Goal: Task Accomplishment & Management: Complete application form

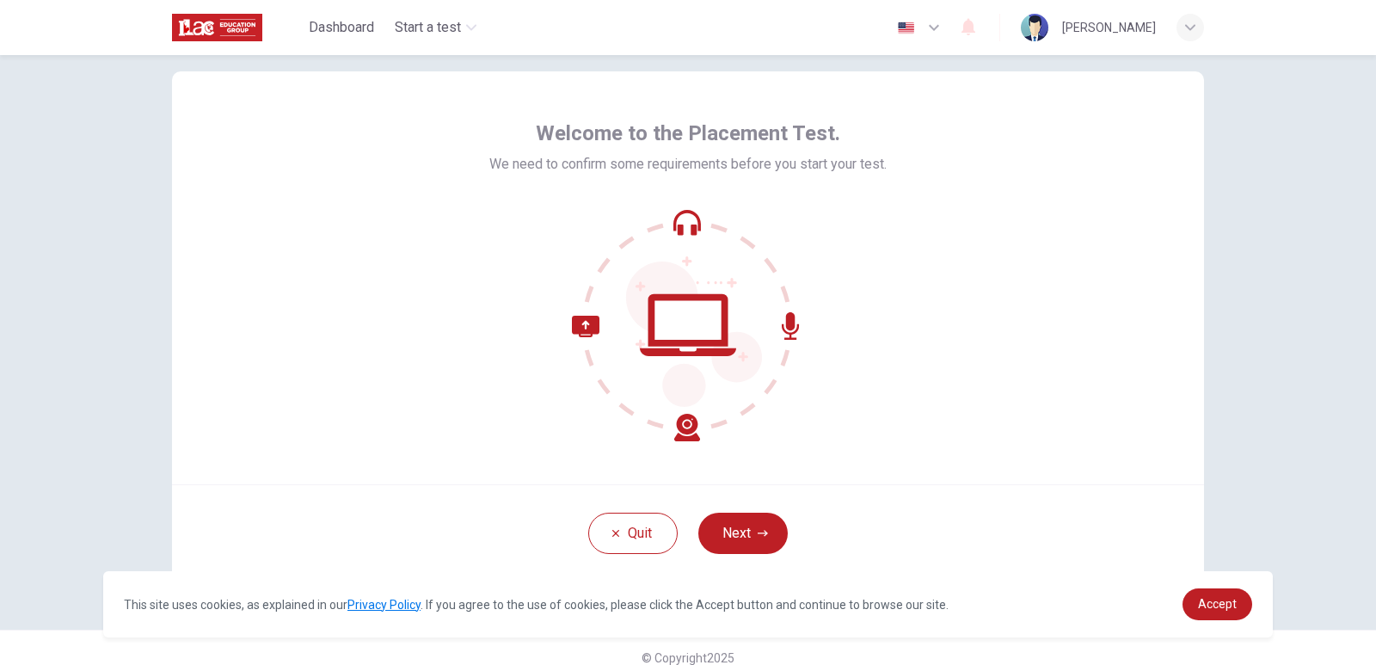
scroll to position [52, 0]
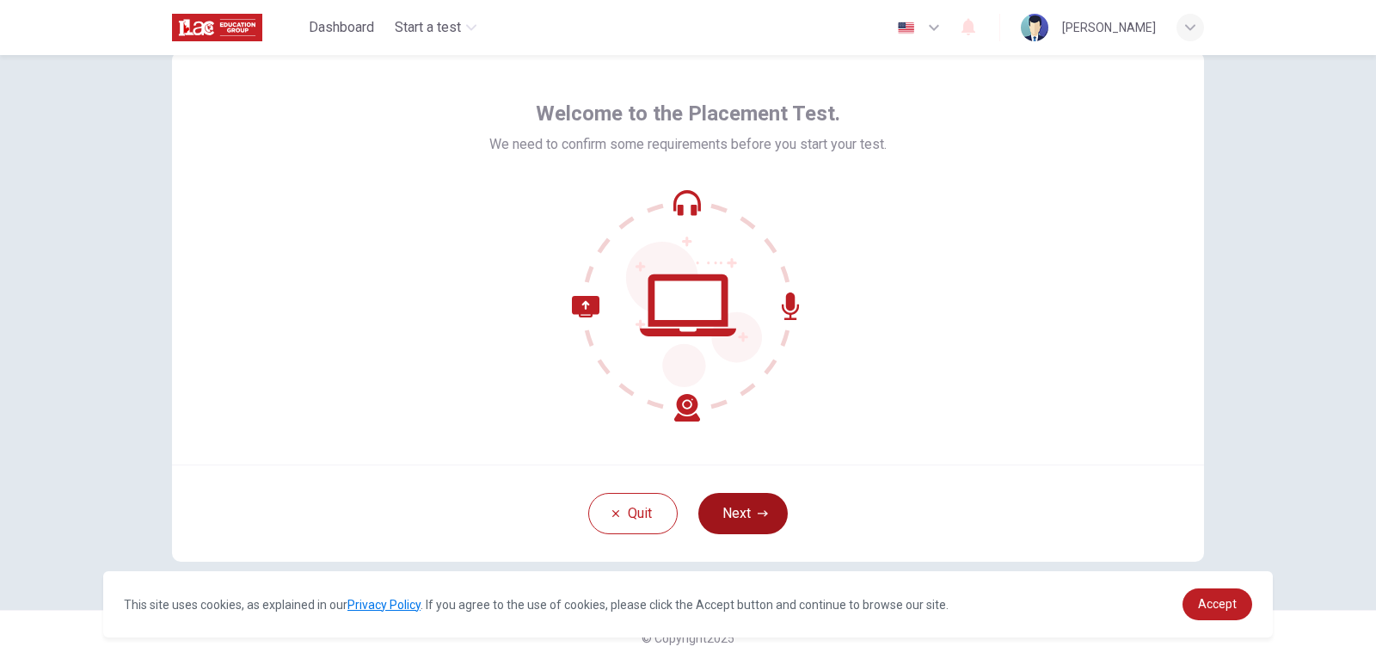
click at [763, 507] on button "Next" at bounding box center [742, 513] width 89 height 41
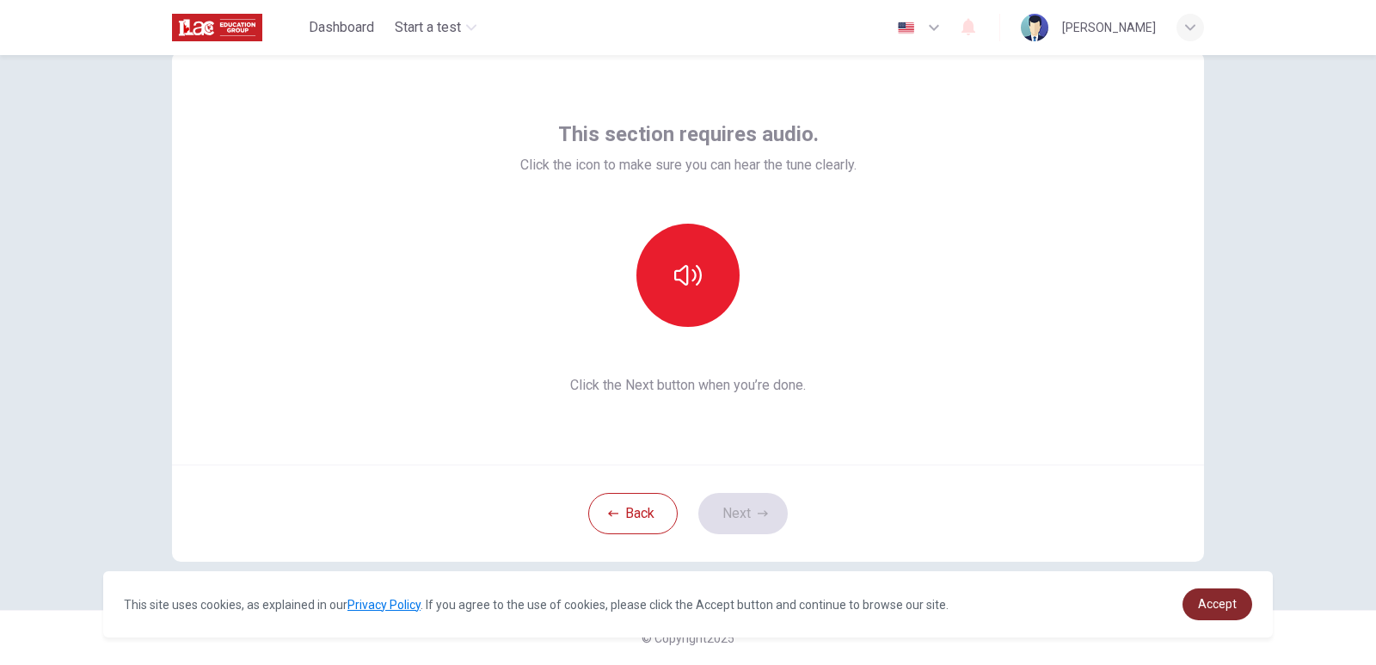
click at [1245, 601] on link "Accept" at bounding box center [1218, 604] width 70 height 32
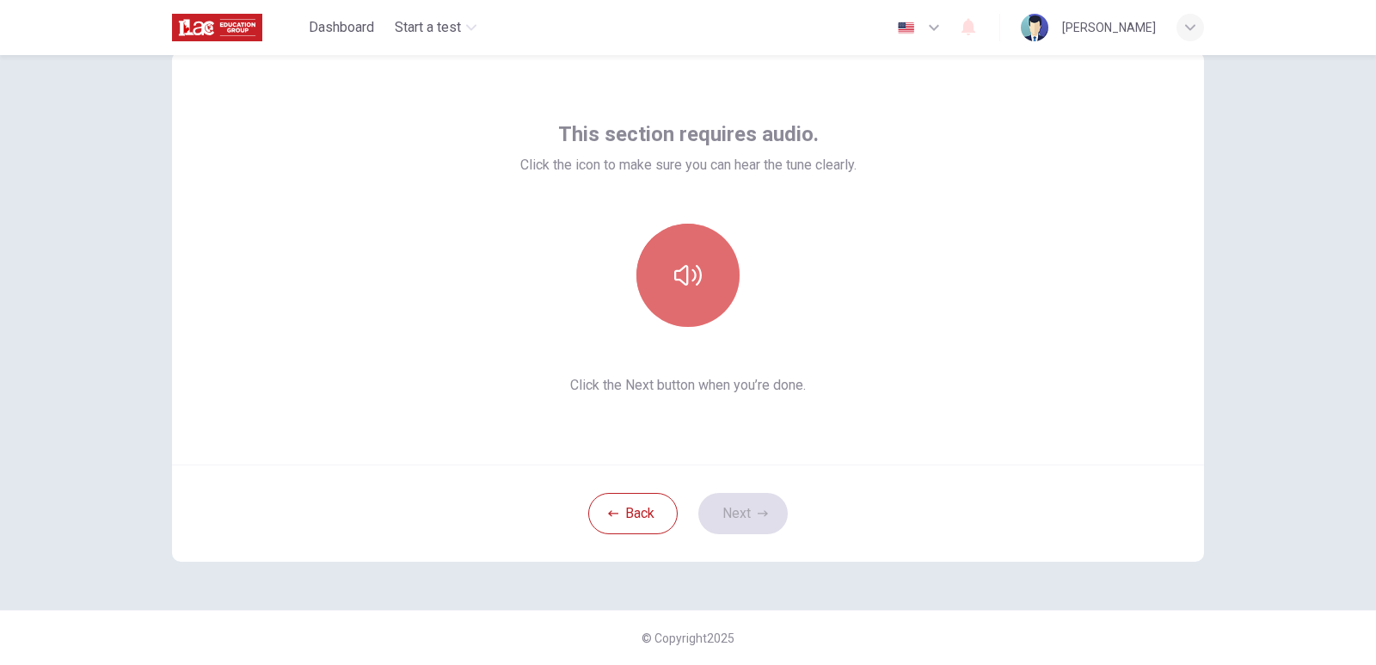
click at [661, 255] on button "button" at bounding box center [688, 275] width 103 height 103
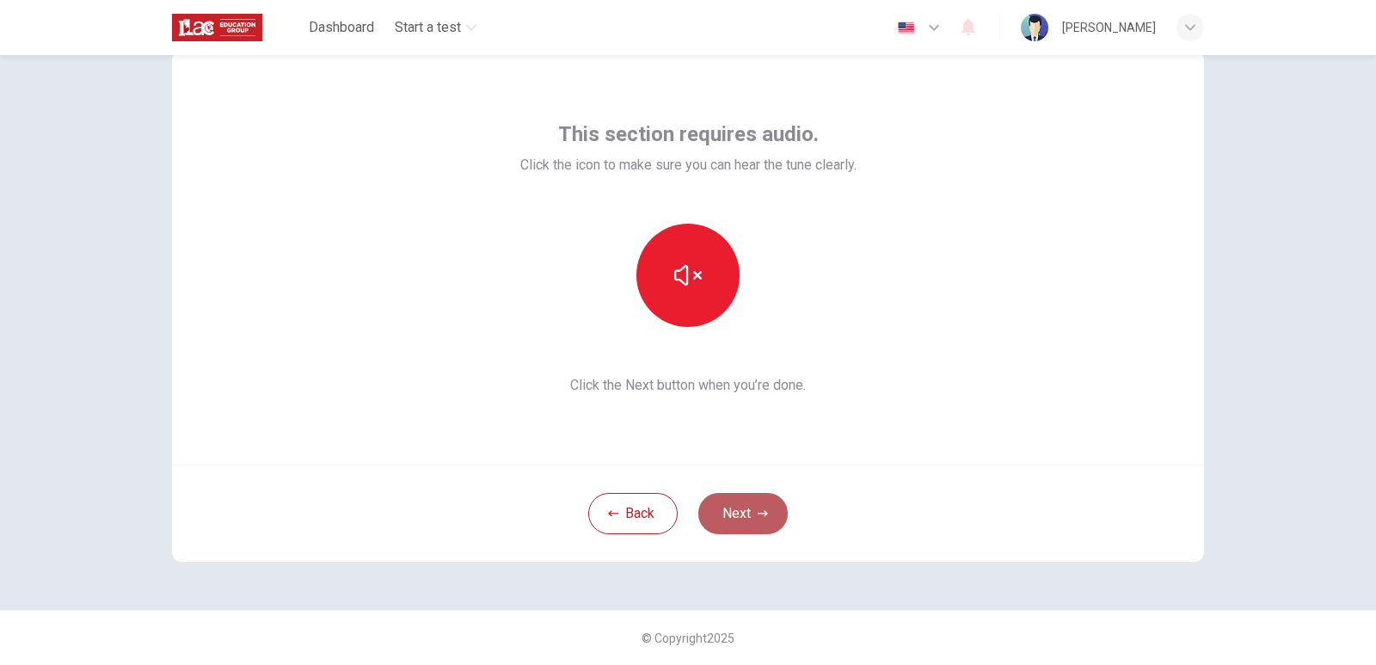
click at [760, 503] on button "Next" at bounding box center [742, 513] width 89 height 41
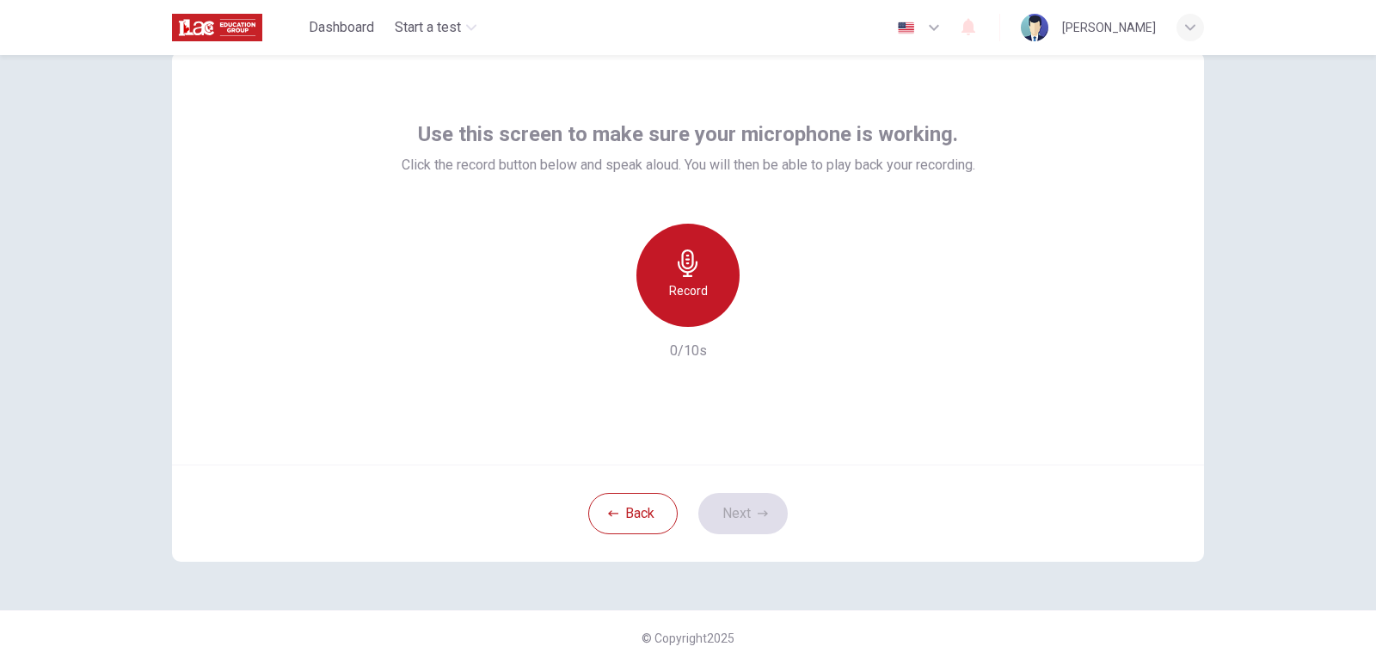
click at [698, 277] on div "Record" at bounding box center [688, 275] width 103 height 103
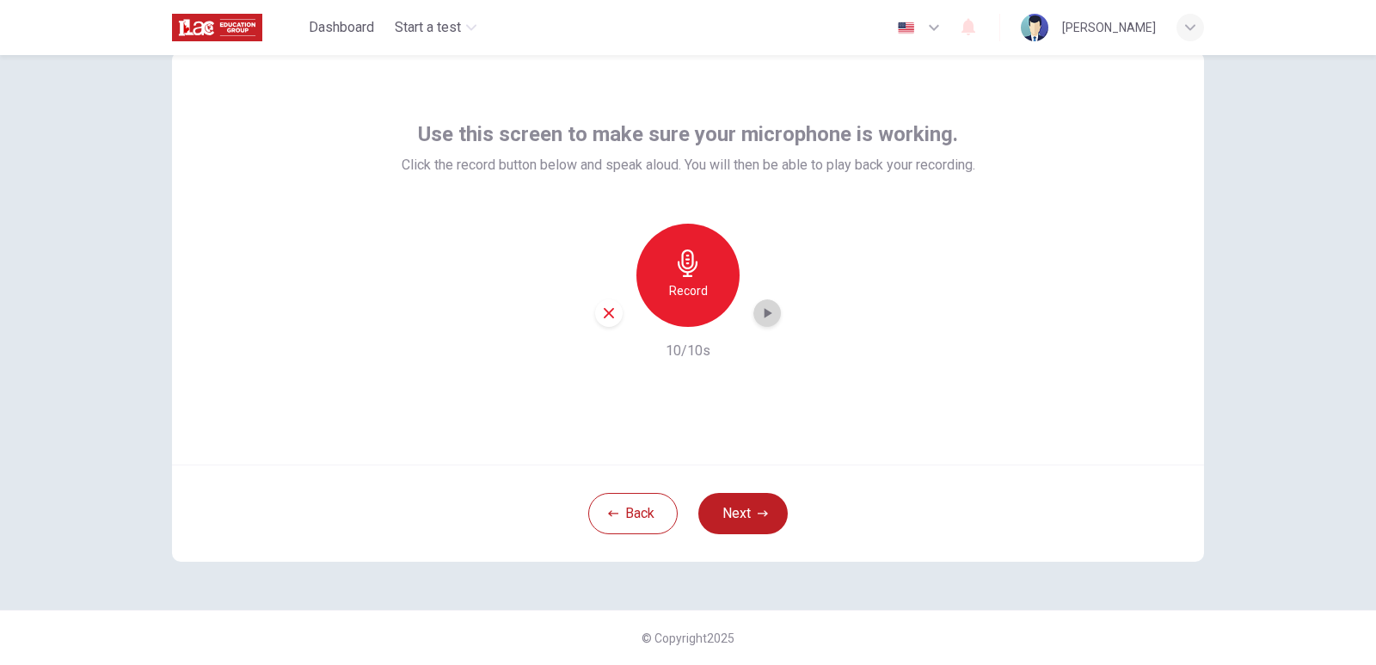
click at [767, 317] on icon "button" at bounding box center [767, 313] width 17 height 17
click at [752, 502] on button "Next" at bounding box center [742, 513] width 89 height 41
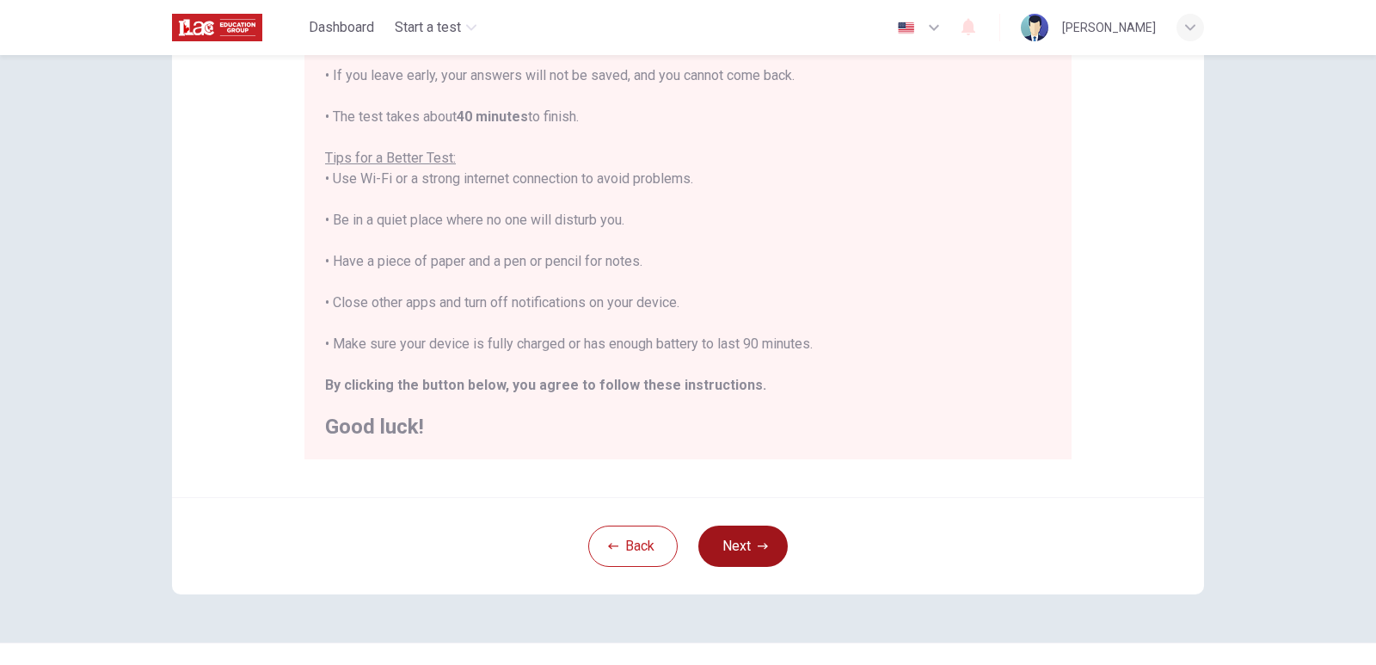
scroll to position [292, 0]
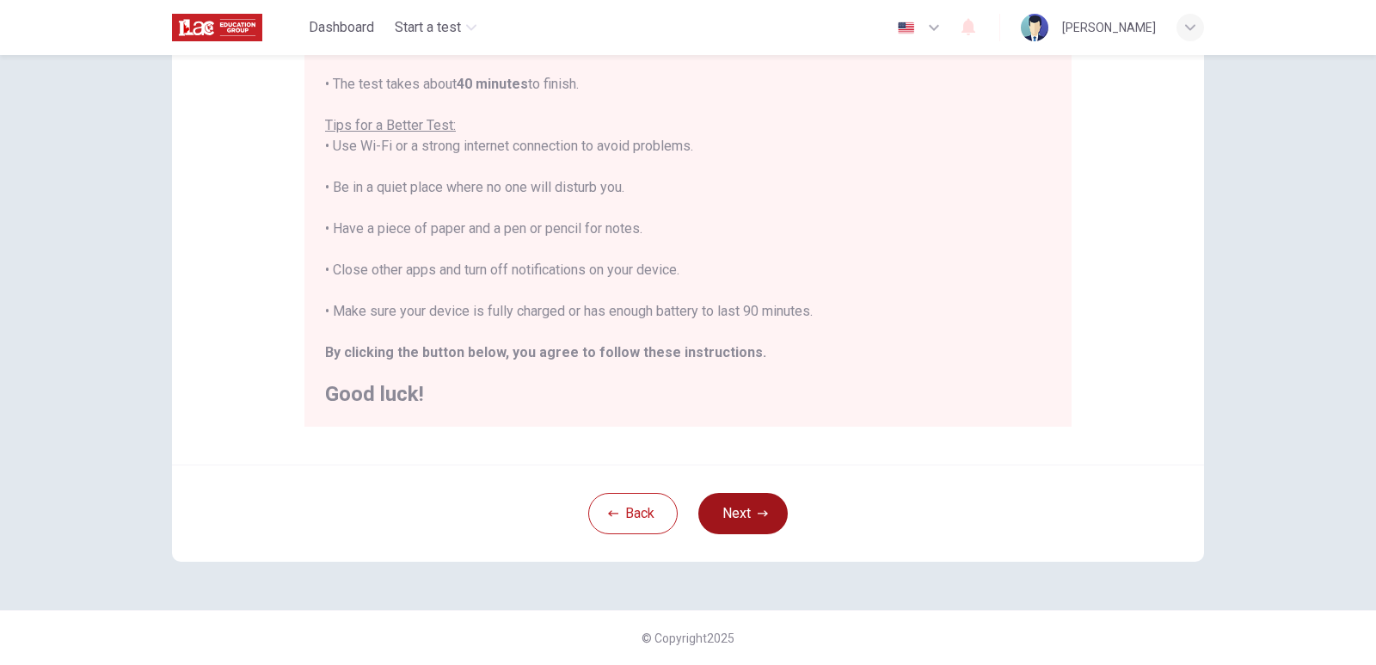
click at [752, 502] on button "Next" at bounding box center [742, 513] width 89 height 41
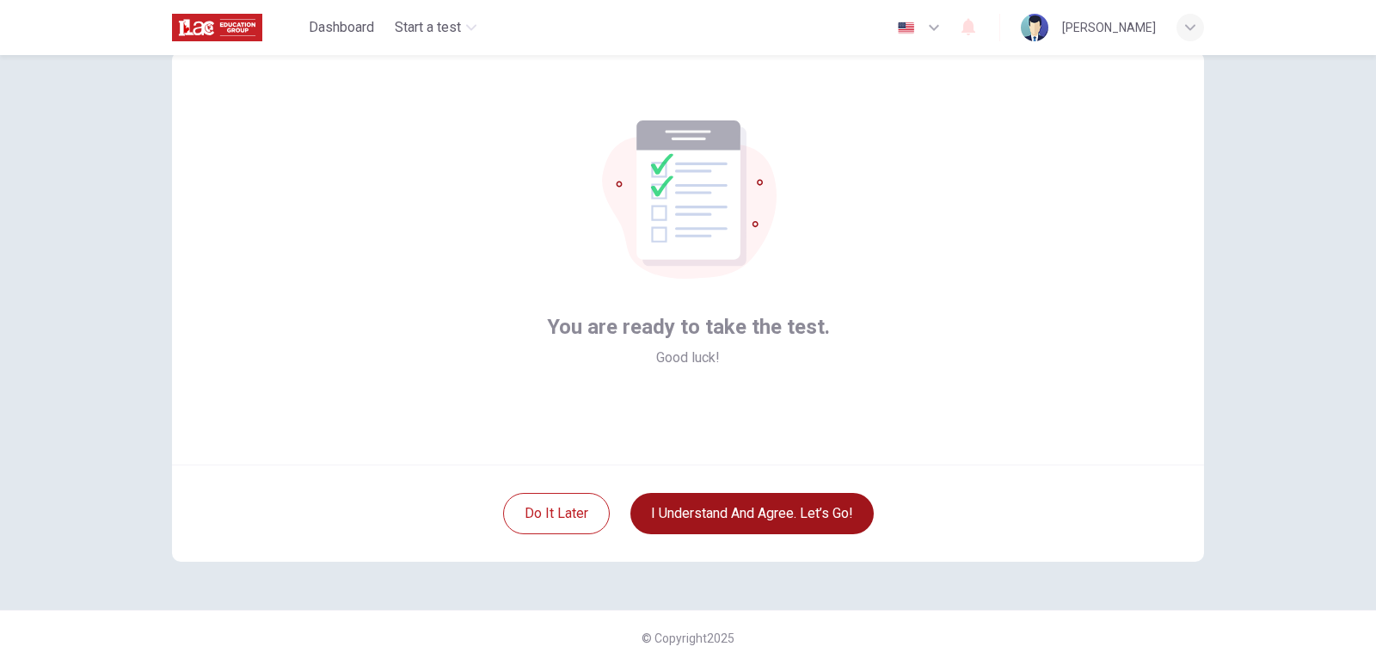
scroll to position [52, 0]
click at [752, 503] on button "I understand and agree. Let’s go!" at bounding box center [752, 513] width 243 height 41
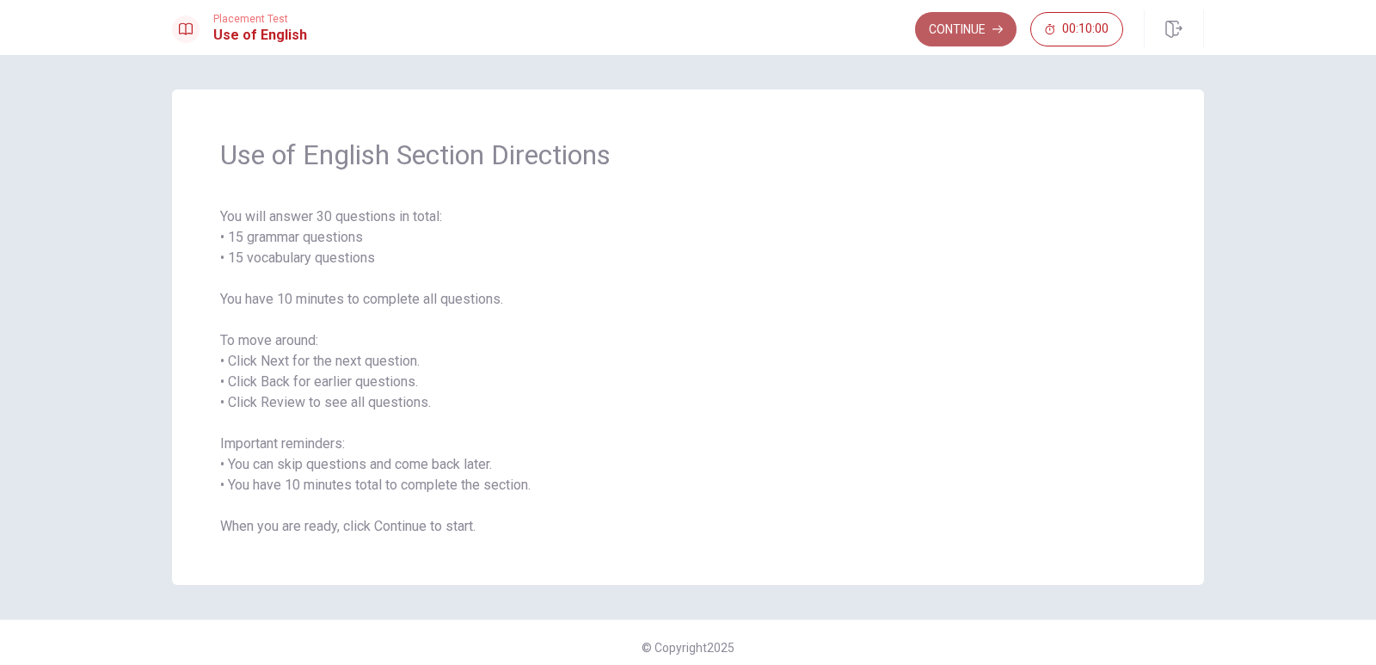
click at [982, 39] on button "Continue" at bounding box center [966, 29] width 102 height 34
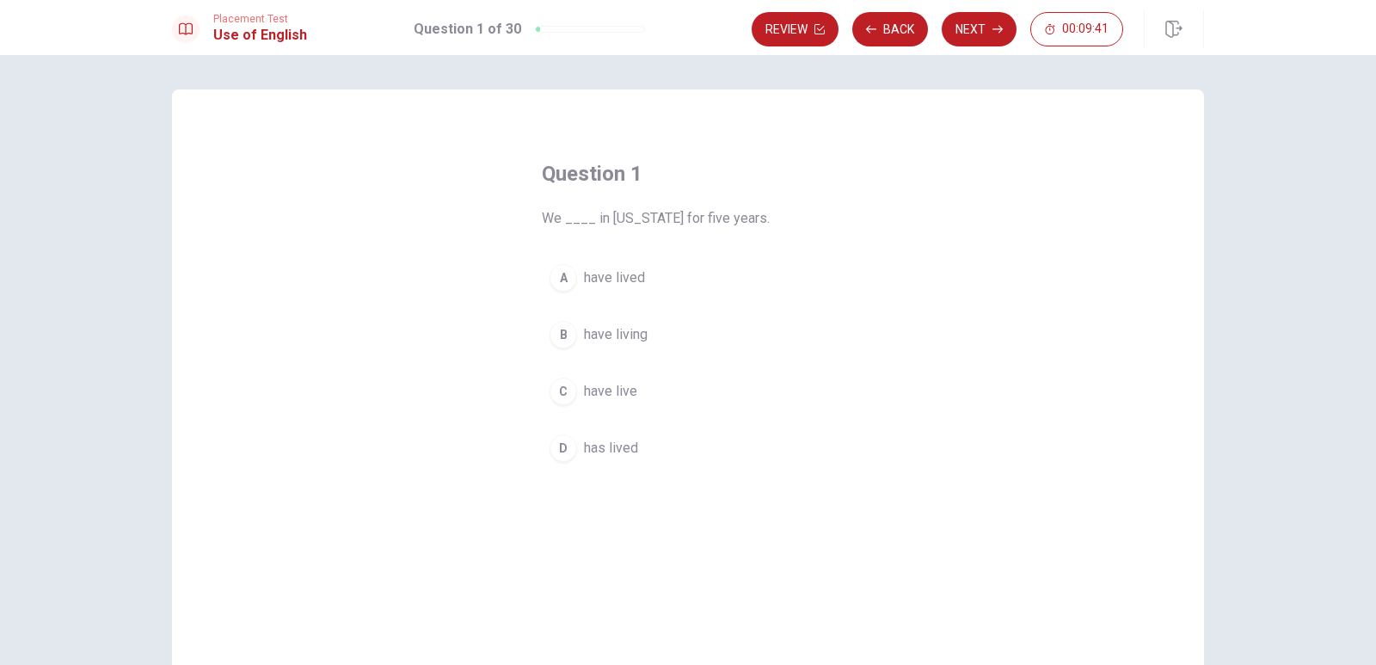
click at [565, 391] on div "C" at bounding box center [564, 392] width 28 height 28
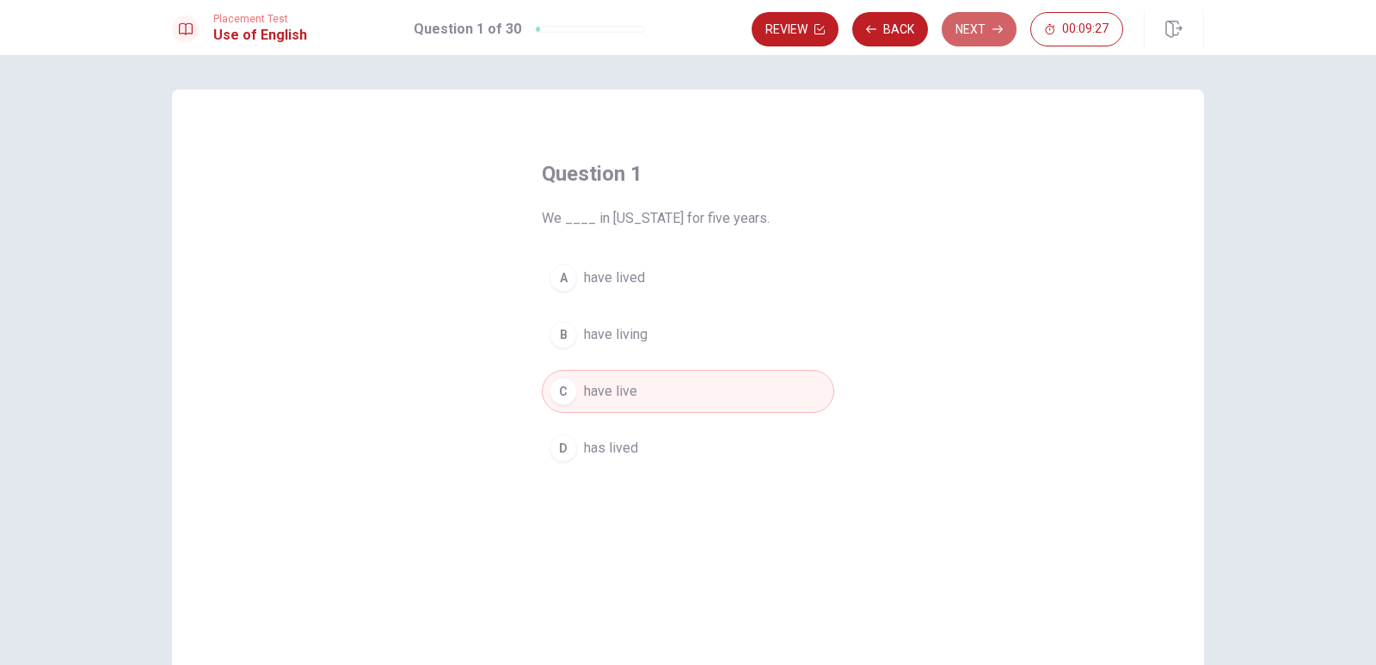
click at [974, 28] on button "Next" at bounding box center [979, 29] width 75 height 34
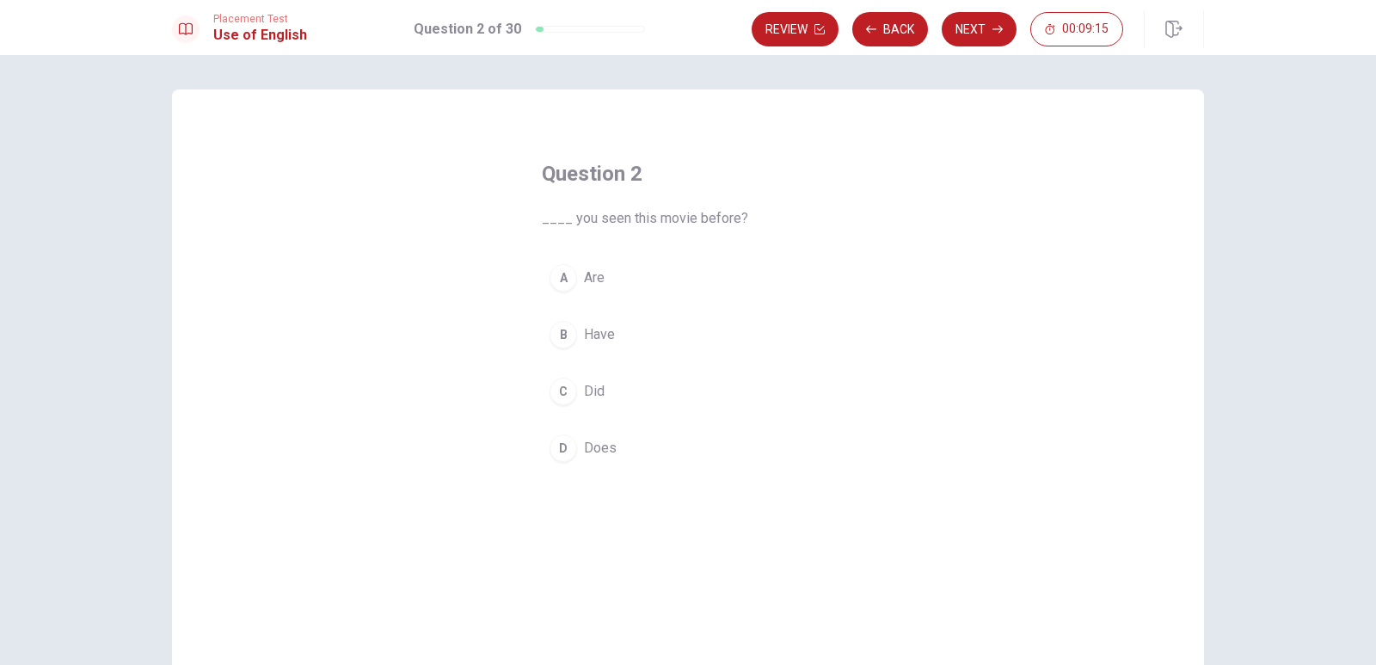
click at [563, 284] on div "A" at bounding box center [564, 278] width 28 height 28
click at [1000, 27] on icon "button" at bounding box center [998, 30] width 10 height 8
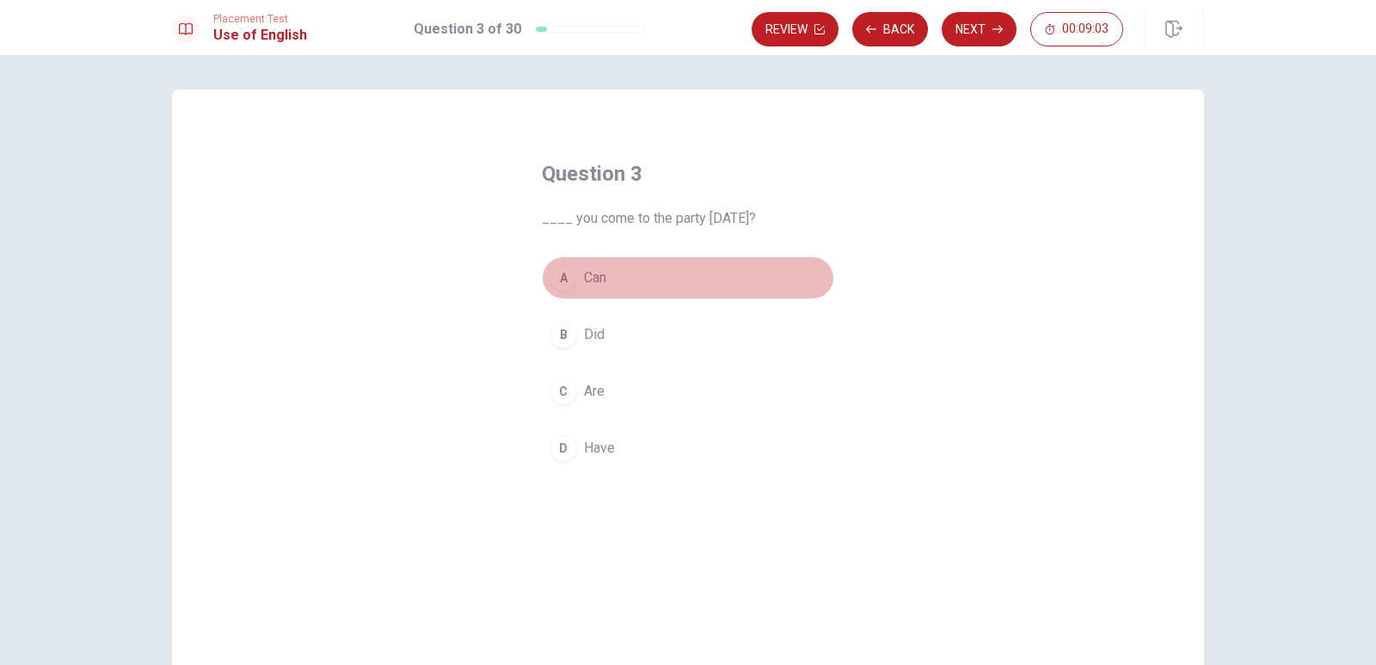
click at [564, 286] on div "A" at bounding box center [564, 278] width 28 height 28
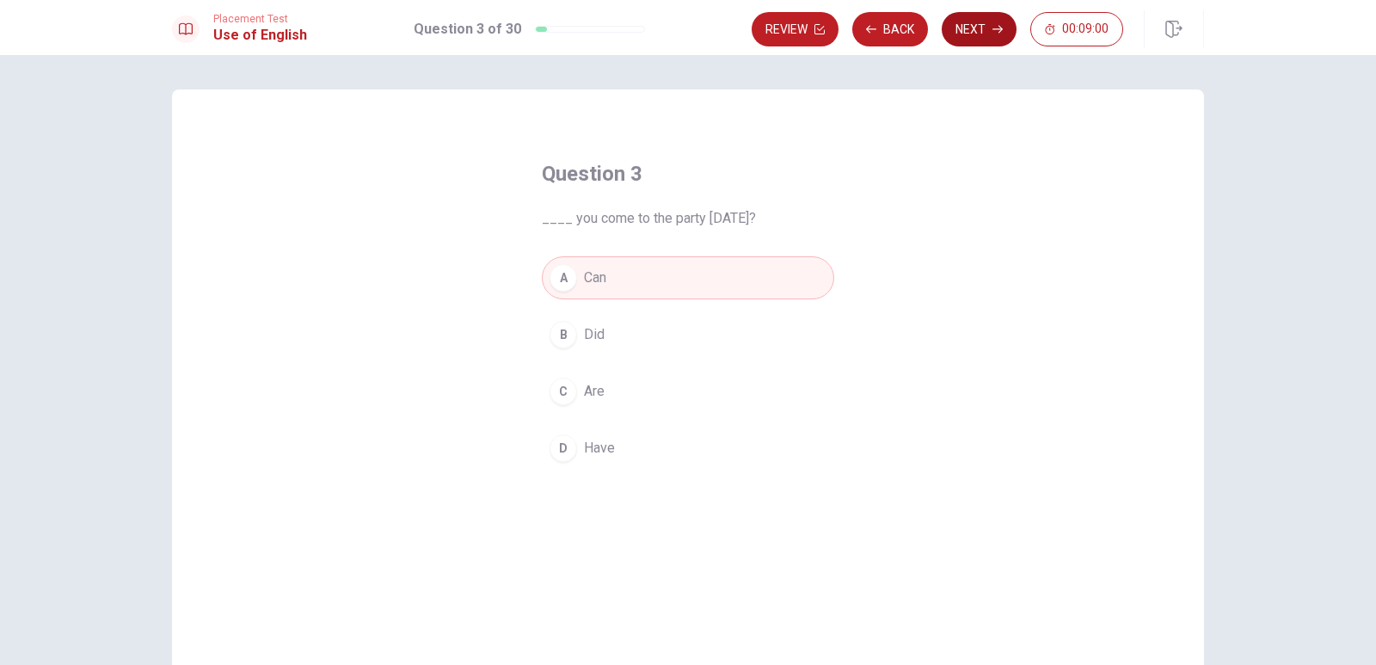
click at [1000, 37] on button "Next" at bounding box center [979, 29] width 75 height 34
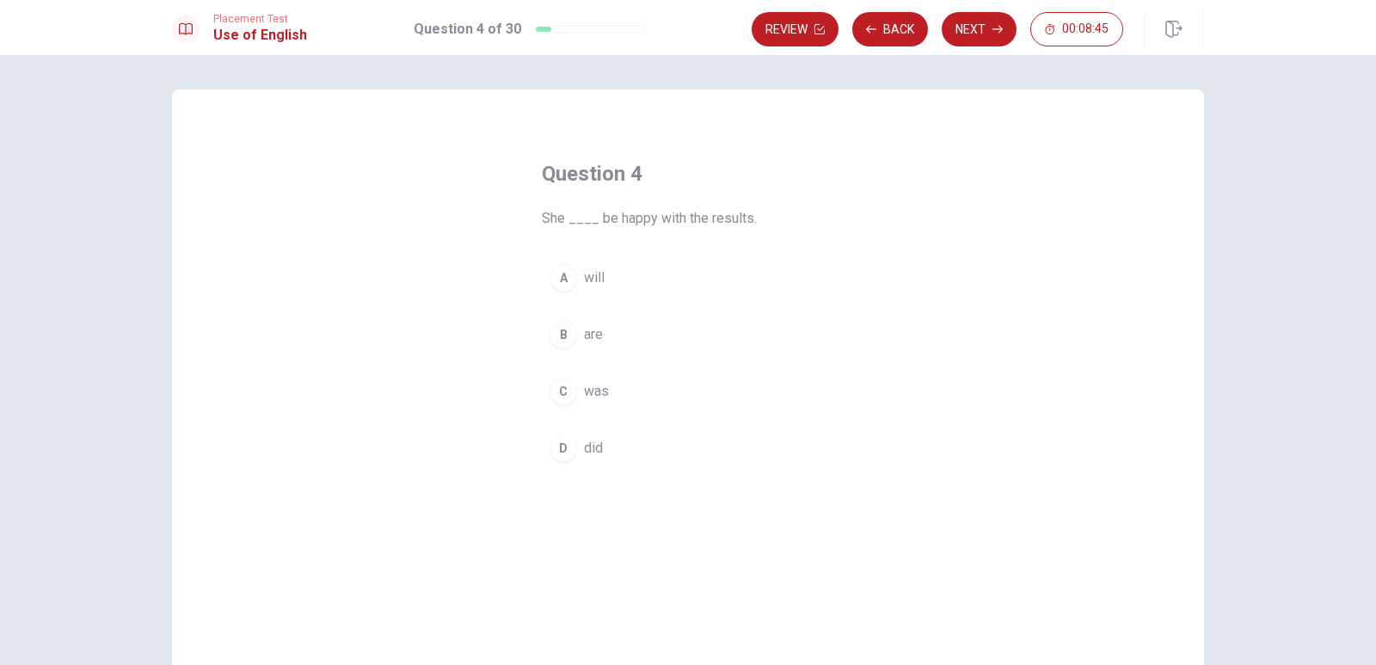
click at [553, 393] on div "C" at bounding box center [564, 392] width 28 height 28
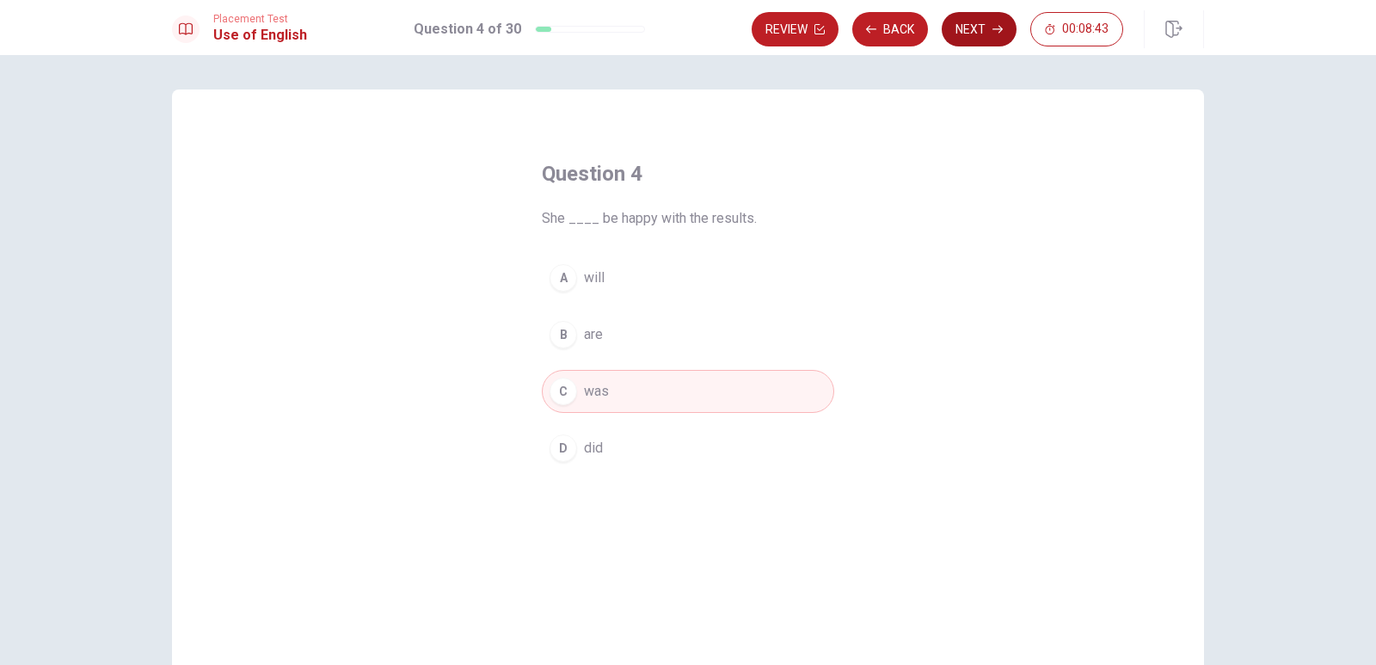
click at [981, 37] on button "Next" at bounding box center [979, 29] width 75 height 34
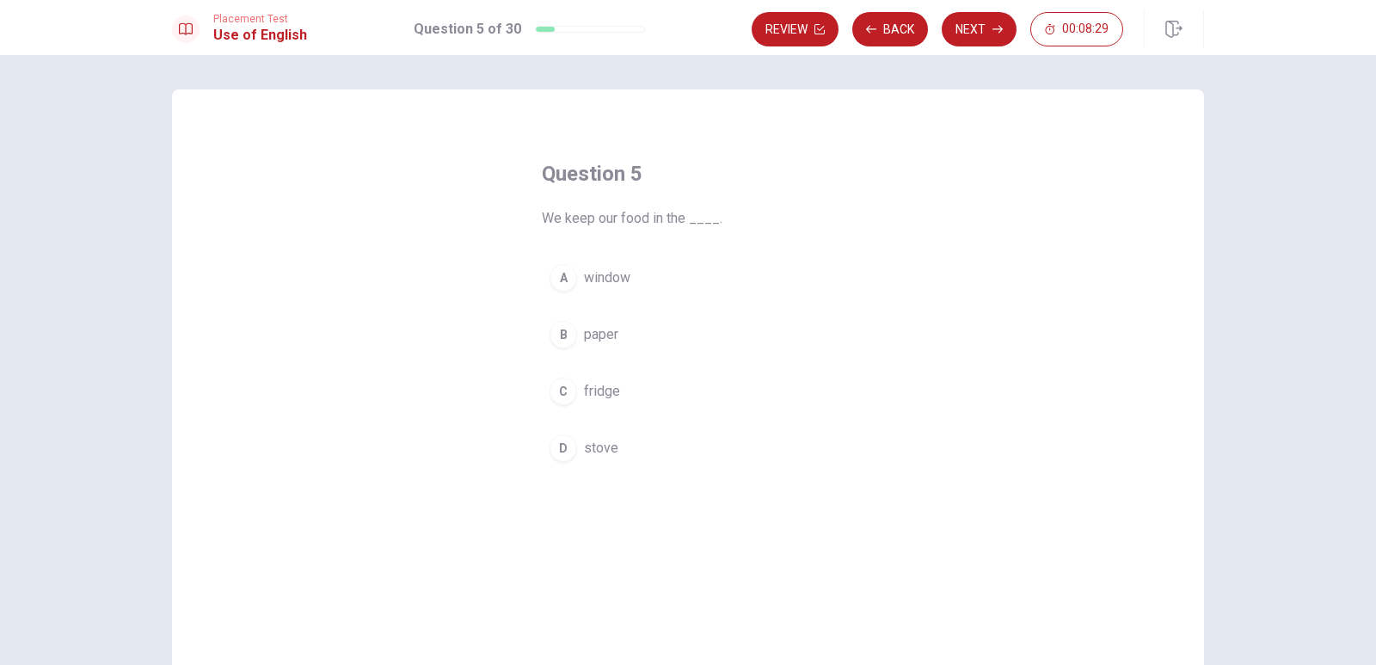
click at [563, 391] on div "C" at bounding box center [564, 392] width 28 height 28
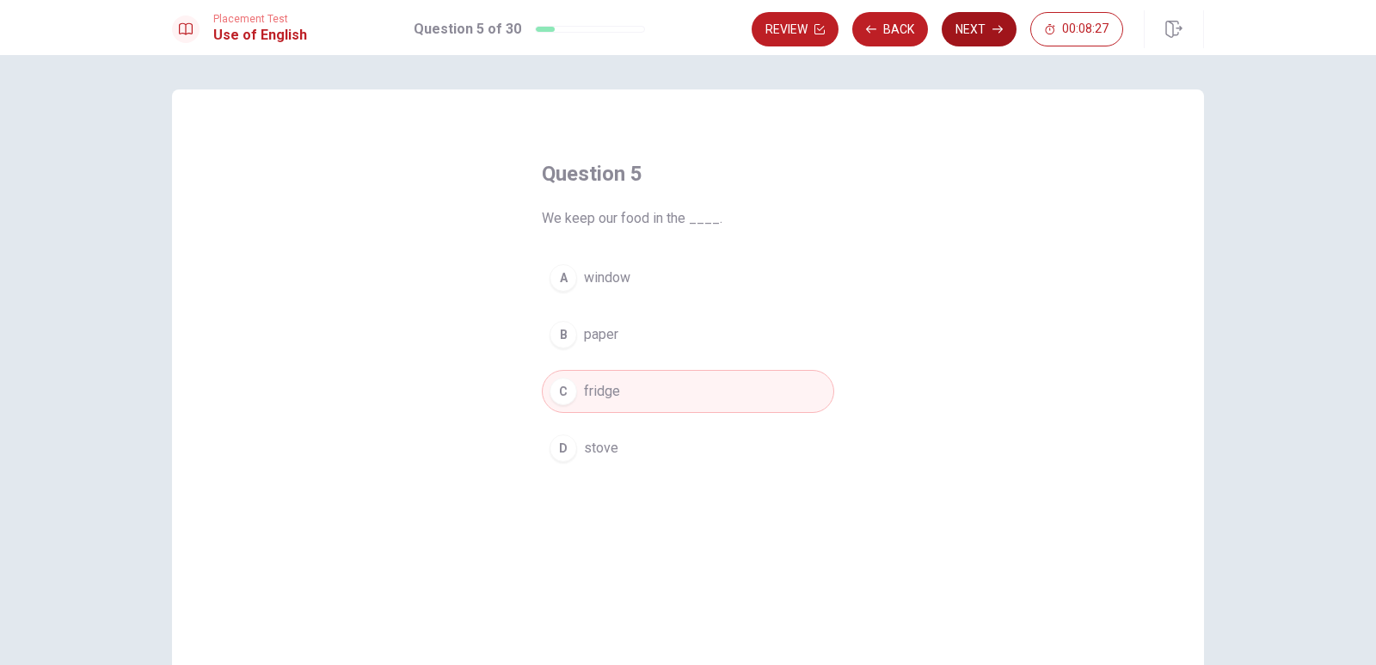
click at [981, 19] on button "Next" at bounding box center [979, 29] width 75 height 34
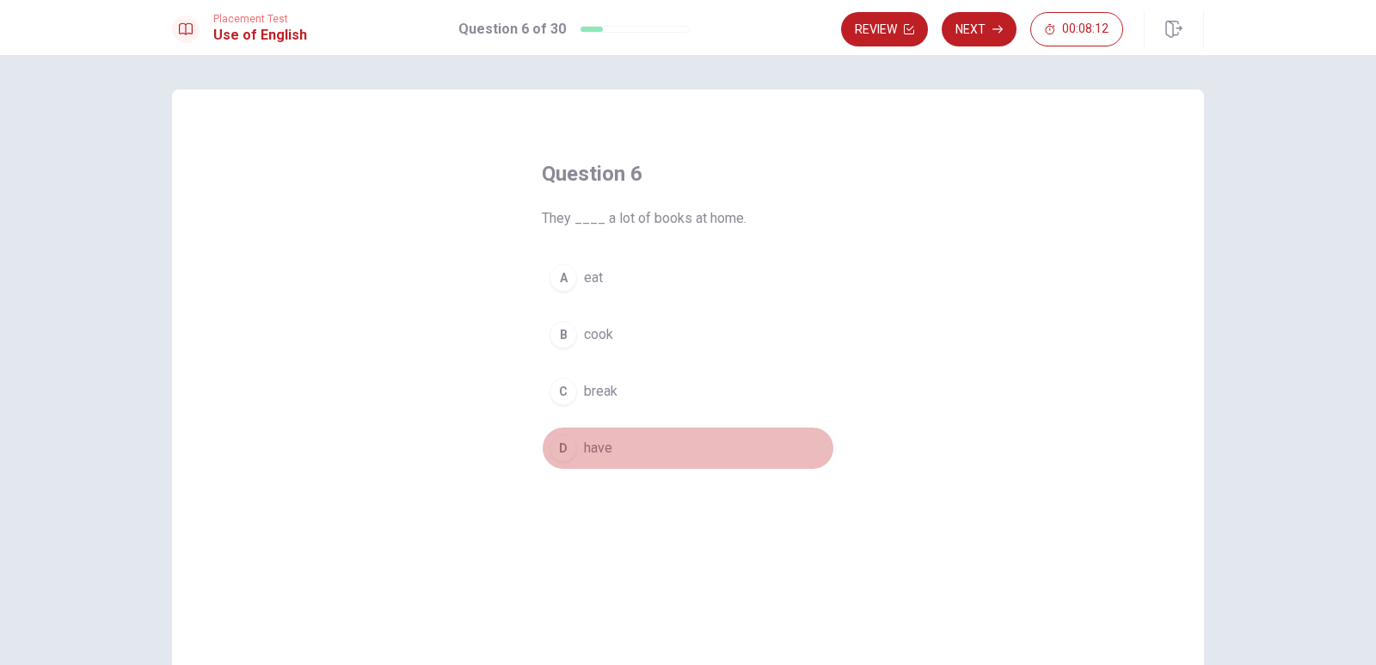
click at [560, 444] on div "D" at bounding box center [564, 448] width 28 height 28
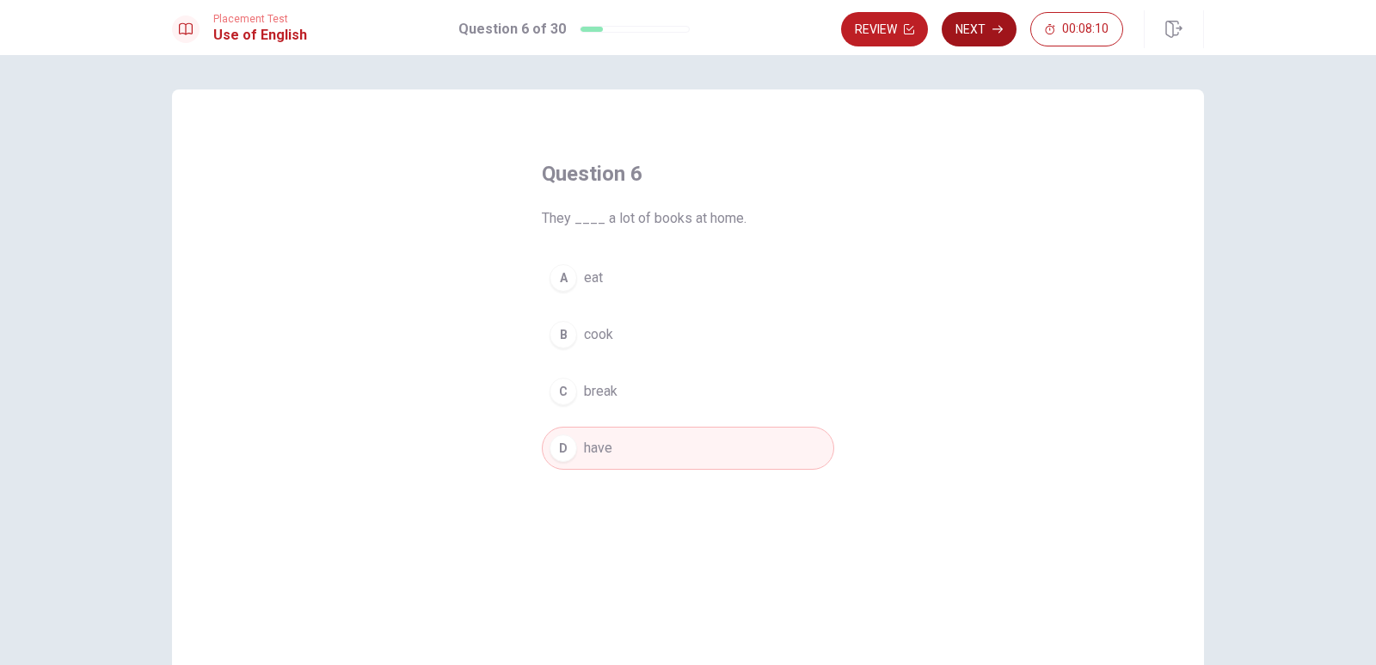
click at [986, 36] on button "Next" at bounding box center [979, 29] width 75 height 34
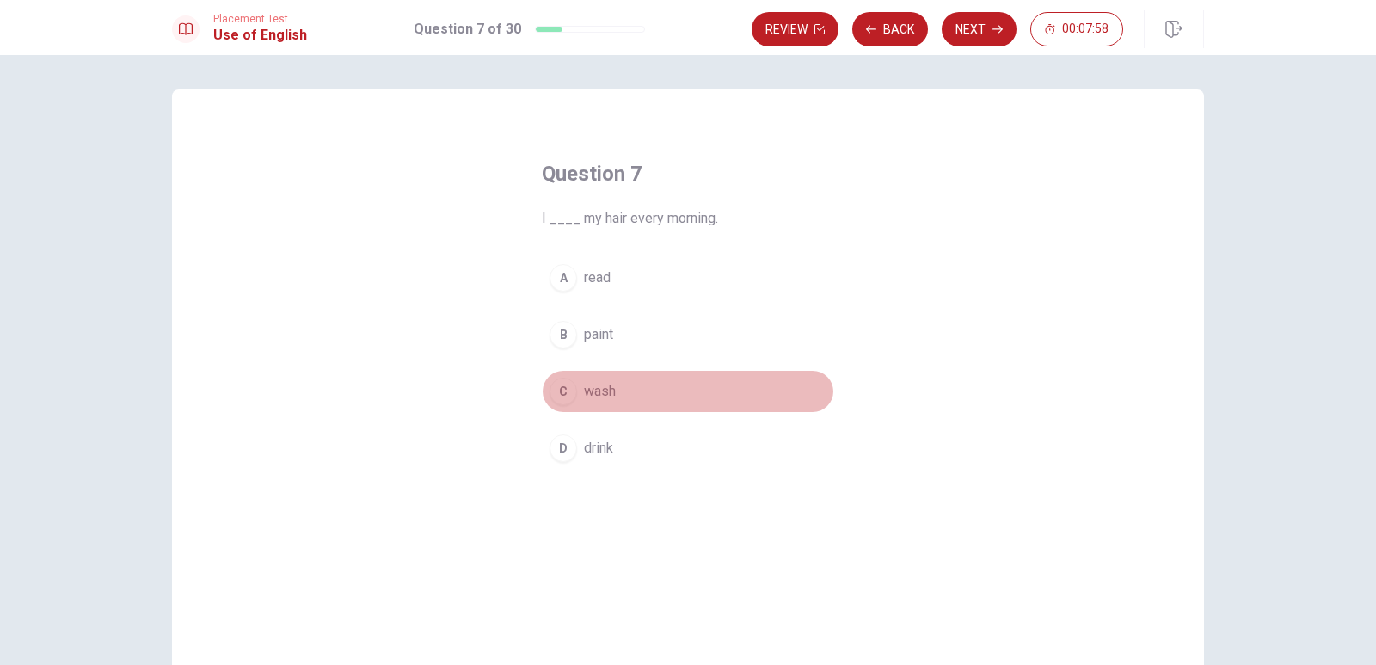
click at [565, 397] on div "C" at bounding box center [564, 392] width 28 height 28
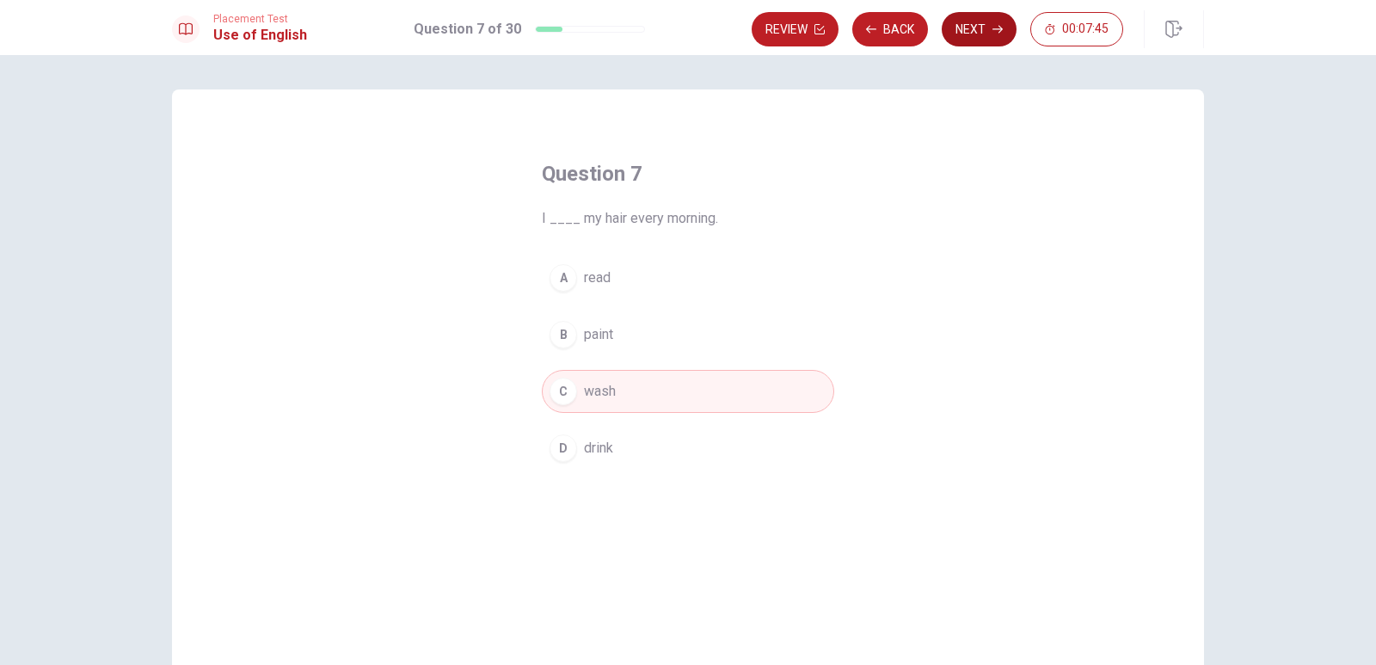
click at [999, 16] on button "Next" at bounding box center [979, 29] width 75 height 34
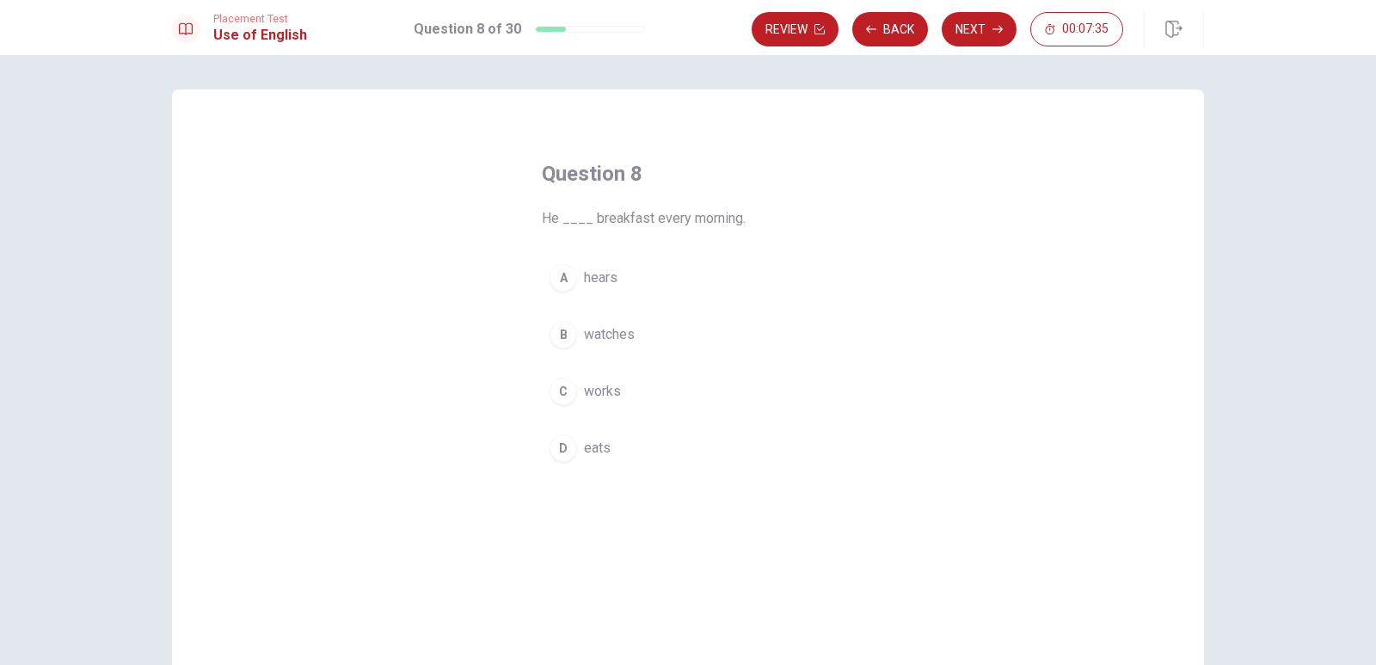
click at [558, 451] on div "D" at bounding box center [564, 448] width 28 height 28
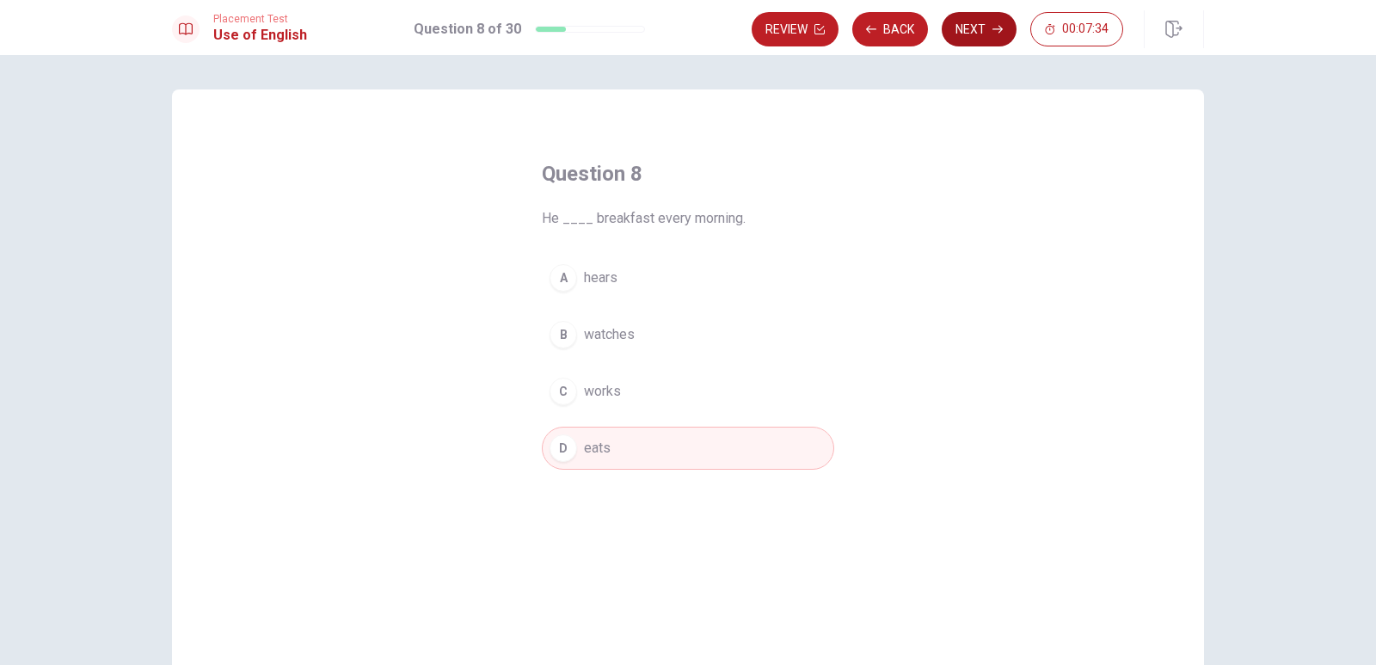
click at [957, 30] on button "Next" at bounding box center [979, 29] width 75 height 34
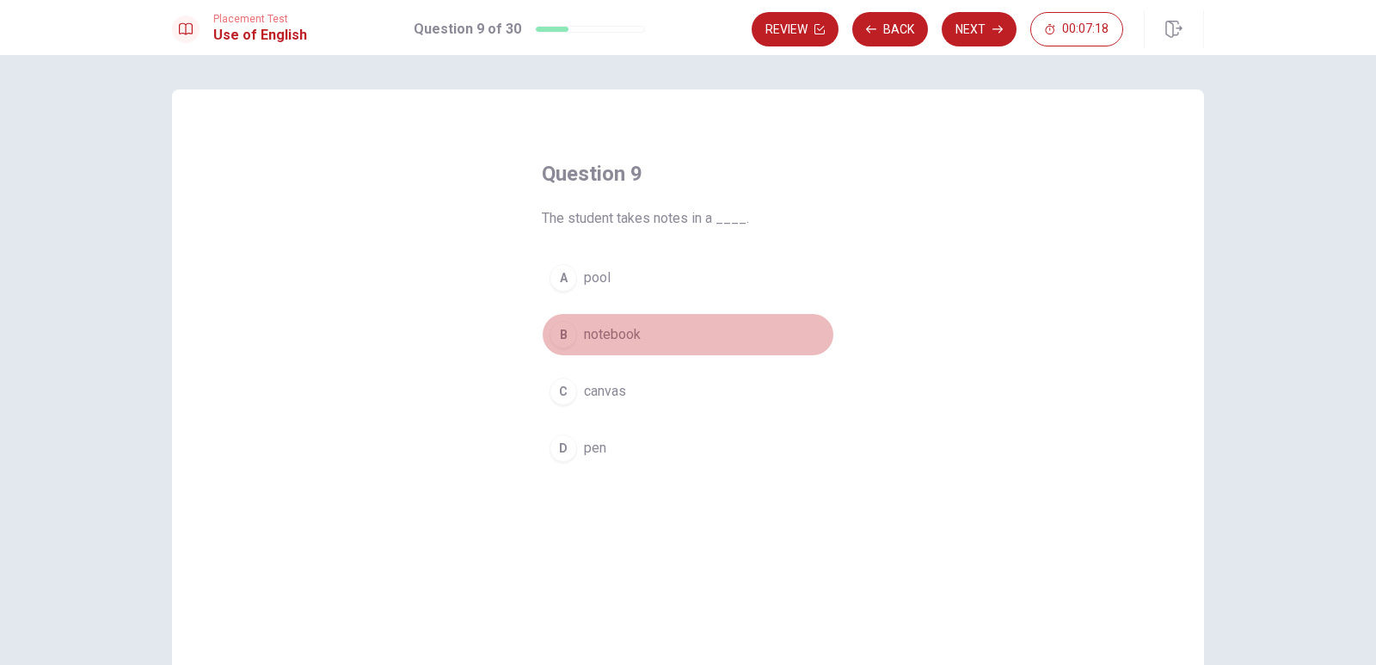
click at [563, 335] on div "B" at bounding box center [564, 335] width 28 height 28
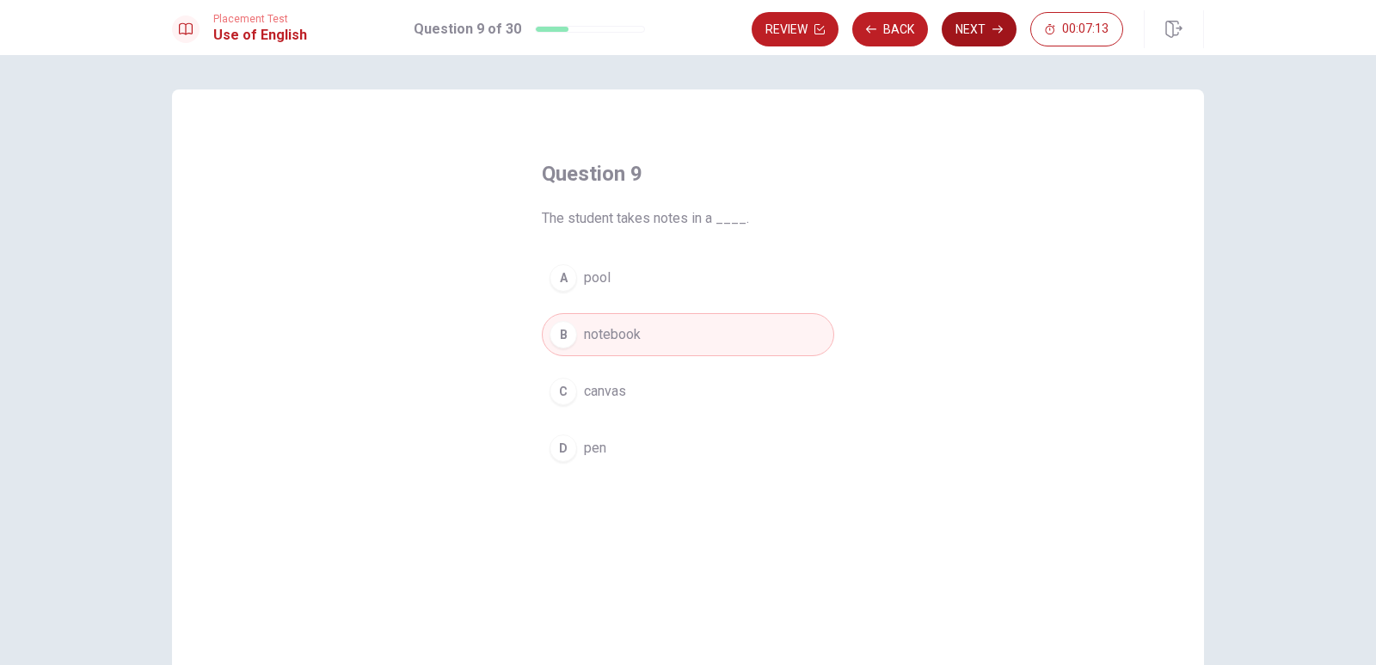
click at [977, 28] on button "Next" at bounding box center [979, 29] width 75 height 34
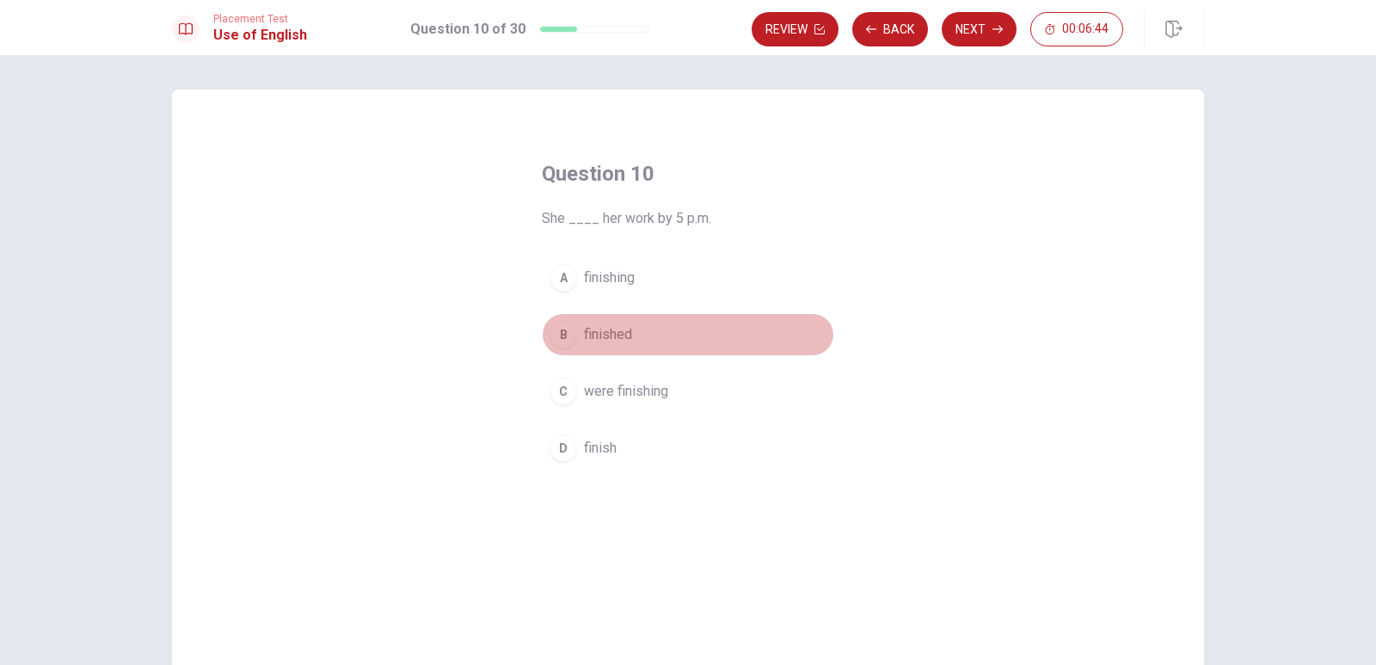
click at [562, 341] on div "B" at bounding box center [564, 335] width 28 height 28
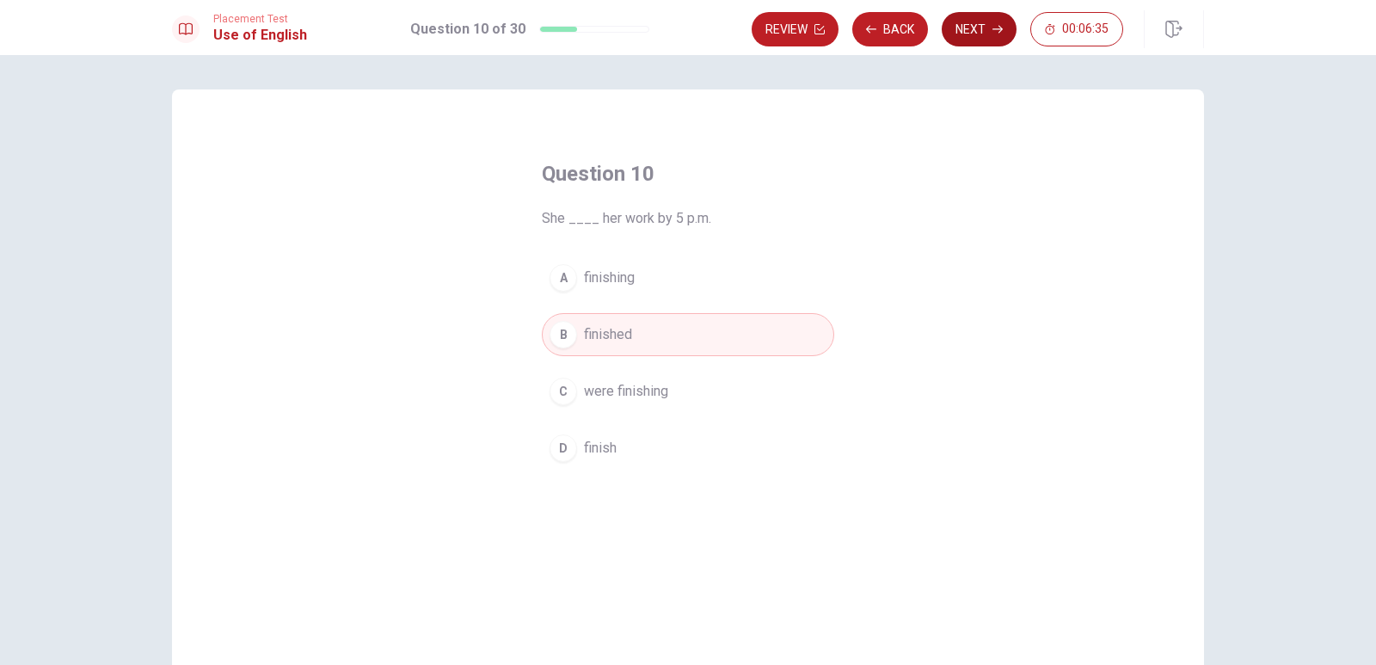
click at [977, 17] on button "Next" at bounding box center [979, 29] width 75 height 34
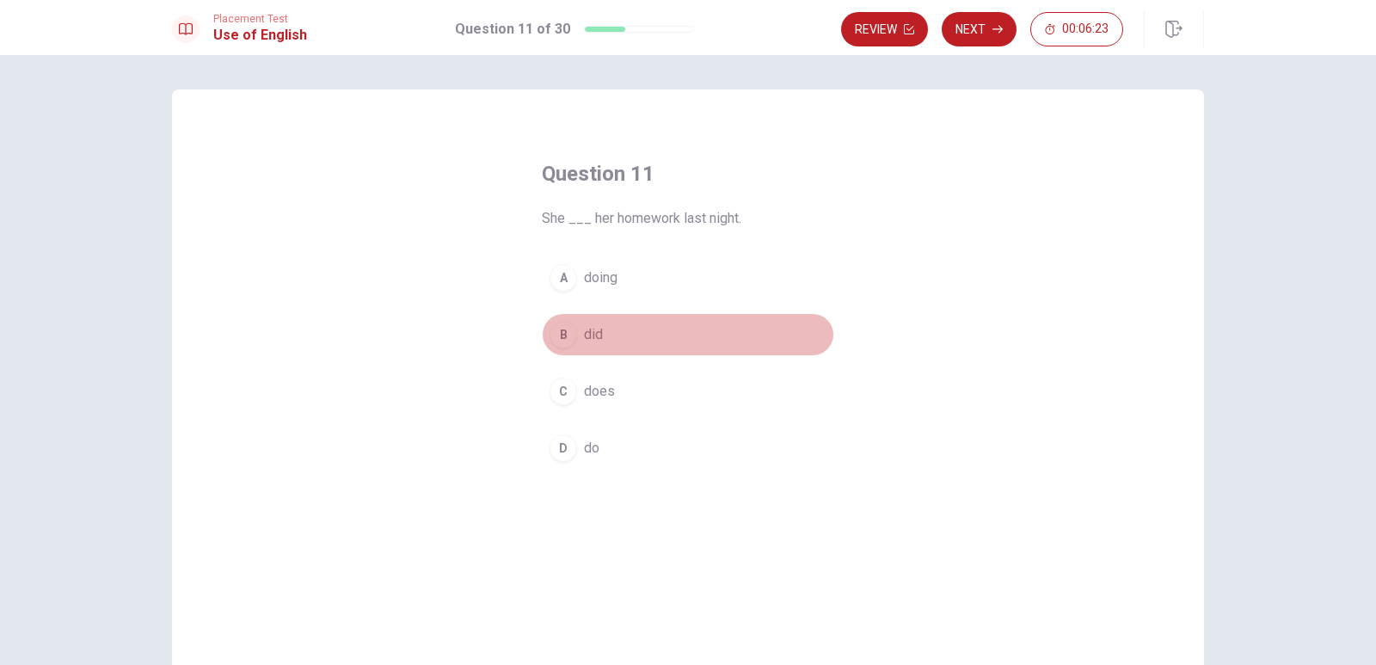
click at [563, 338] on div "B" at bounding box center [564, 335] width 28 height 28
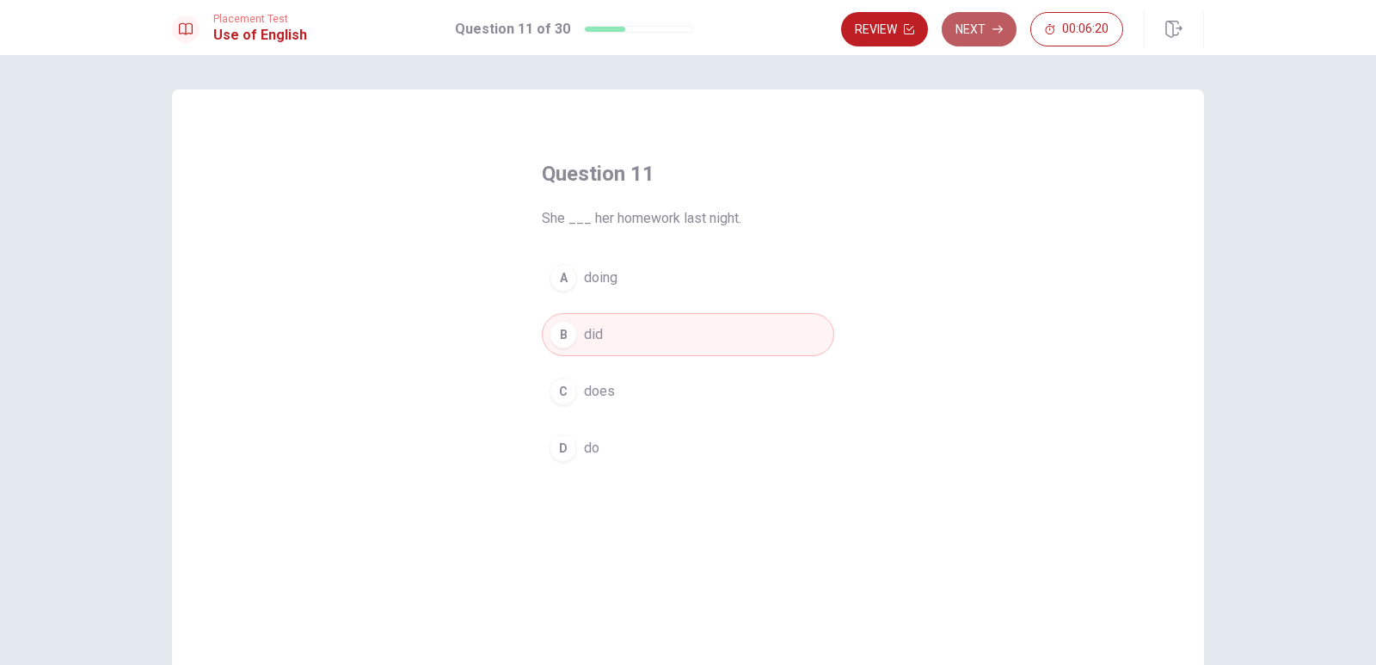
click at [979, 37] on button "Next" at bounding box center [979, 29] width 75 height 34
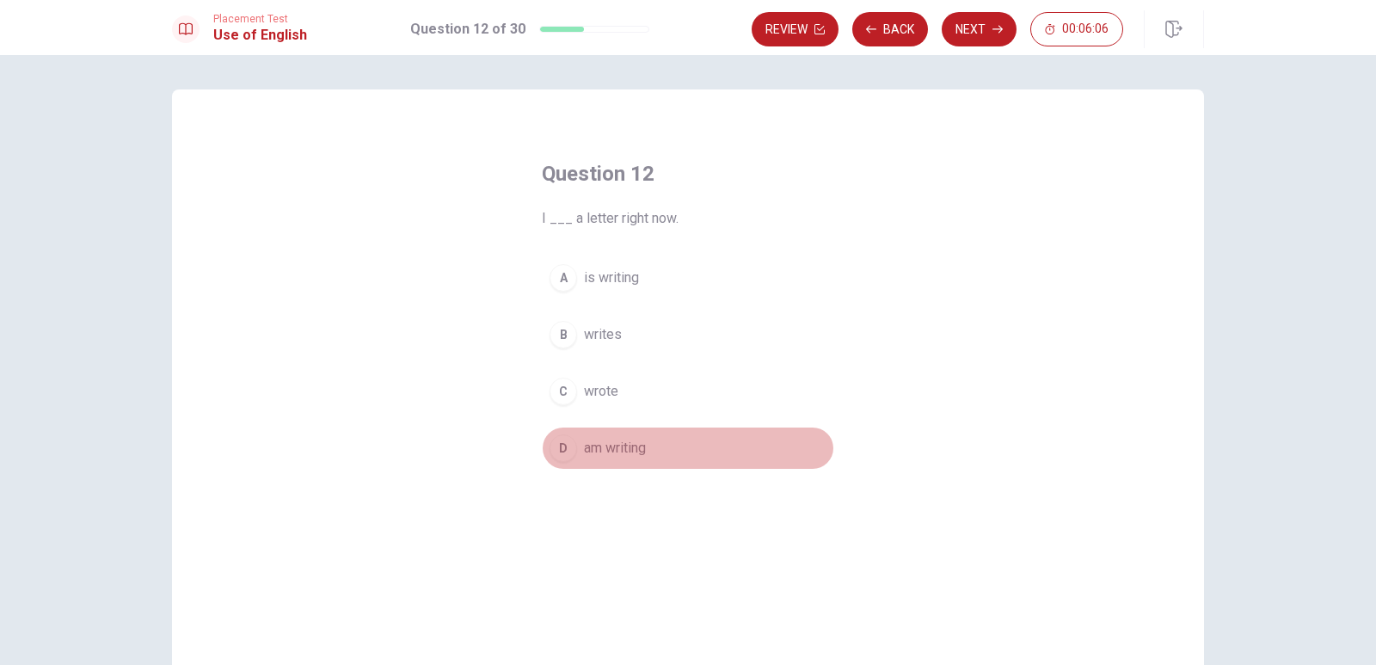
click at [557, 452] on div "D" at bounding box center [564, 448] width 28 height 28
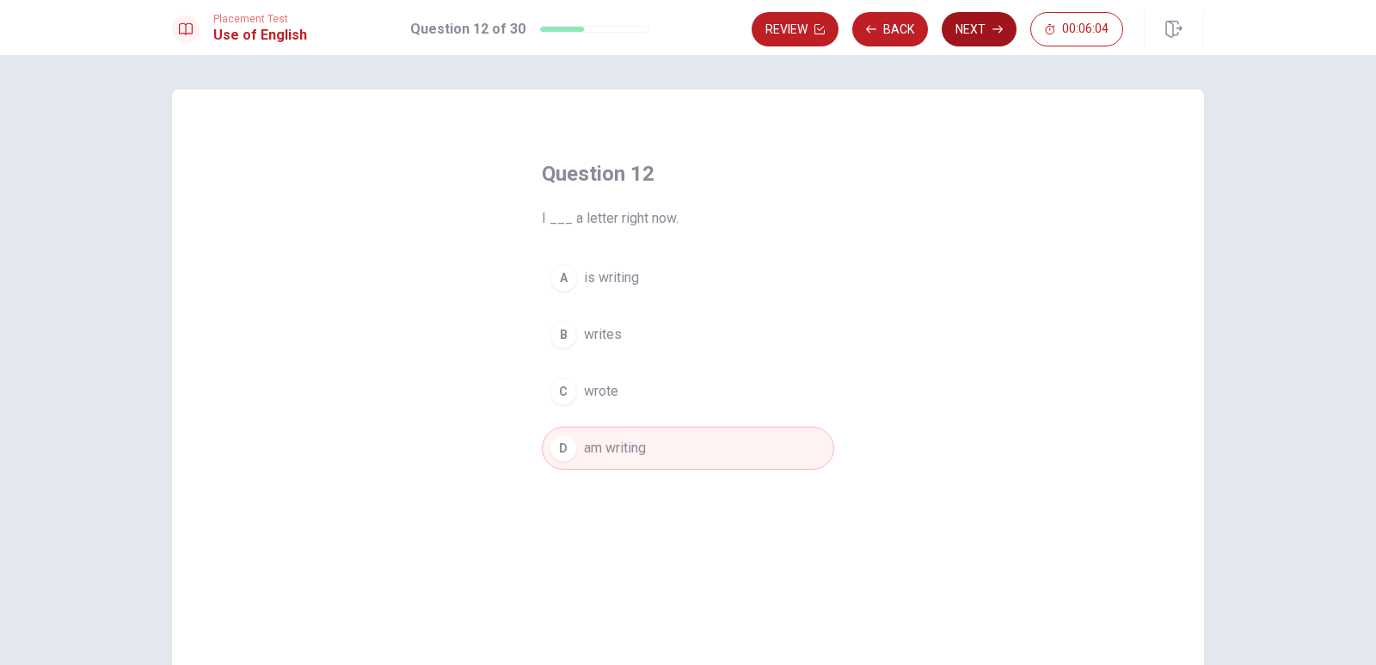
click at [973, 32] on button "Next" at bounding box center [979, 29] width 75 height 34
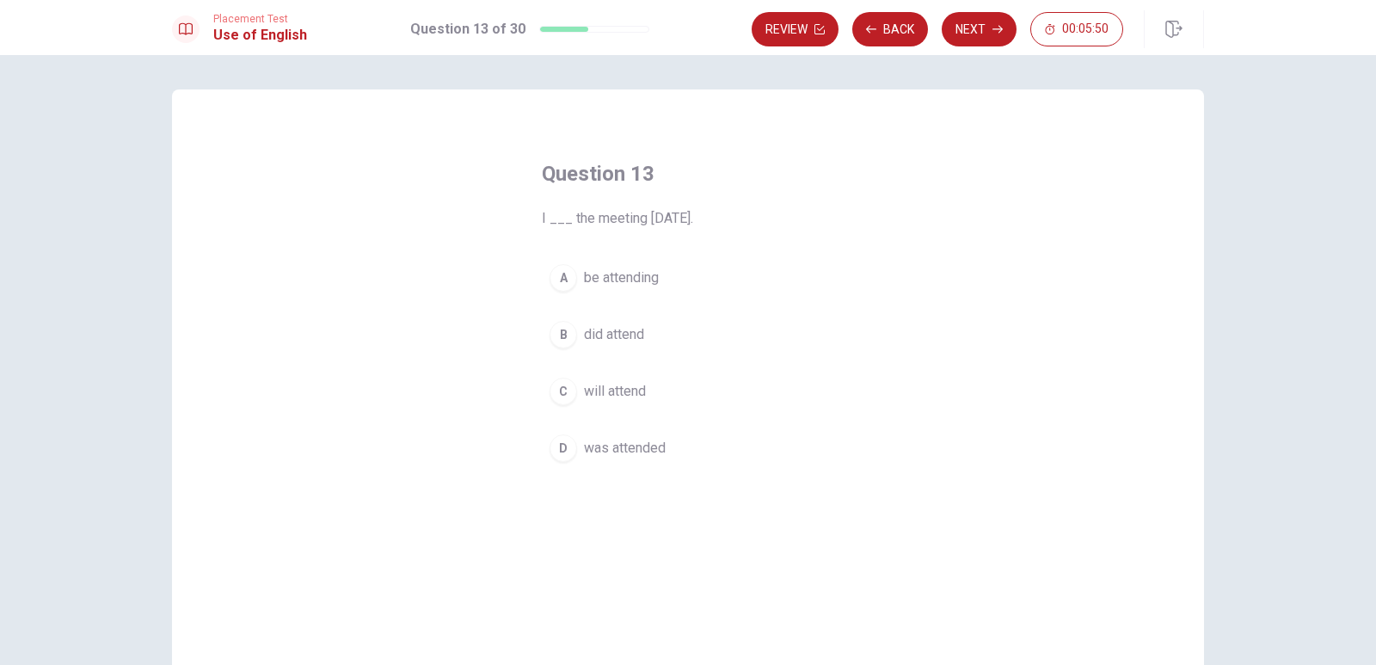
click at [552, 394] on div "C" at bounding box center [564, 392] width 28 height 28
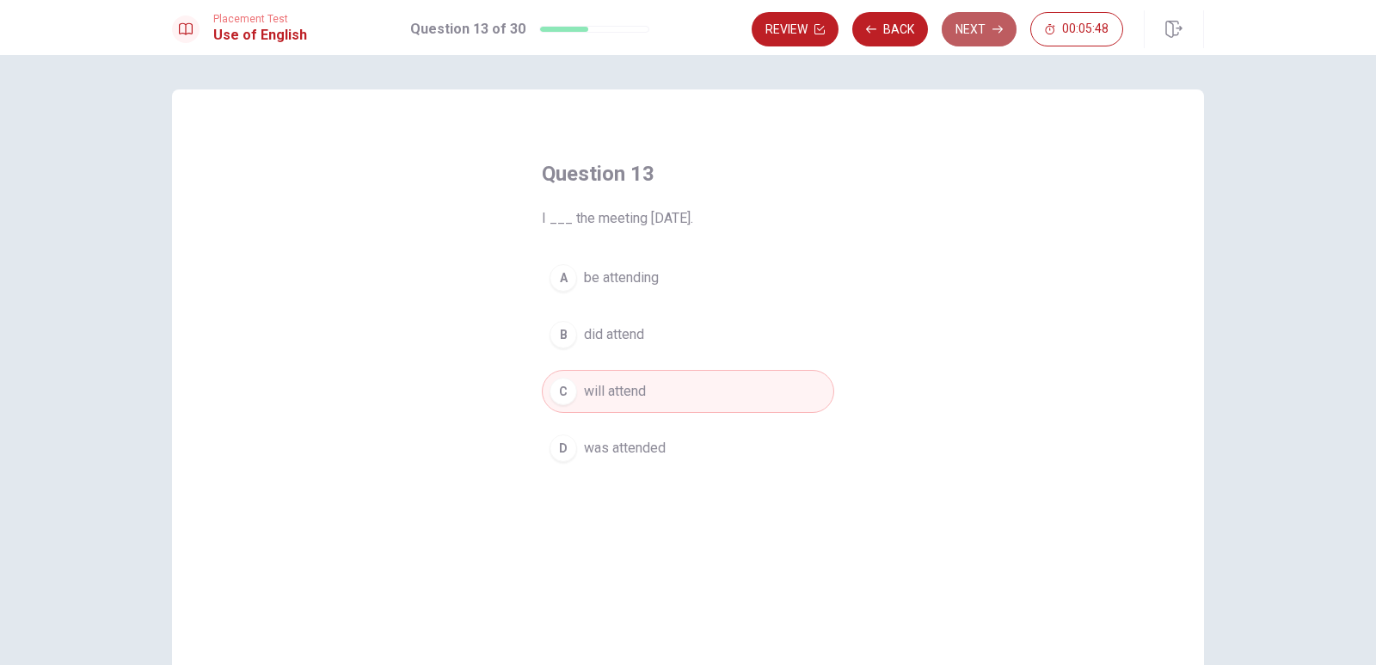
click at [988, 26] on button "Next" at bounding box center [979, 29] width 75 height 34
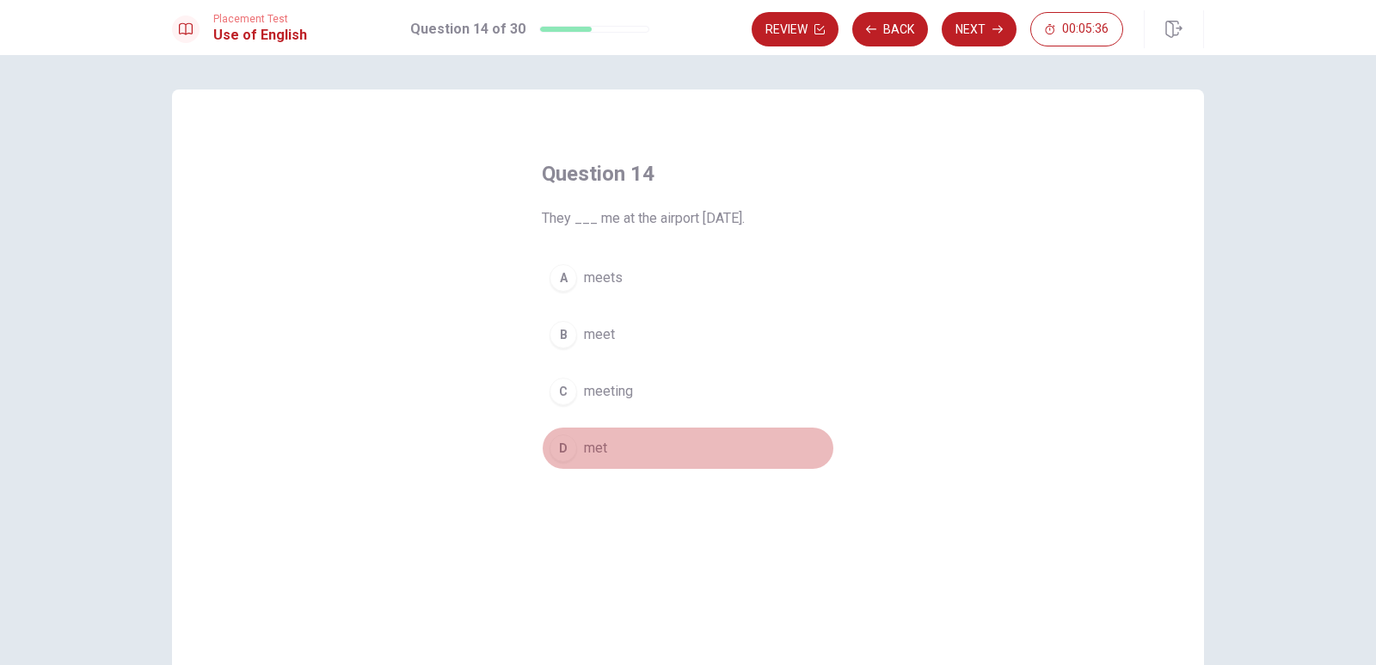
click at [562, 452] on div "D" at bounding box center [564, 448] width 28 height 28
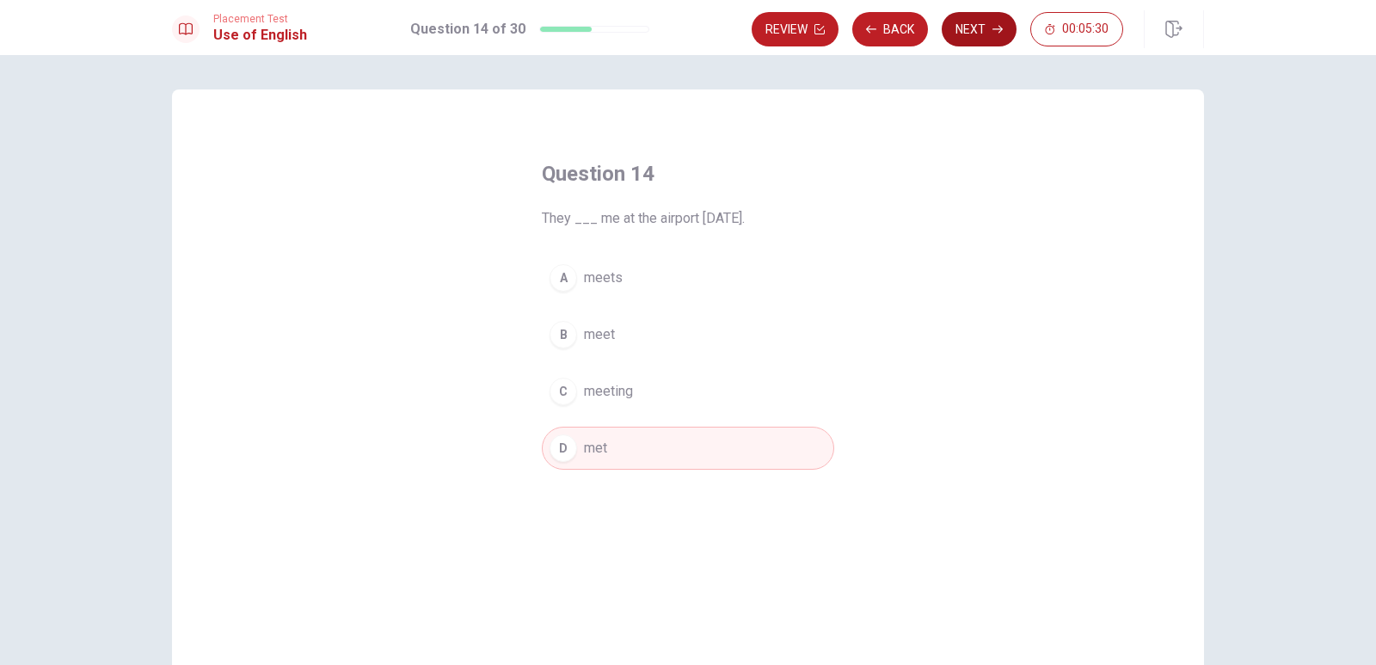
click at [981, 31] on button "Next" at bounding box center [979, 29] width 75 height 34
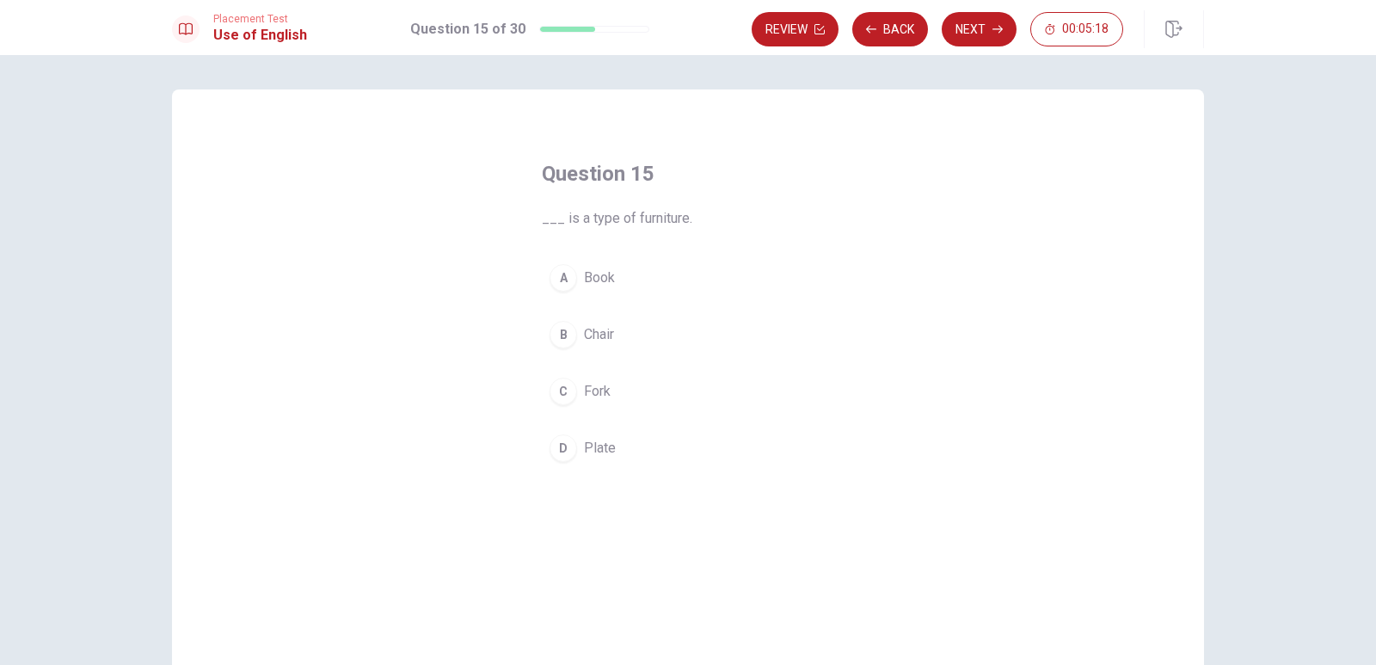
click at [561, 387] on div "C" at bounding box center [564, 392] width 28 height 28
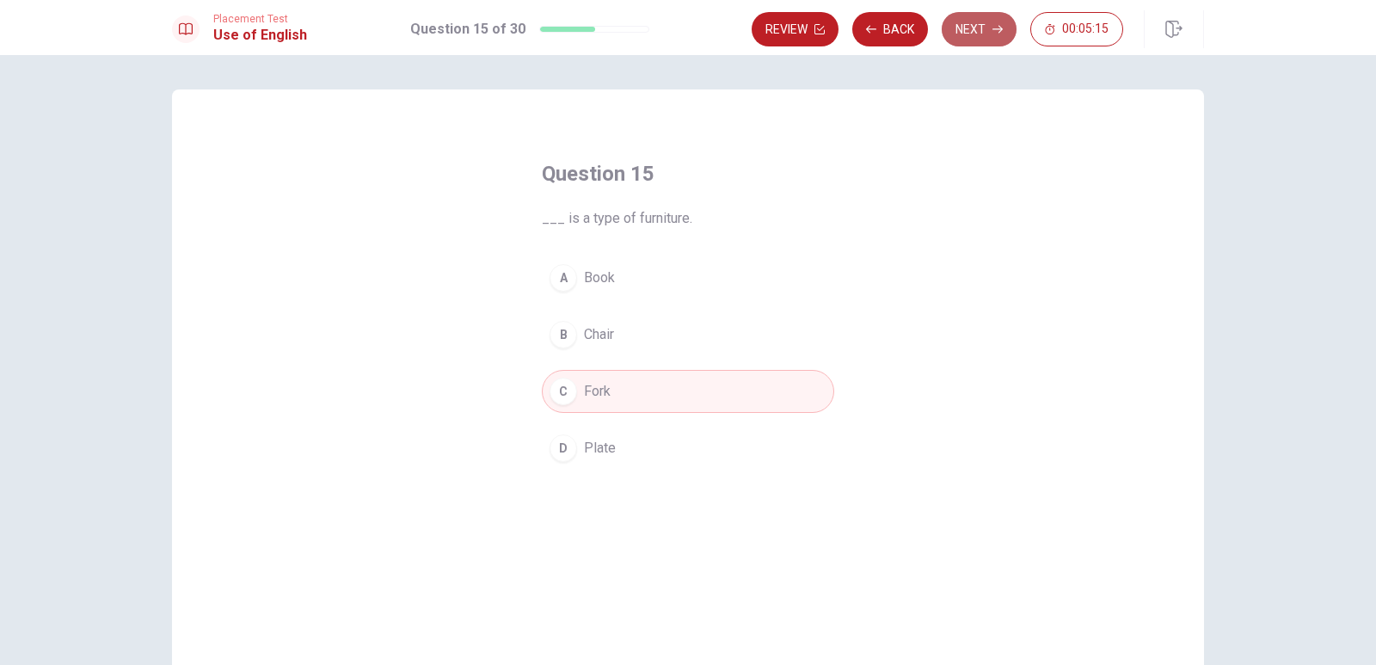
click at [973, 15] on button "Next" at bounding box center [979, 29] width 75 height 34
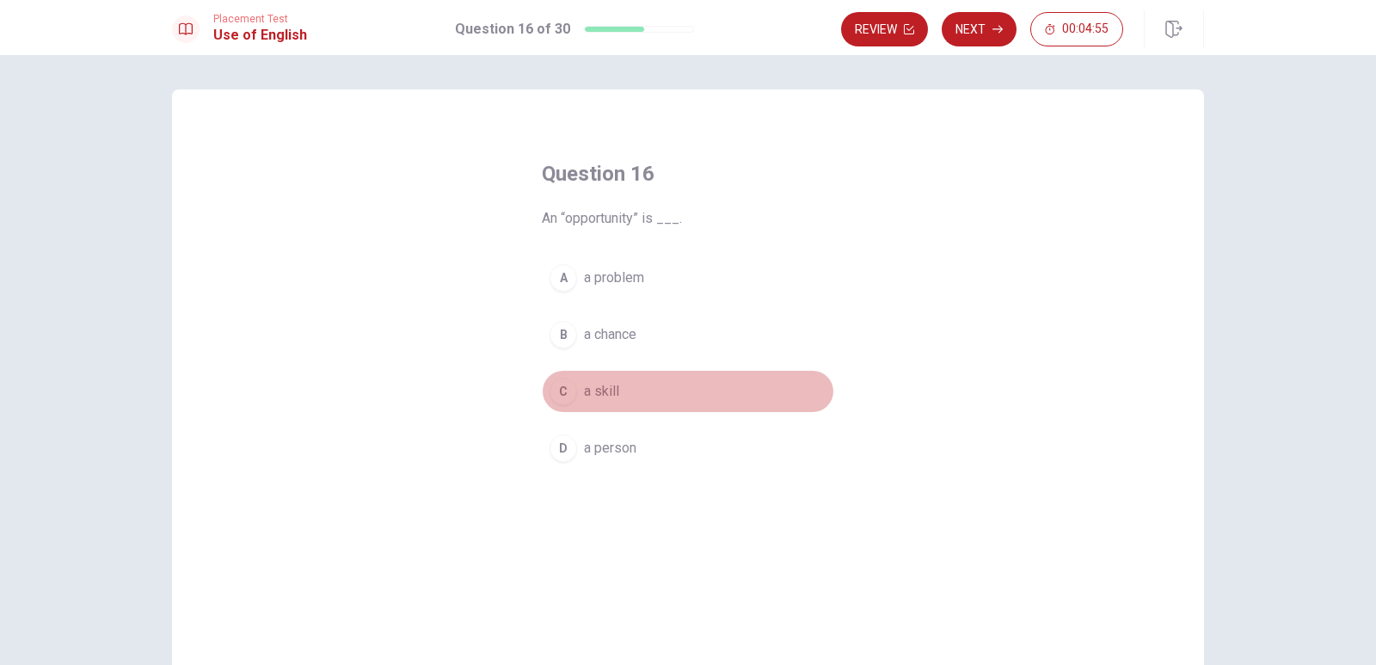
click at [557, 399] on div "C" at bounding box center [564, 392] width 28 height 28
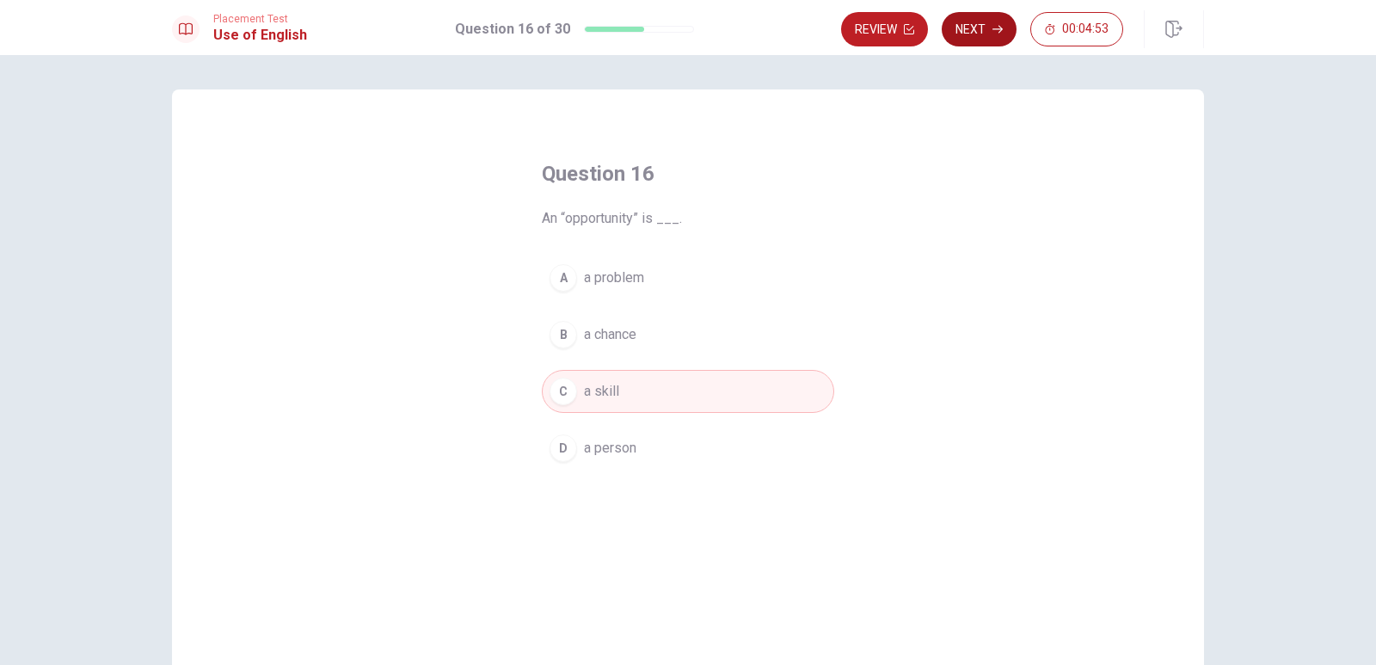
click at [969, 28] on button "Next" at bounding box center [979, 29] width 75 height 34
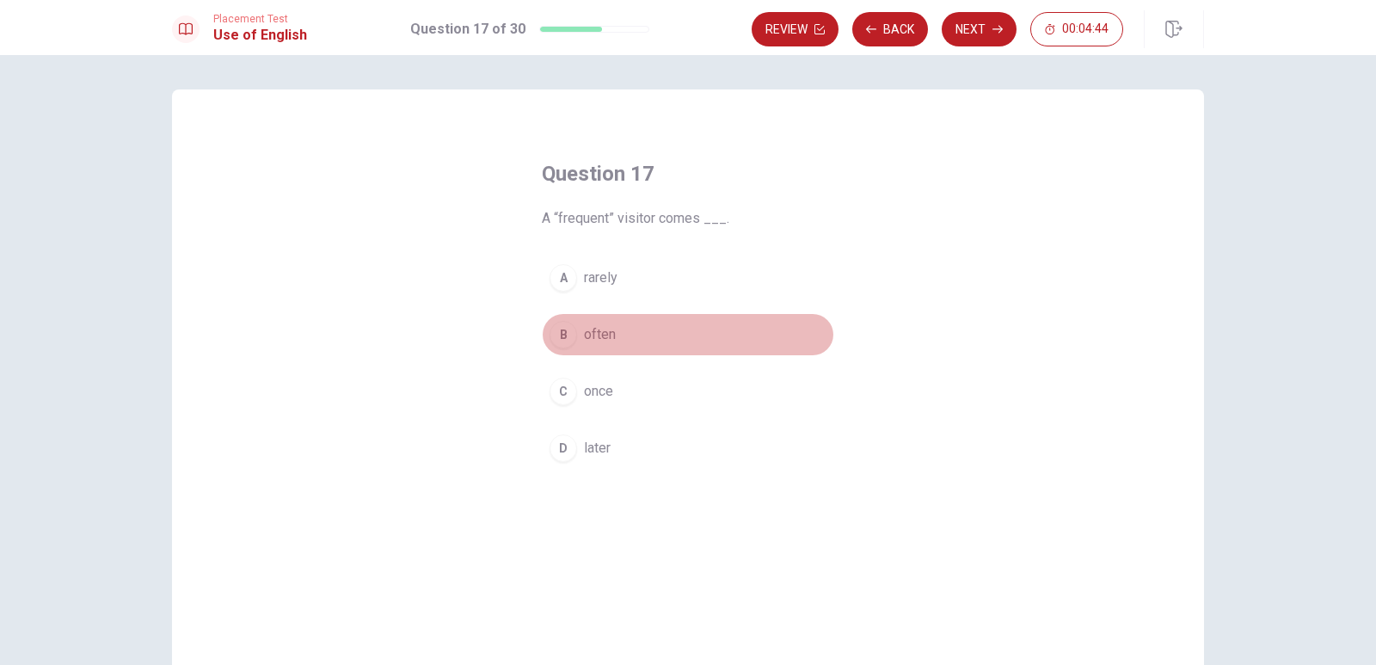
click at [564, 339] on div "B" at bounding box center [564, 335] width 28 height 28
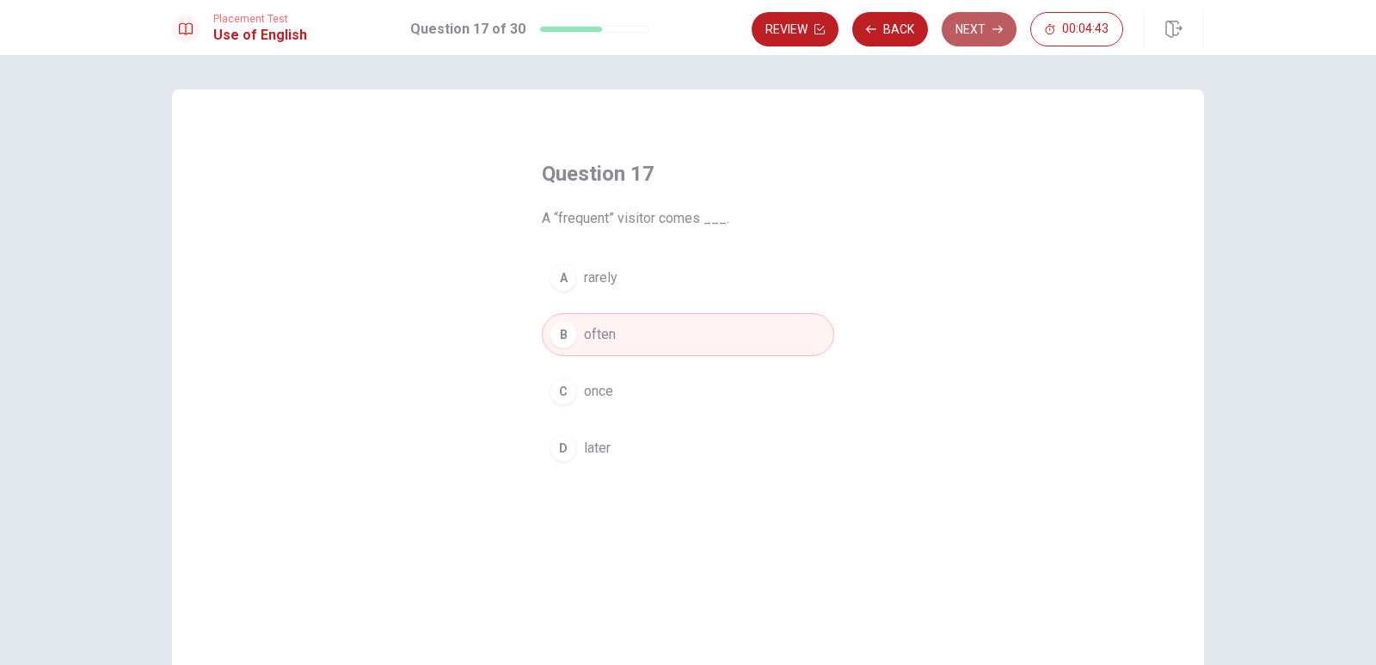
click at [971, 37] on button "Next" at bounding box center [979, 29] width 75 height 34
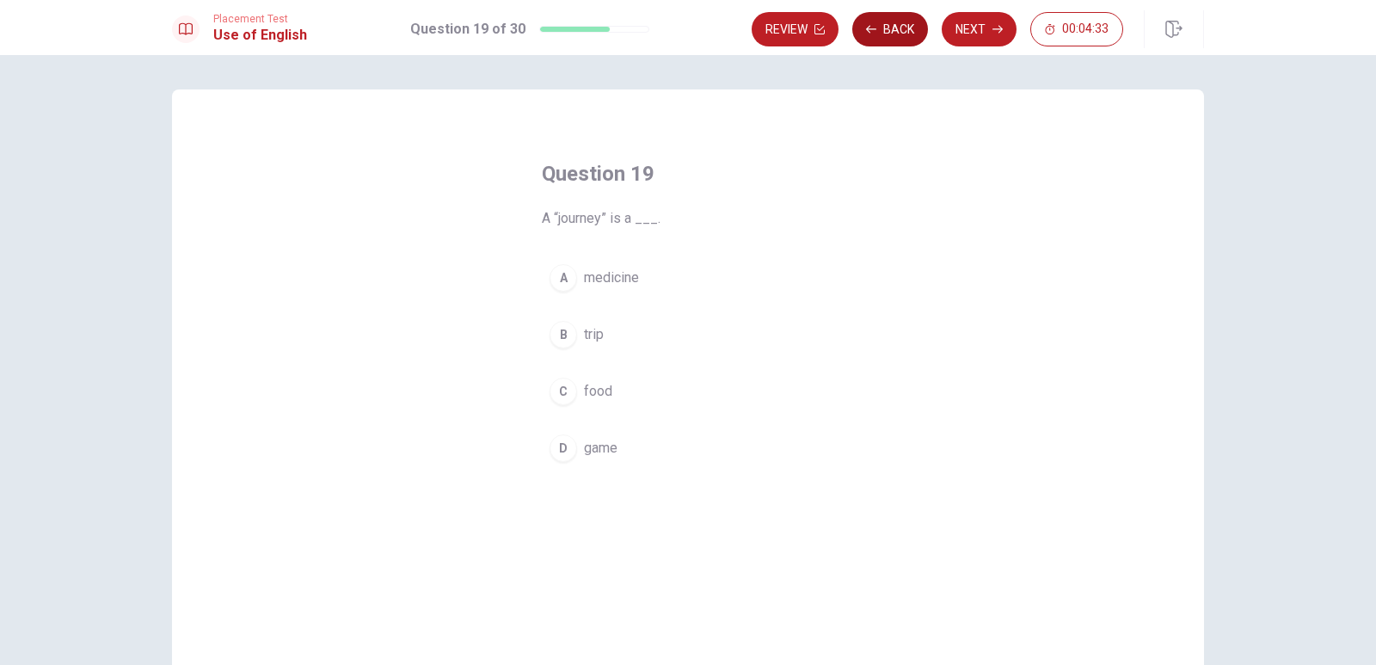
click at [895, 36] on button "Back" at bounding box center [890, 29] width 76 height 34
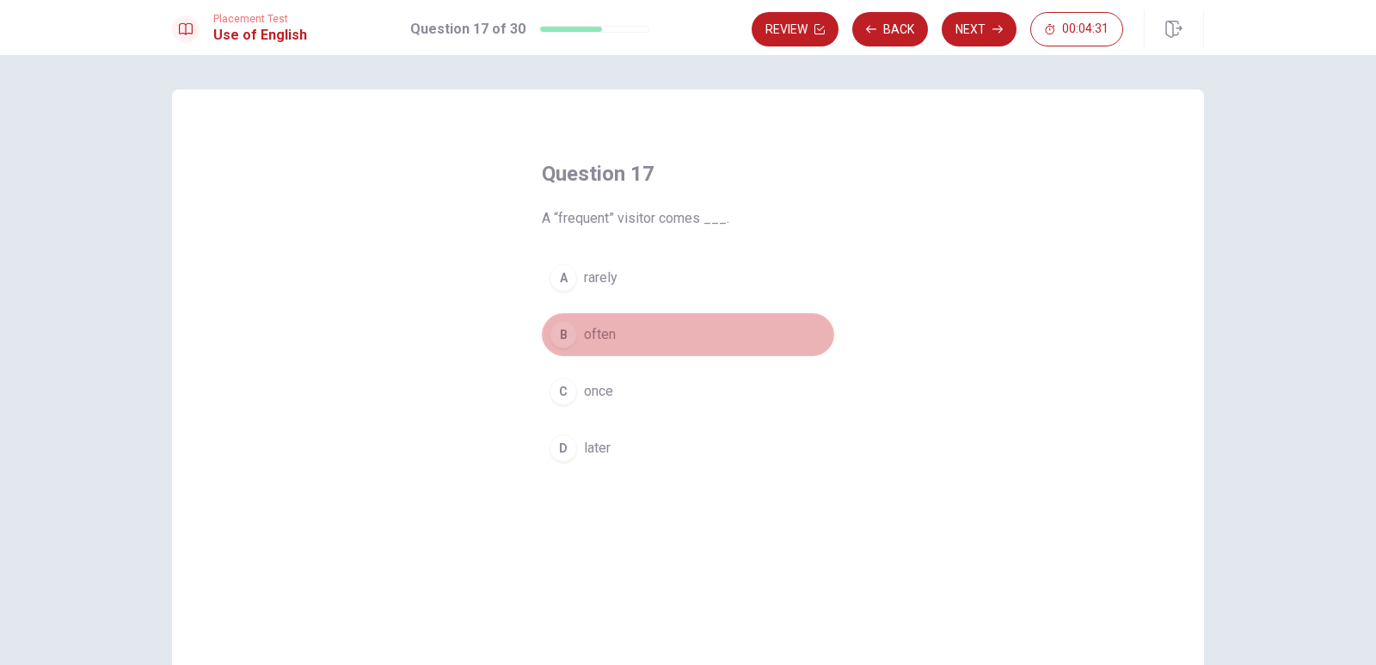
click at [574, 325] on button "B often" at bounding box center [688, 334] width 292 height 43
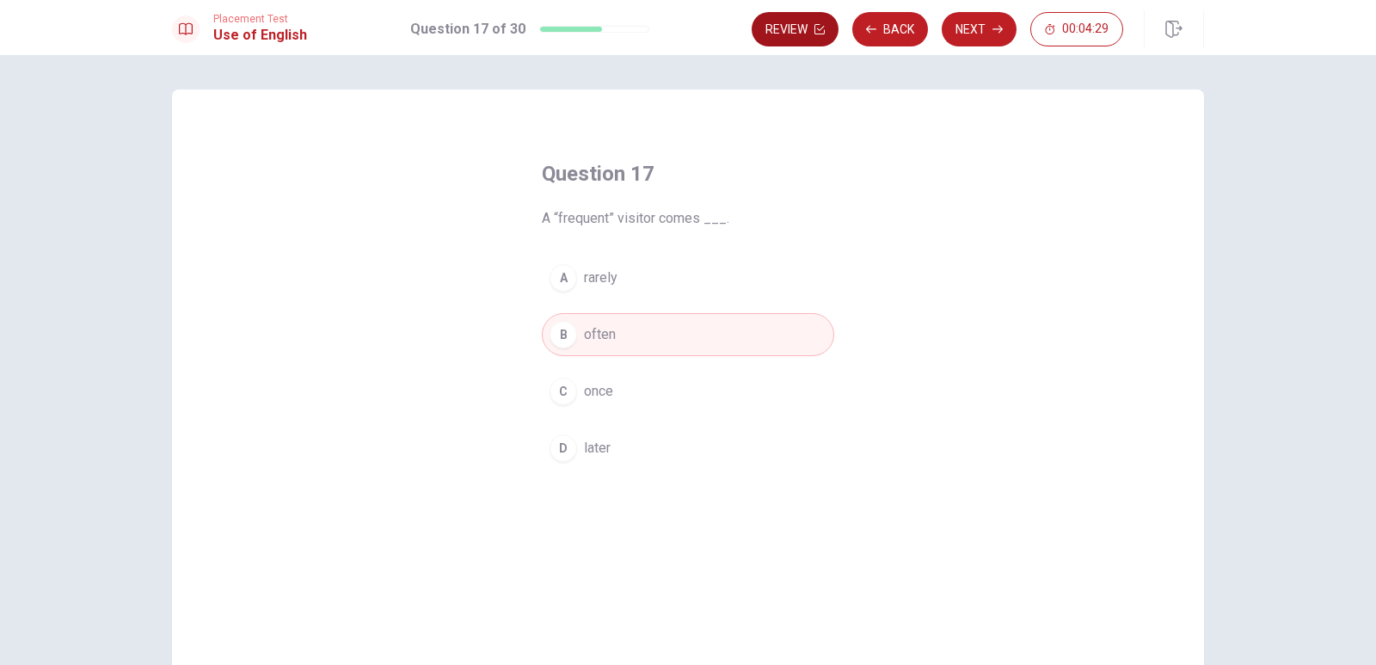
click at [820, 36] on button "Review" at bounding box center [795, 29] width 87 height 34
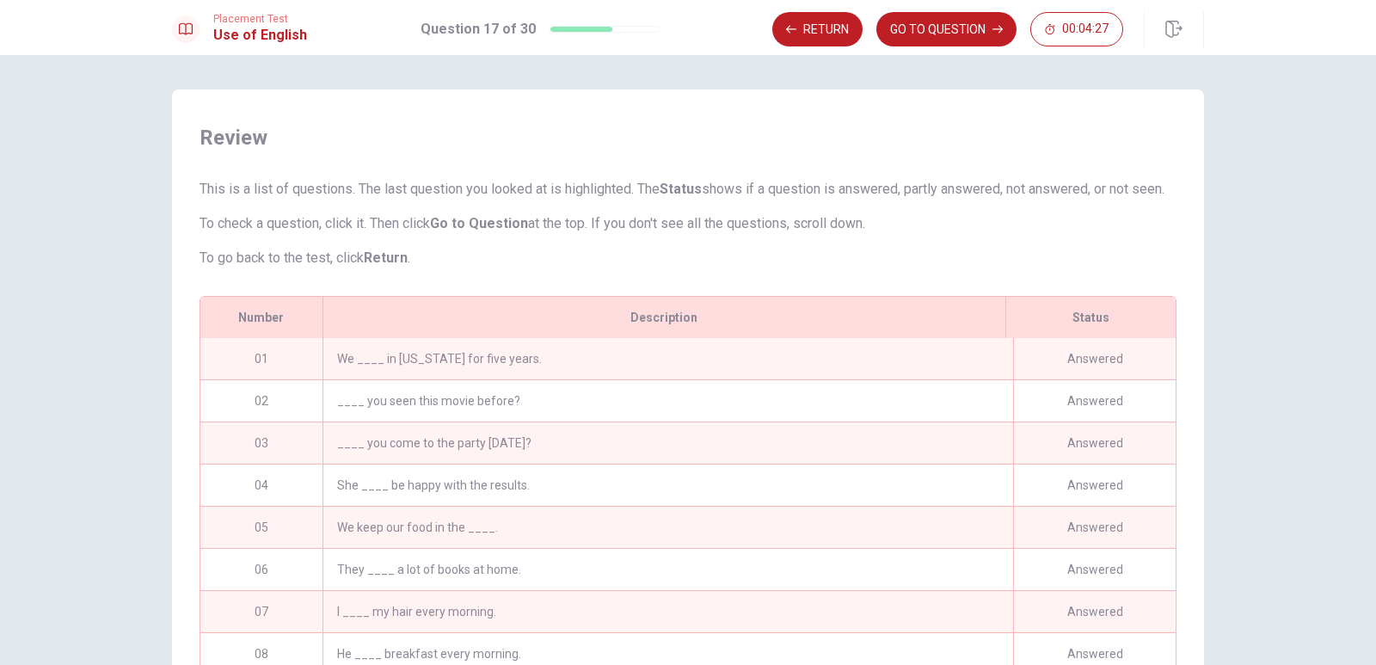
scroll to position [465, 0]
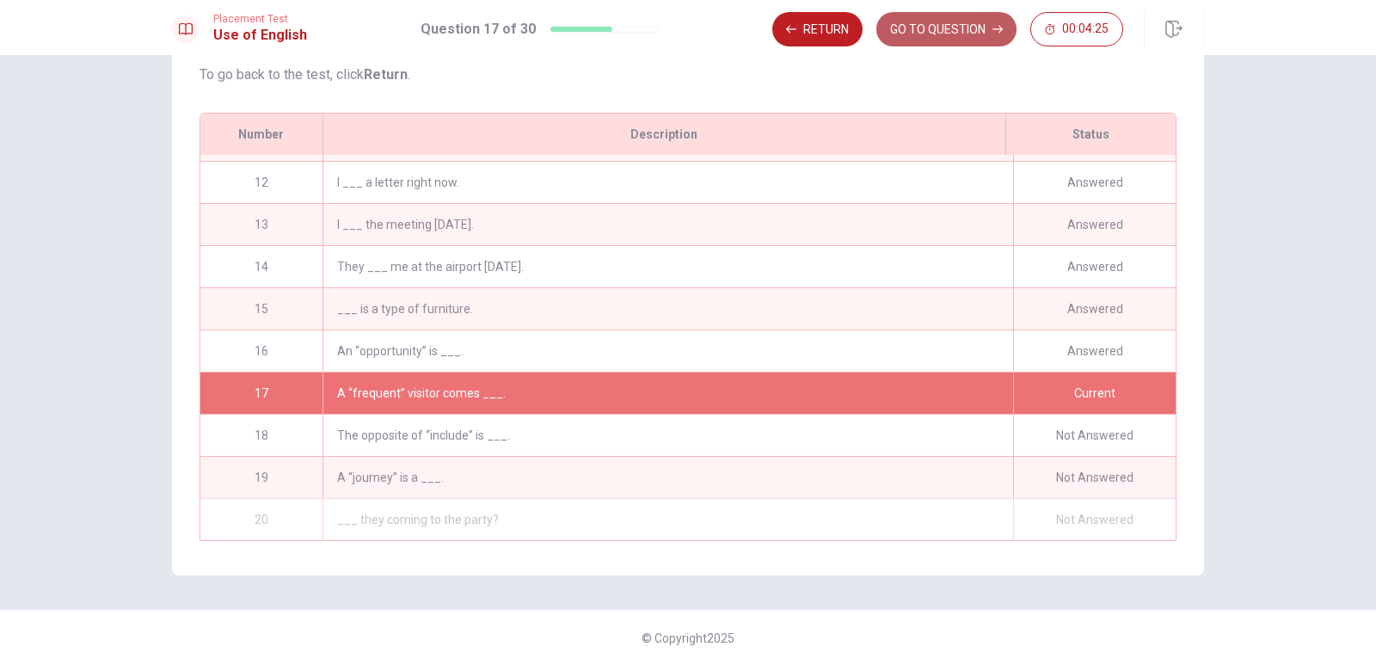
click at [907, 28] on button "GO TO QUESTION" at bounding box center [947, 29] width 140 height 34
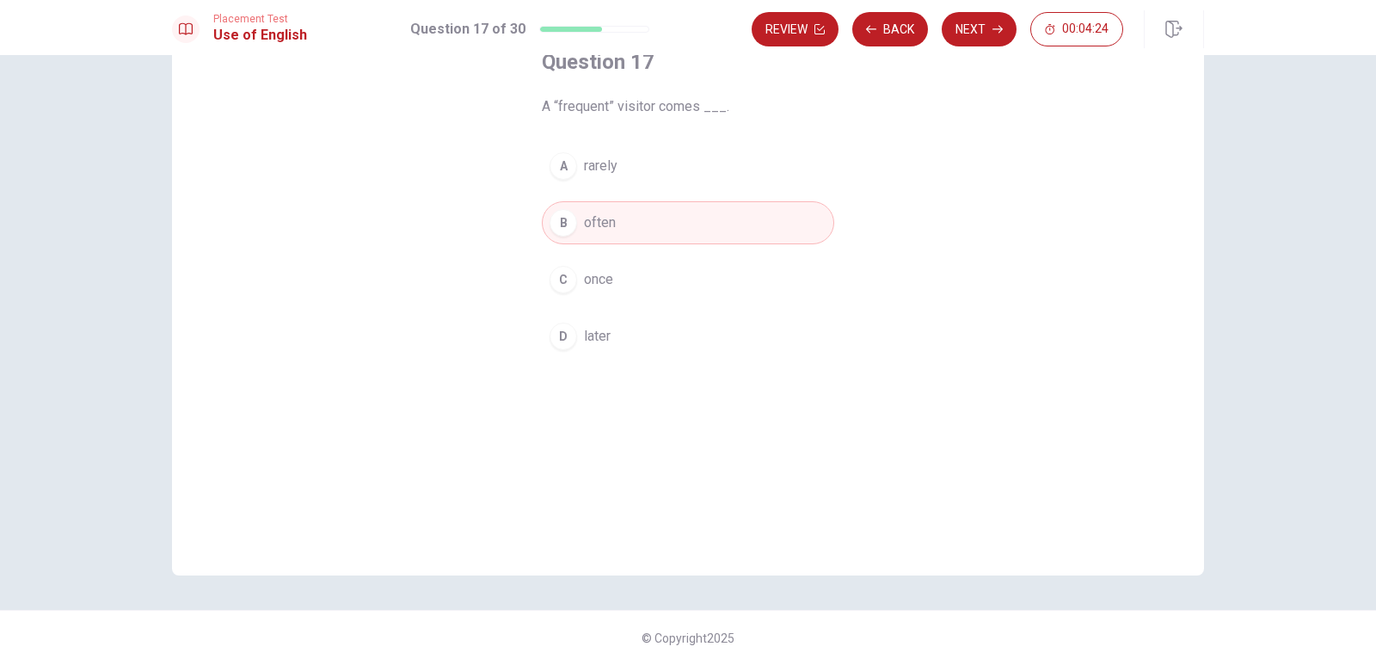
scroll to position [112, 0]
click at [958, 24] on button "Next" at bounding box center [979, 29] width 75 height 34
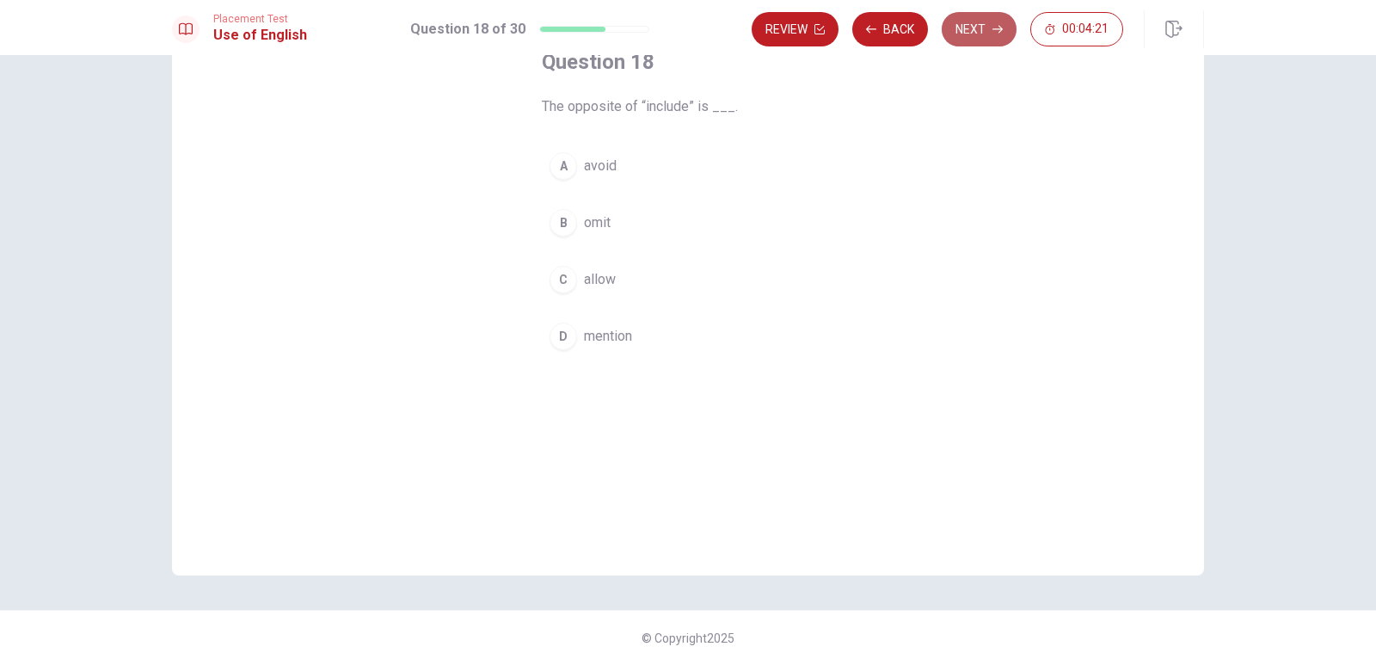
click at [958, 24] on button "Next" at bounding box center [979, 29] width 75 height 34
click at [996, 25] on icon "button" at bounding box center [998, 29] width 10 height 10
click at [560, 273] on div "C" at bounding box center [564, 280] width 28 height 28
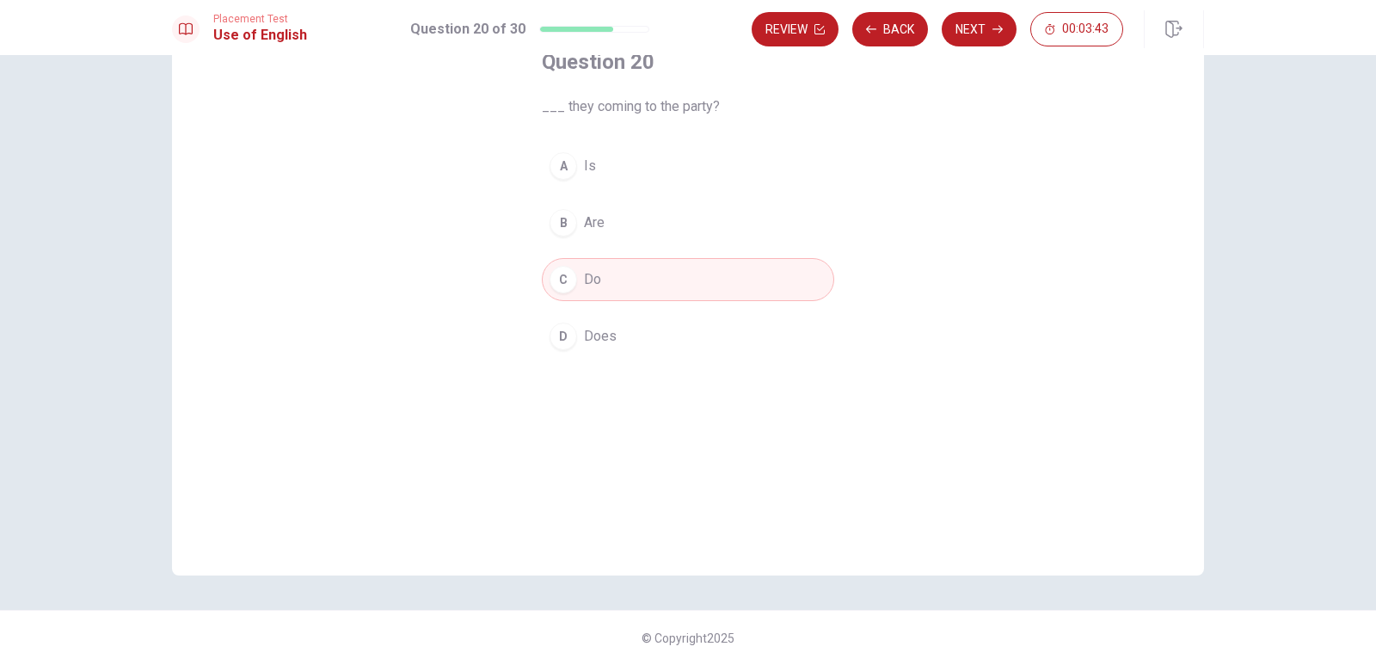
click at [547, 237] on button "B Are" at bounding box center [688, 222] width 292 height 43
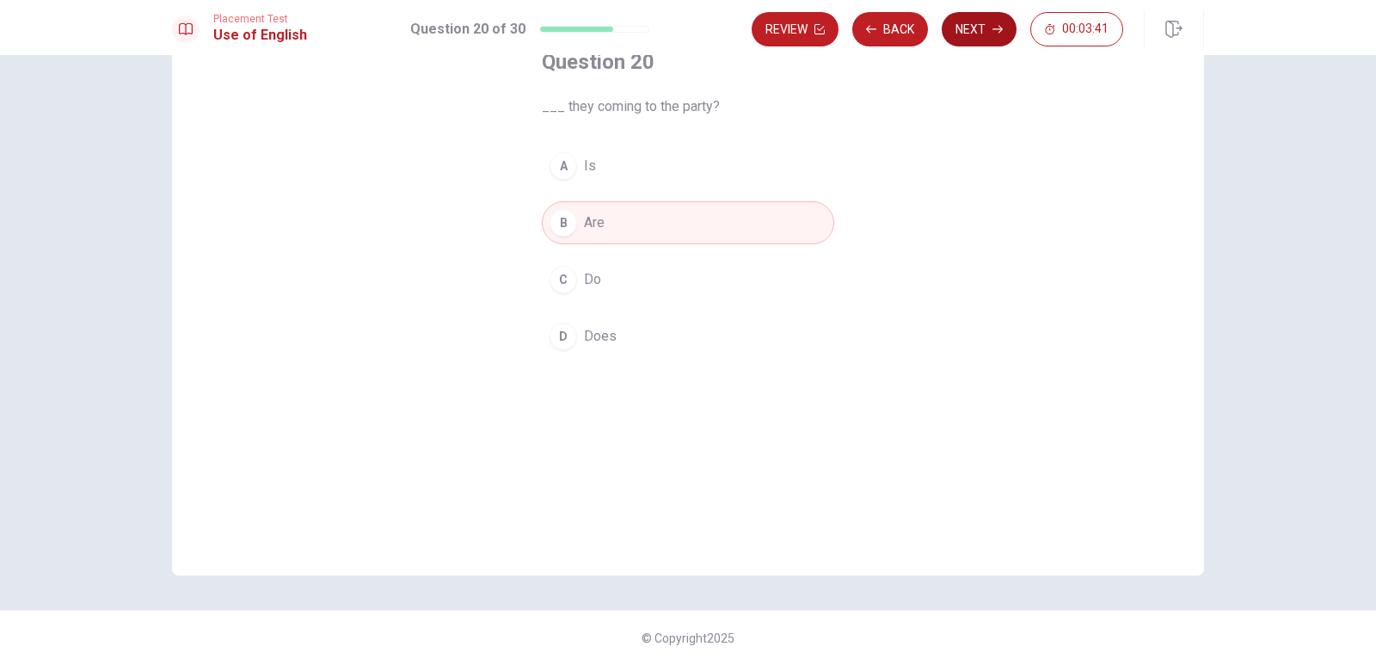
click at [993, 16] on button "Next" at bounding box center [979, 29] width 75 height 34
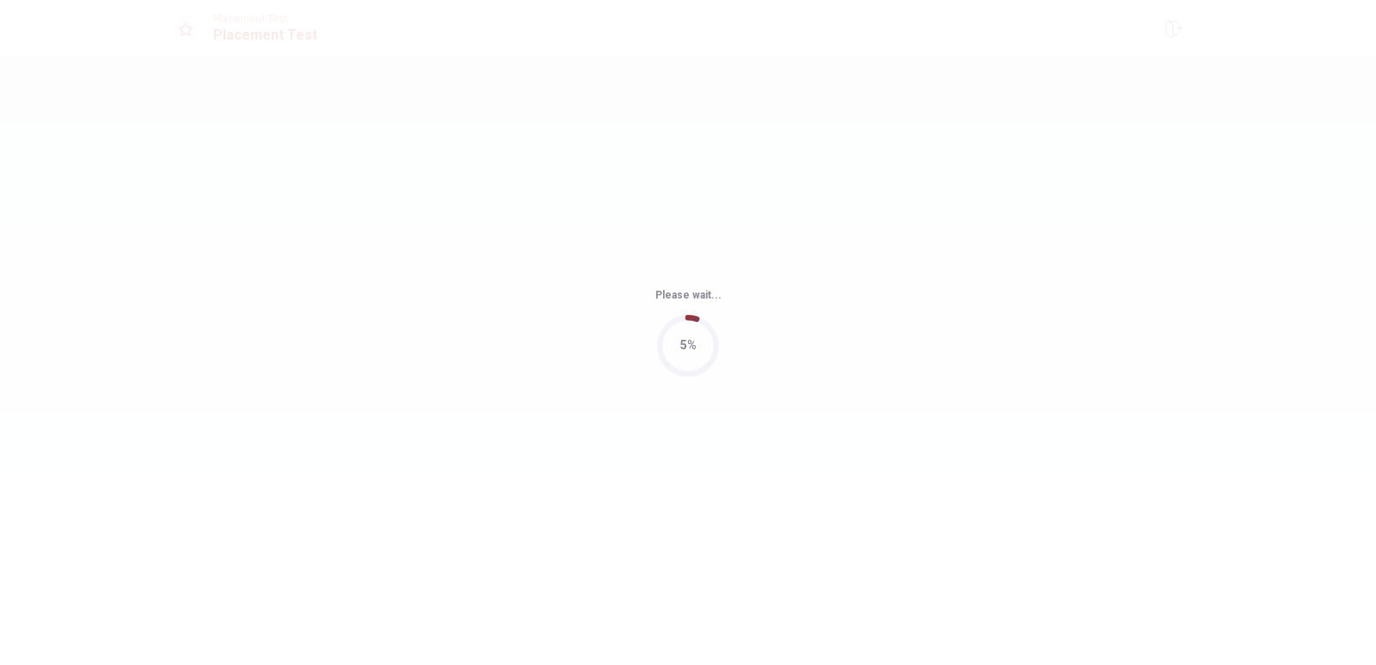
scroll to position [0, 0]
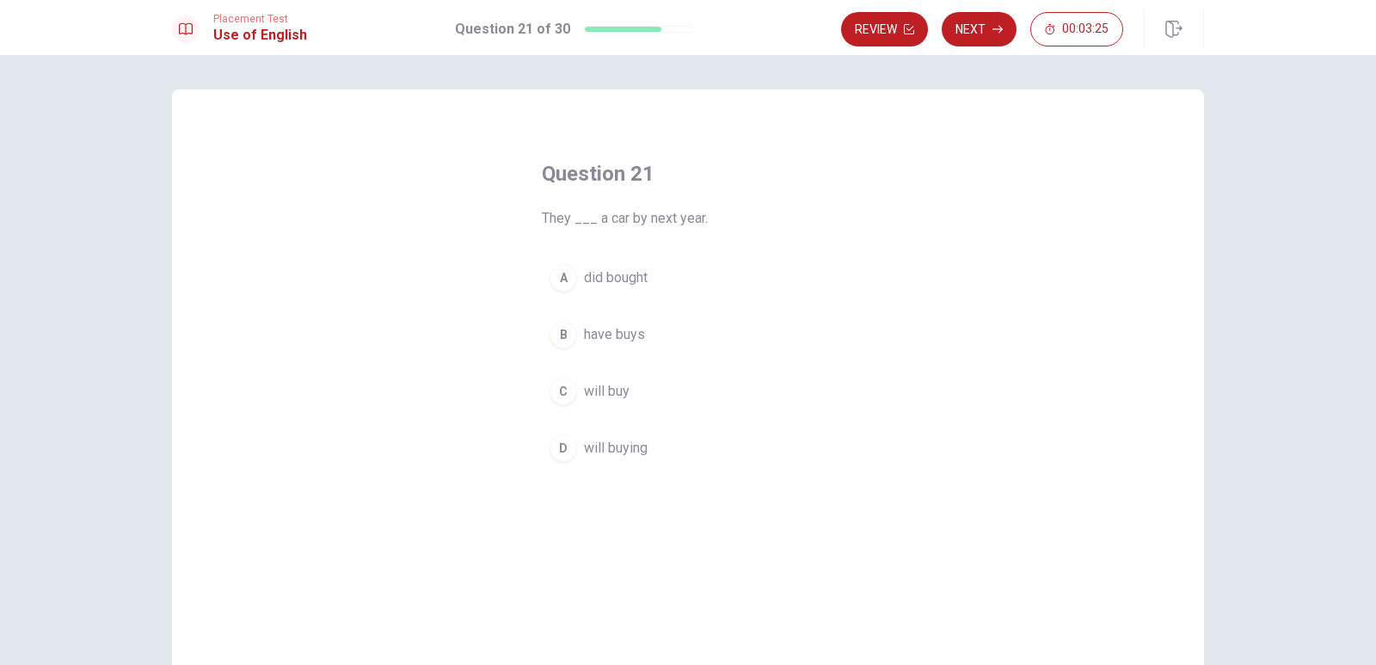
click at [566, 390] on div "C" at bounding box center [564, 392] width 28 height 28
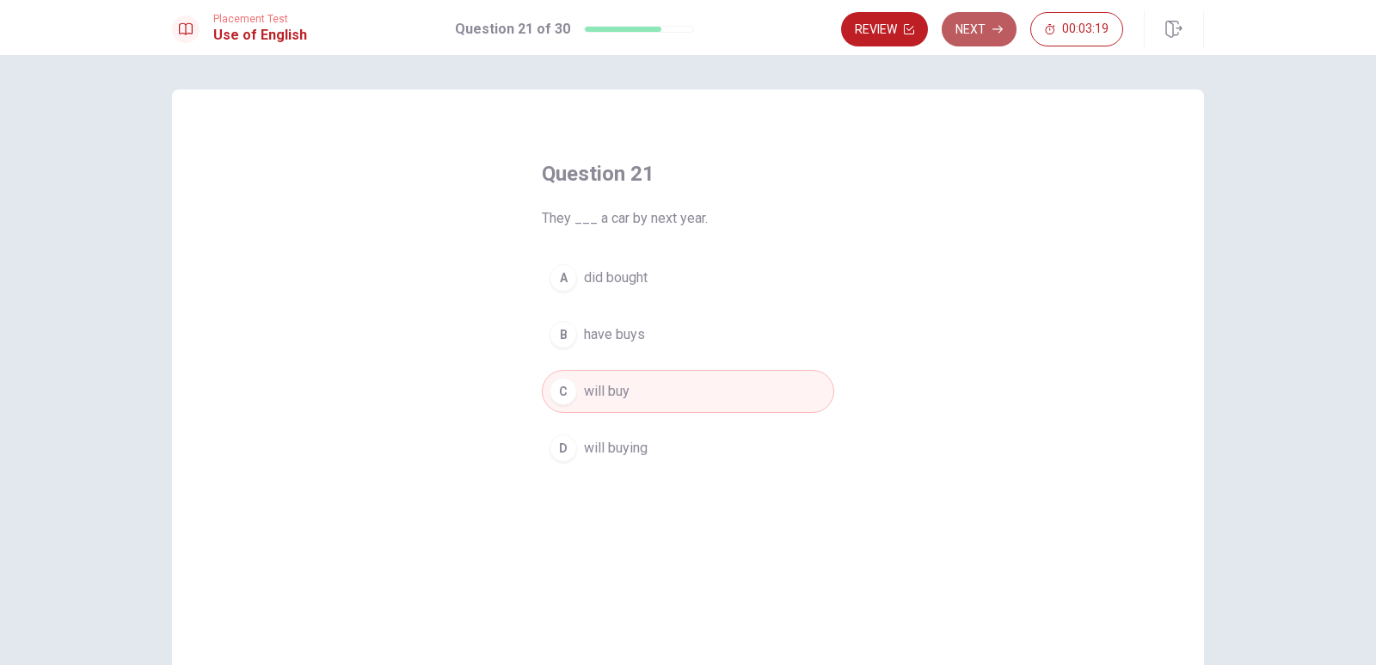
click at [980, 22] on button "Next" at bounding box center [979, 29] width 75 height 34
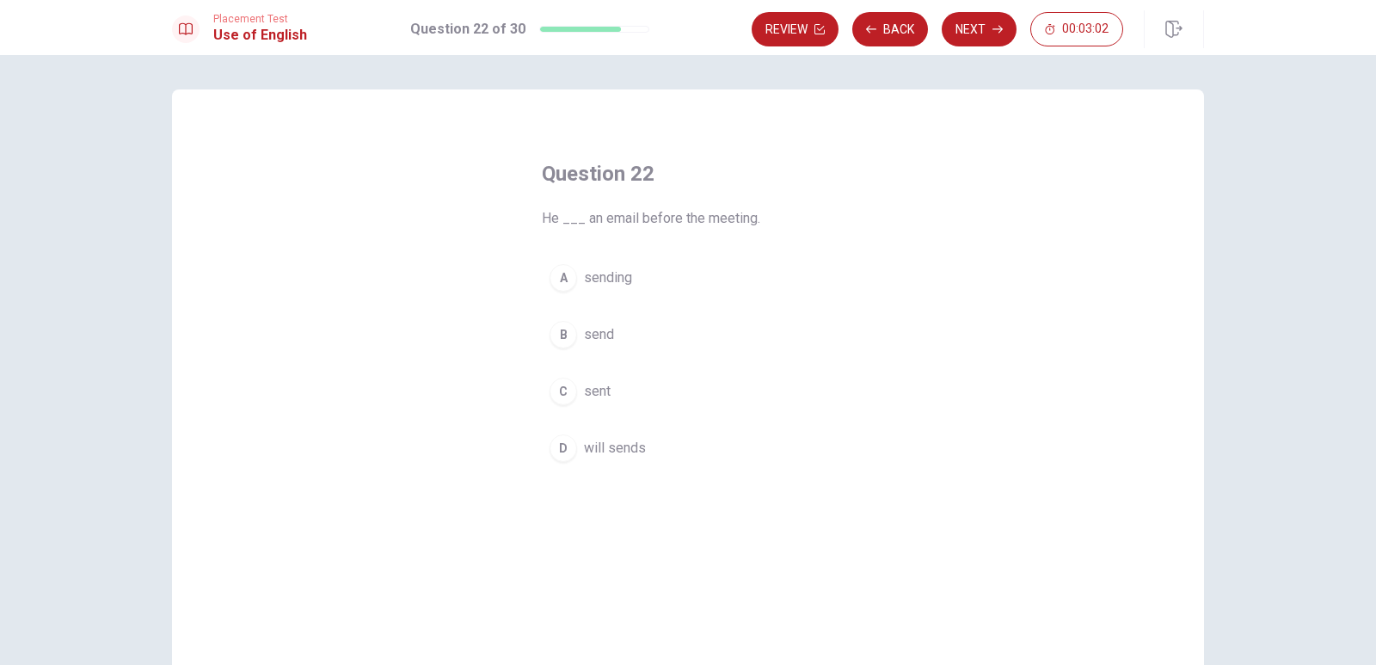
click at [563, 389] on div "C" at bounding box center [564, 392] width 28 height 28
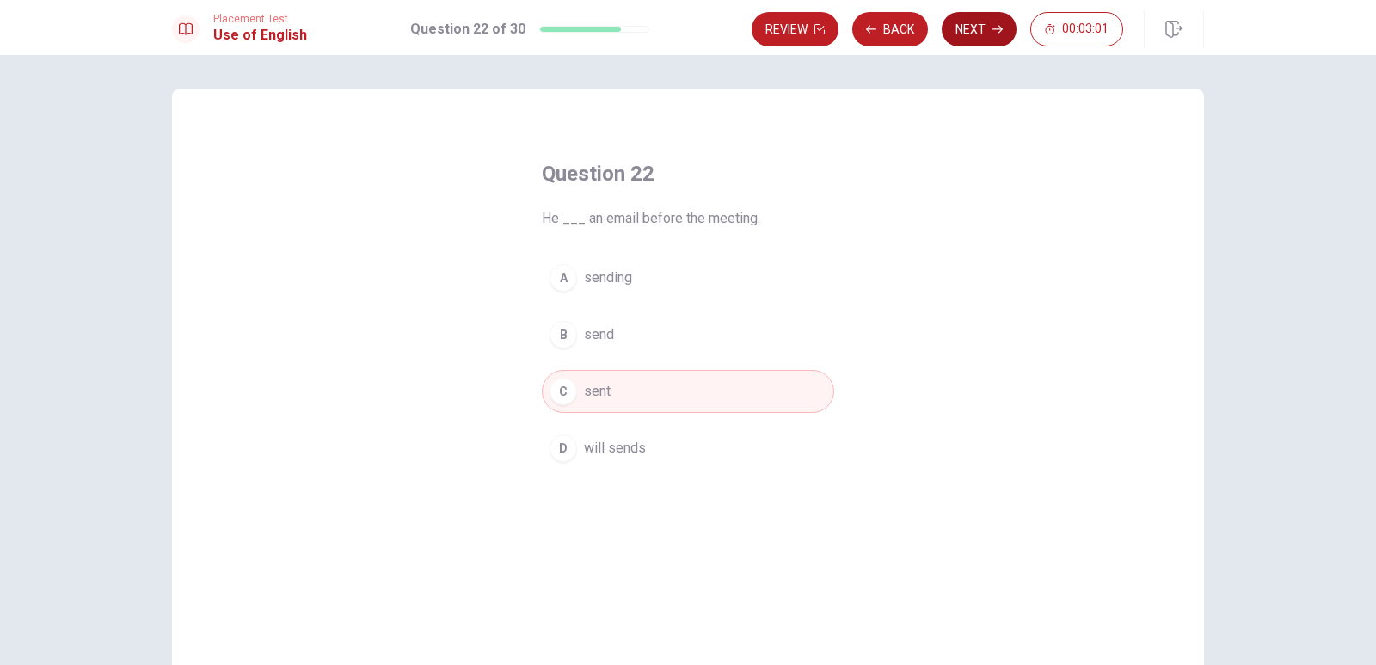
click at [965, 37] on button "Next" at bounding box center [979, 29] width 75 height 34
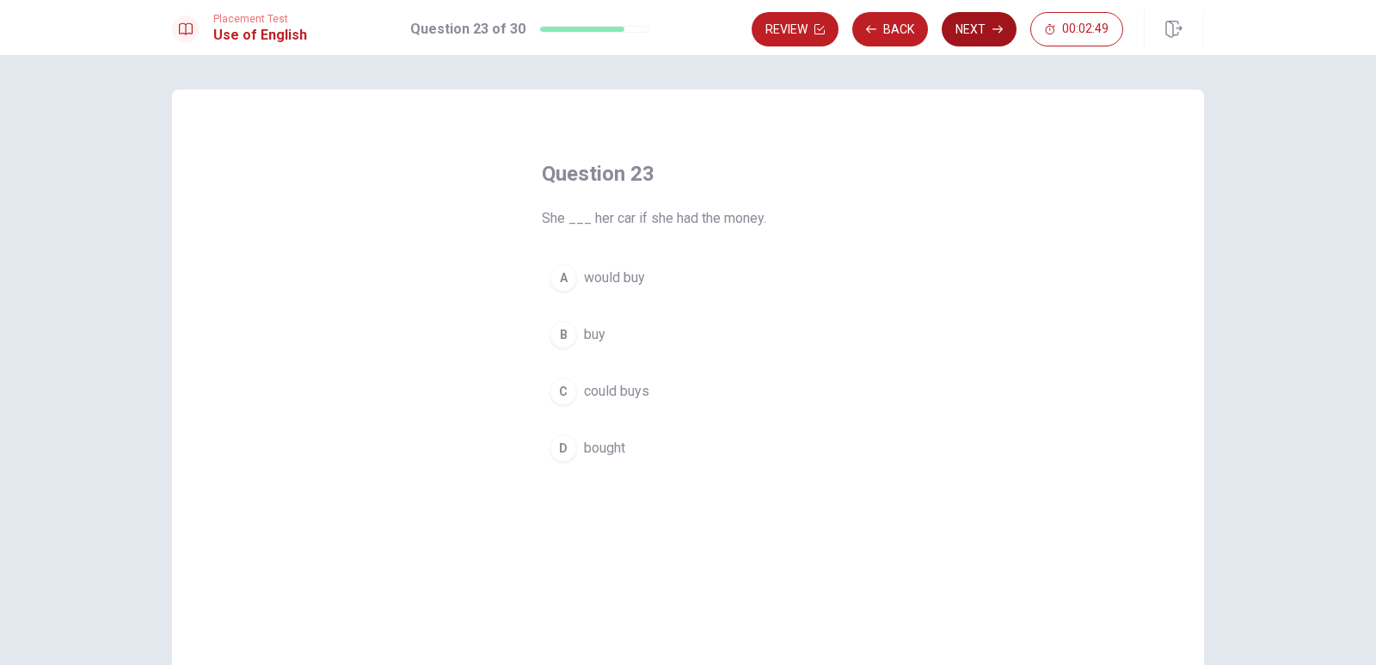
click at [981, 38] on button "Next" at bounding box center [979, 29] width 75 height 34
click at [974, 17] on button "Next" at bounding box center [979, 29] width 75 height 34
click at [982, 22] on button "Next" at bounding box center [979, 29] width 75 height 34
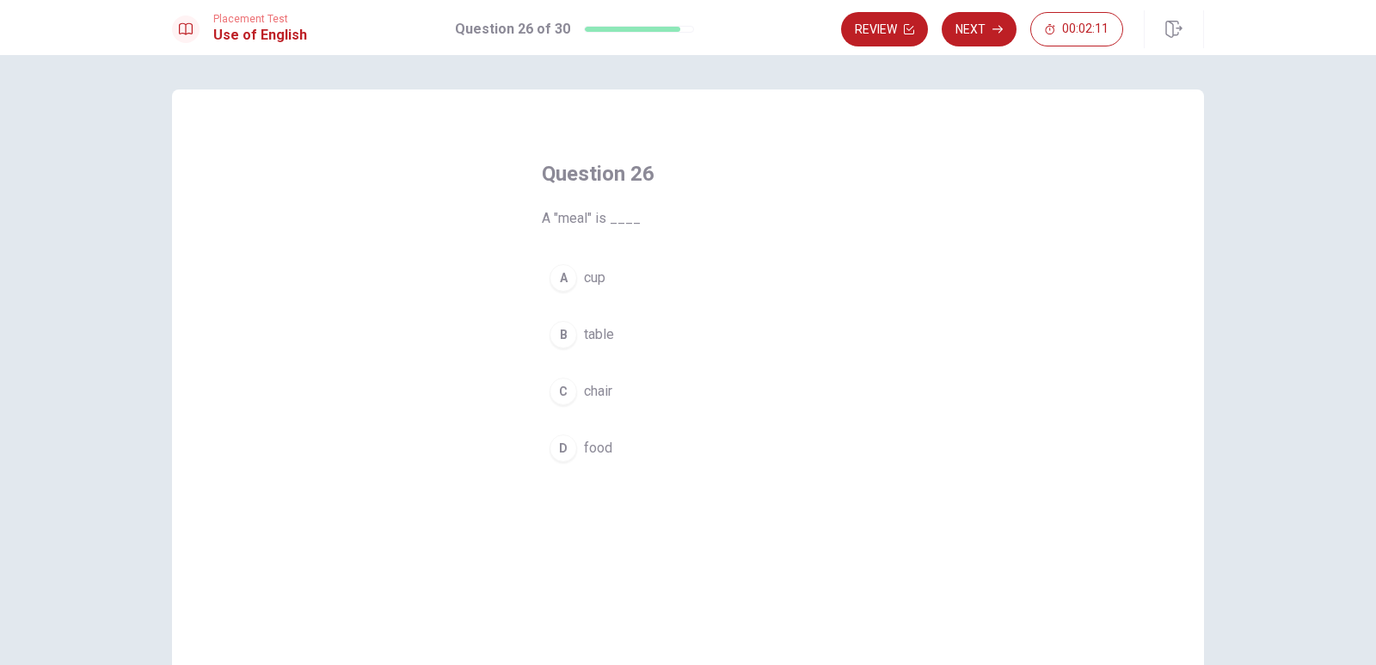
click at [574, 452] on button "D food" at bounding box center [688, 448] width 292 height 43
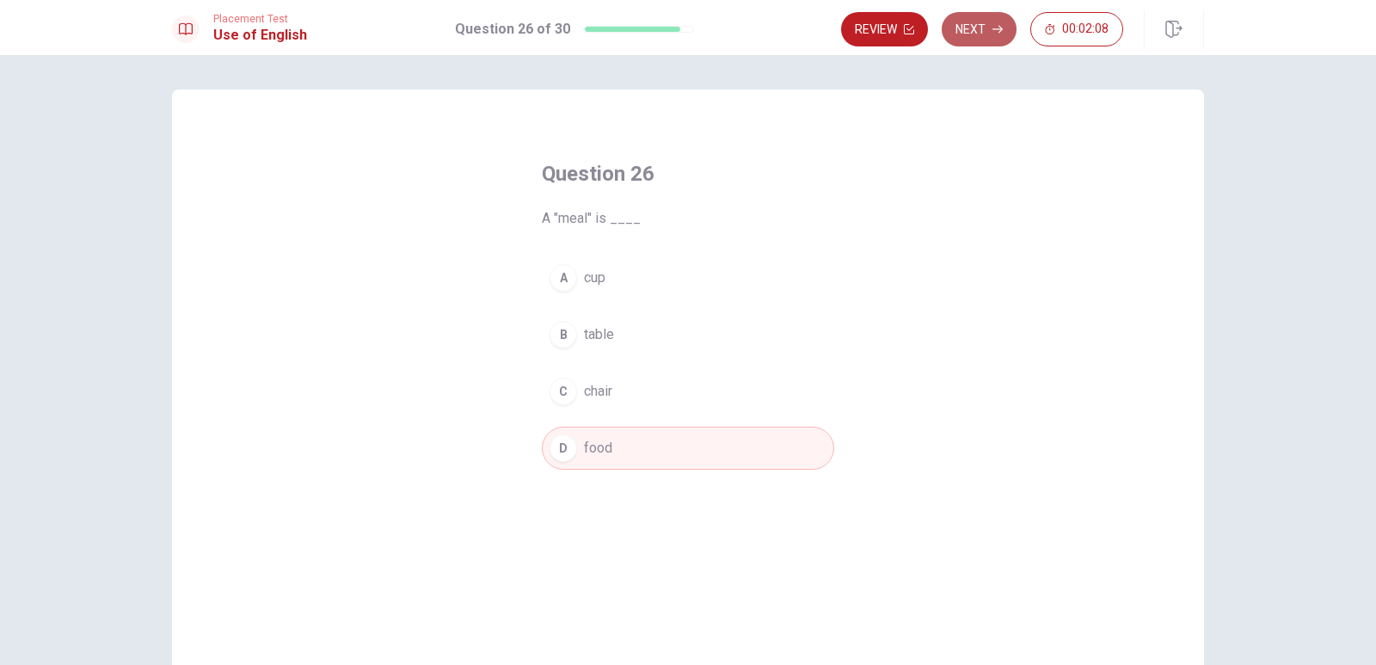
click at [985, 33] on button "Next" at bounding box center [979, 29] width 75 height 34
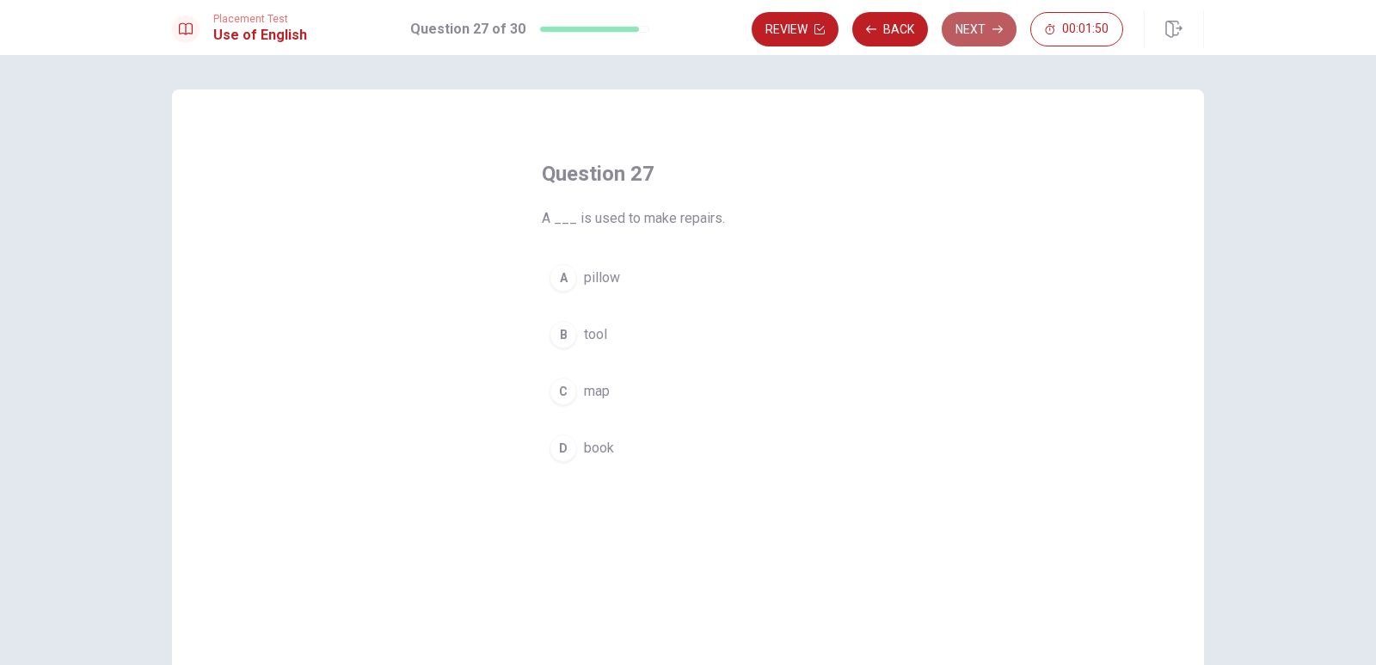
click at [980, 18] on button "Next" at bounding box center [979, 29] width 75 height 34
click at [977, 23] on button "Next" at bounding box center [979, 29] width 75 height 34
click at [563, 391] on div "C" at bounding box center [564, 392] width 28 height 28
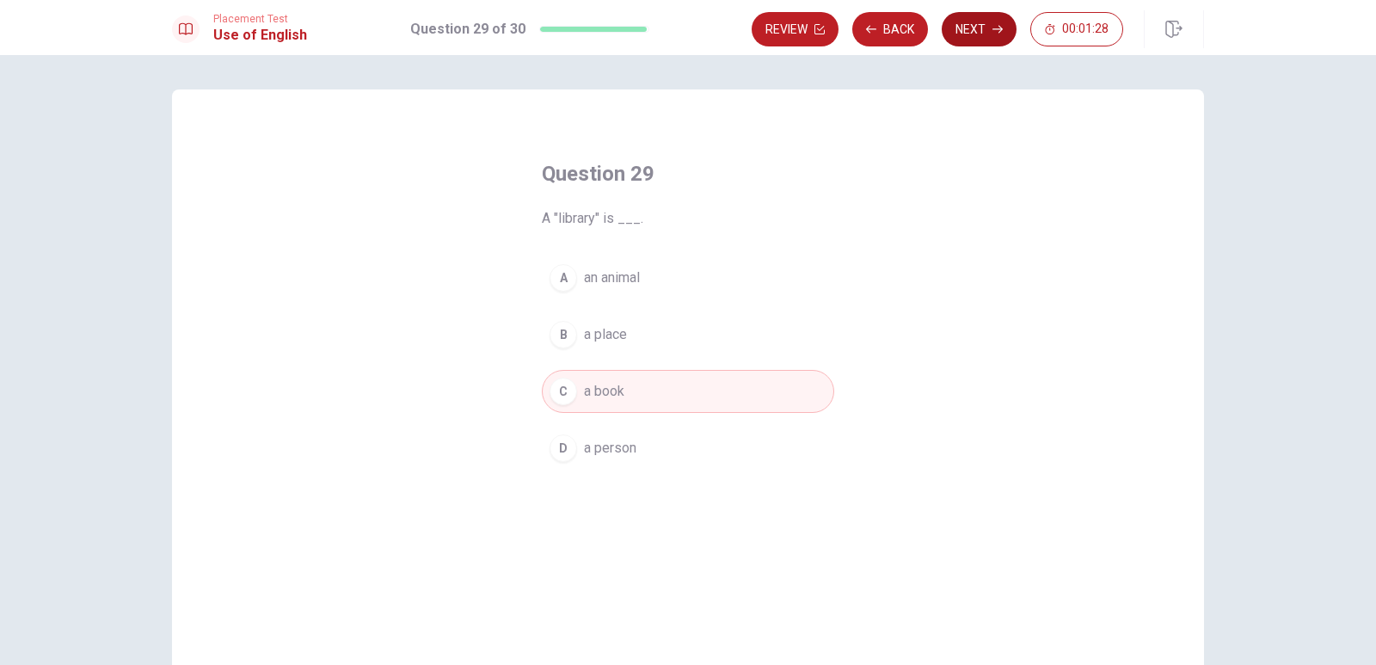
click at [975, 22] on button "Next" at bounding box center [979, 29] width 75 height 34
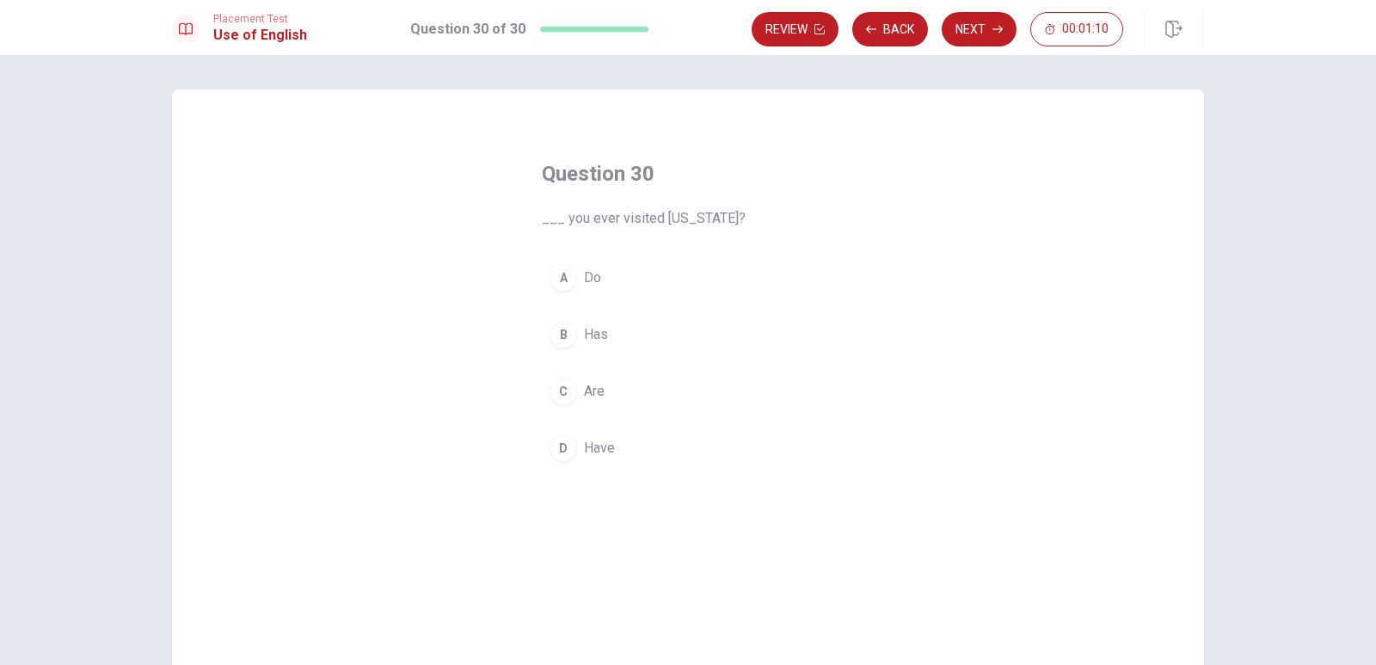
click at [558, 280] on div "A" at bounding box center [564, 278] width 28 height 28
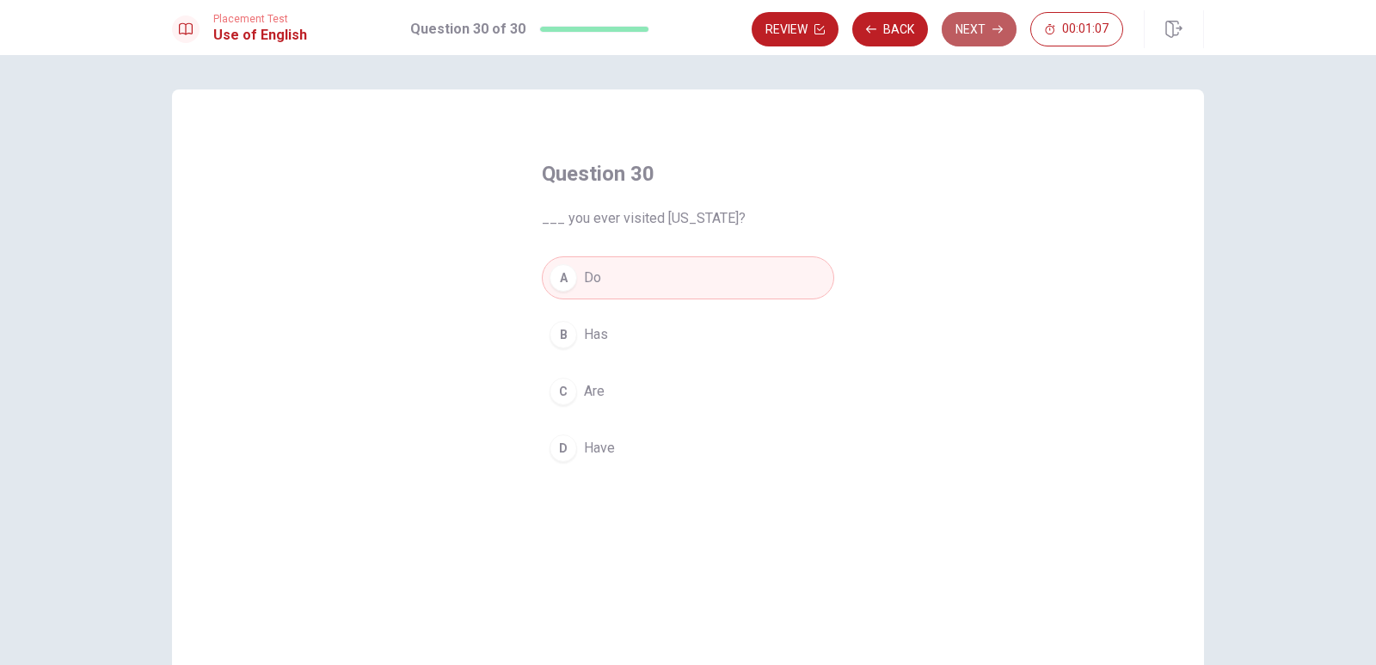
click at [989, 31] on button "Next" at bounding box center [979, 29] width 75 height 34
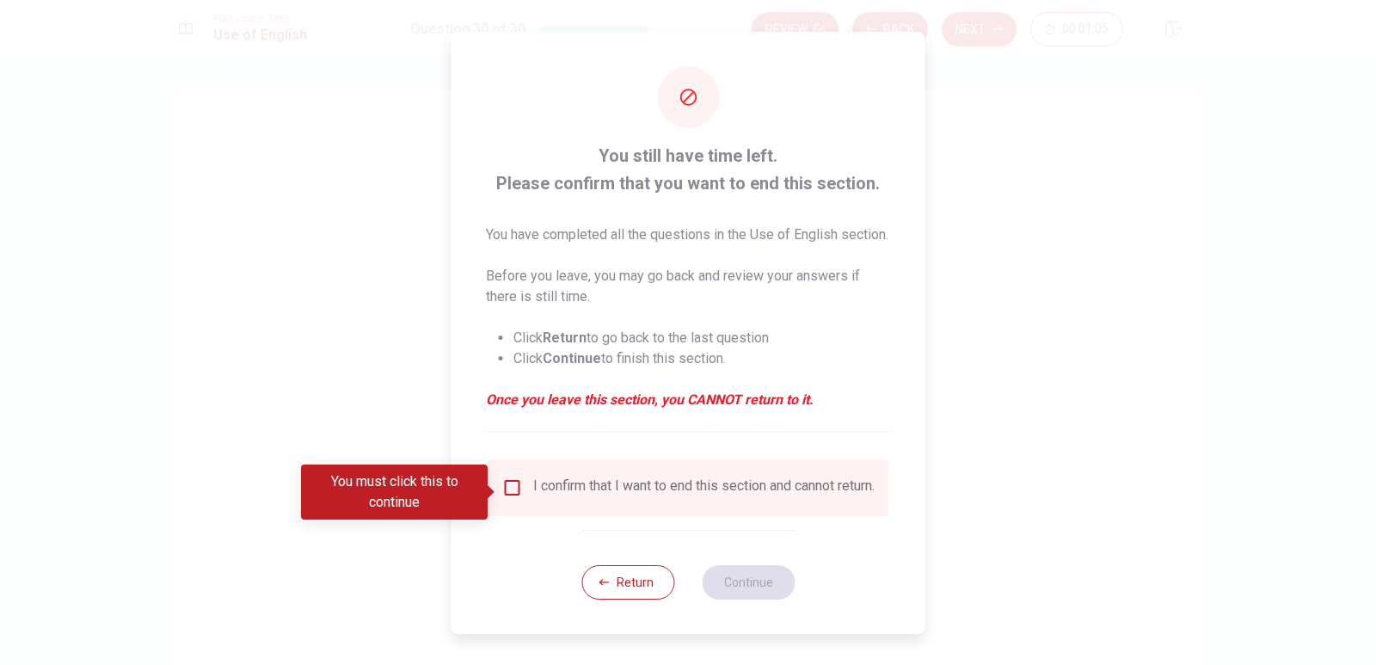
click at [508, 493] on input "You must click this to continue" at bounding box center [512, 487] width 21 height 21
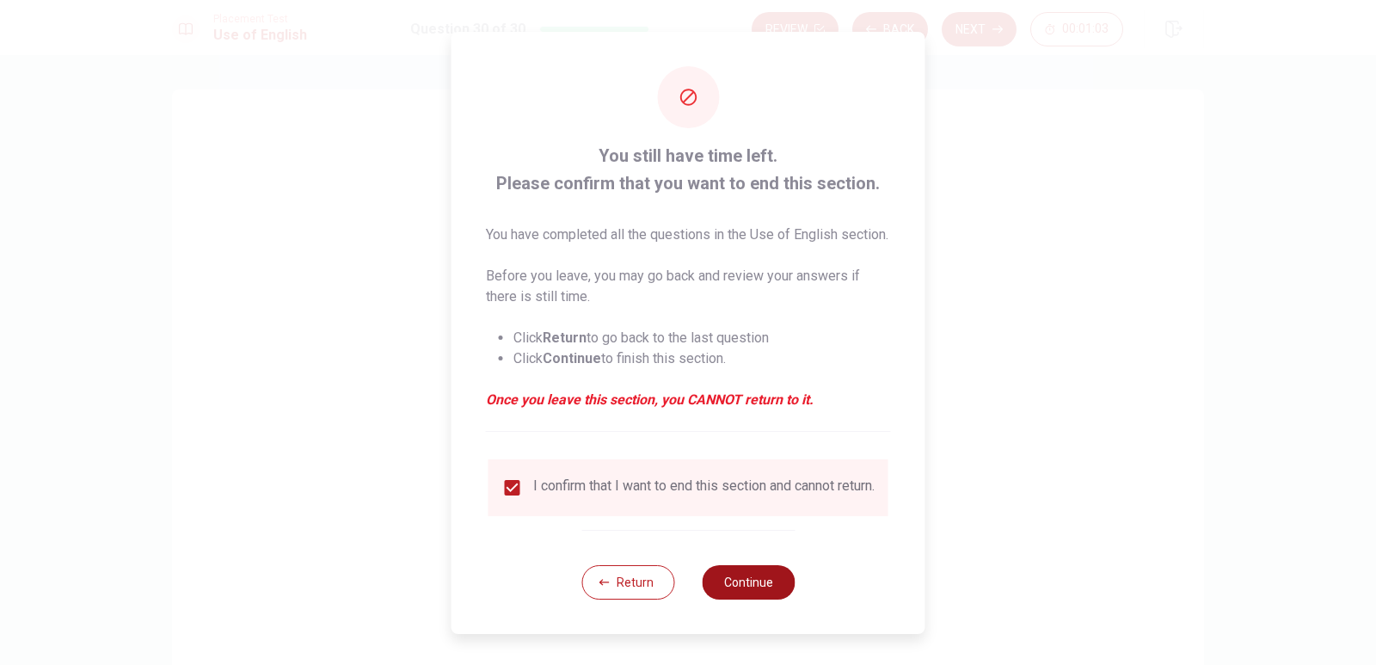
click at [746, 600] on button "Continue" at bounding box center [748, 582] width 93 height 34
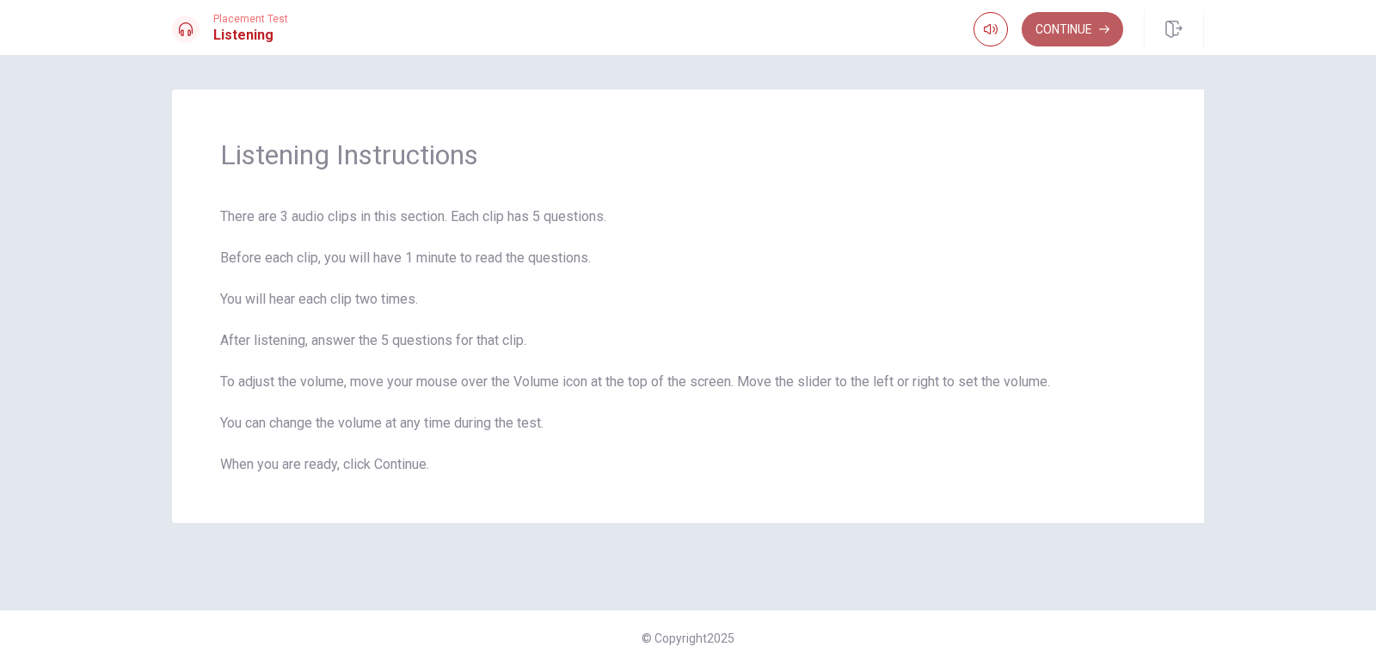
click at [1053, 41] on button "Continue" at bounding box center [1073, 29] width 102 height 34
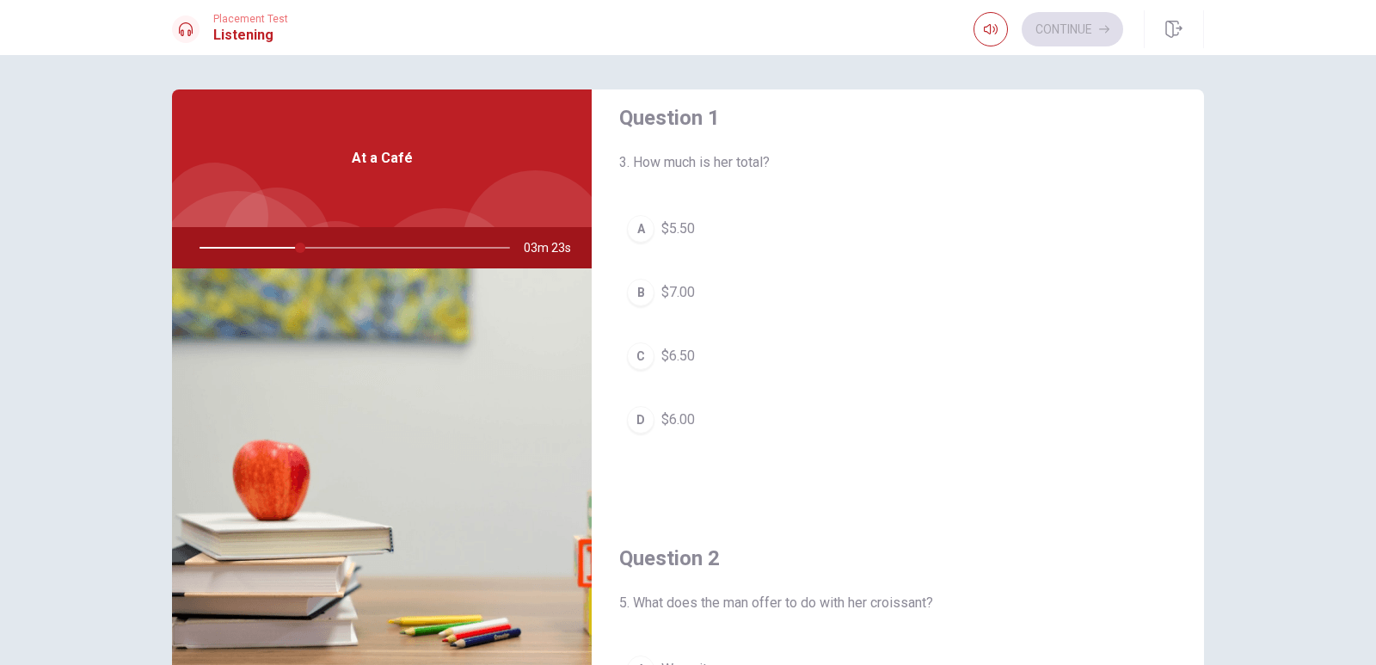
scroll to position [52, 0]
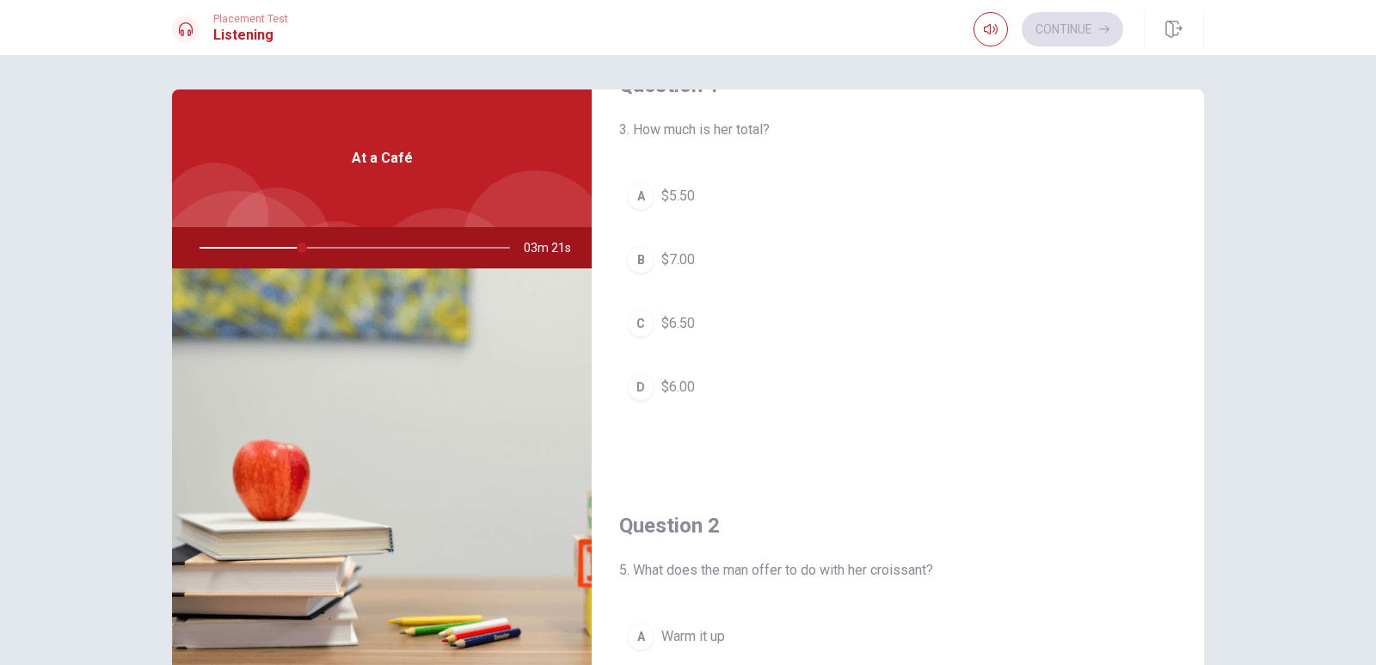
click at [643, 325] on div "C" at bounding box center [641, 324] width 28 height 28
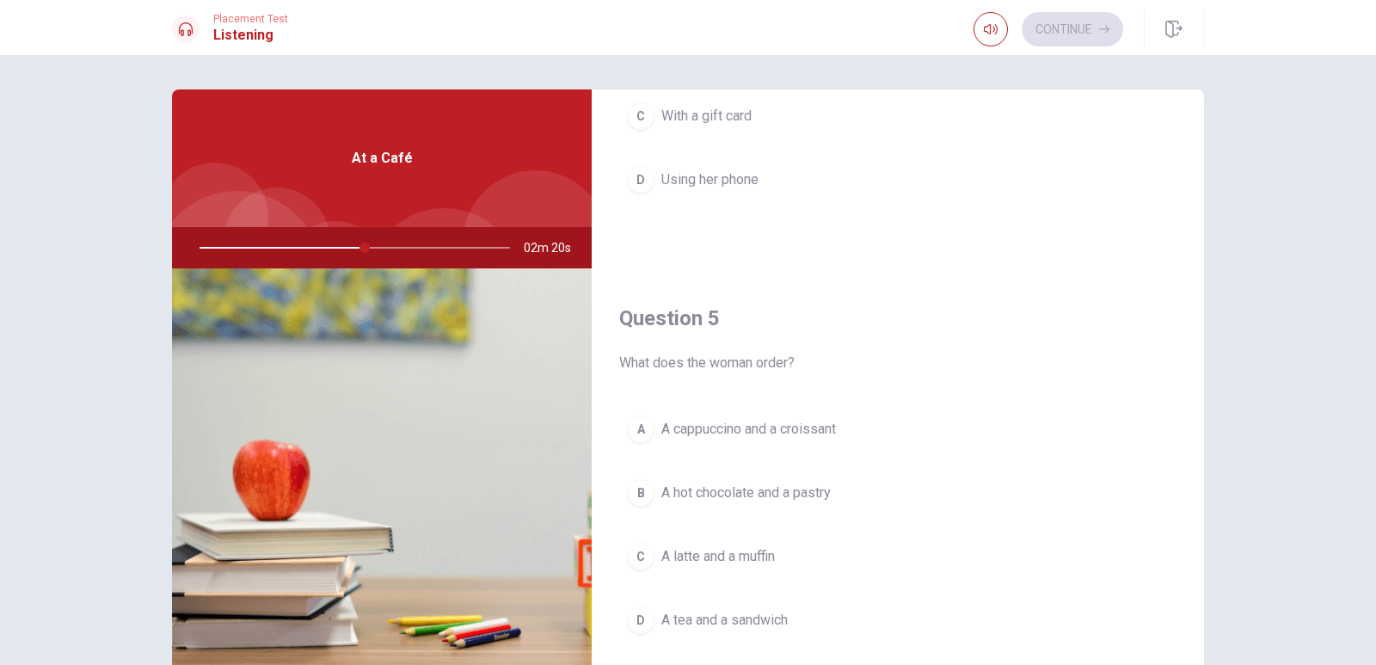
scroll to position [1595, 0]
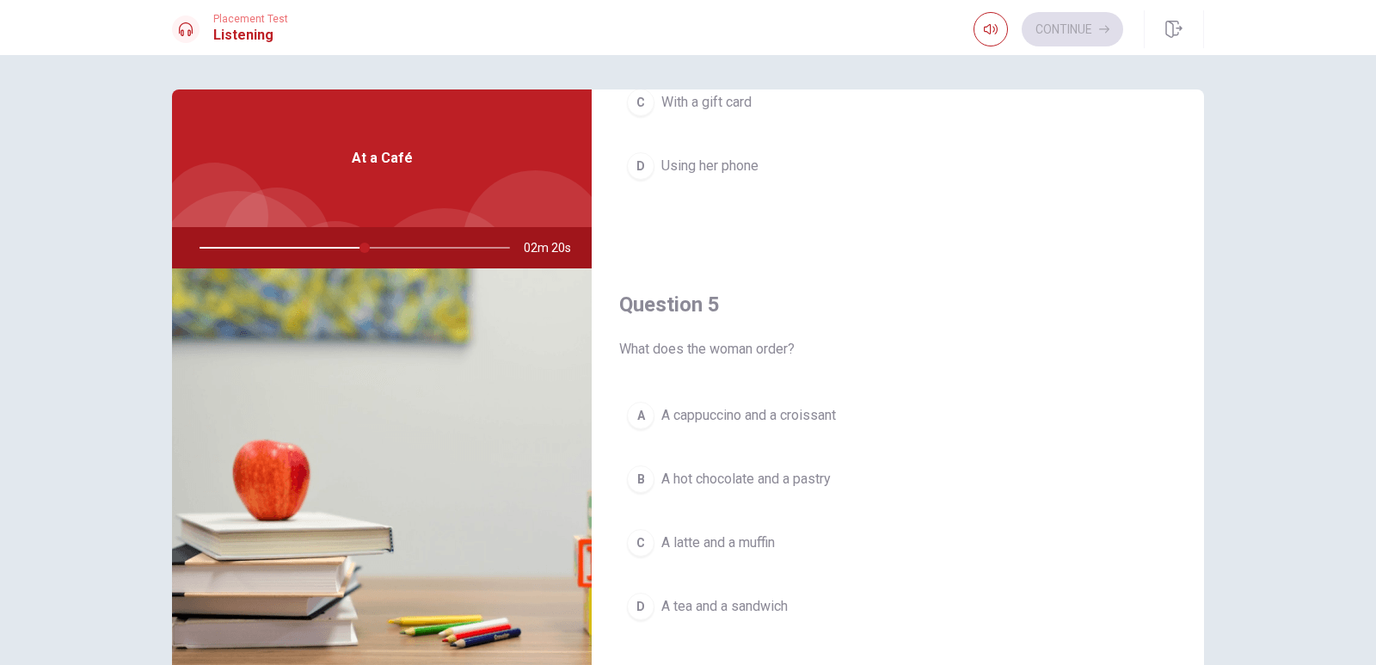
click at [1214, 648] on div "Question 1 3. How much is her total? A $5.50 B $7.00 C $6.50 D $6.00 Question 2…" at bounding box center [688, 388] width 1087 height 598
click at [773, 414] on span "A cappuccino and a croissant" at bounding box center [748, 415] width 175 height 21
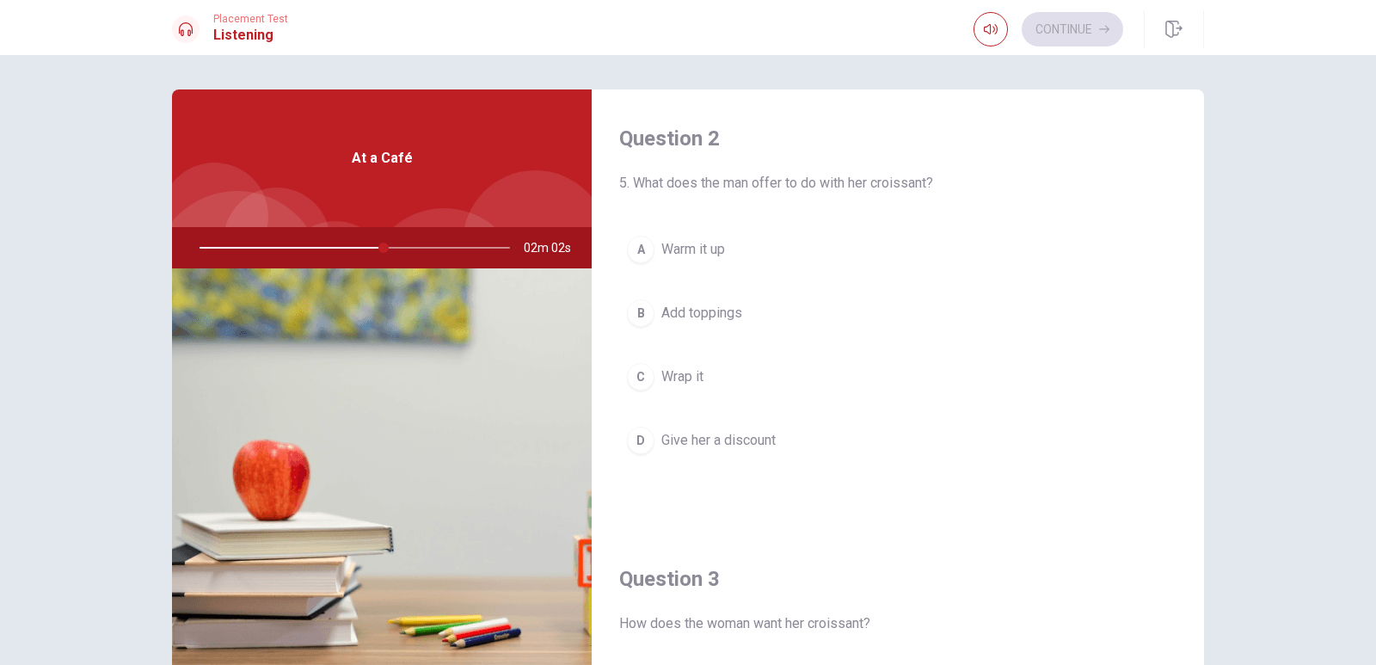
scroll to position [410, 0]
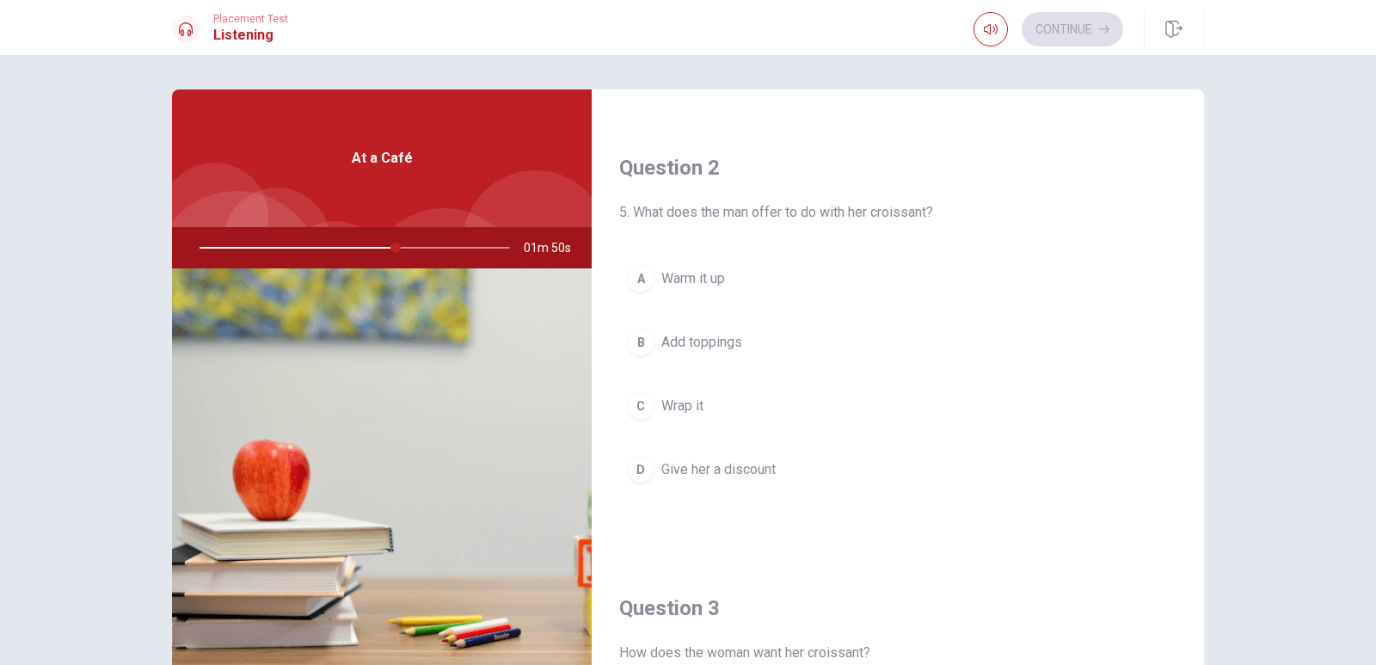
drag, startPoint x: 1179, startPoint y: 240, endPoint x: 1191, endPoint y: 246, distance: 13.5
click at [1191, 246] on div "Question 1 3. How much is her total? A $5.50 B $7.00 C $6.50 D $6.00 Question 2…" at bounding box center [898, 388] width 612 height 598
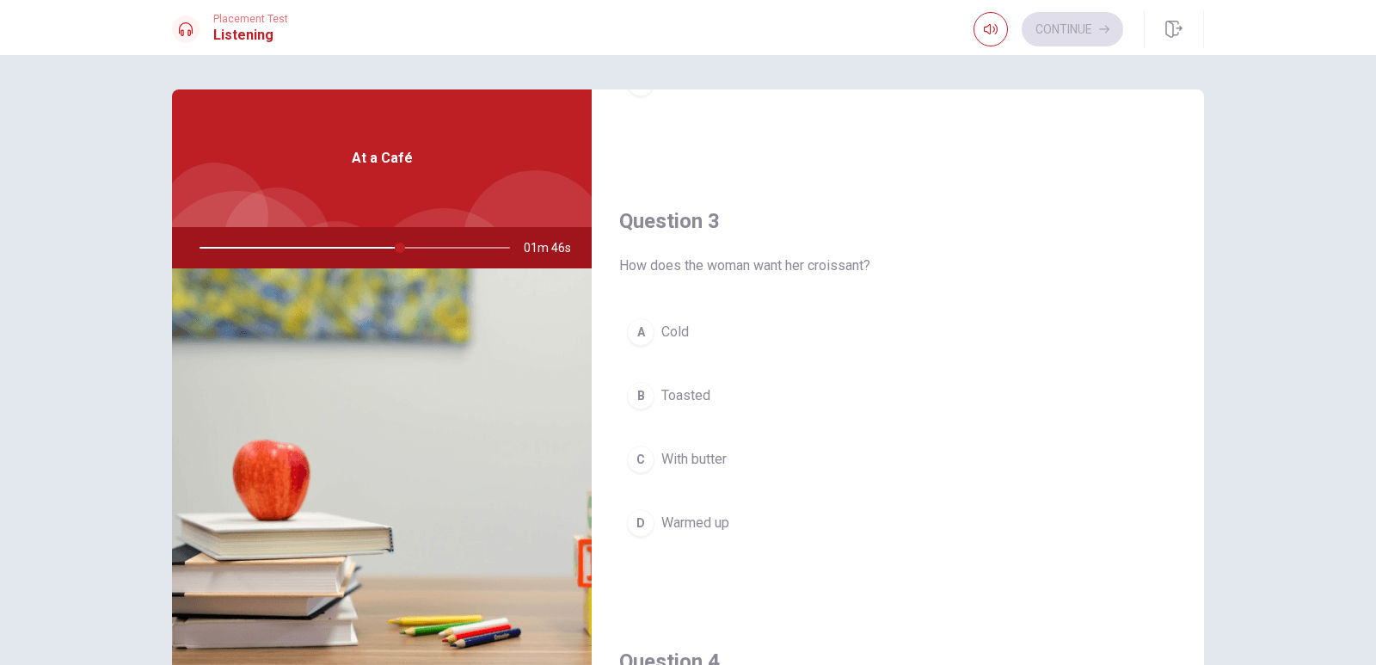
scroll to position [830, 0]
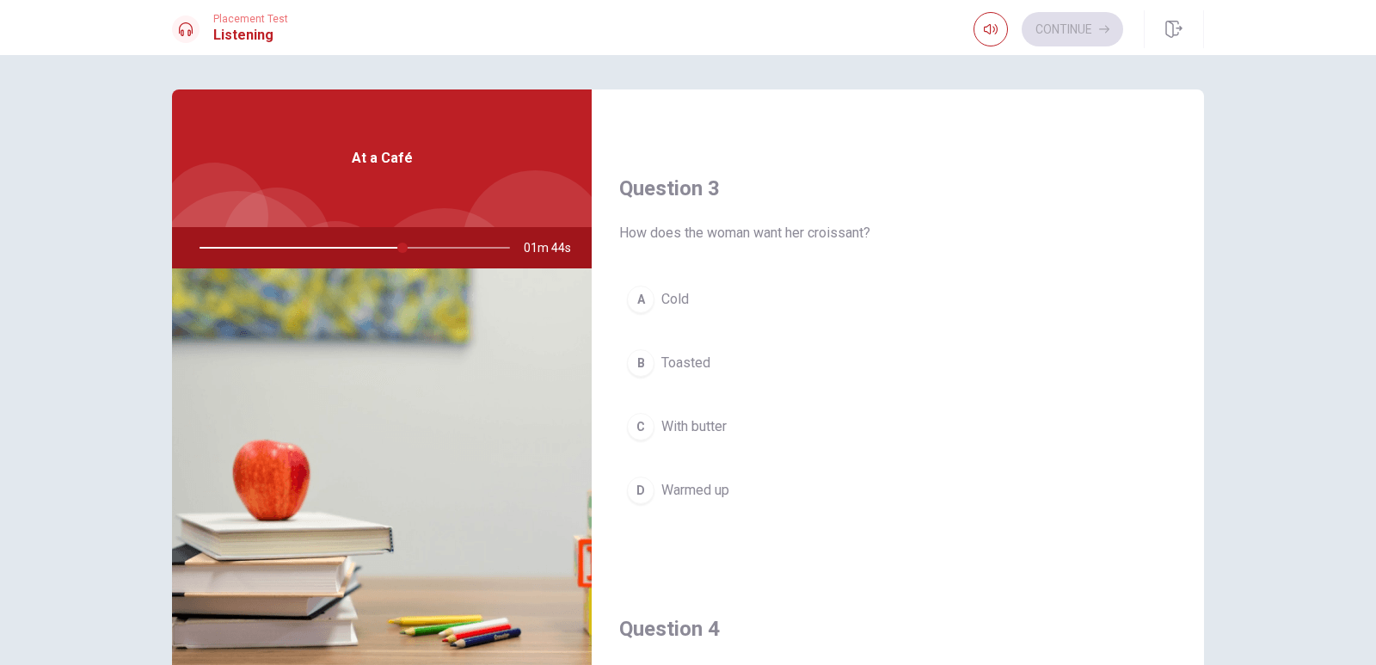
click at [714, 420] on span "With butter" at bounding box center [693, 426] width 65 height 21
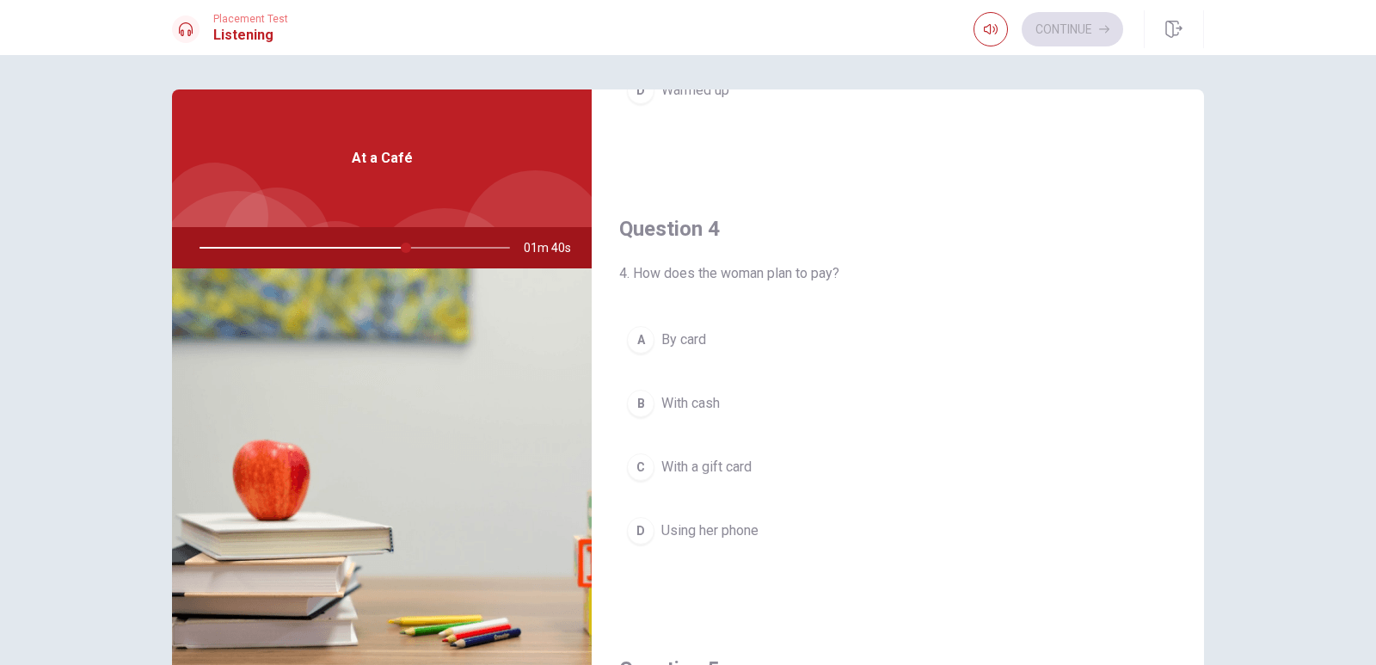
scroll to position [1234, 0]
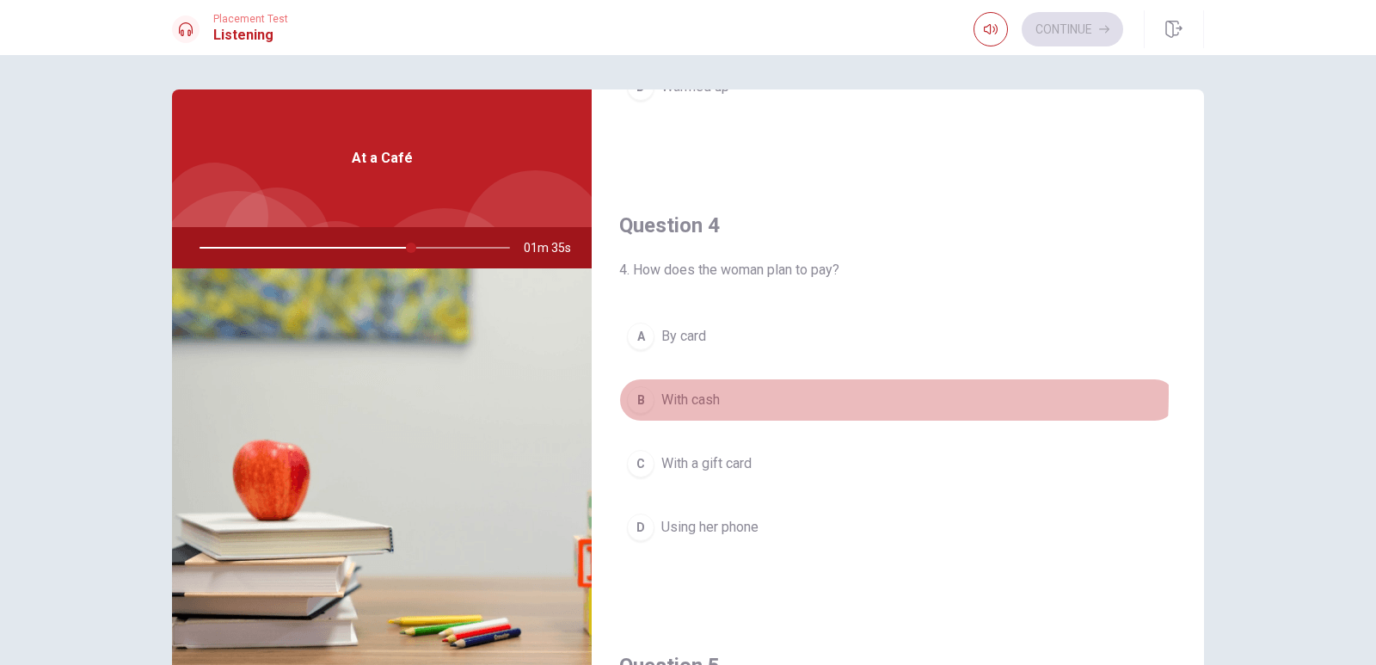
click at [709, 393] on span "With cash" at bounding box center [690, 400] width 58 height 21
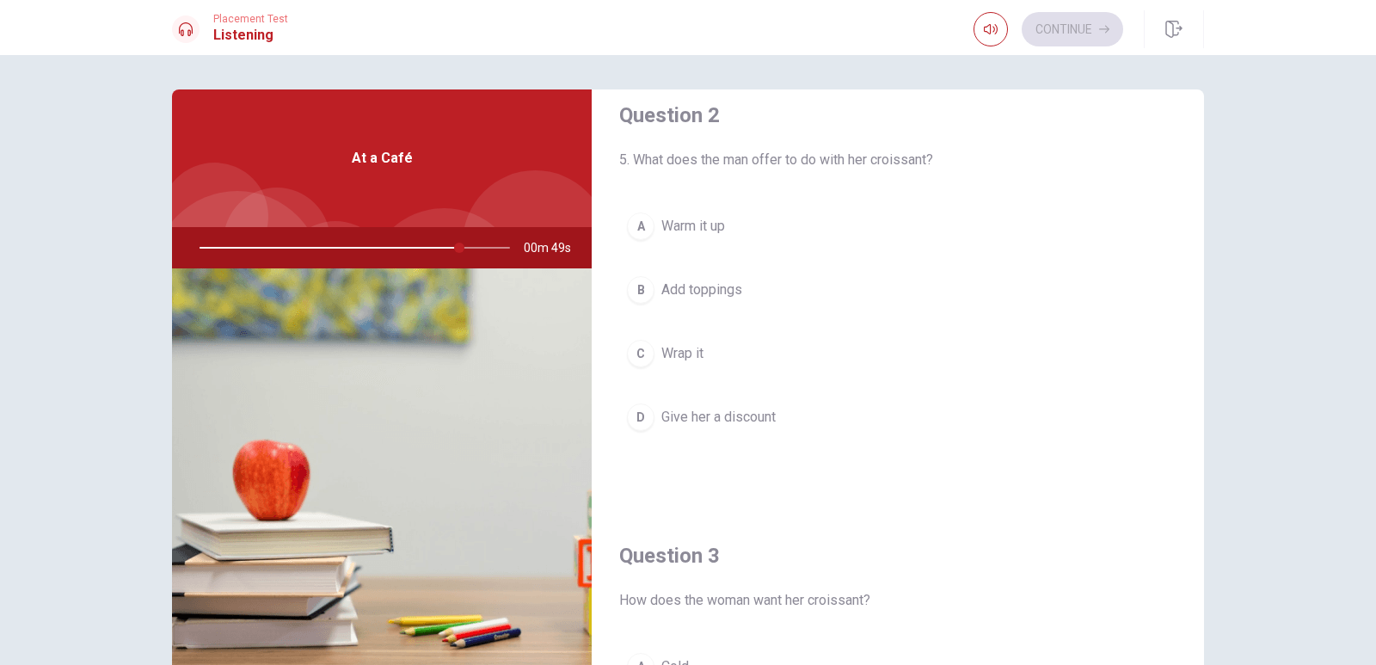
scroll to position [446, 0]
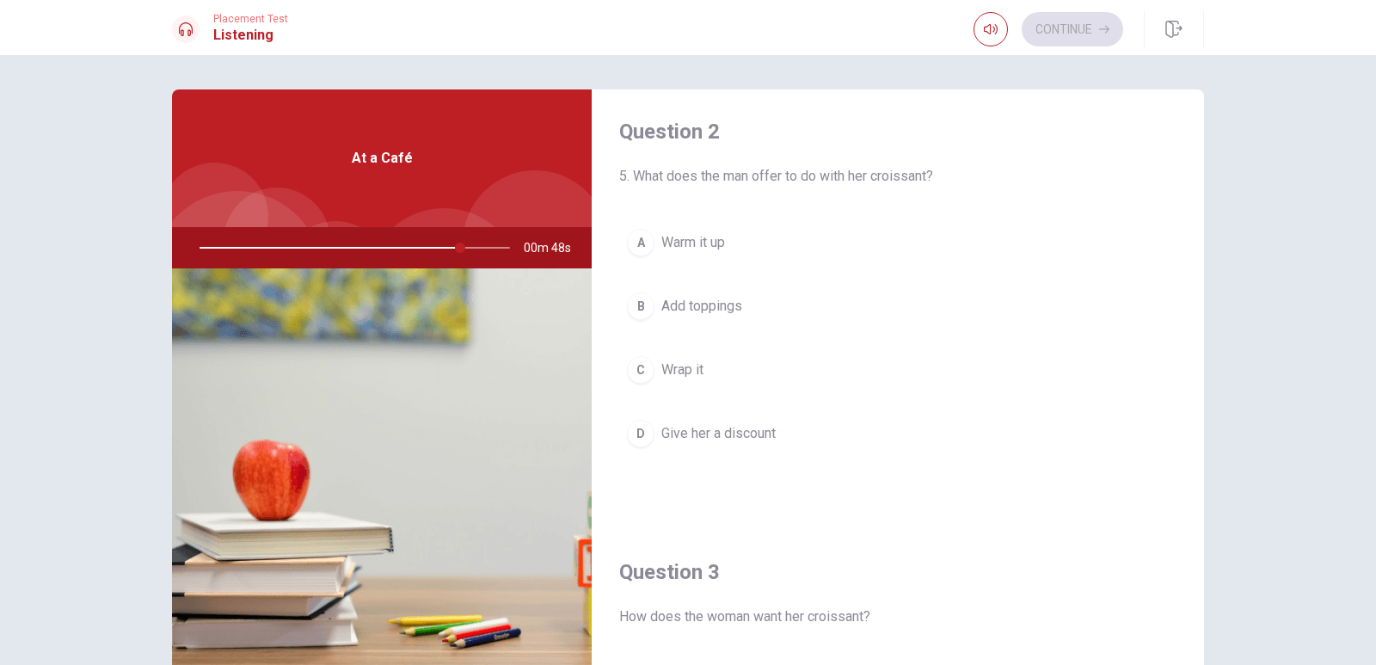
click at [638, 441] on div "D" at bounding box center [641, 434] width 28 height 28
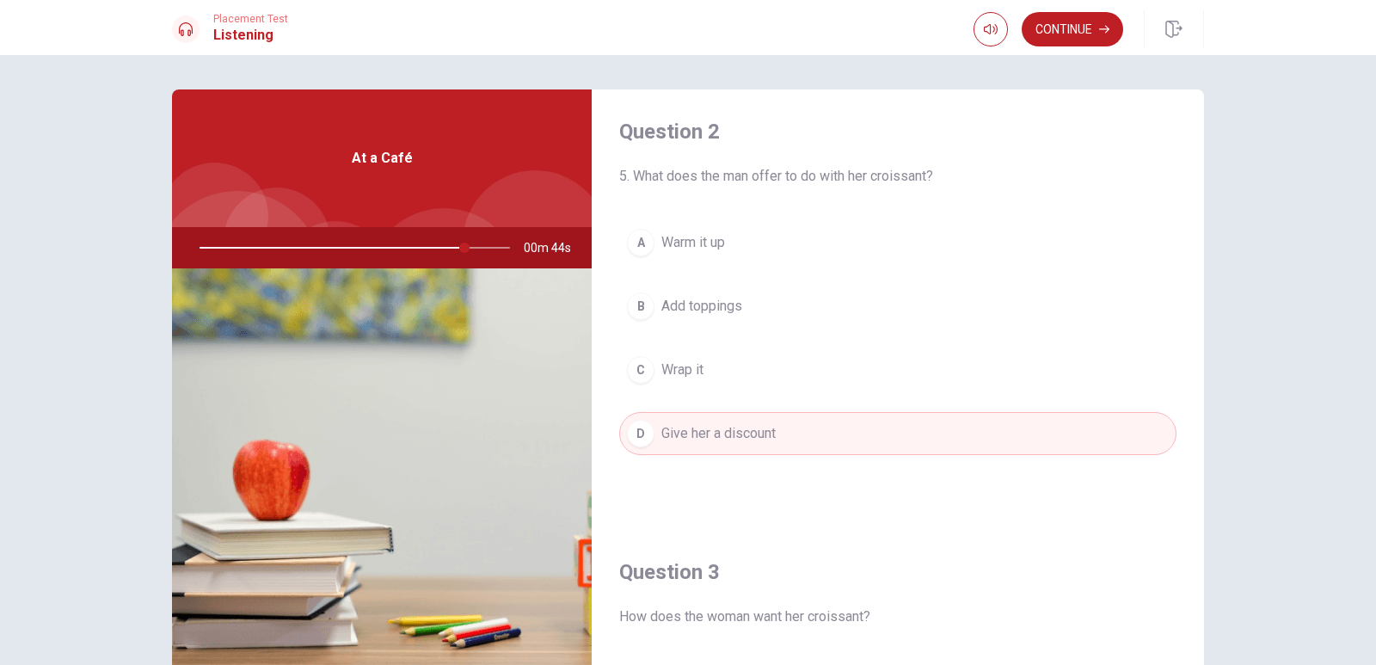
click at [463, 255] on div at bounding box center [351, 247] width 345 height 41
drag, startPoint x: 460, startPoint y: 246, endPoint x: 489, endPoint y: 243, distance: 29.4
click at [489, 243] on div at bounding box center [351, 247] width 345 height 41
click at [1060, 28] on button "Continue" at bounding box center [1073, 29] width 102 height 34
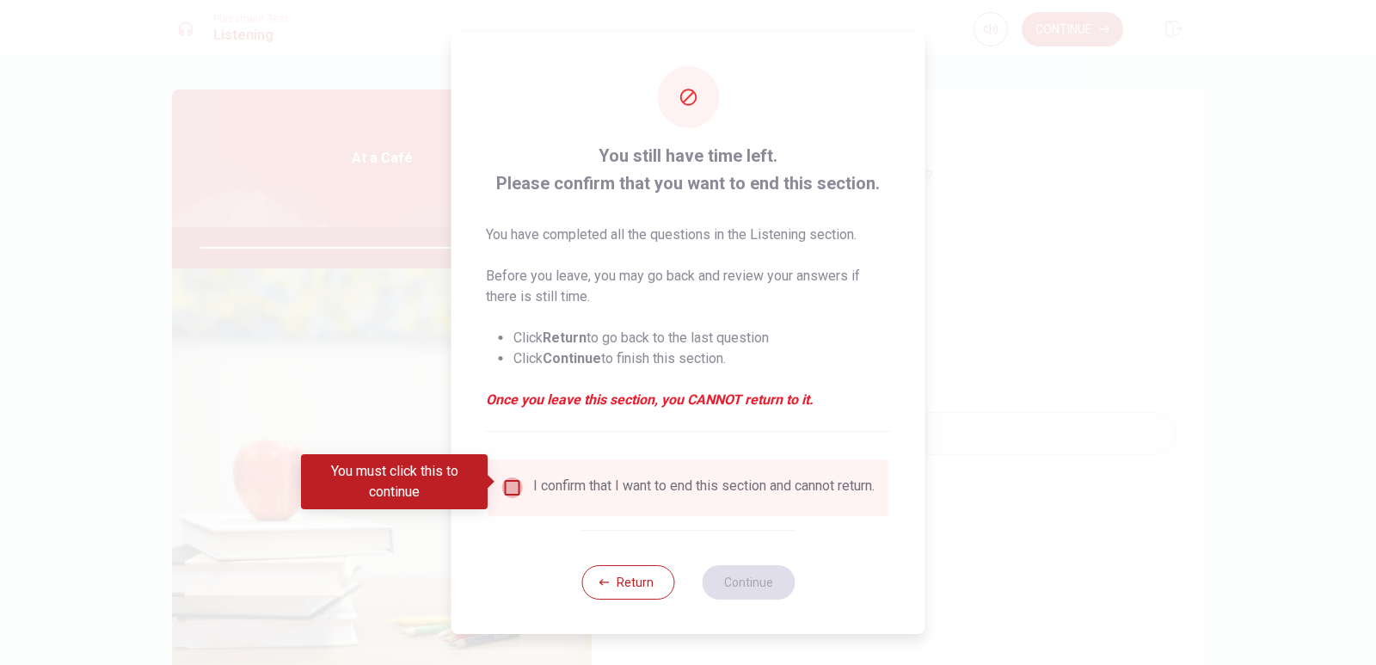
click at [508, 488] on input "You must click this to continue" at bounding box center [512, 487] width 21 height 21
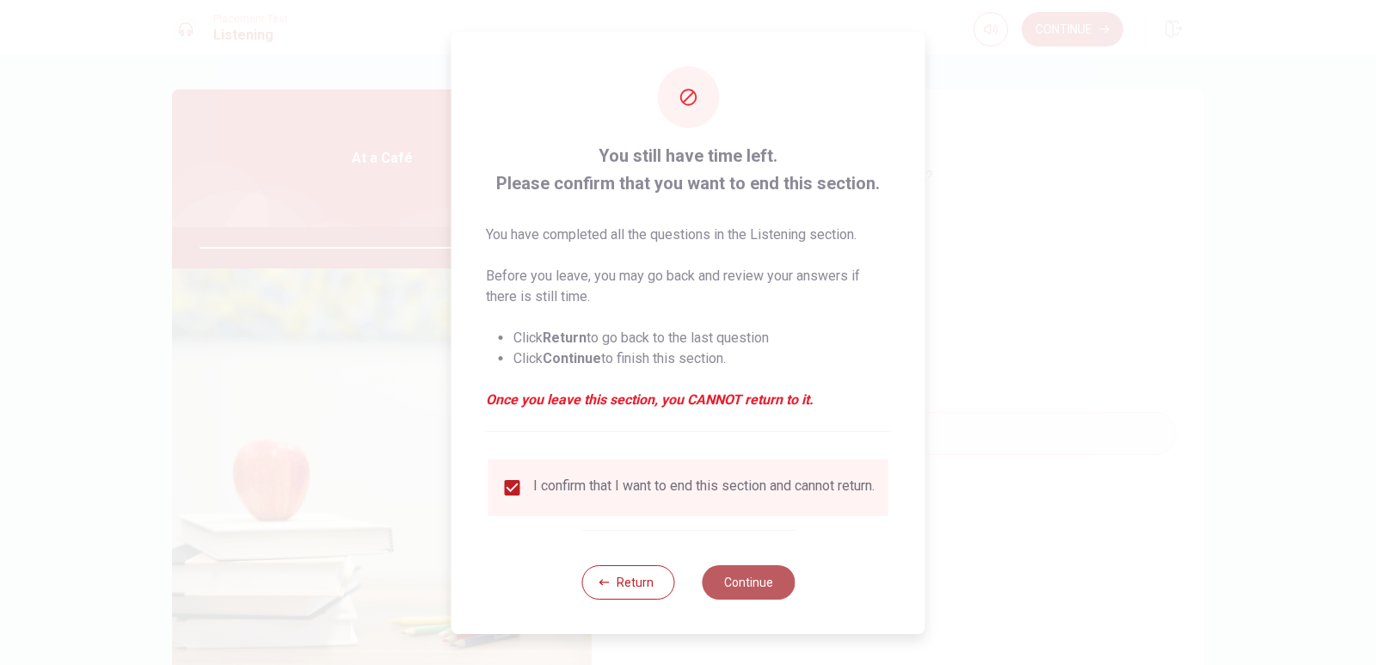
click at [774, 600] on button "Continue" at bounding box center [748, 582] width 93 height 34
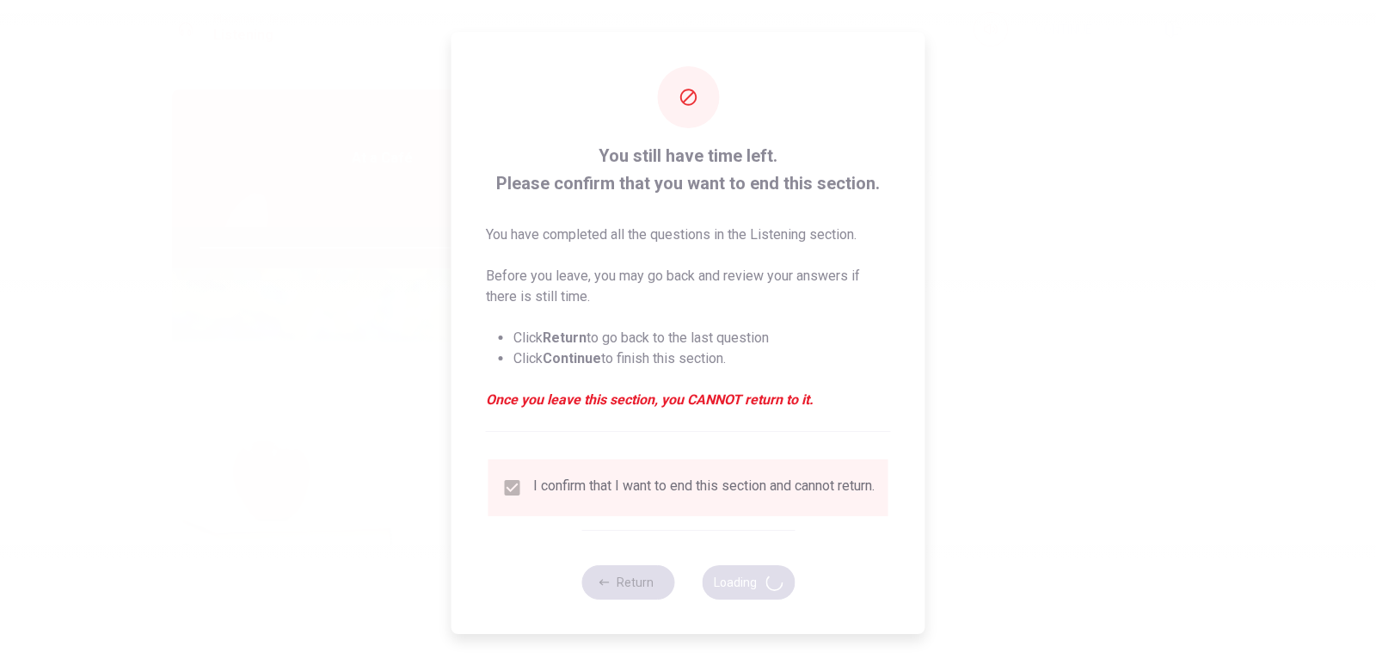
type input "89"
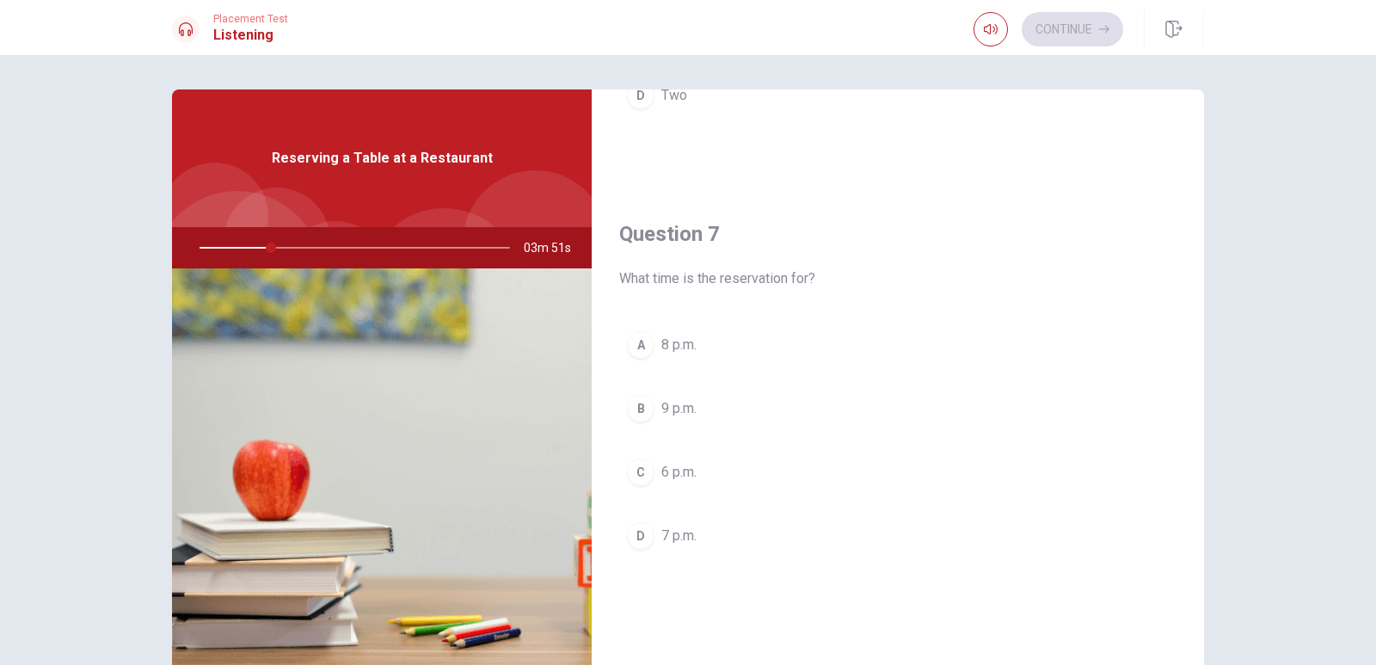
scroll to position [0, 0]
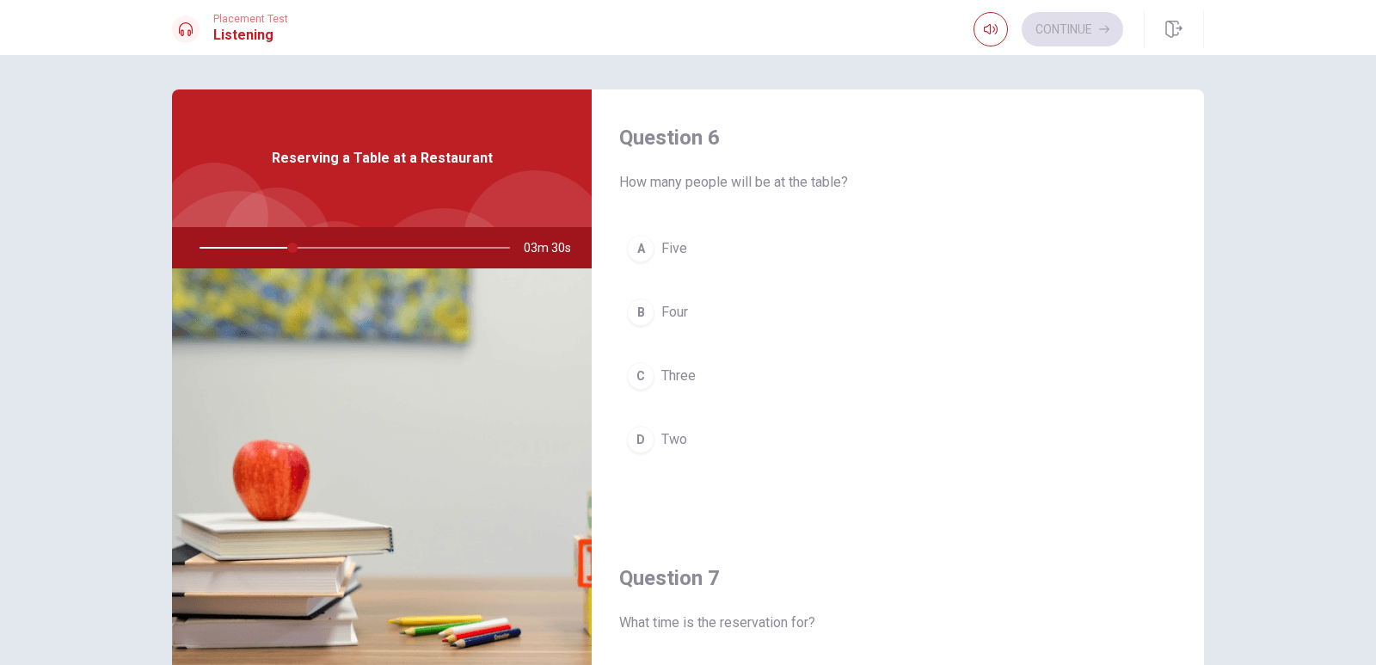
click at [1202, 163] on div "Question 6 How many people will be at the table? A Five B Four C Three D Two Qu…" at bounding box center [688, 388] width 1087 height 598
drag, startPoint x: 1202, startPoint y: 163, endPoint x: 1202, endPoint y: 174, distance: 11.2
click at [1202, 174] on div "Question 6 How many people will be at the table? A Five B Four C Three D Two Qu…" at bounding box center [688, 388] width 1087 height 598
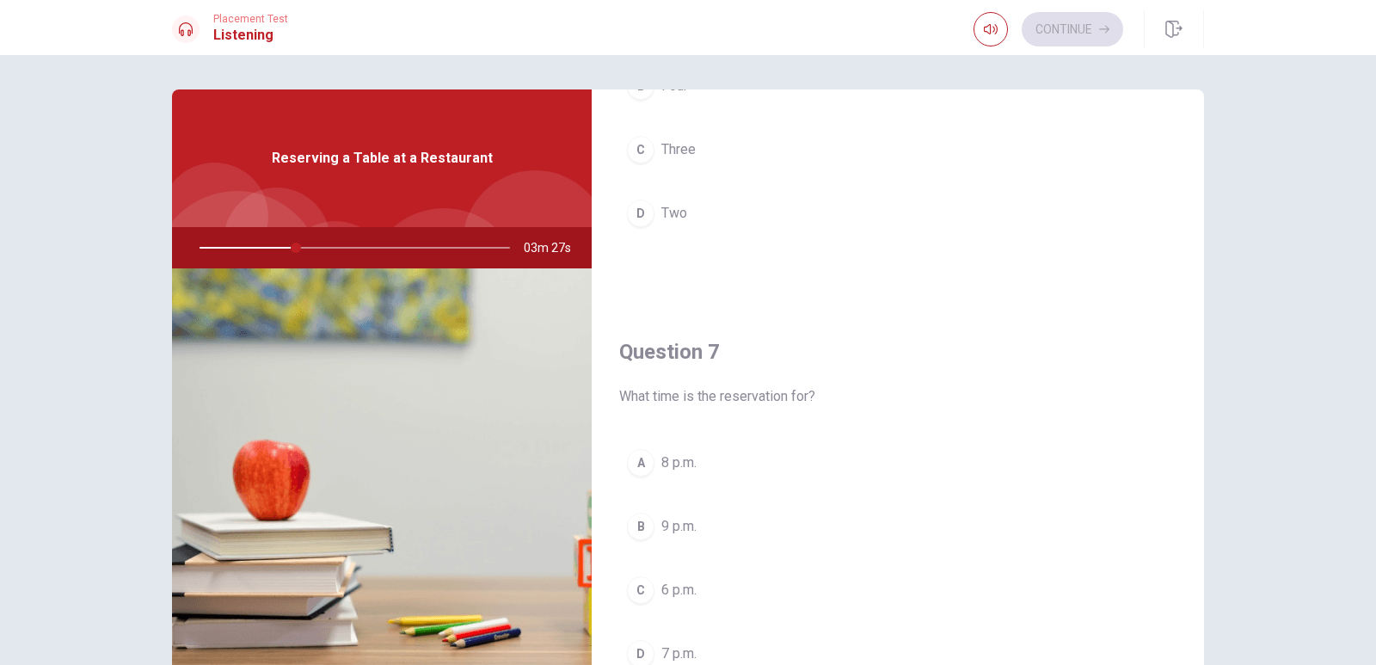
scroll to position [141, 0]
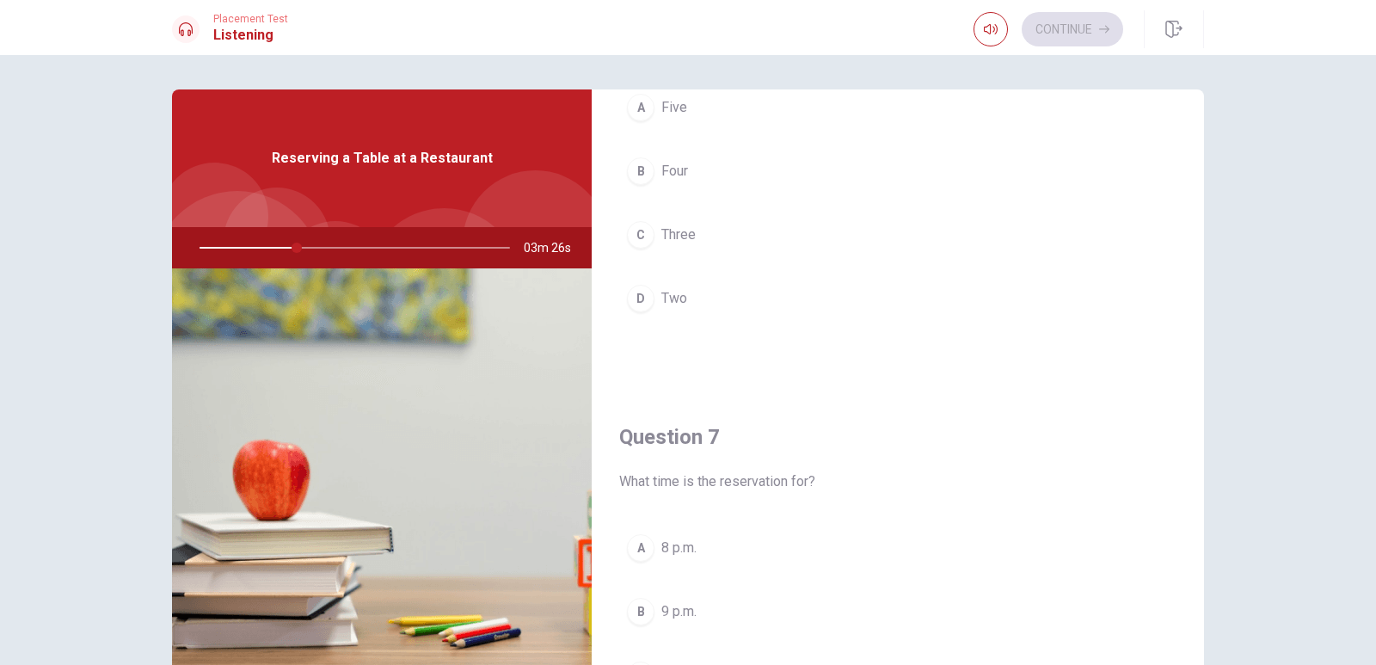
click at [634, 169] on div "B" at bounding box center [641, 171] width 28 height 28
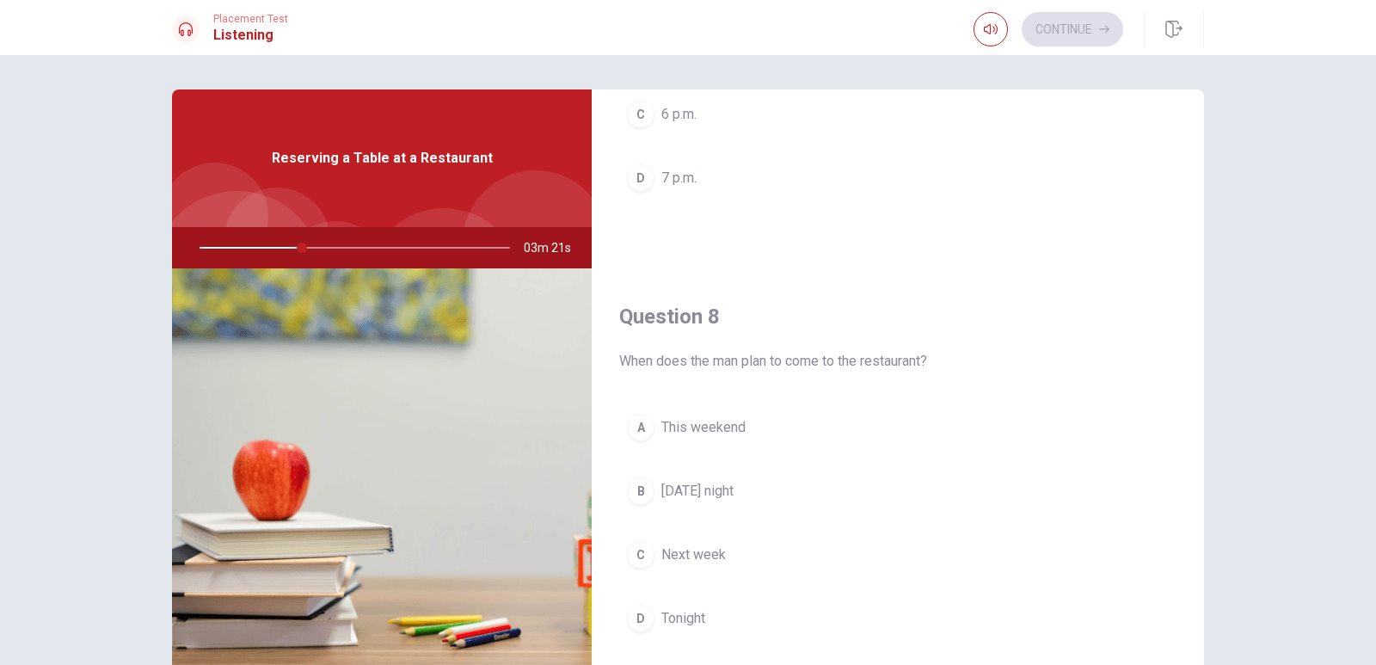
scroll to position [705, 0]
click at [637, 618] on div "D" at bounding box center [641, 615] width 28 height 28
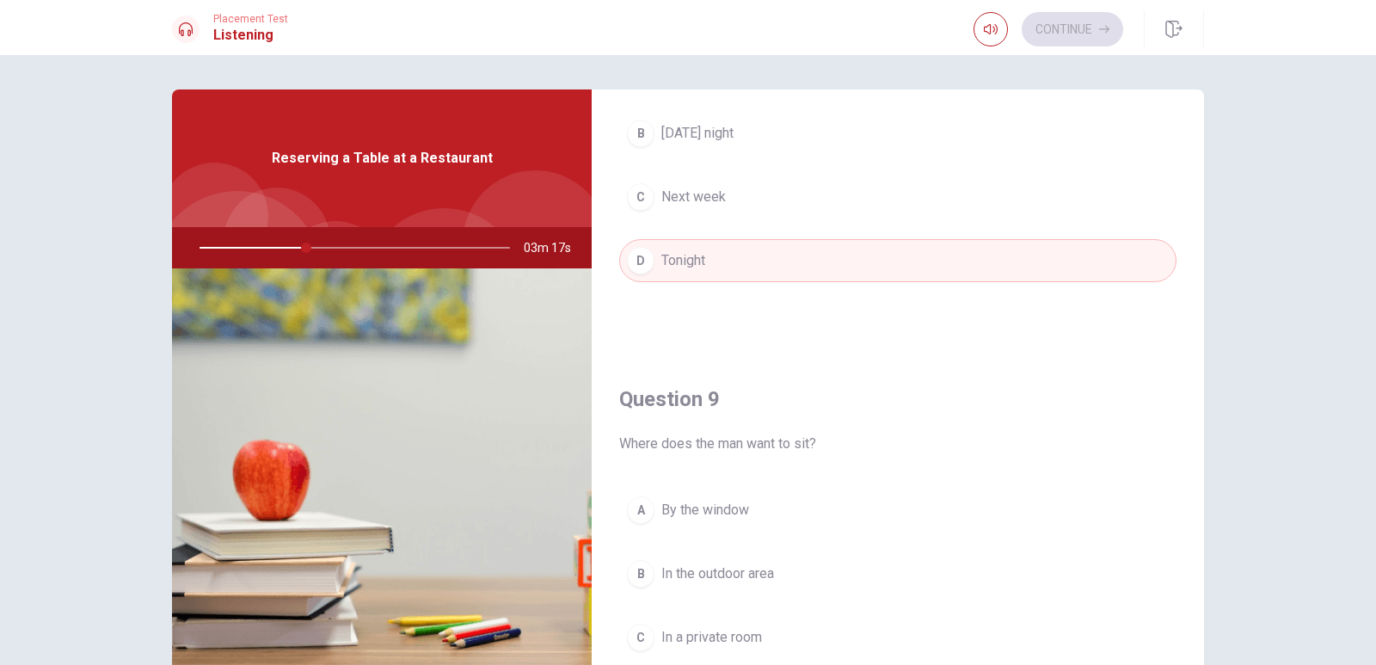
scroll to position [1073, 0]
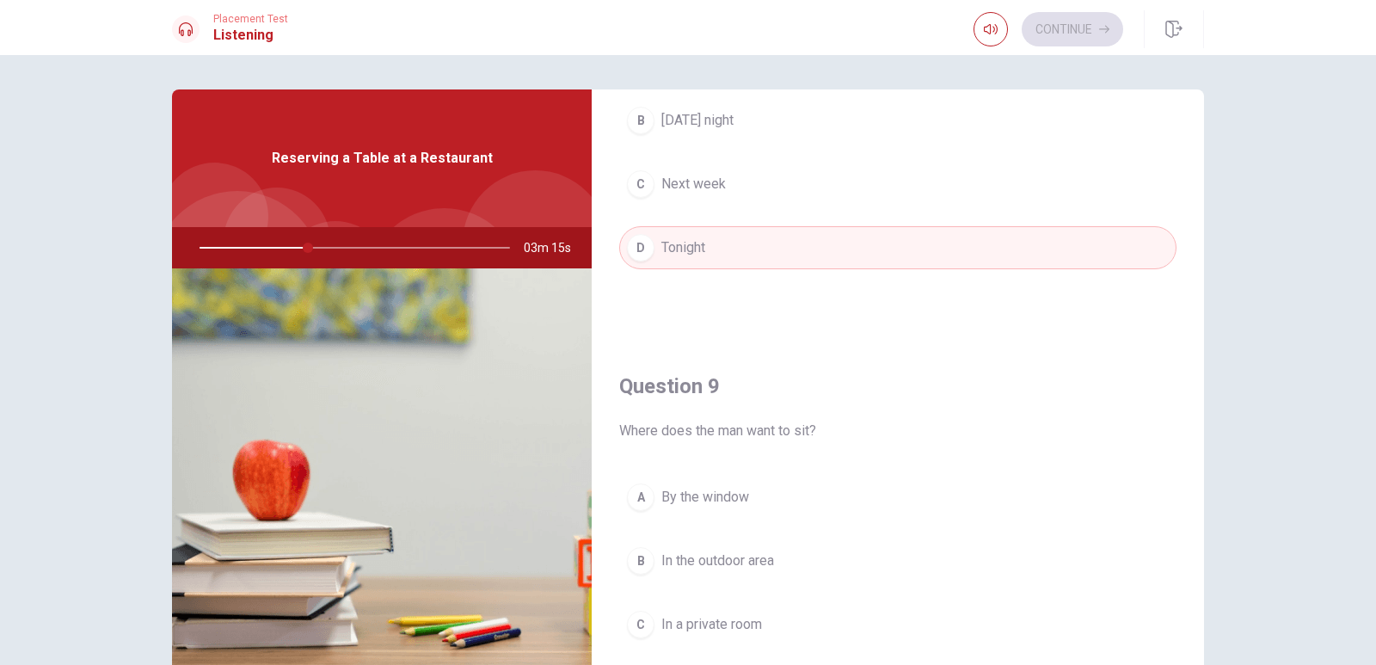
click at [645, 498] on div "A" at bounding box center [641, 497] width 28 height 28
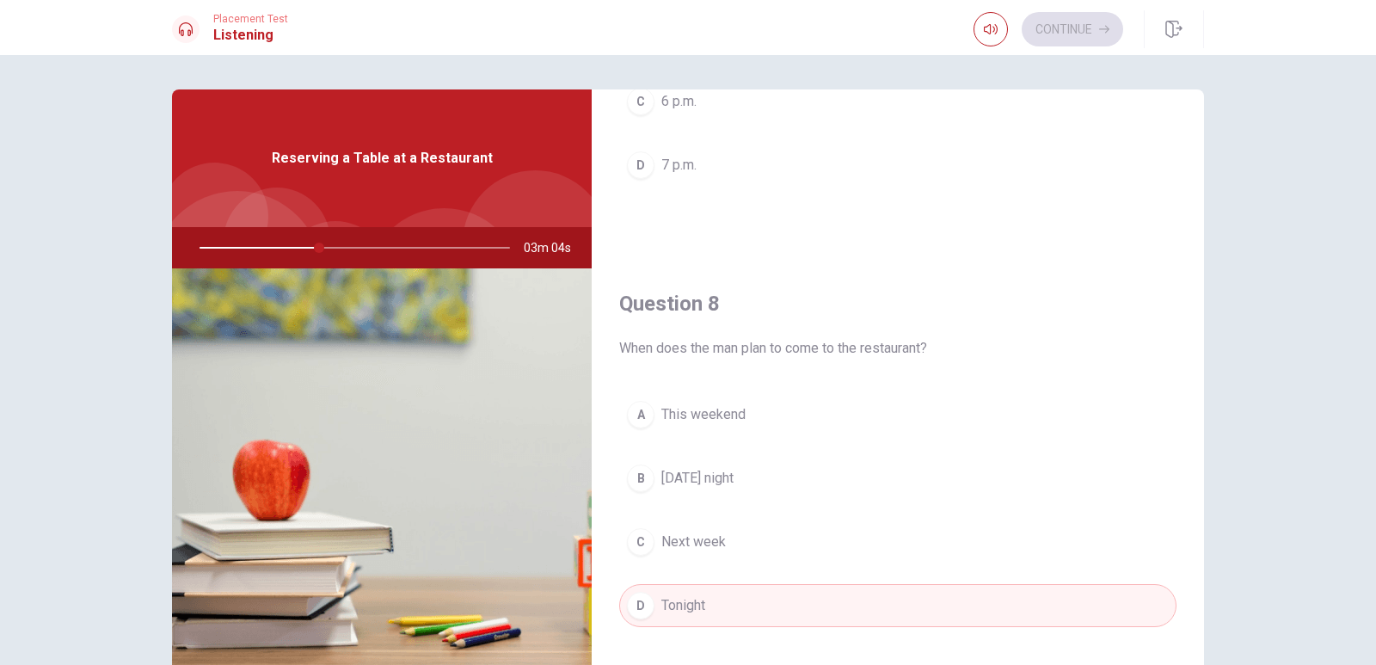
scroll to position [718, 0]
click at [638, 483] on div "B" at bounding box center [641, 475] width 28 height 28
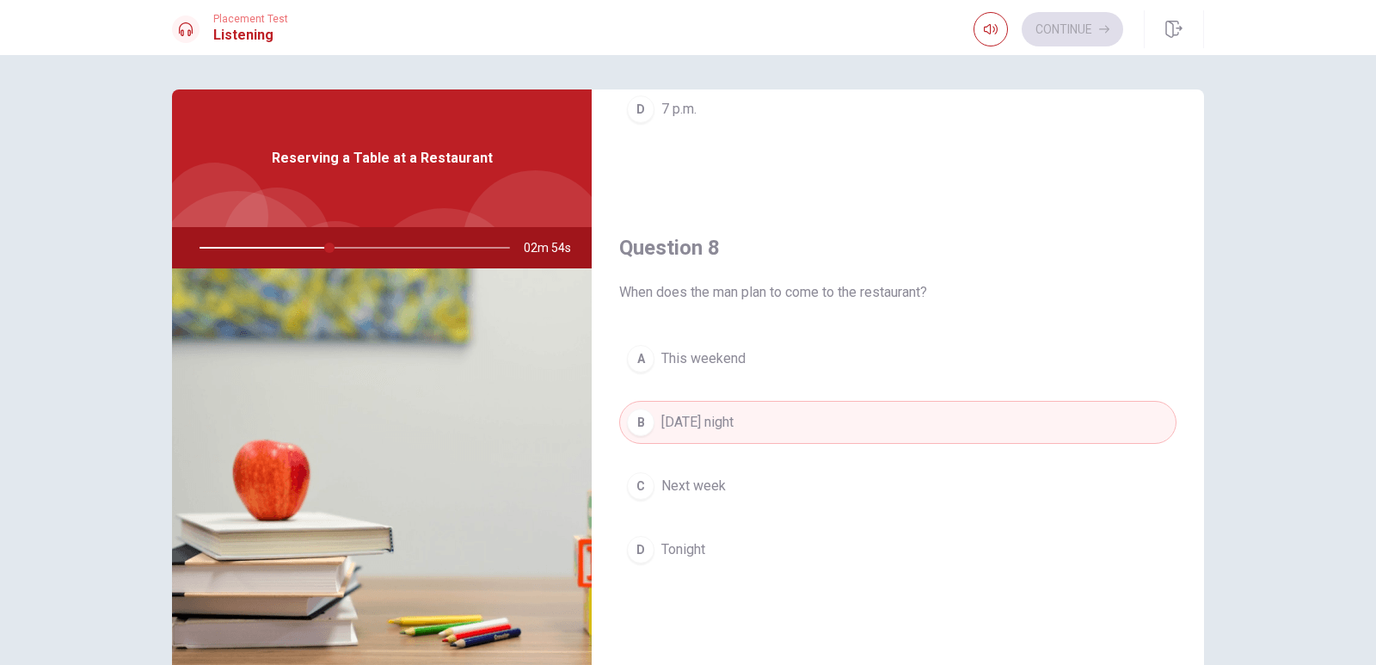
scroll to position [662, 0]
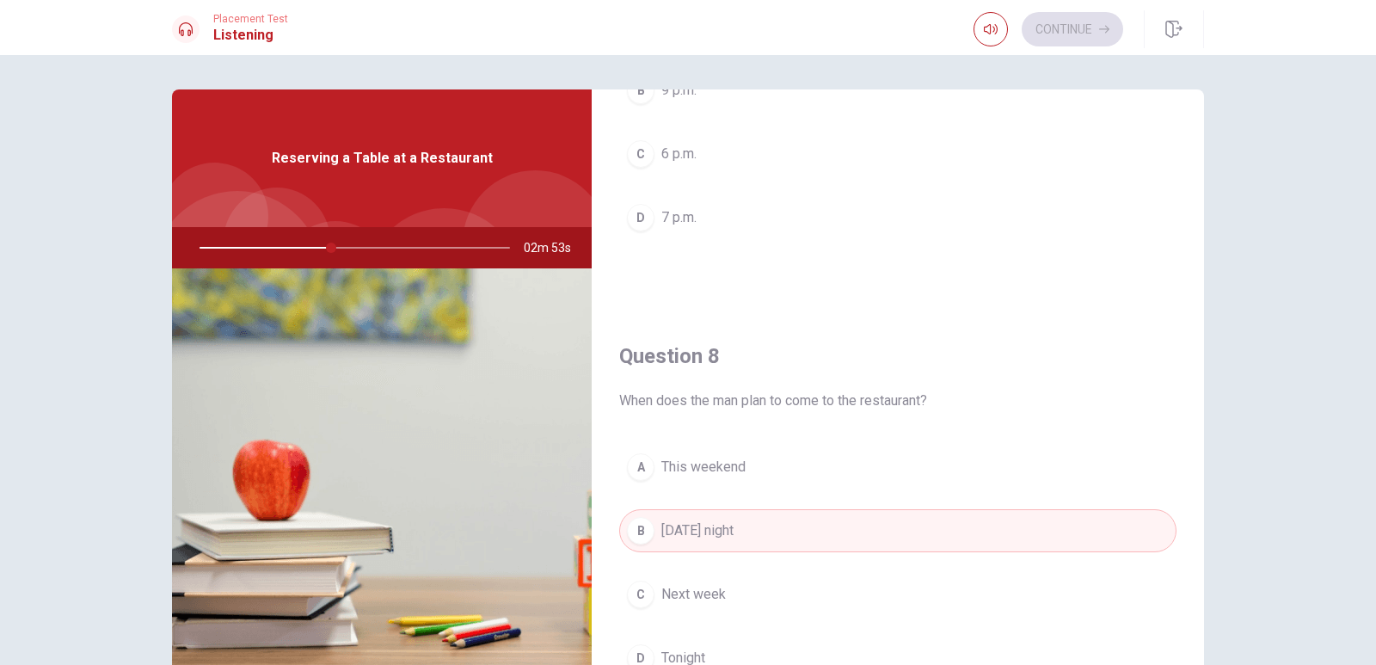
click at [634, 216] on div "D" at bounding box center [641, 218] width 28 height 28
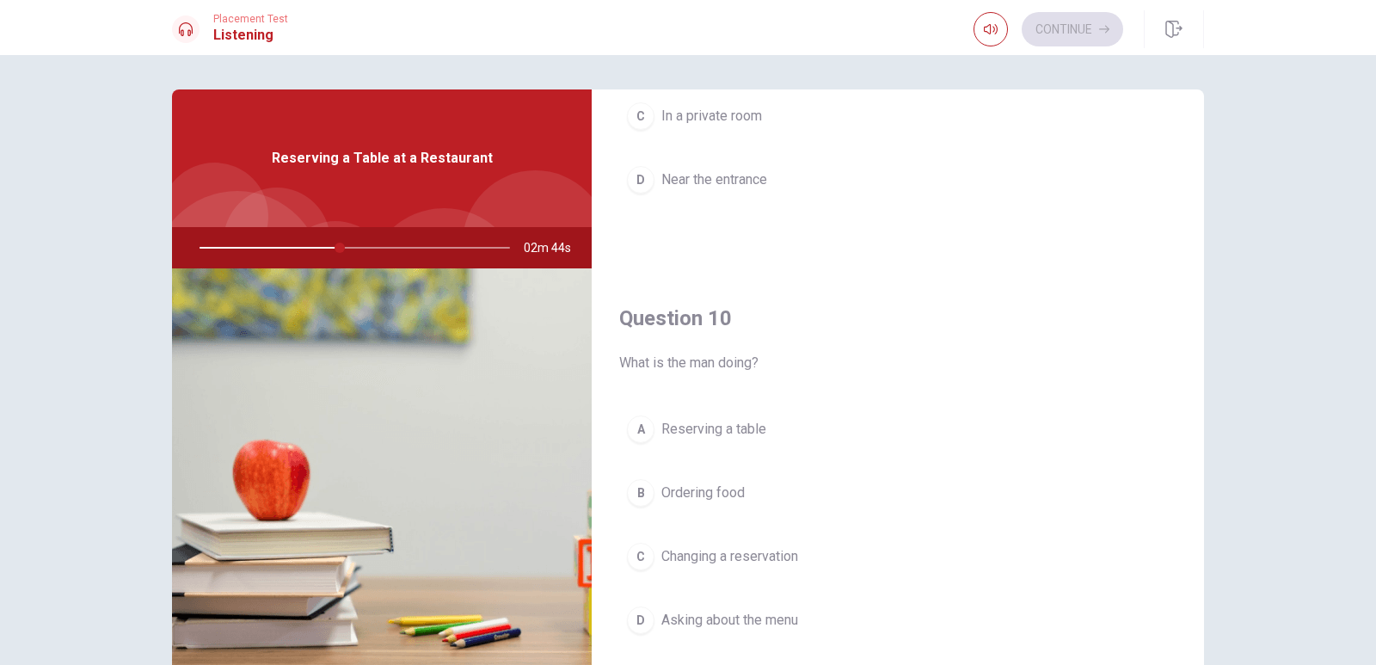
scroll to position [1604, 0]
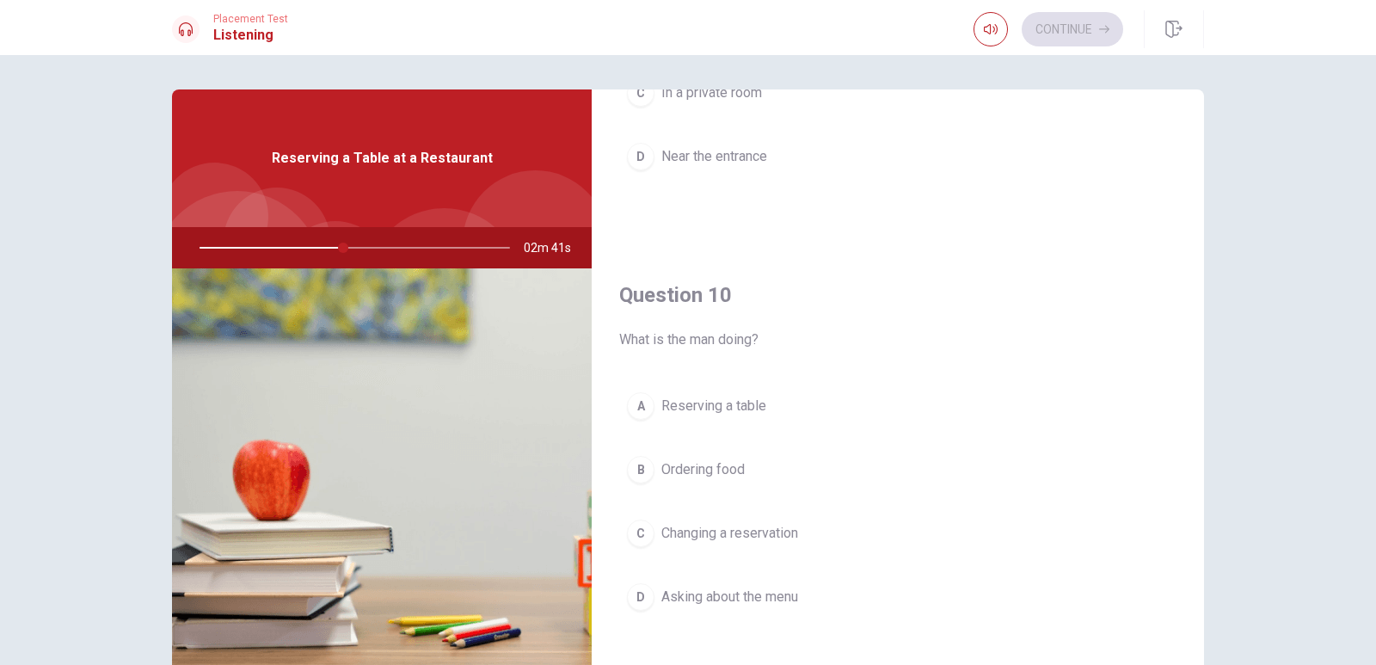
click at [639, 401] on div "A" at bounding box center [641, 406] width 28 height 28
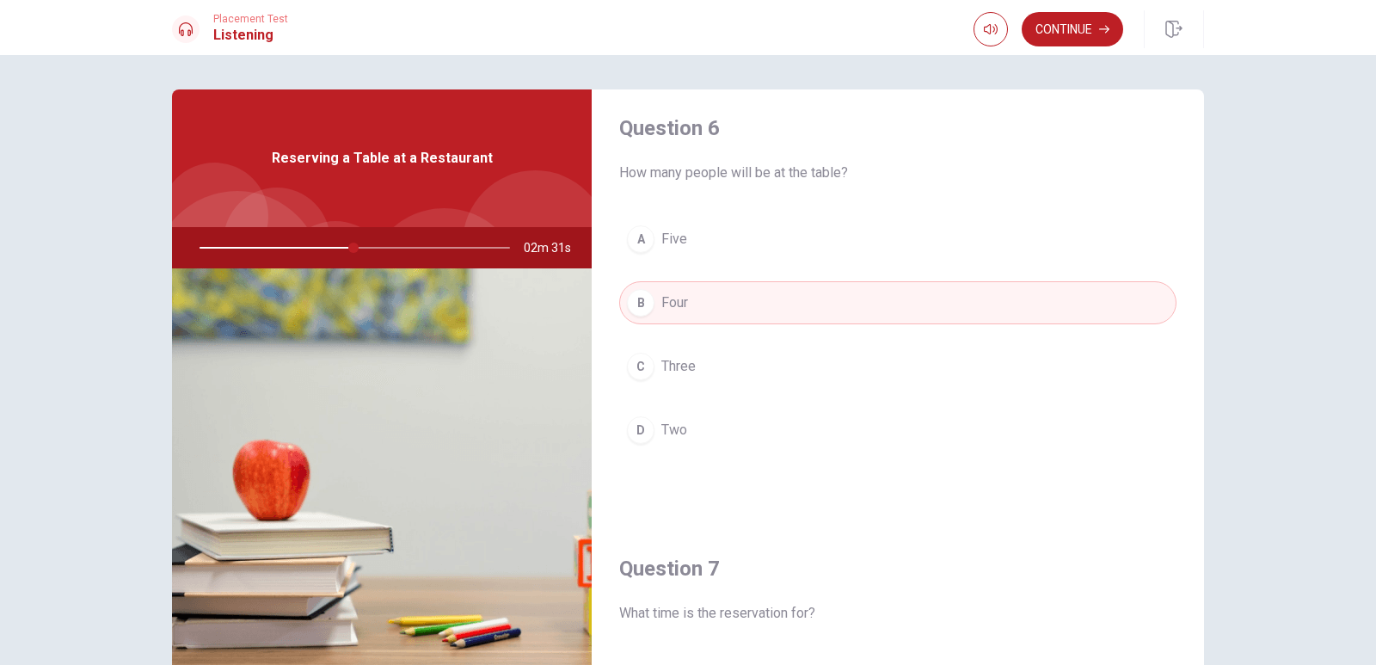
scroll to position [0, 0]
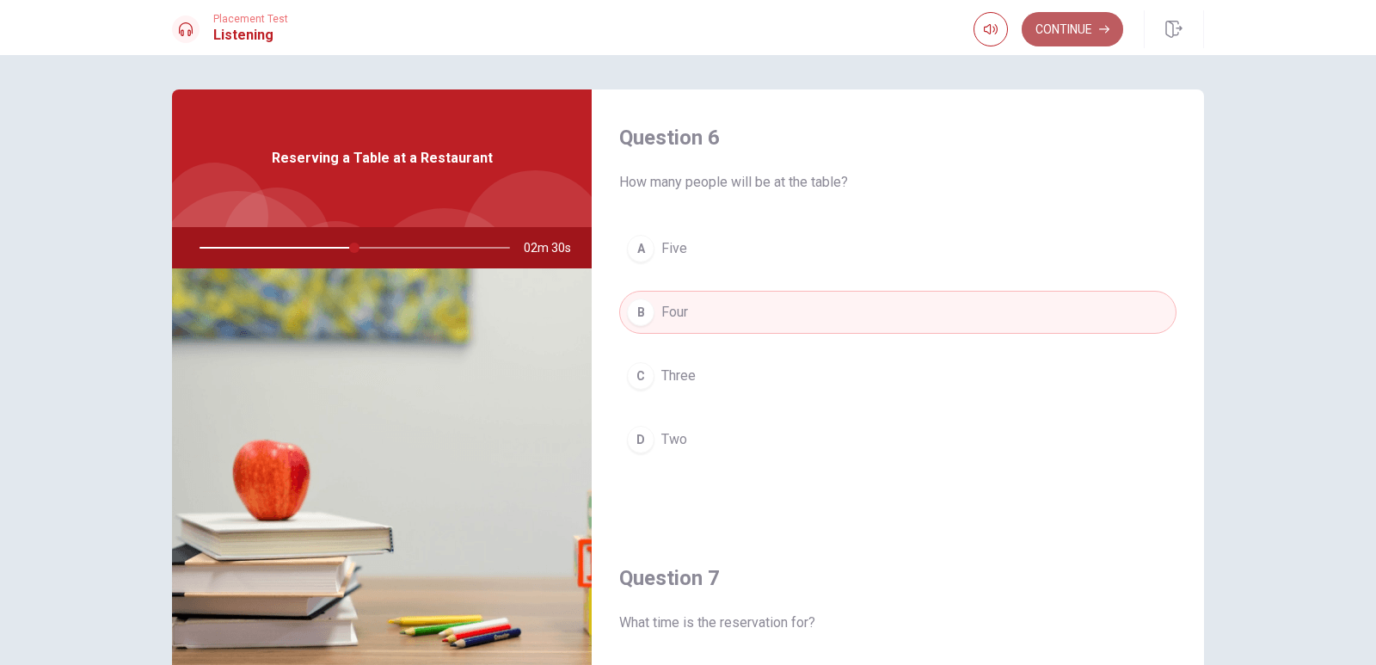
click at [1110, 28] on button "Continue" at bounding box center [1073, 29] width 102 height 34
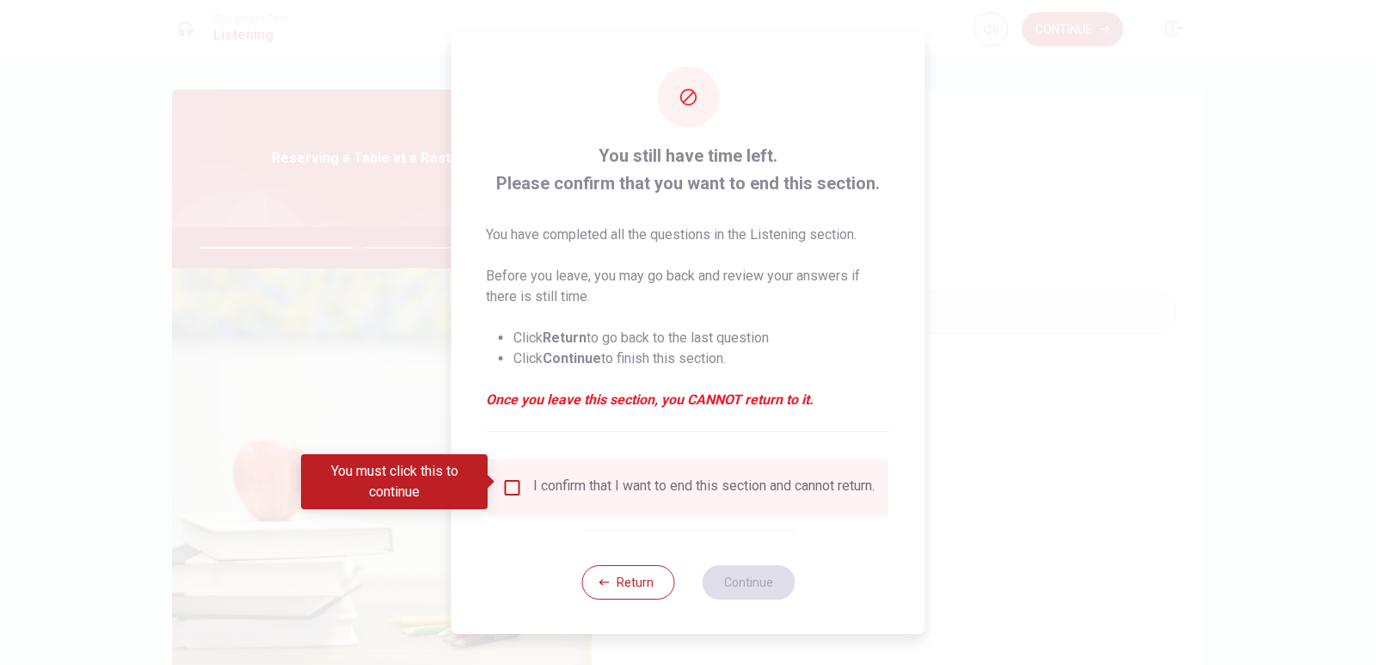
click at [510, 479] on input "You must click this to continue" at bounding box center [512, 487] width 21 height 21
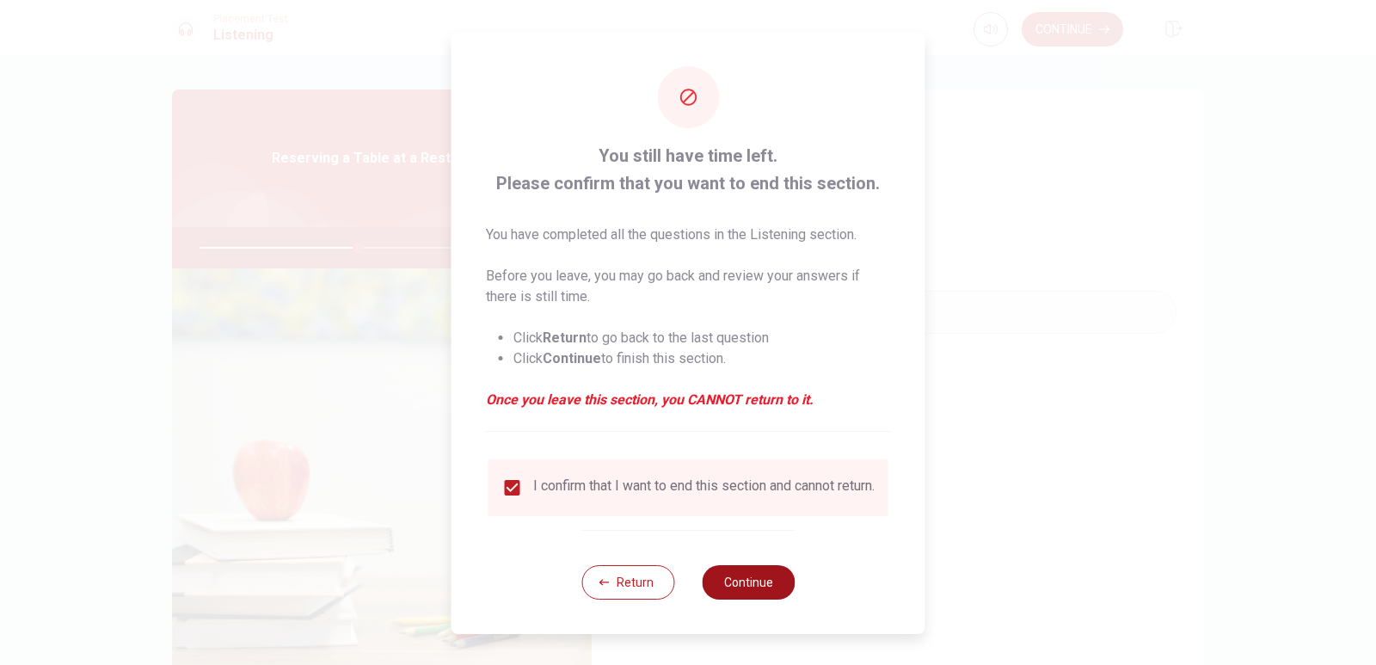
click at [737, 578] on button "Continue" at bounding box center [748, 582] width 93 height 34
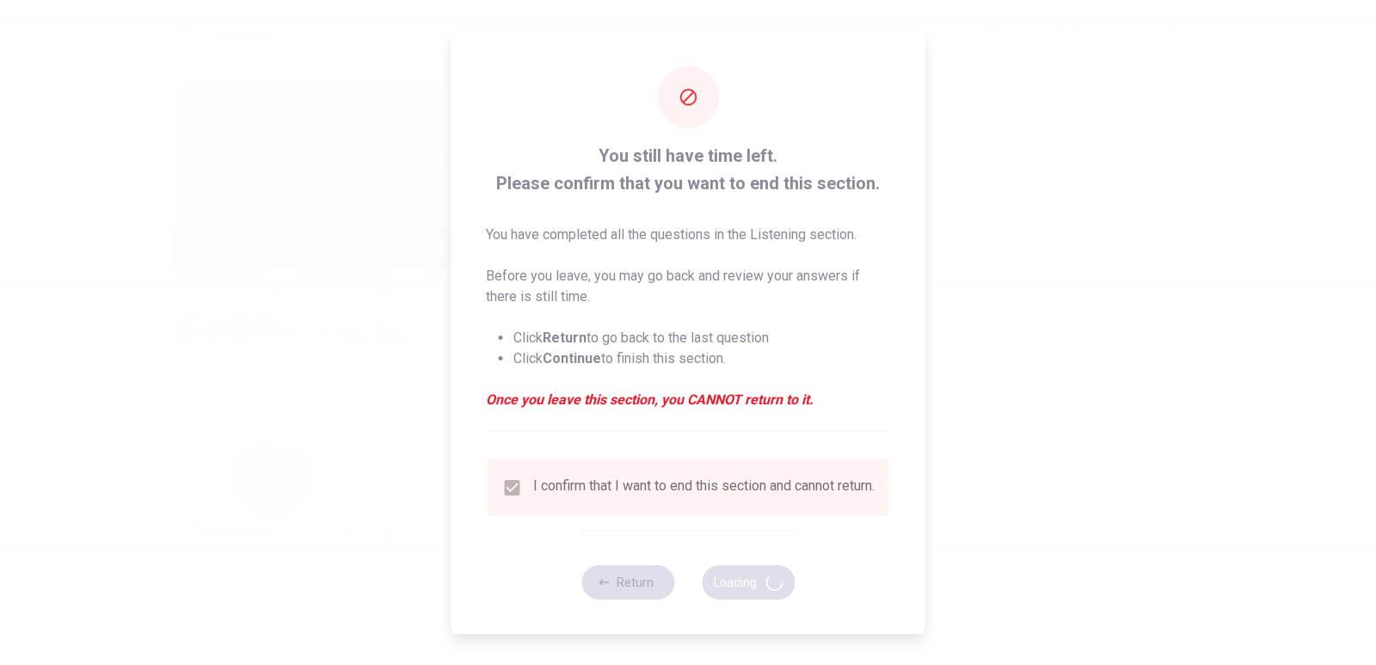
type input "52"
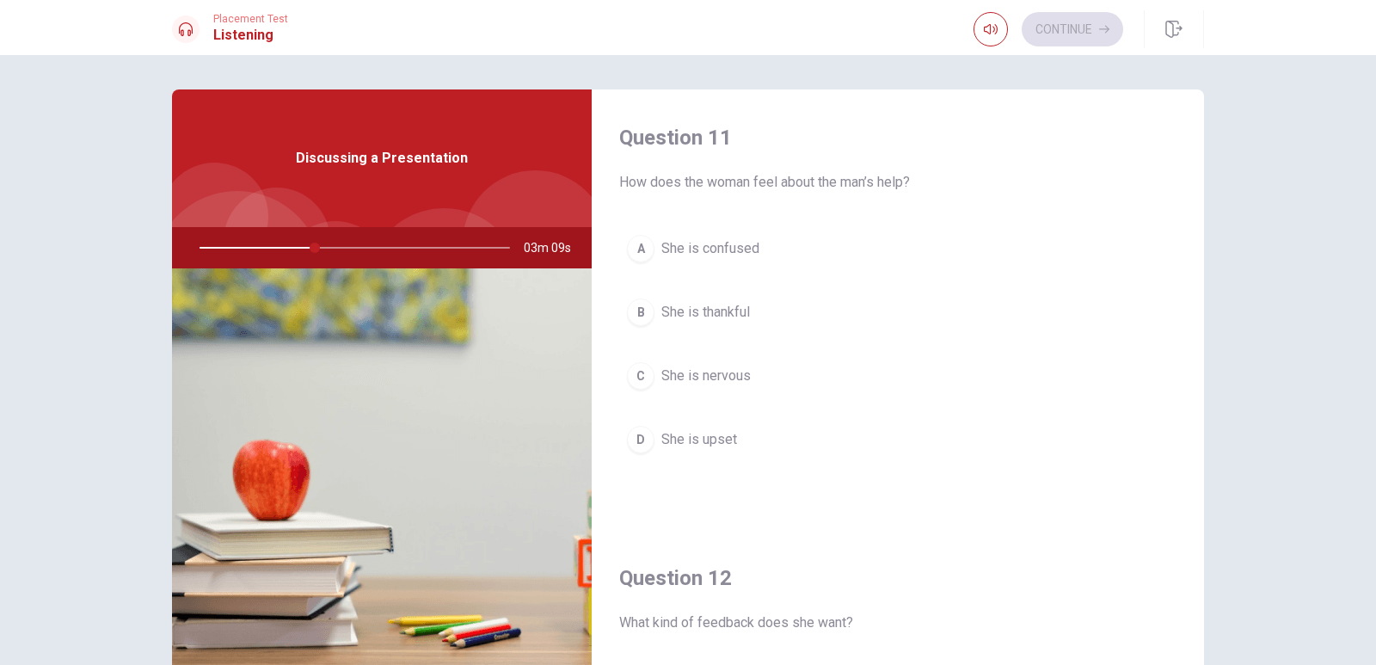
click at [1188, 209] on div "Question 11 How does the woman feel about the man’s help? A She is confused B S…" at bounding box center [898, 309] width 612 height 440
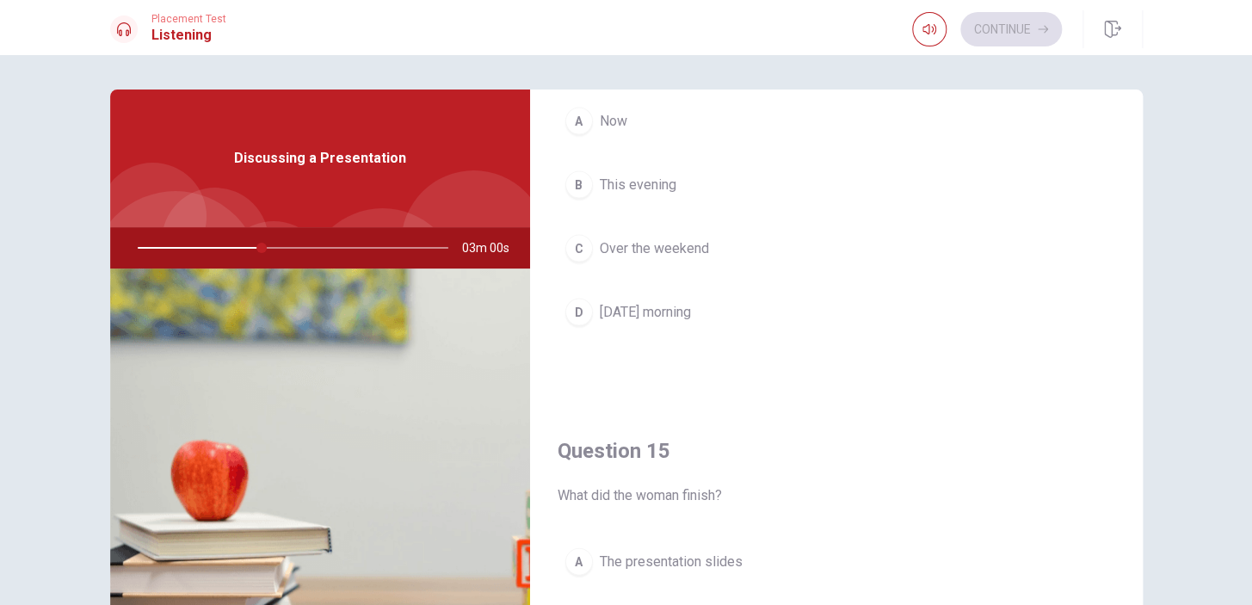
scroll to position [1419, 0]
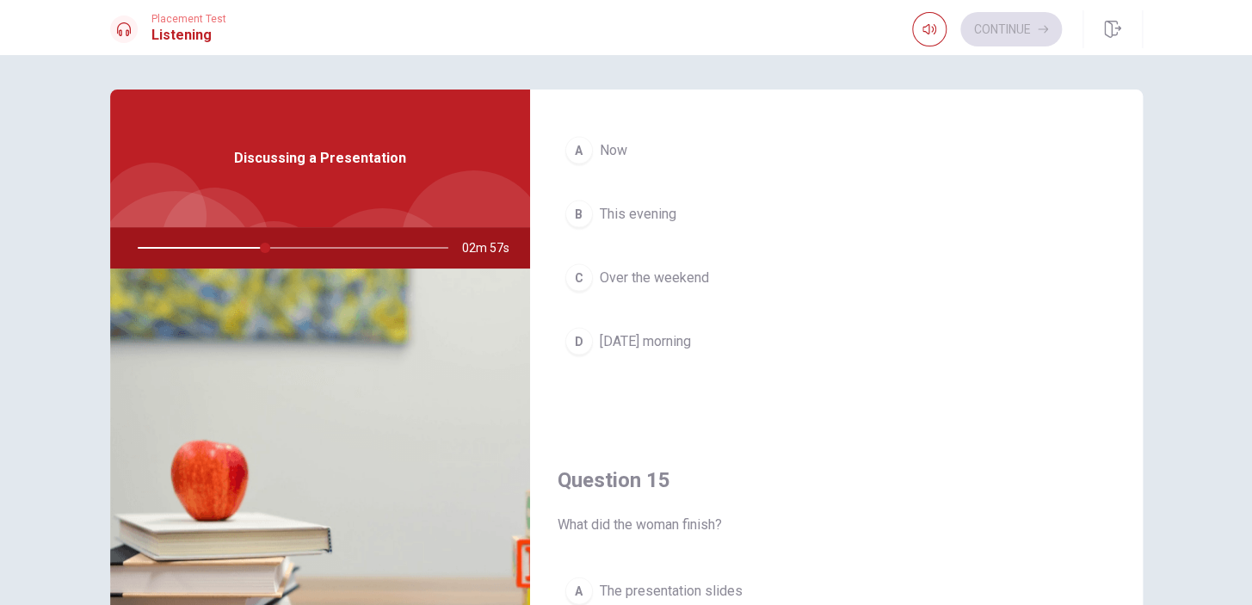
click at [568, 334] on div "D" at bounding box center [579, 342] width 28 height 28
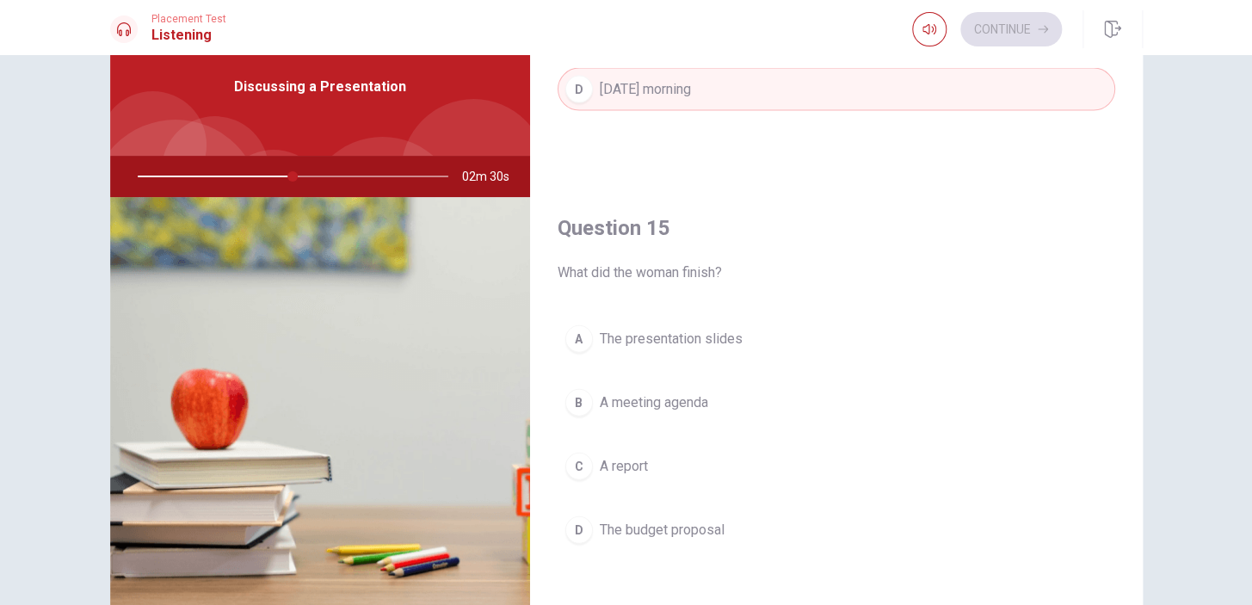
scroll to position [86, 0]
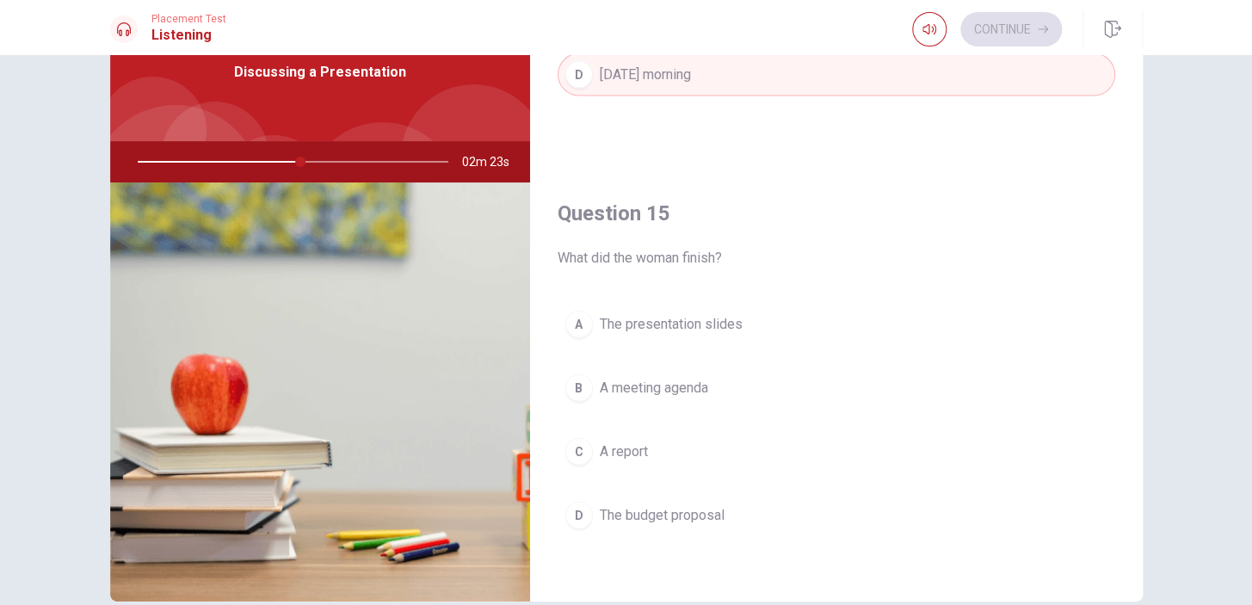
click at [575, 318] on div "A" at bounding box center [579, 325] width 28 height 28
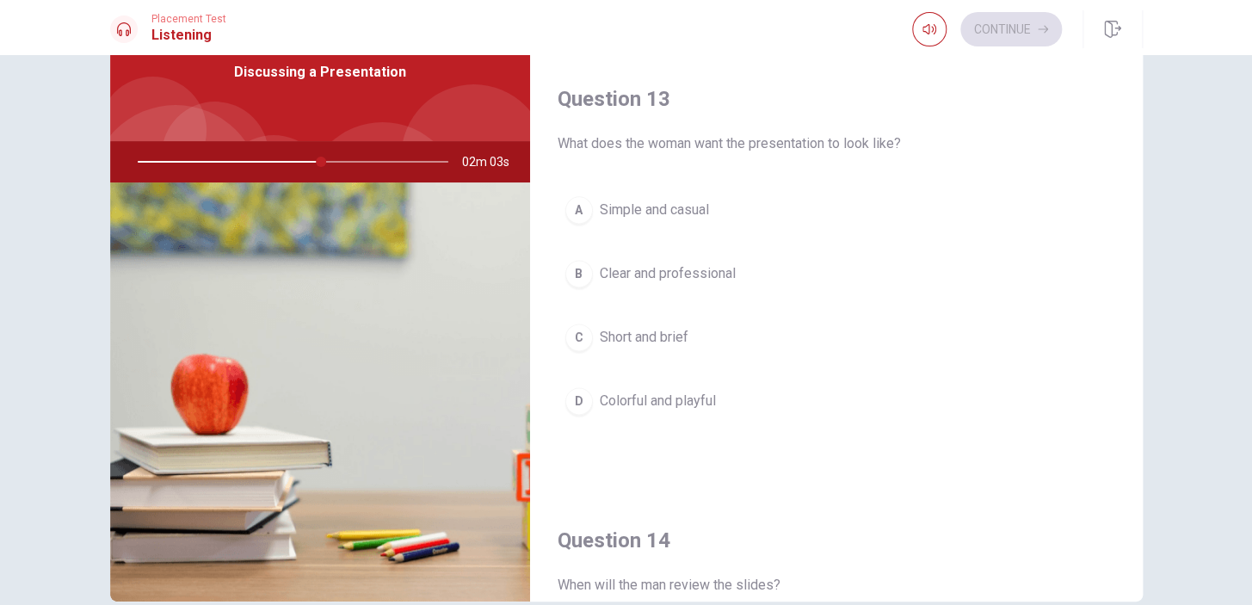
scroll to position [825, 0]
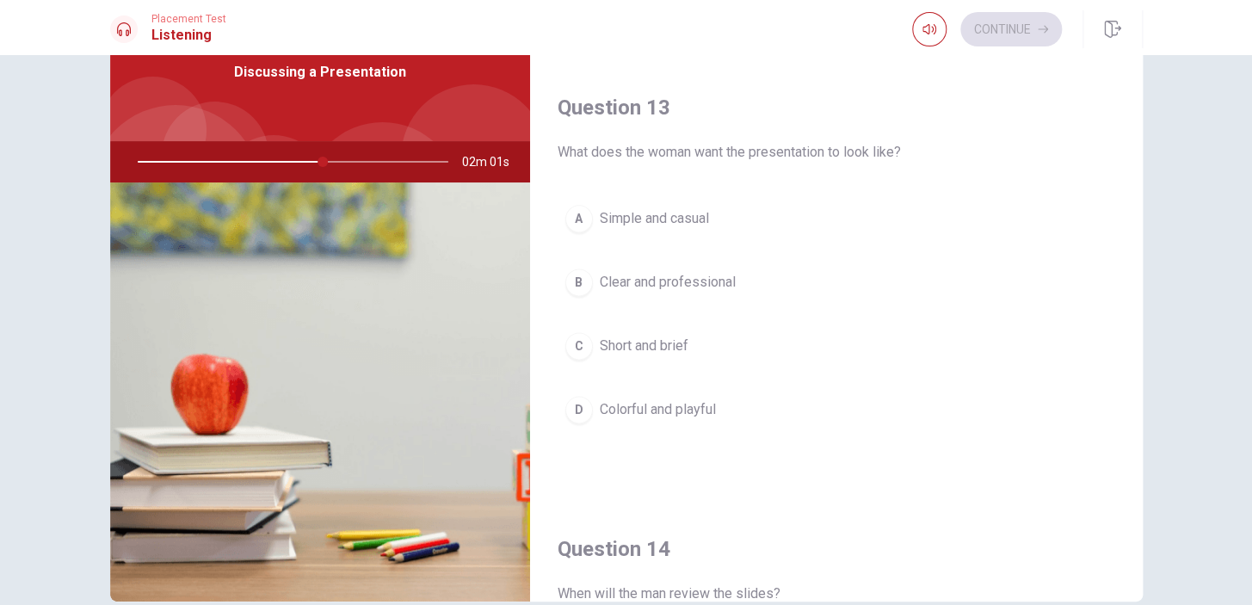
click at [573, 269] on div "B" at bounding box center [579, 282] width 28 height 28
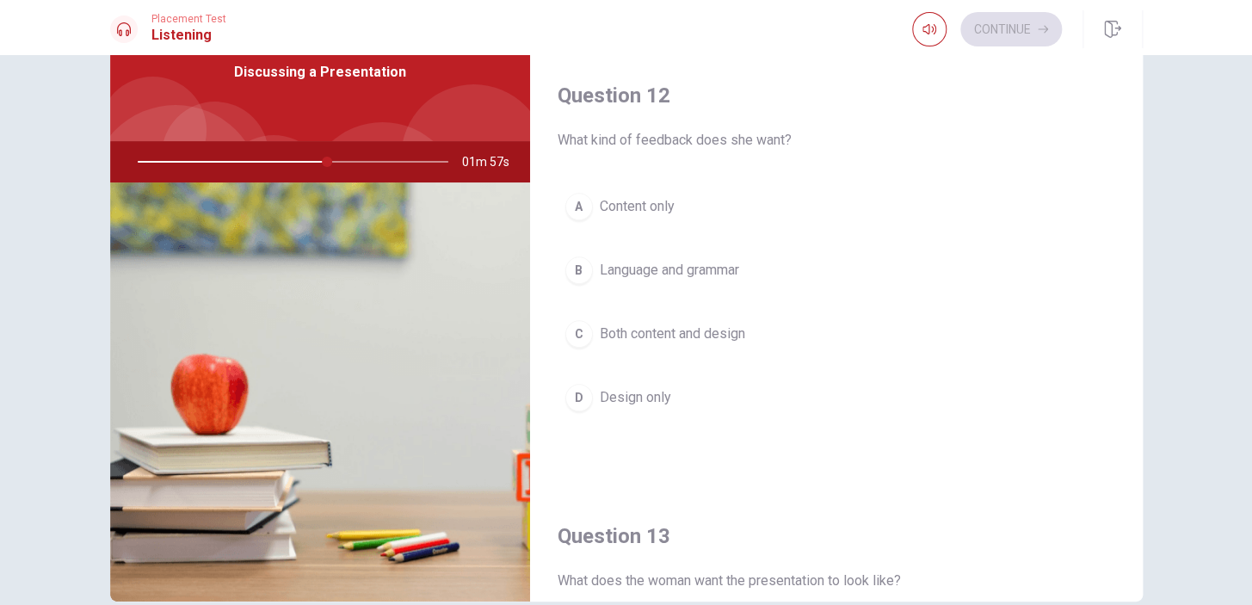
scroll to position [376, 0]
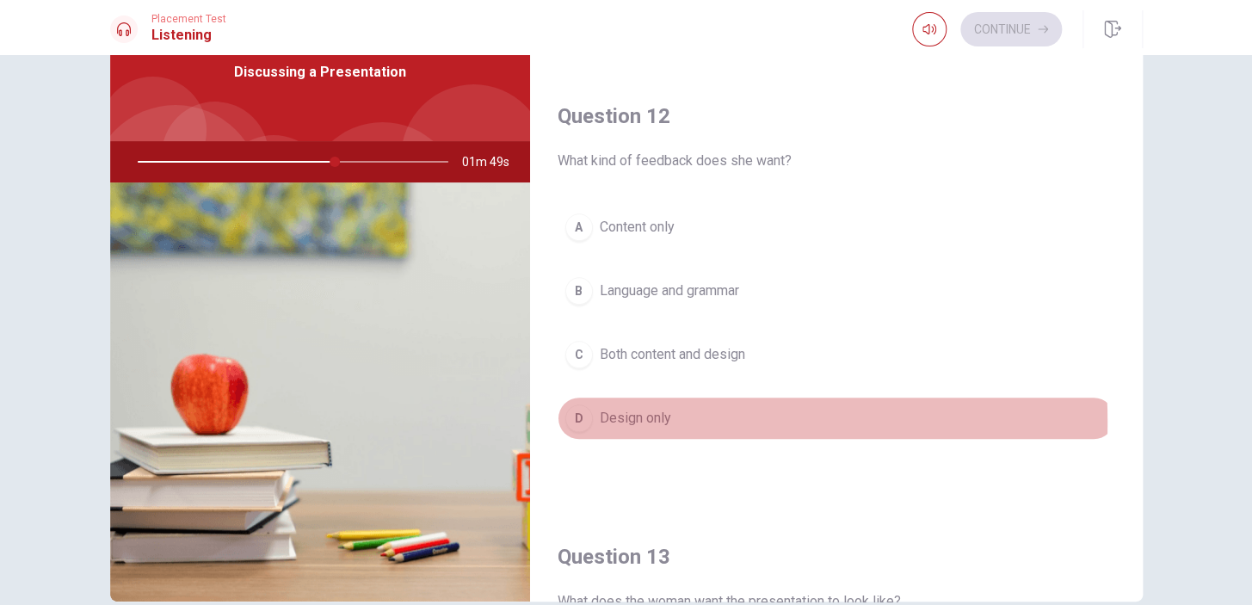
click at [587, 419] on div "D" at bounding box center [579, 418] width 28 height 28
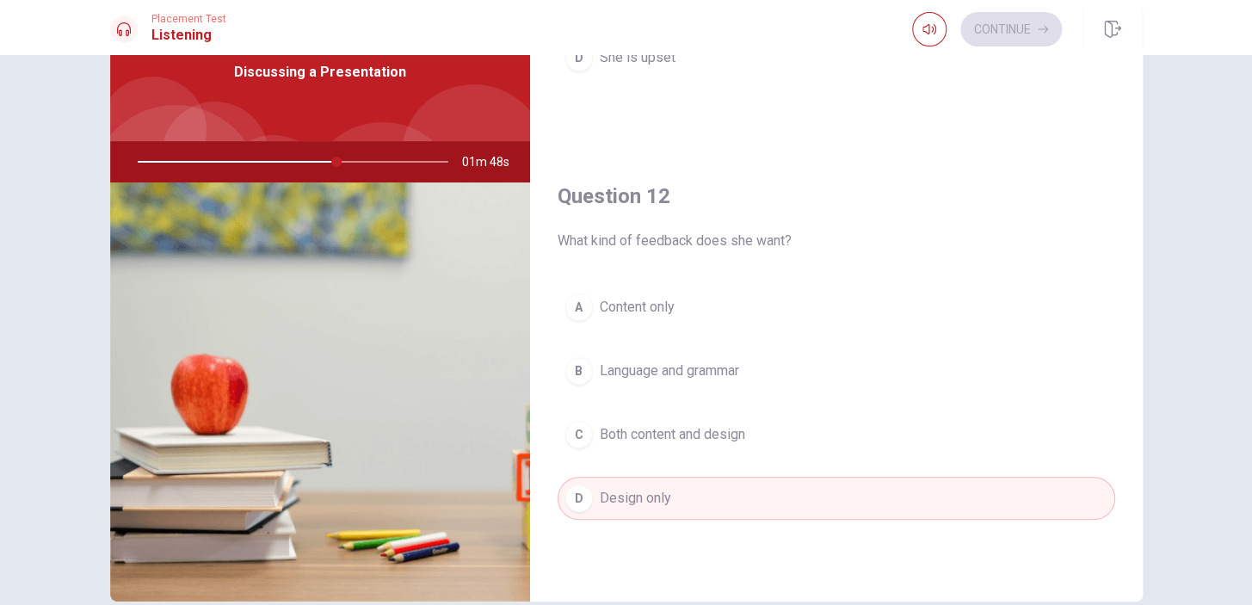
scroll to position [0, 0]
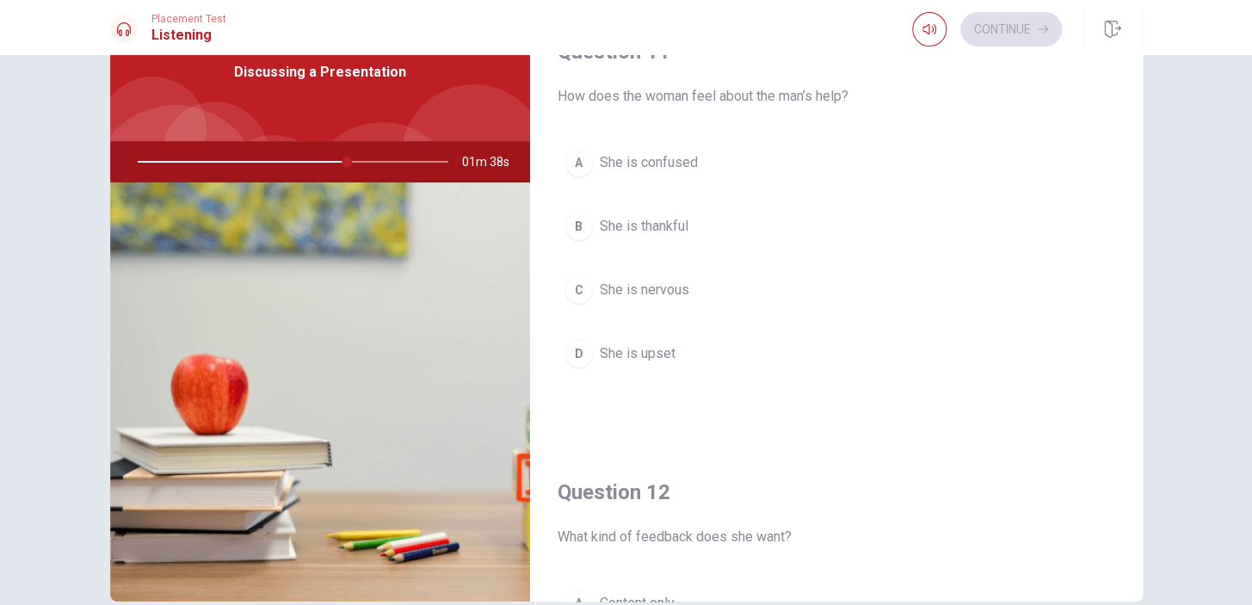
click at [573, 157] on div "A" at bounding box center [579, 163] width 28 height 28
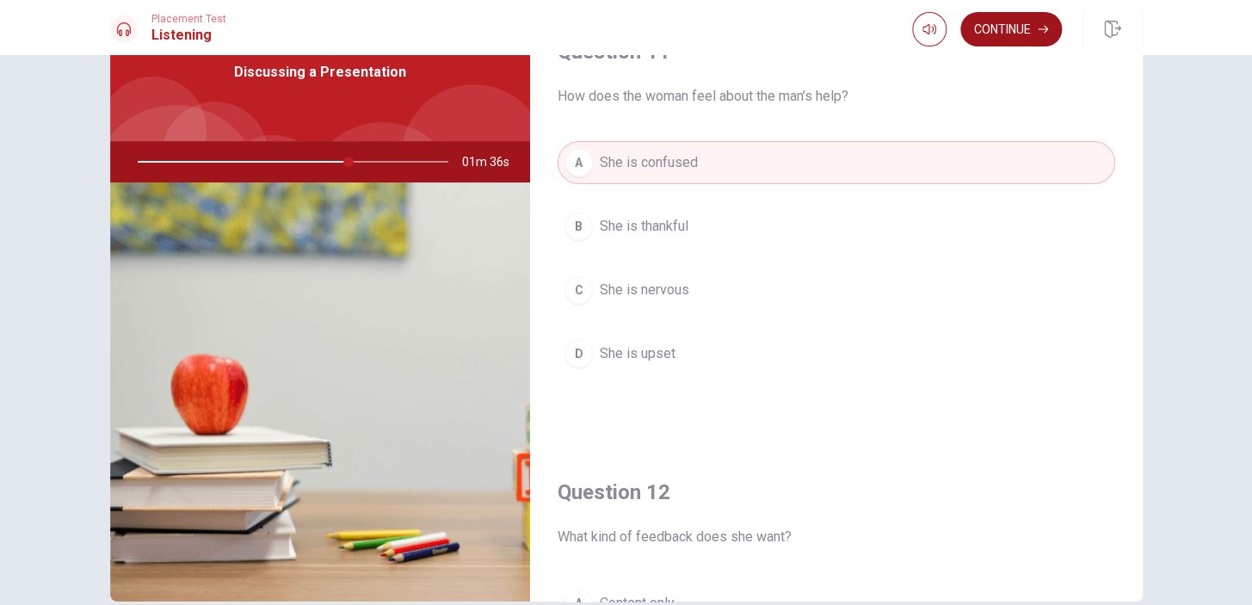
click at [989, 20] on button "Continue" at bounding box center [1011, 29] width 102 height 34
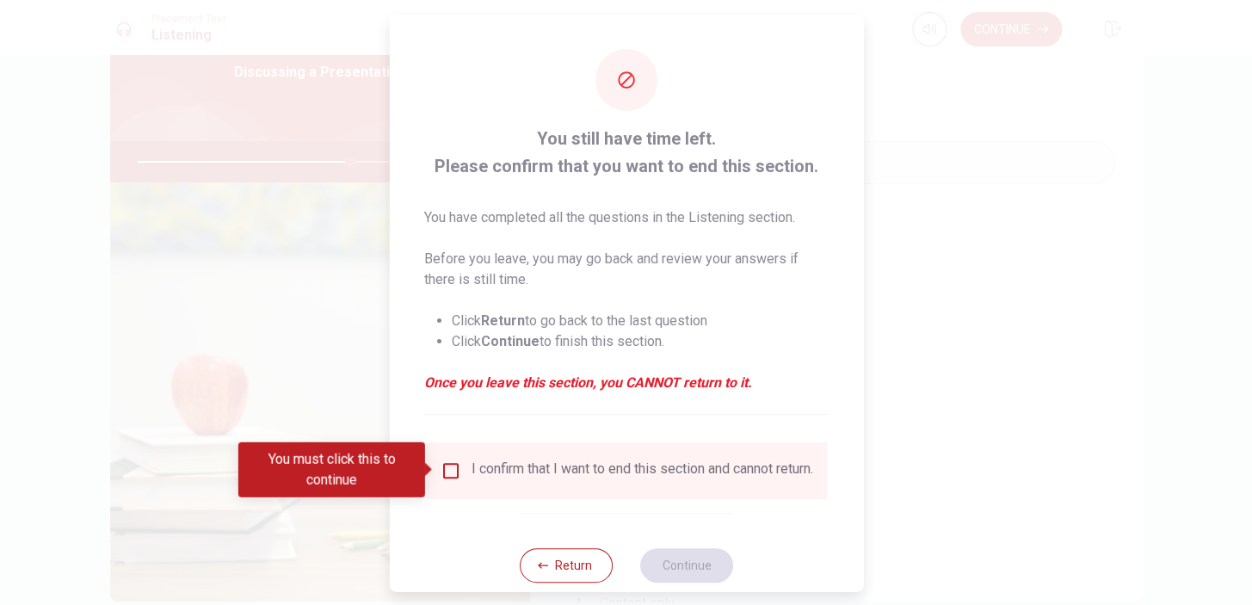
click at [453, 460] on input "You must click this to continue" at bounding box center [450, 469] width 21 height 21
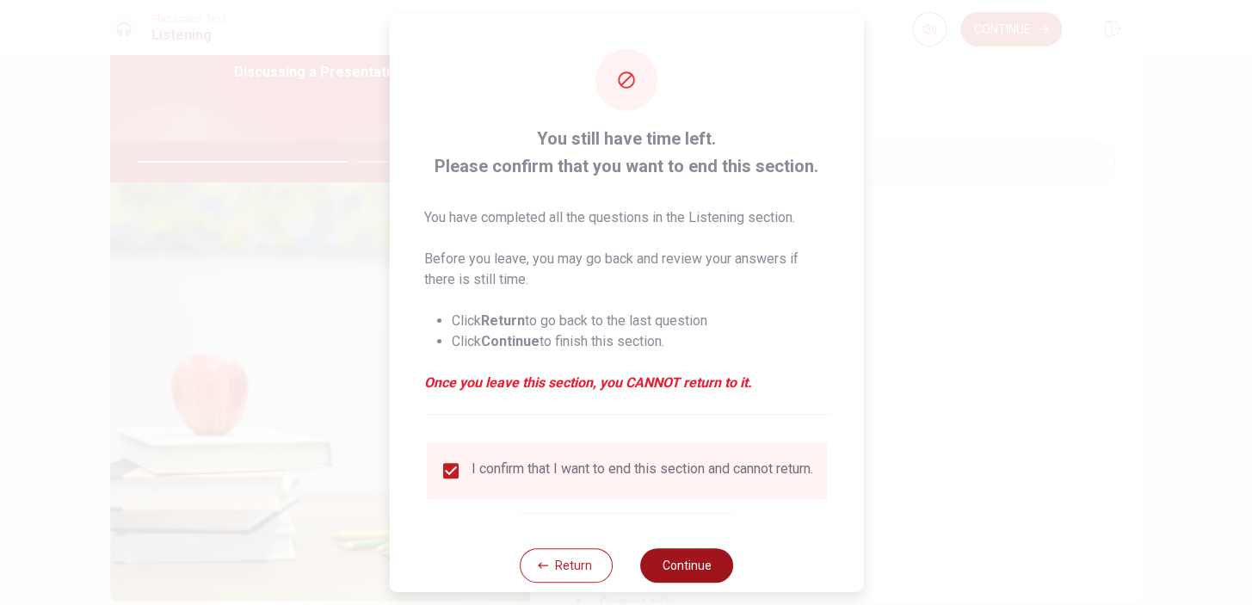
click at [690, 576] on button "Continue" at bounding box center [686, 564] width 93 height 34
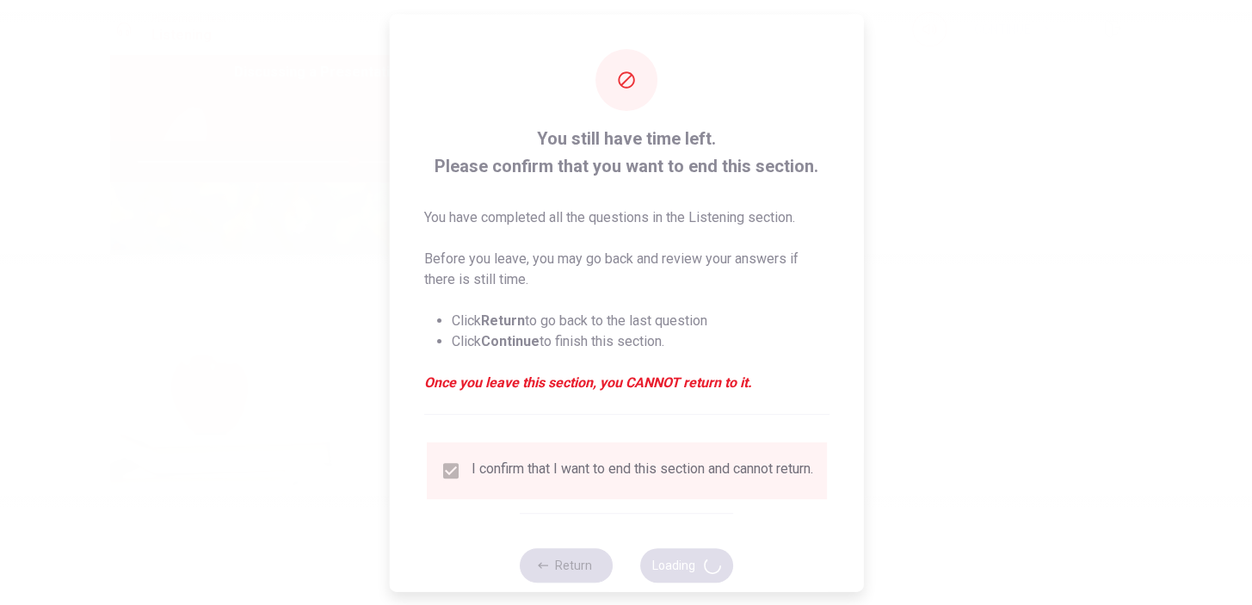
type input "70"
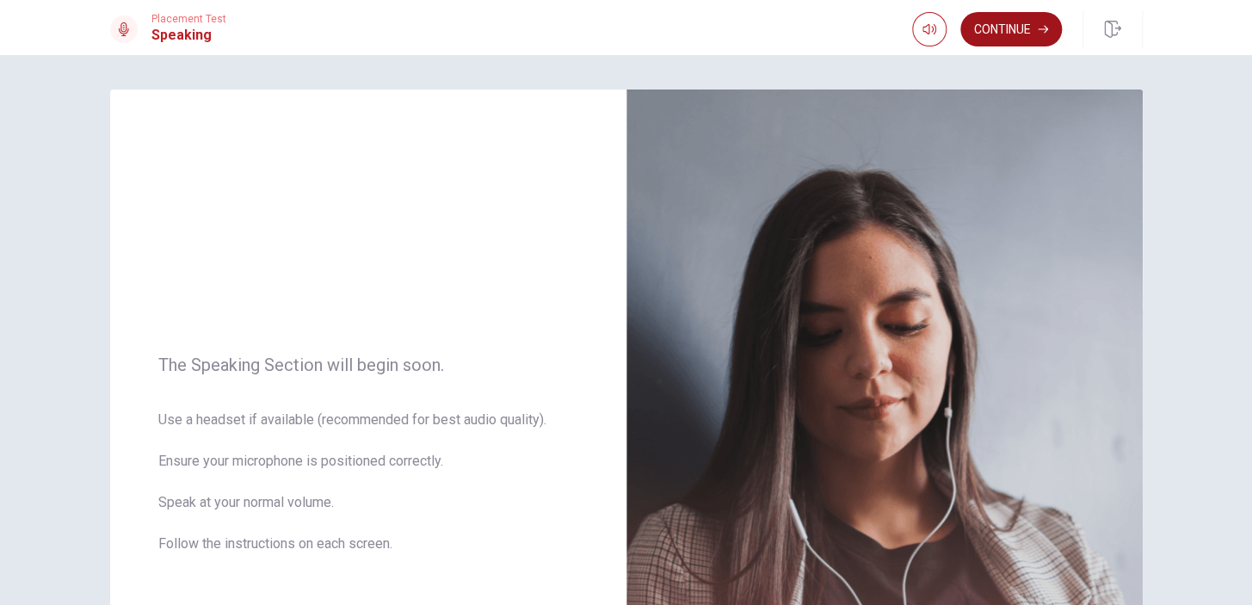
click at [1033, 32] on button "Continue" at bounding box center [1011, 29] width 102 height 34
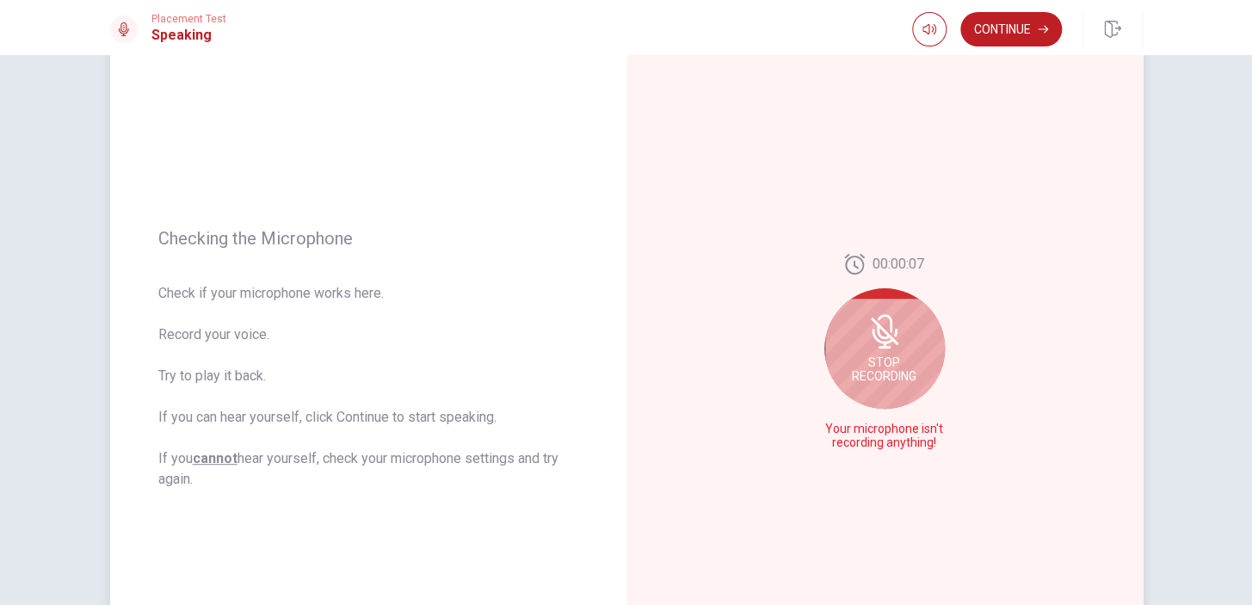
scroll to position [120, 0]
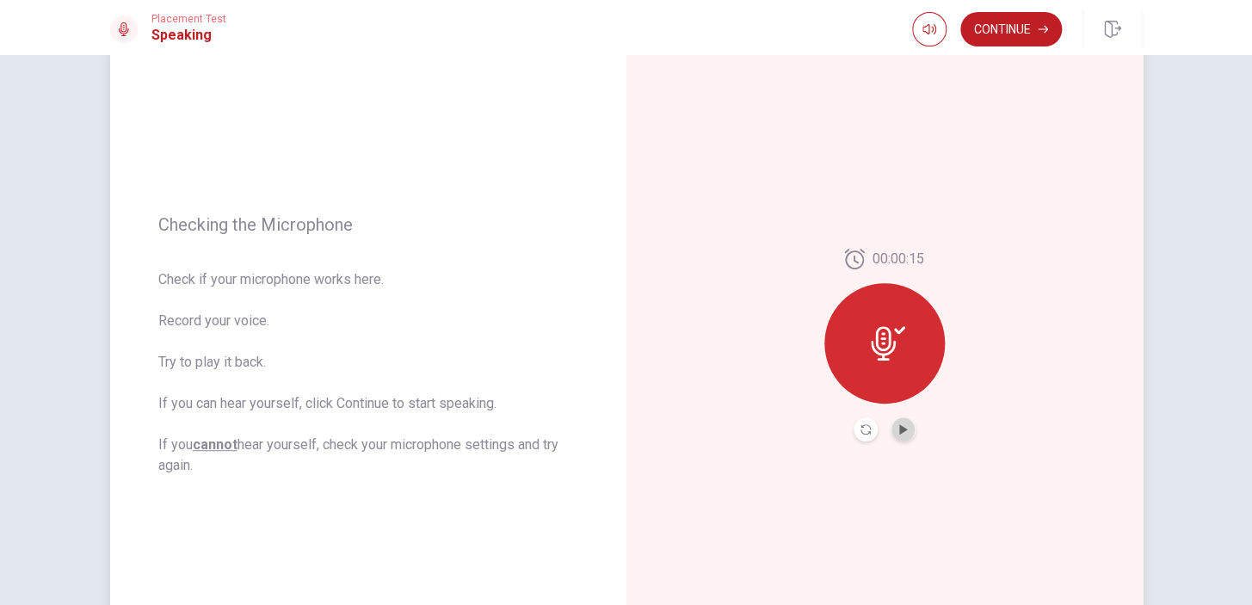
click at [886, 424] on div at bounding box center [884, 429] width 62 height 24
click at [891, 424] on button "Play Audio" at bounding box center [903, 429] width 24 height 24
click at [984, 18] on button "Continue" at bounding box center [1011, 29] width 102 height 34
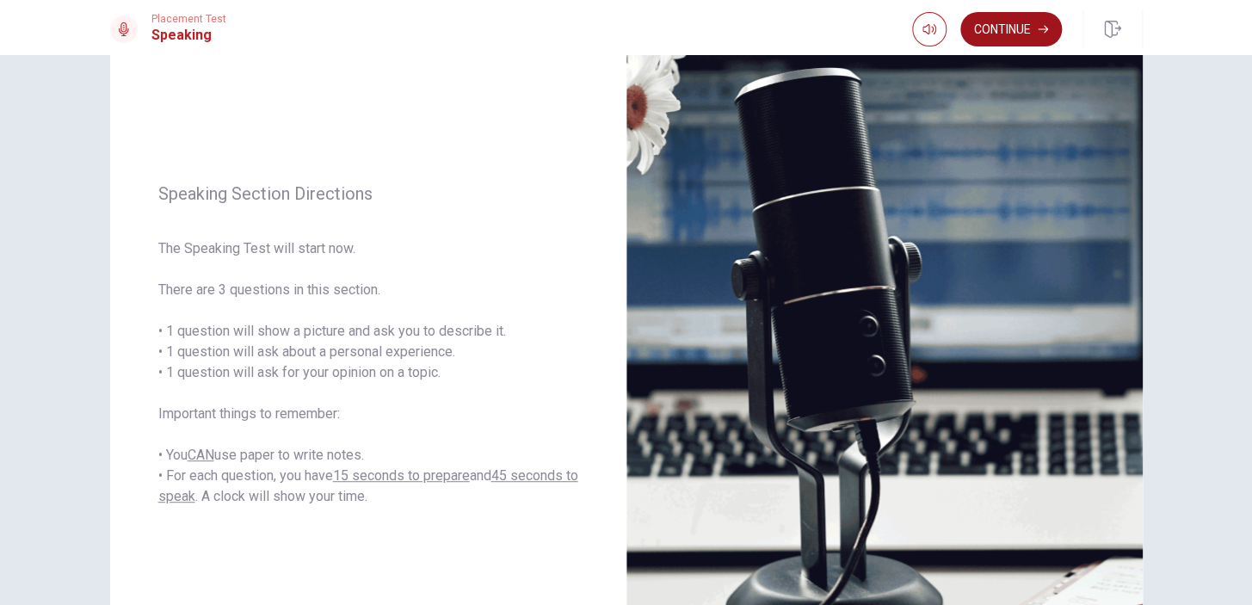
click at [1031, 32] on button "Continue" at bounding box center [1011, 29] width 102 height 34
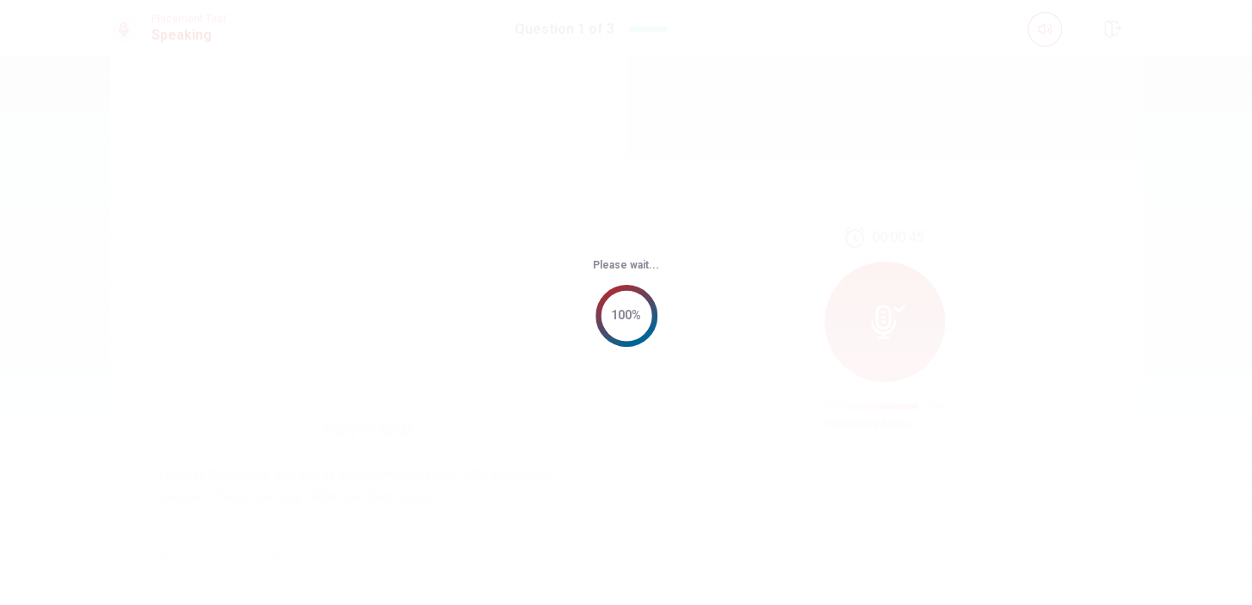
scroll to position [0, 0]
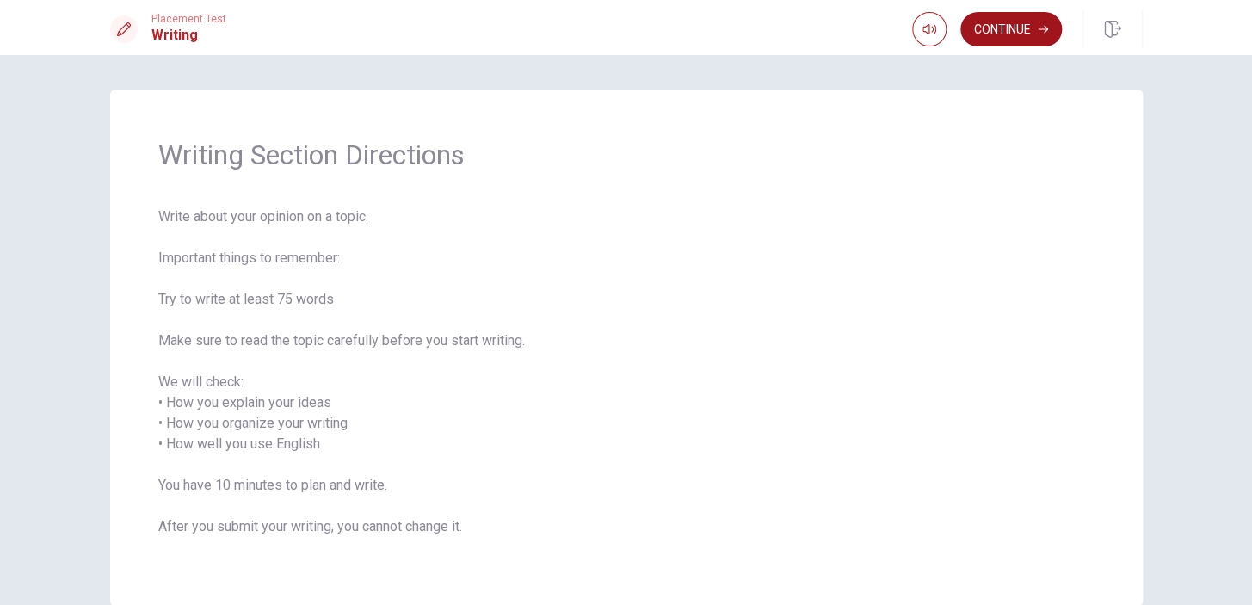
click at [1020, 26] on button "Continue" at bounding box center [1011, 29] width 102 height 34
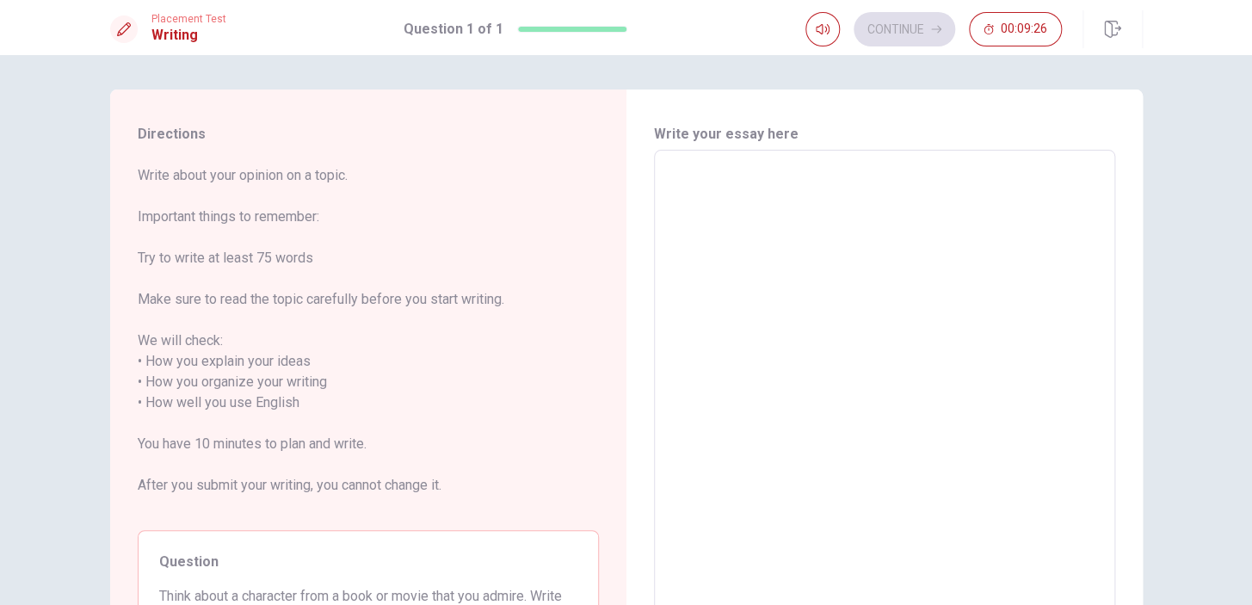
click at [721, 189] on textarea at bounding box center [884, 402] width 437 height 477
type textarea "i"
type textarea "x"
type textarea "I"
type textarea "x"
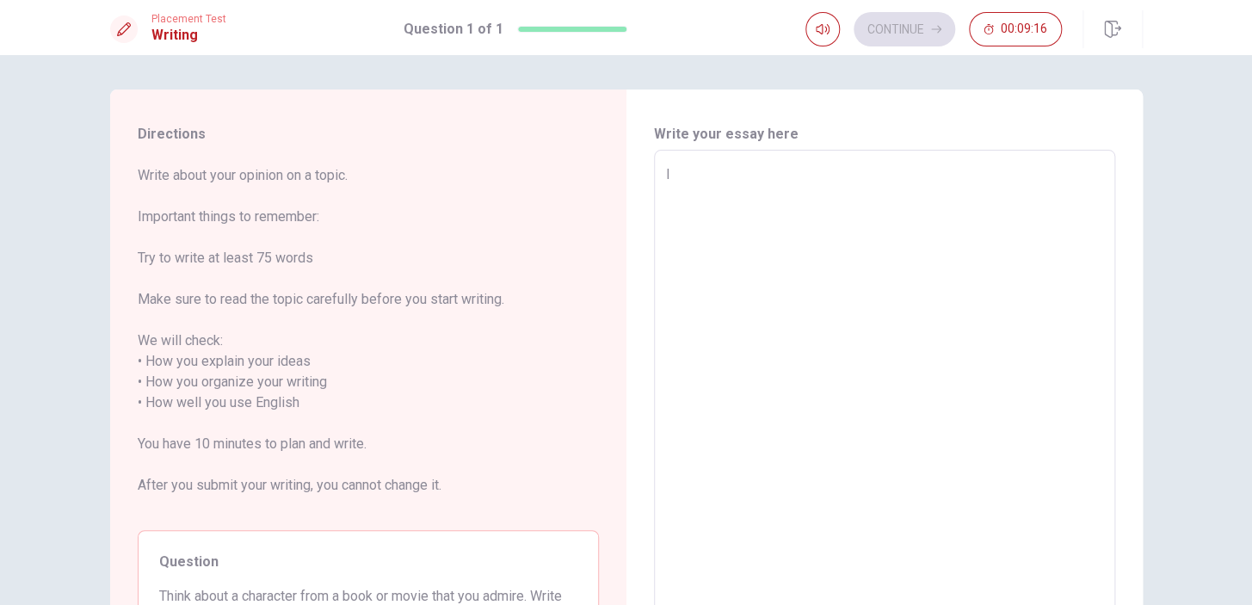
type textarea "I"
type textarea "x"
type textarea "I D"
type textarea "x"
type textarea "I DO"
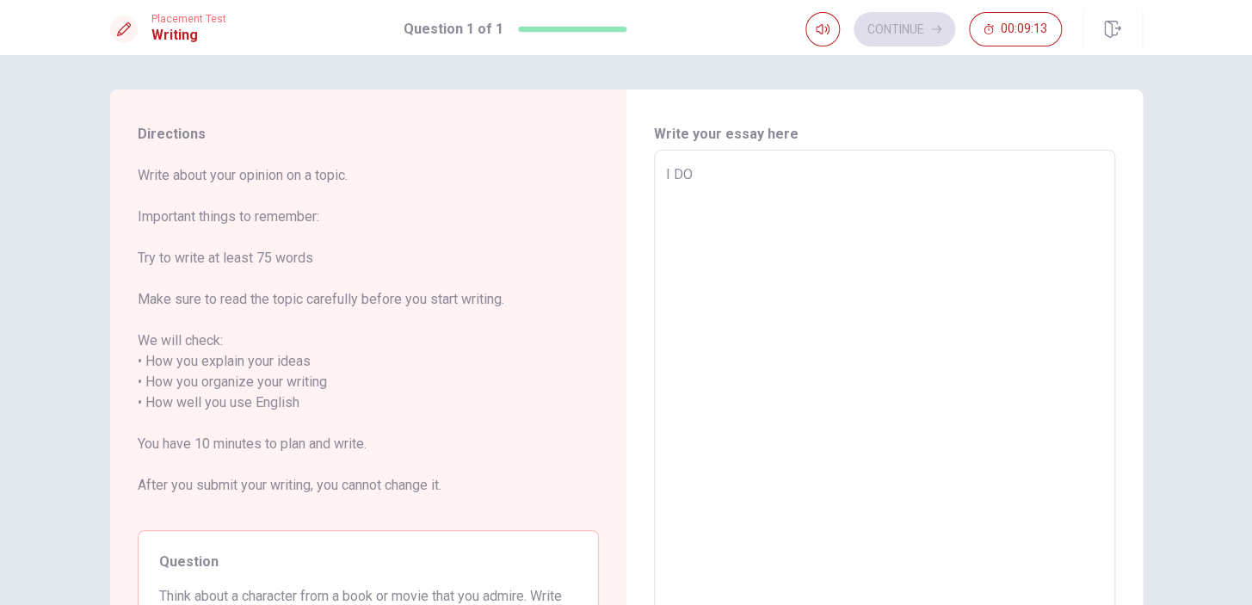
type textarea "x"
type textarea "I DON"
type textarea "x"
type textarea "I DO"
type textarea "x"
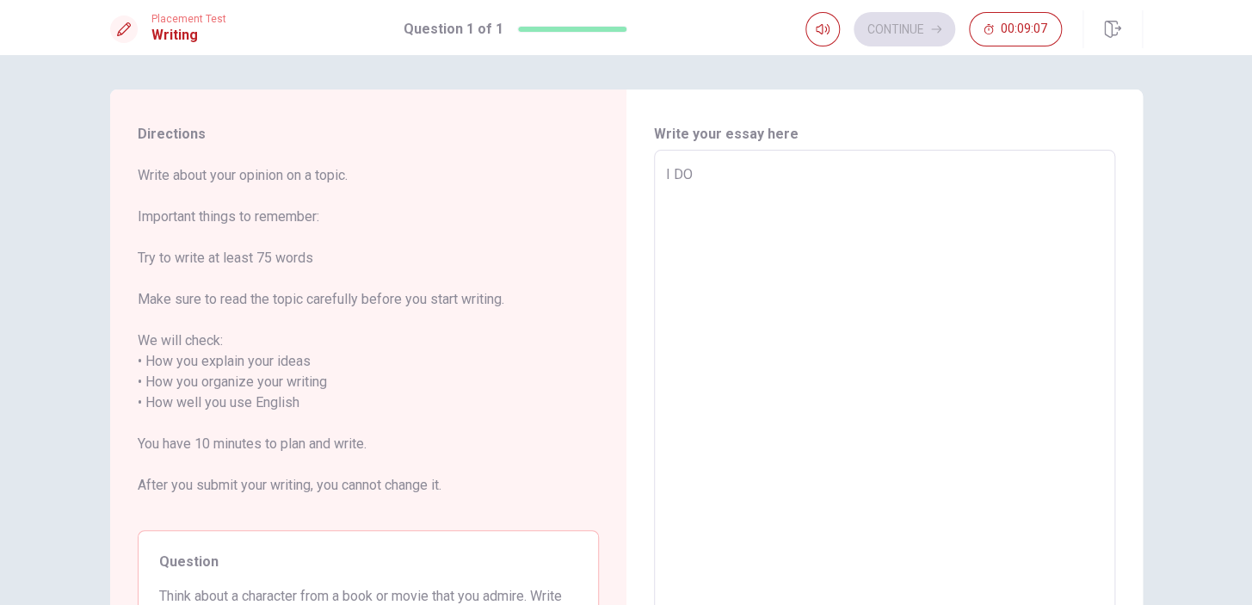
type textarea "I D"
type textarea "x"
type textarea "I"
type textarea "x"
type textarea "I D"
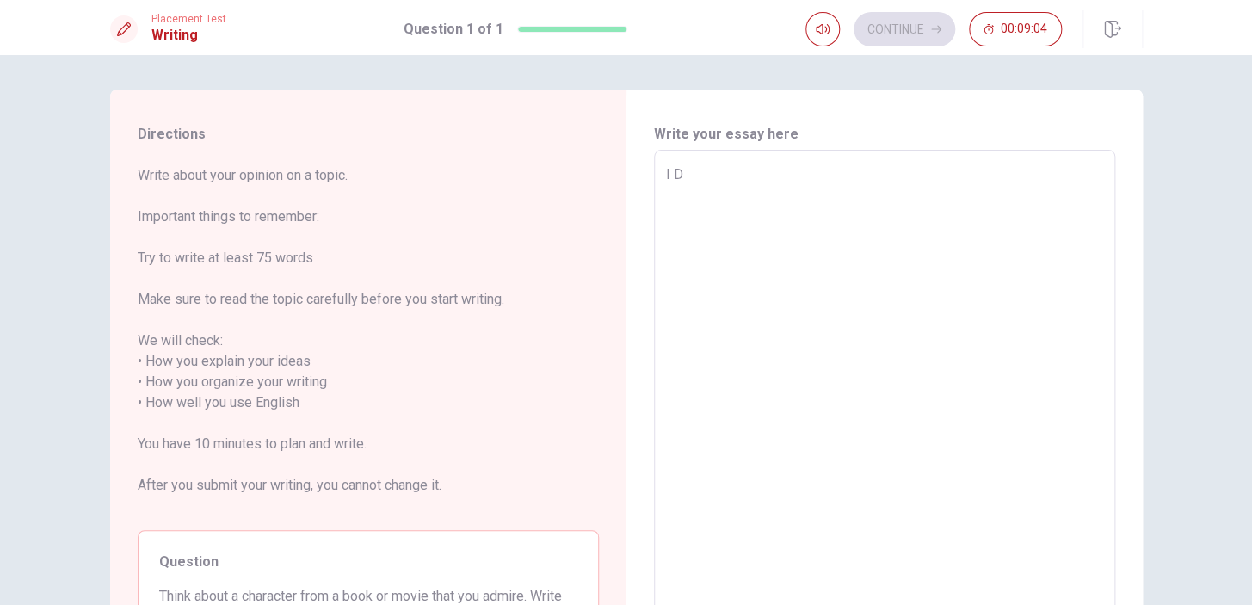
type textarea "x"
type textarea "I DO"
type textarea "x"
type textarea "I D"
type textarea "x"
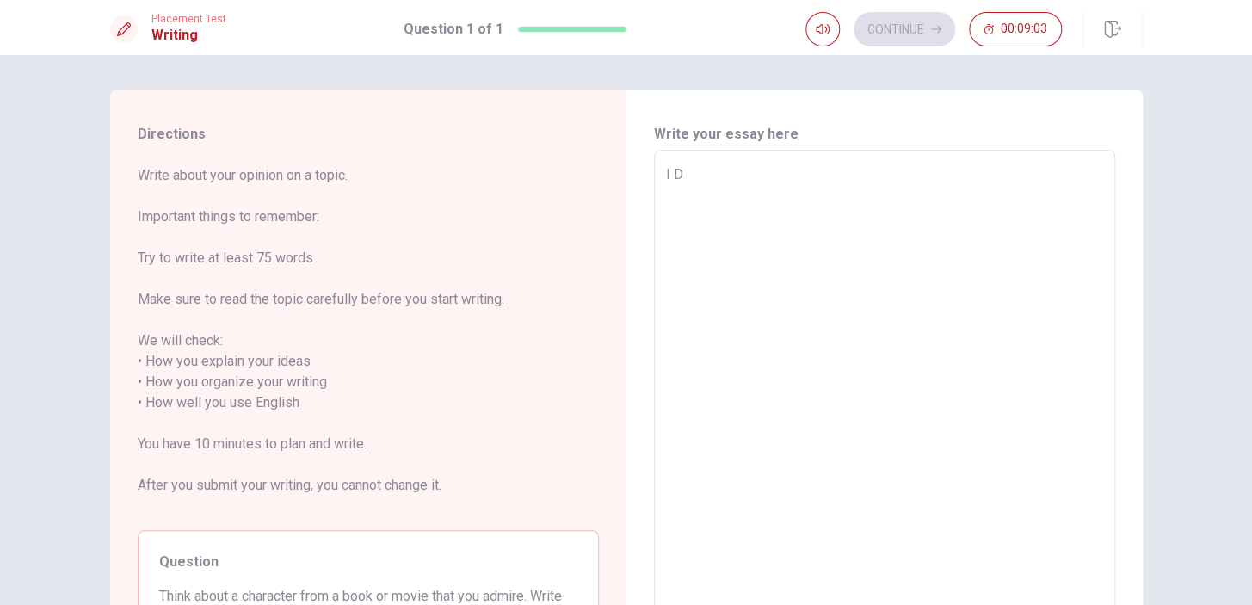
type textarea "I"
type textarea "x"
type textarea "I d"
type textarea "x"
type textarea "I do"
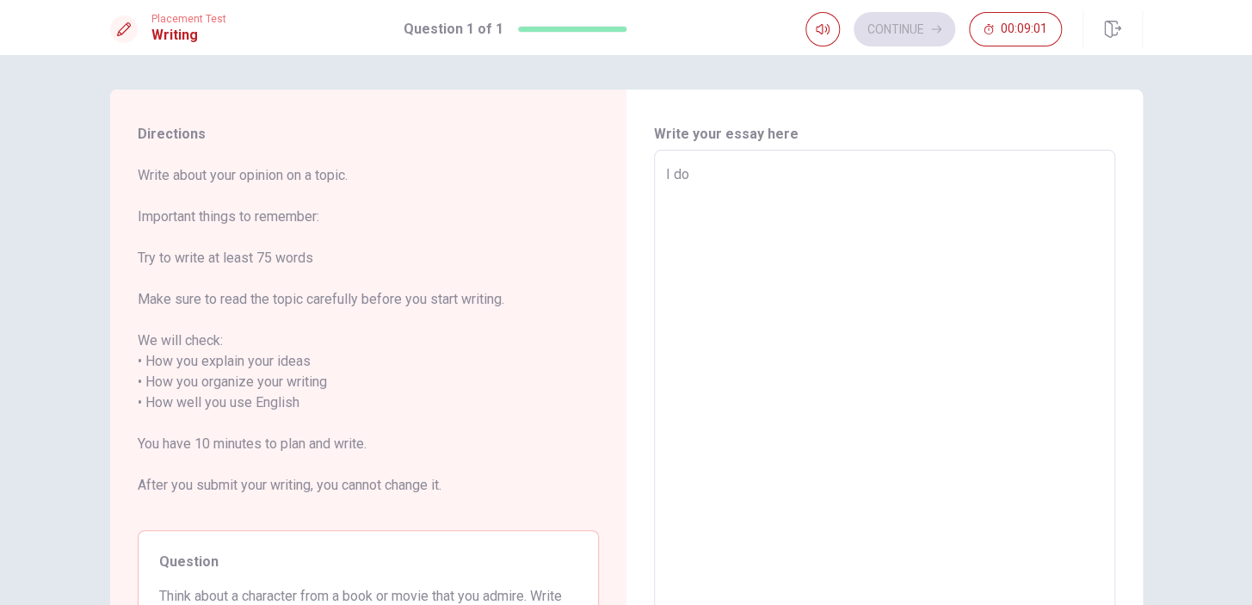
type textarea "x"
type textarea "I don"
type textarea "x"
type textarea "I donU"
type textarea "x"
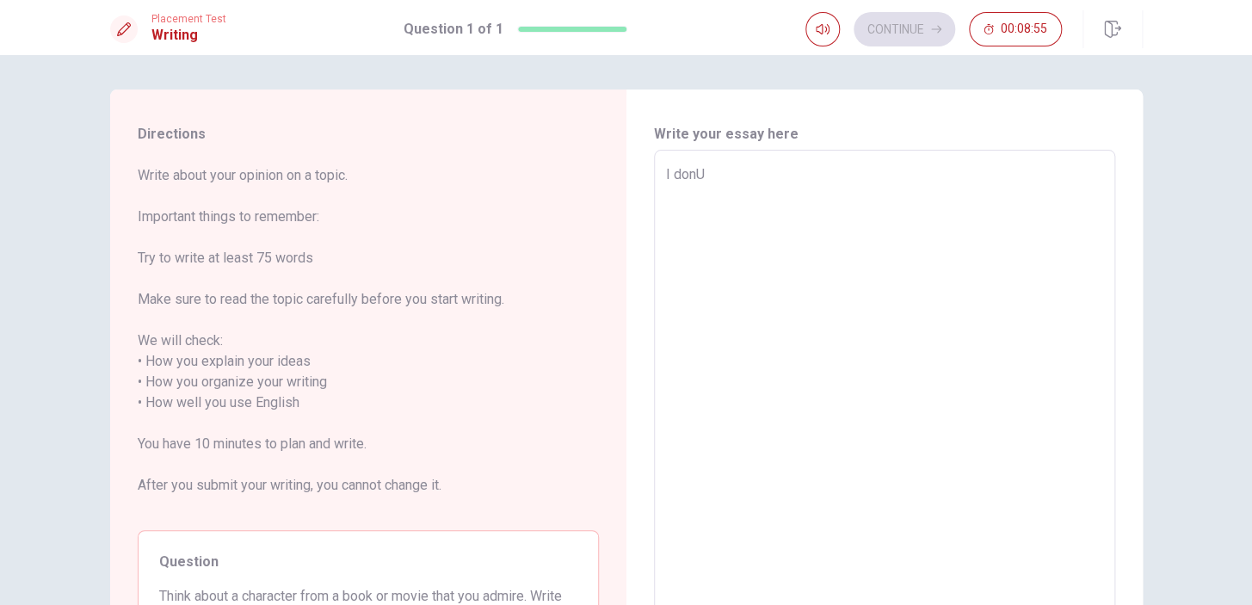
type textarea "I don"
type textarea "x"
type textarea "I donu"
type textarea "x"
type textarea "I don"
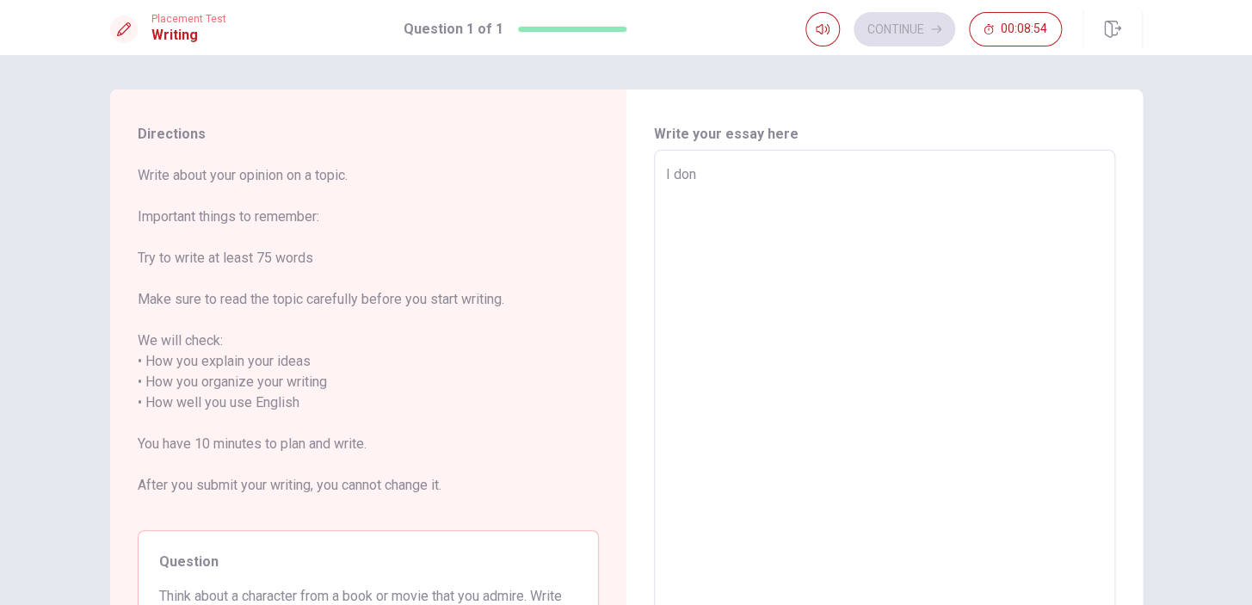
type textarea "x"
type textarea "I don""
type textarea "x"
type textarea "I don"
type textarea "x"
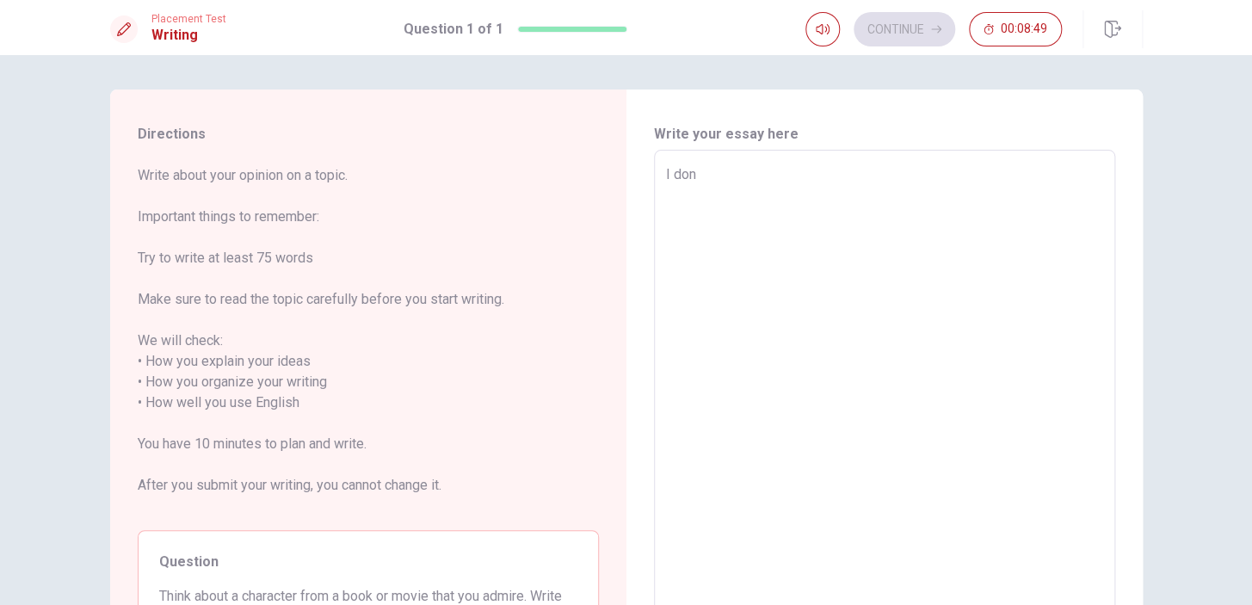
type textarea "I donM"
type textarea "x"
type textarea "I don"
type textarea "x"
type textarea "I donm"
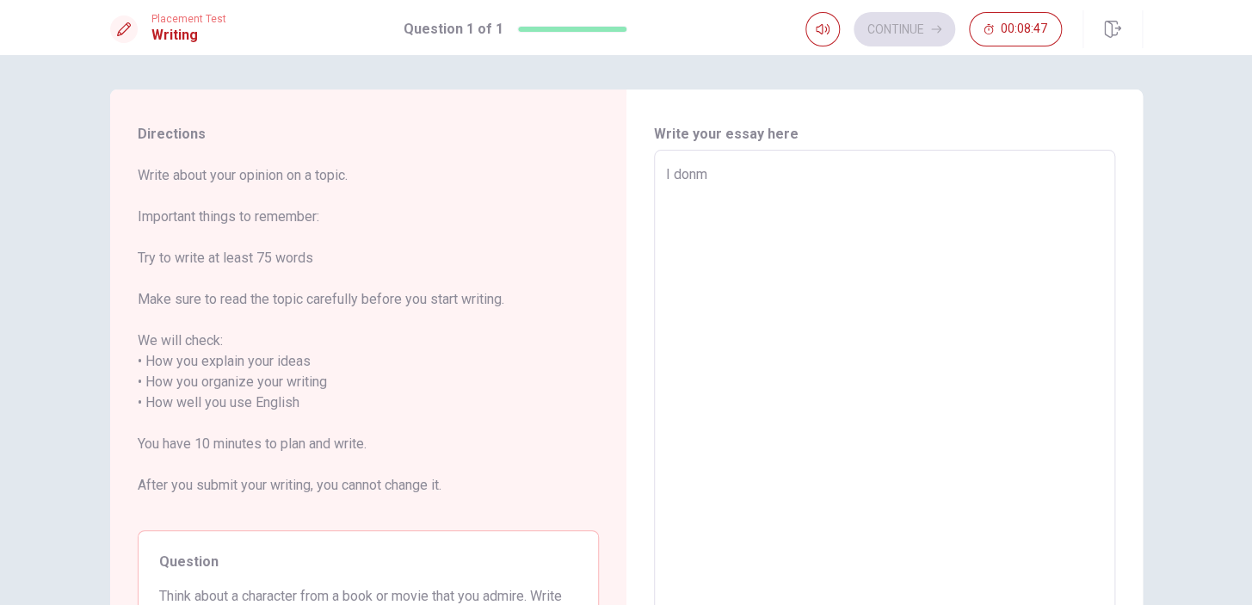
type textarea "x"
type textarea "I don"
type textarea "x"
type textarea "I donU"
type textarea "x"
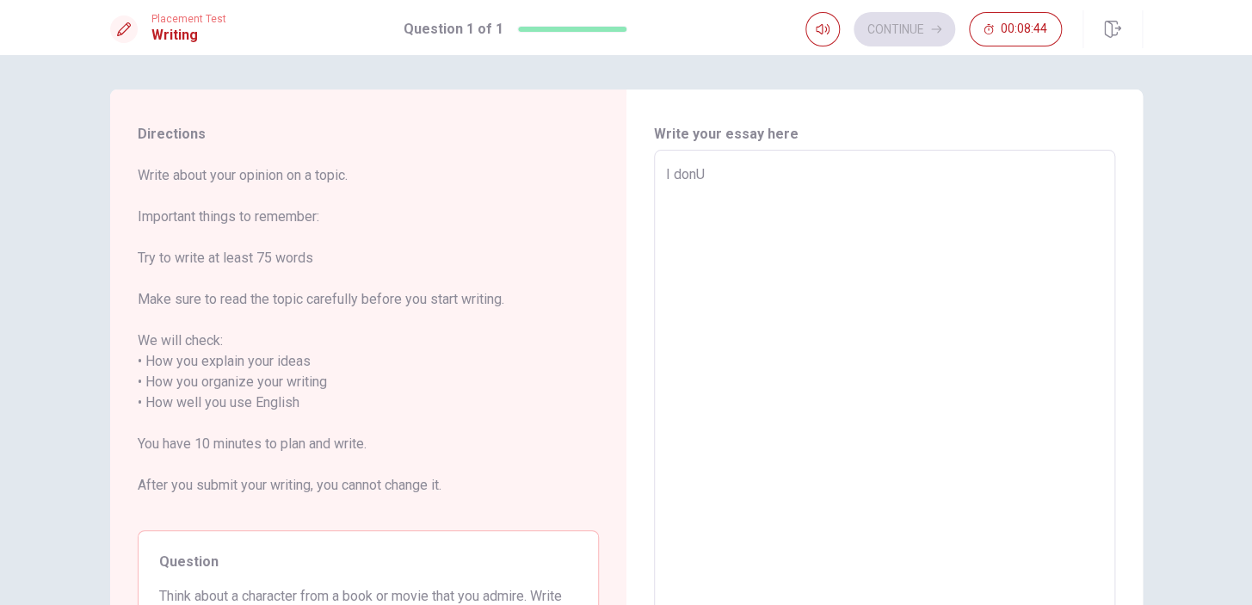
type textarea "I don"
type textarea "x"
type textarea "I donu"
type textarea "x"
type textarea "I don"
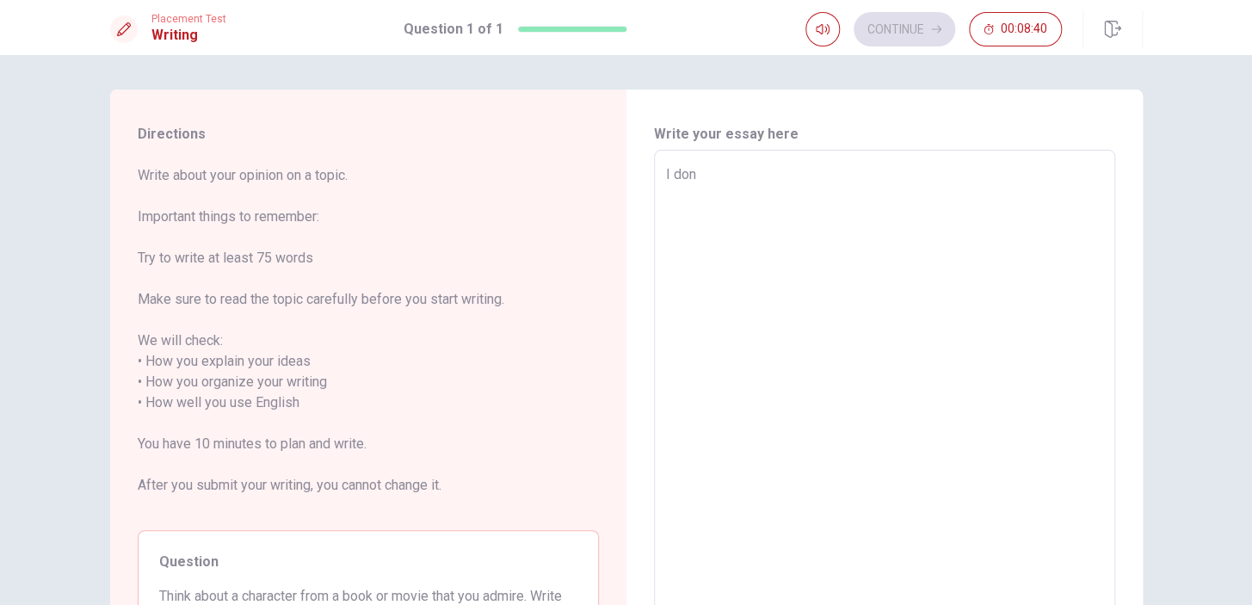
type textarea "x"
type textarea "I donK"
type textarea "x"
type textarea "I don"
type textarea "x"
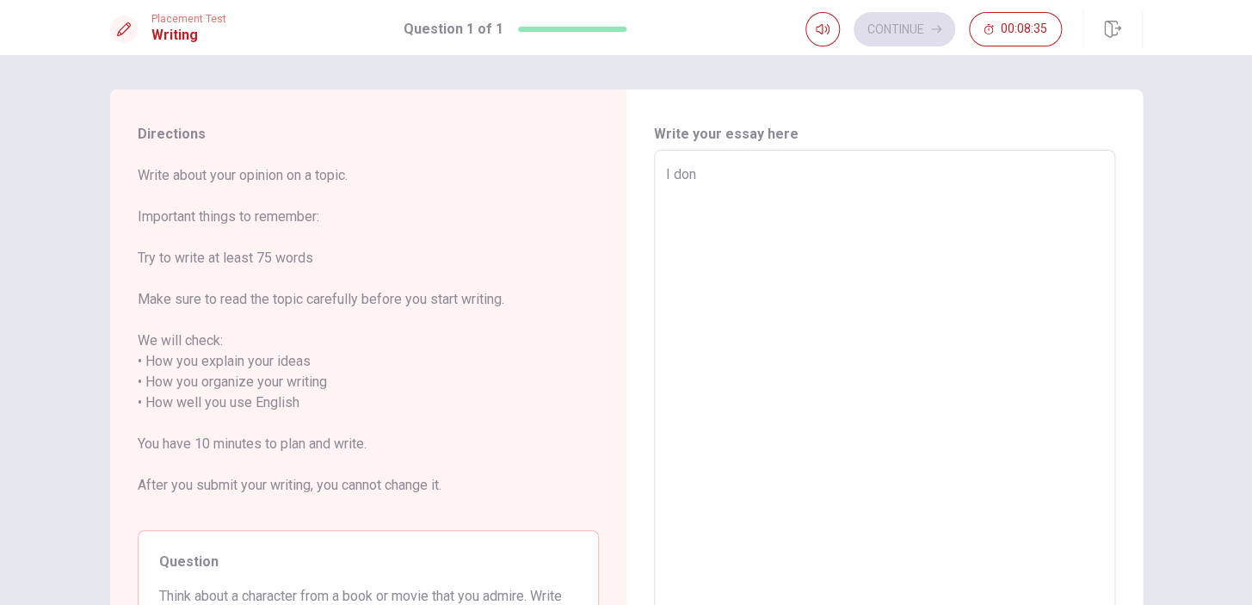
type textarea "I don}"
type textarea "x"
type textarea "I don"
type textarea "x"
type textarea "I don]"
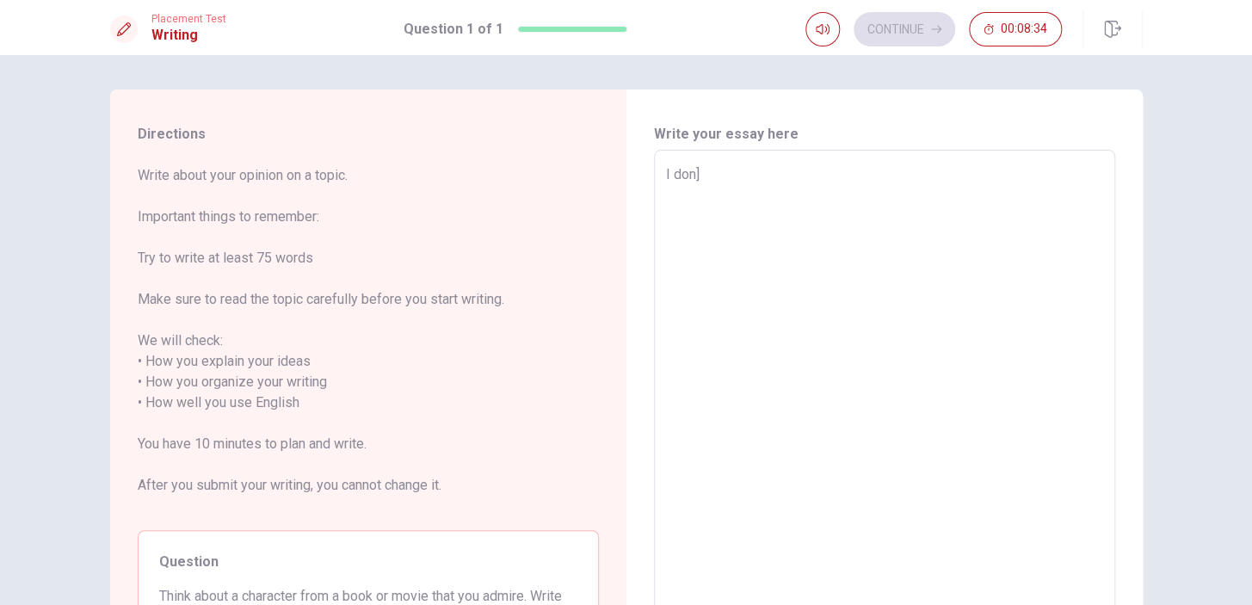
type textarea "x"
type textarea "I don"
type textarea "x"
type textarea "I don["
type textarea "x"
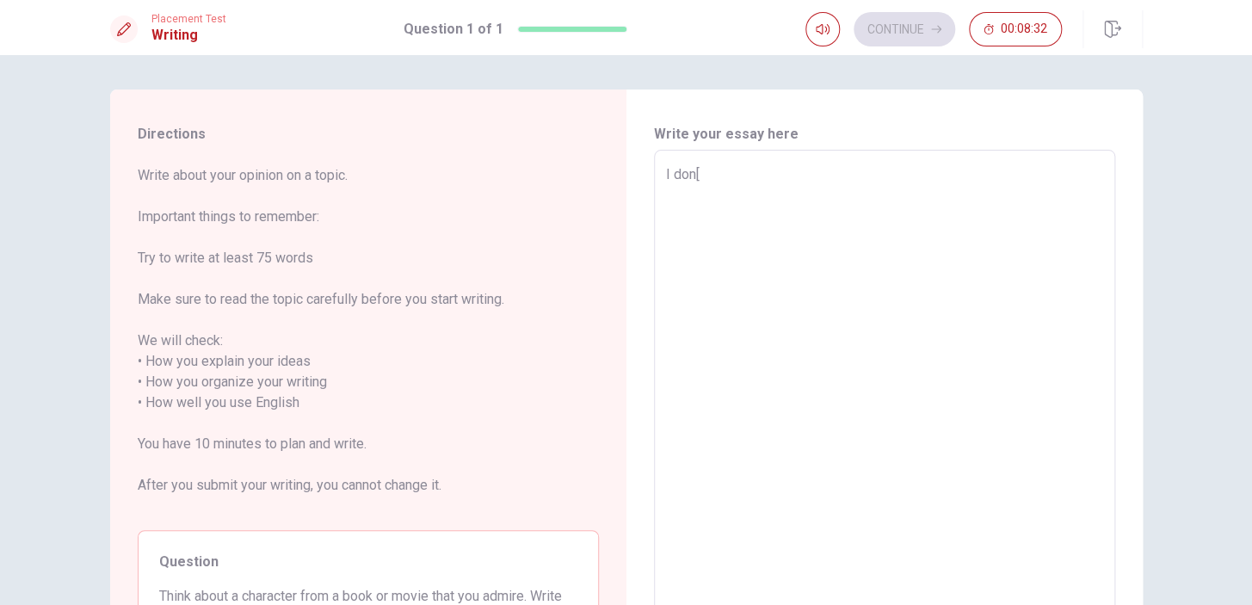
type textarea "I don[/"
type textarea "x"
type textarea "I don["
type textarea "x"
type textarea "I don"
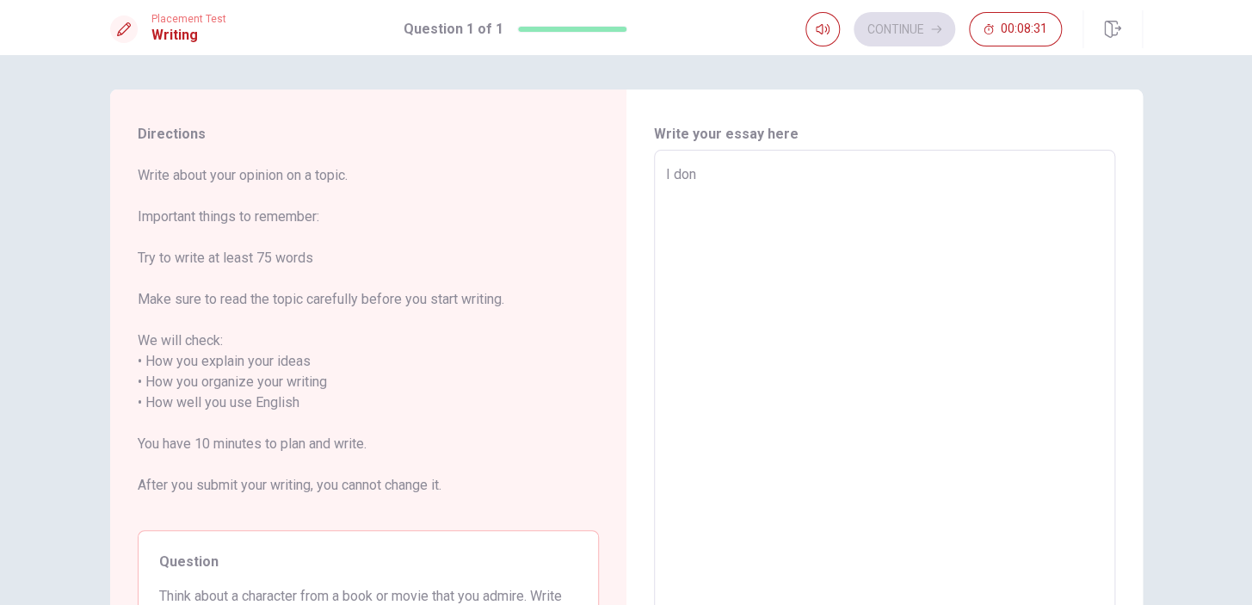
type textarea "x"
type textarea "I don."
type textarea "x"
type textarea "I don"
type textarea "x"
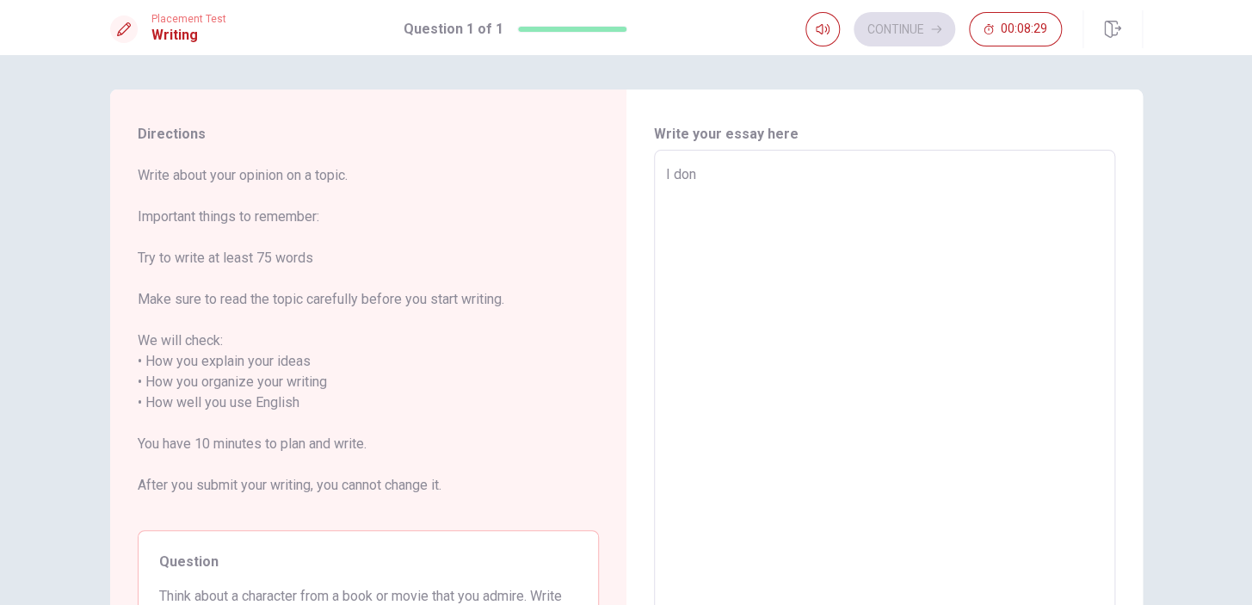
type textarea "I don,"
type textarea "x"
type textarea "I don"
type textarea "x"
type textarea "I don,"
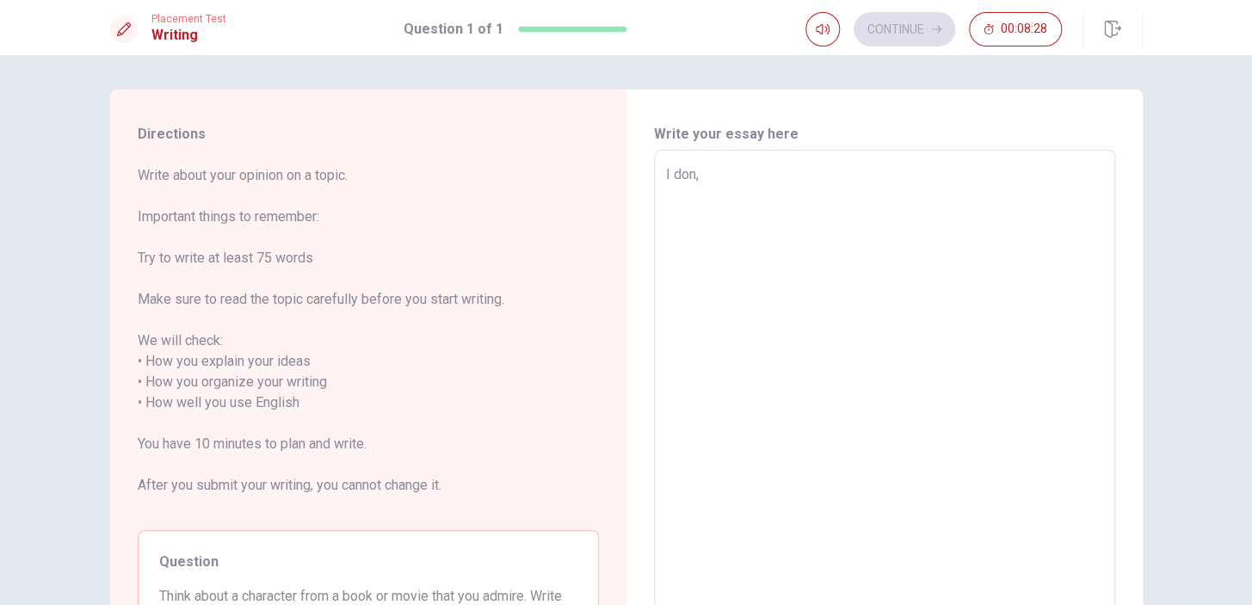
type textarea "x"
type textarea "I don"
type textarea "x"
type textarea "I donM"
type textarea "x"
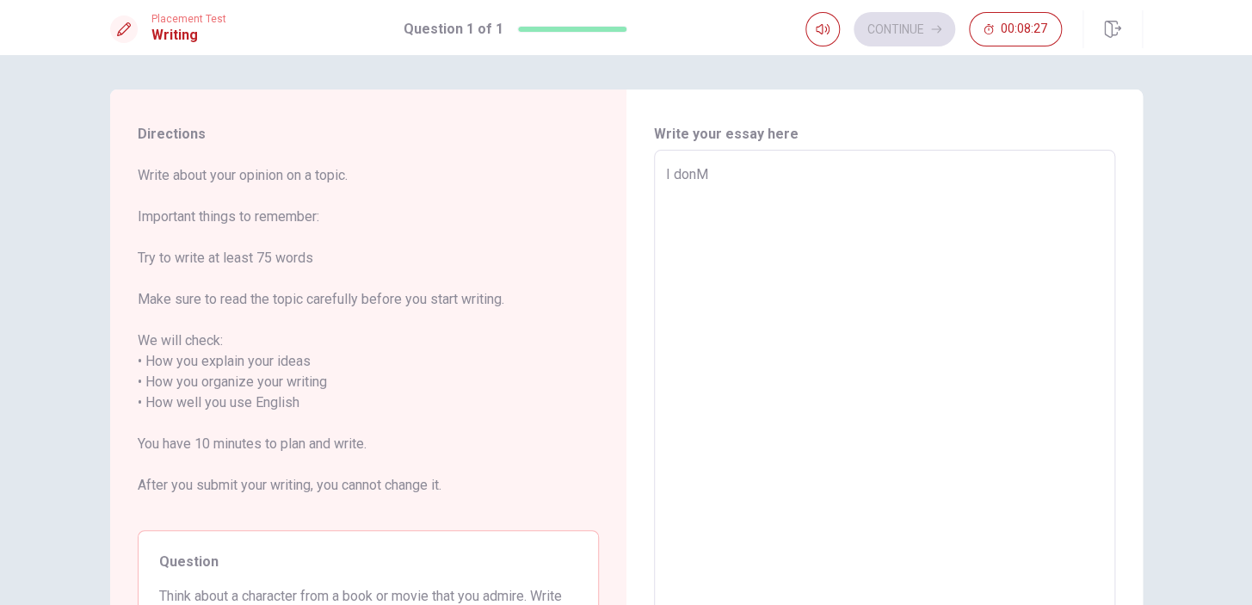
type textarea "I don"
type textarea "x"
type textarea "I donm"
type textarea "x"
type textarea "I don"
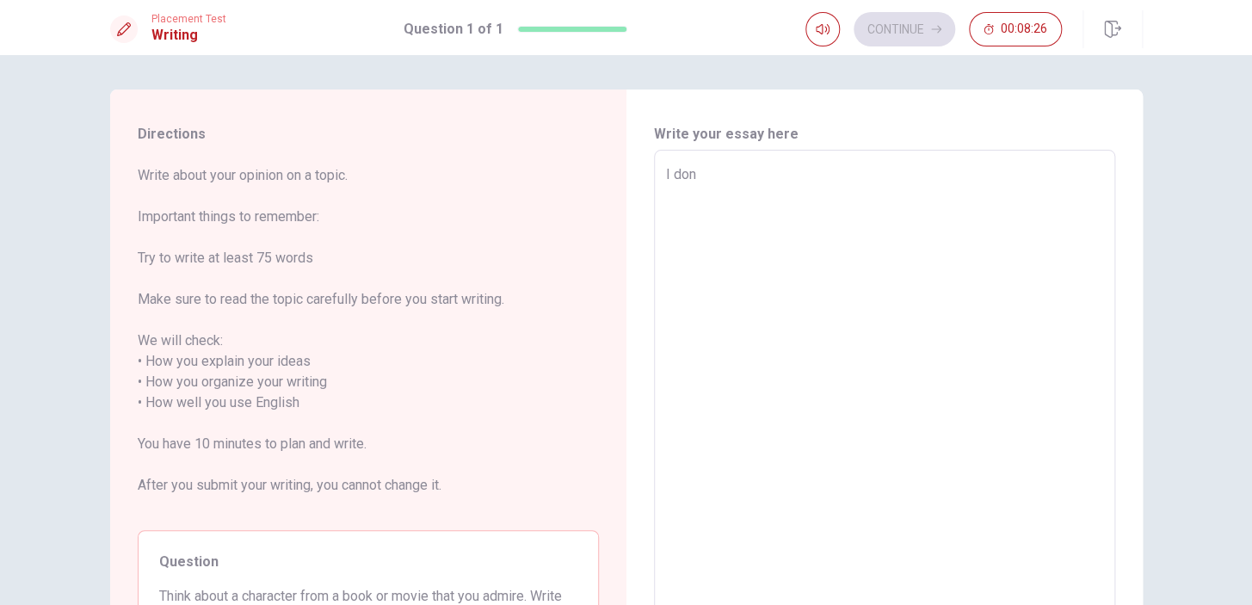
type textarea "x"
type textarea "I don,"
type textarea "x"
type textarea "I don"
type textarea "x"
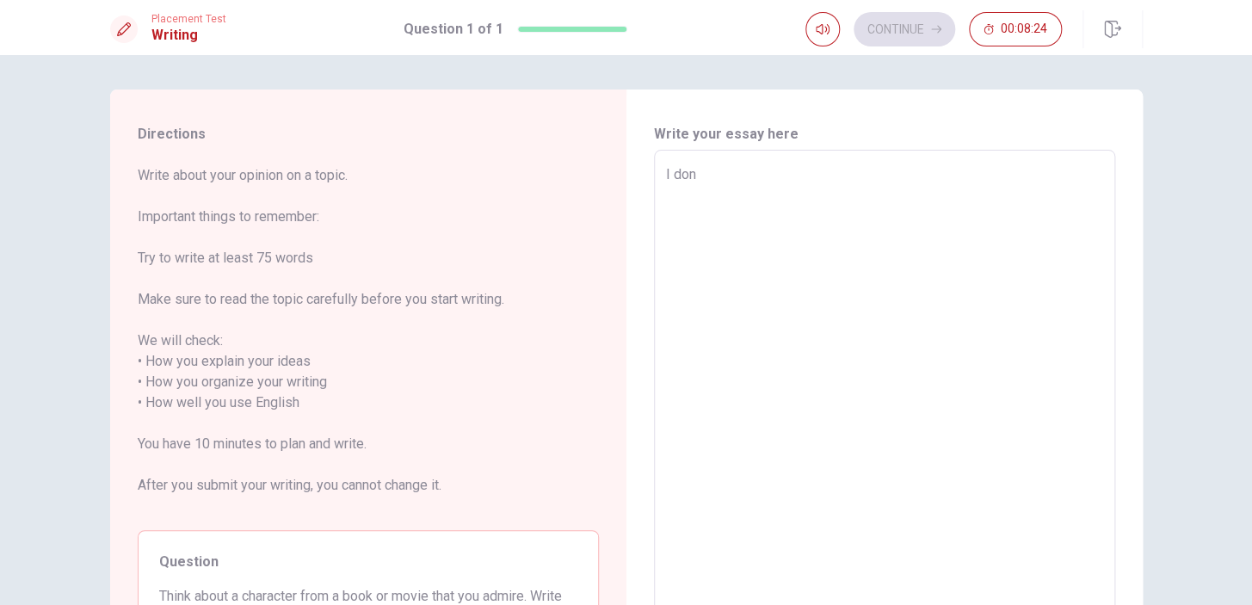
type textarea "I don<"
type textarea "x"
type textarea "I don"
type textarea "x"
type textarea "I [PERSON_NAME]"
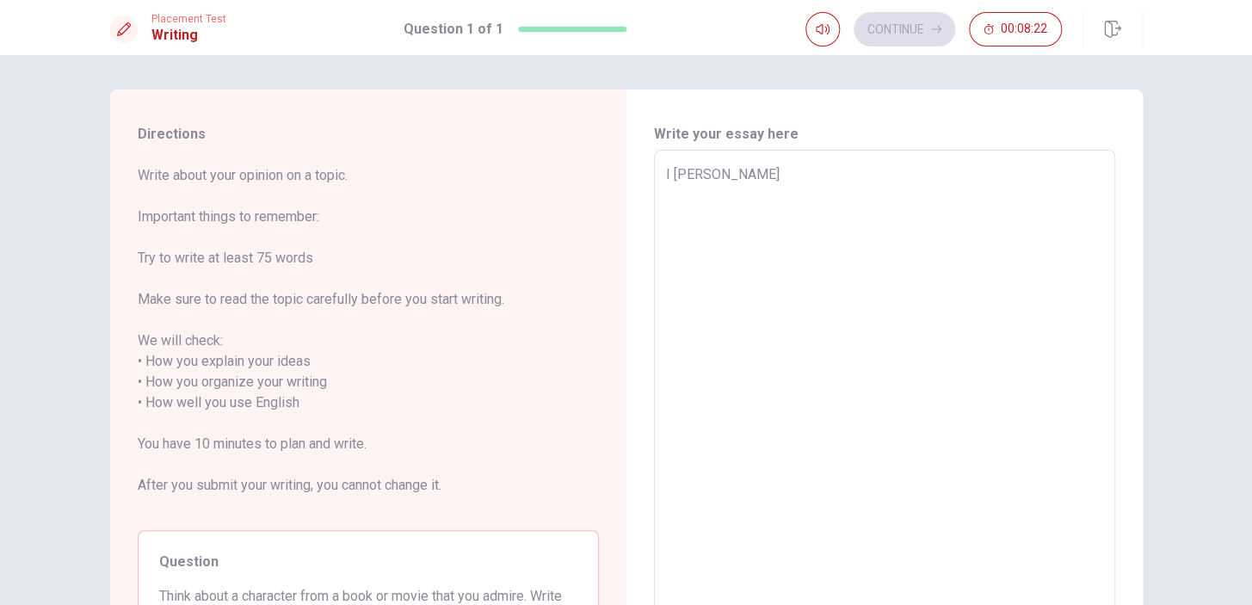
type textarea "x"
type textarea "I don"
type textarea "x"
type textarea "I [PERSON_NAME]"
type textarea "x"
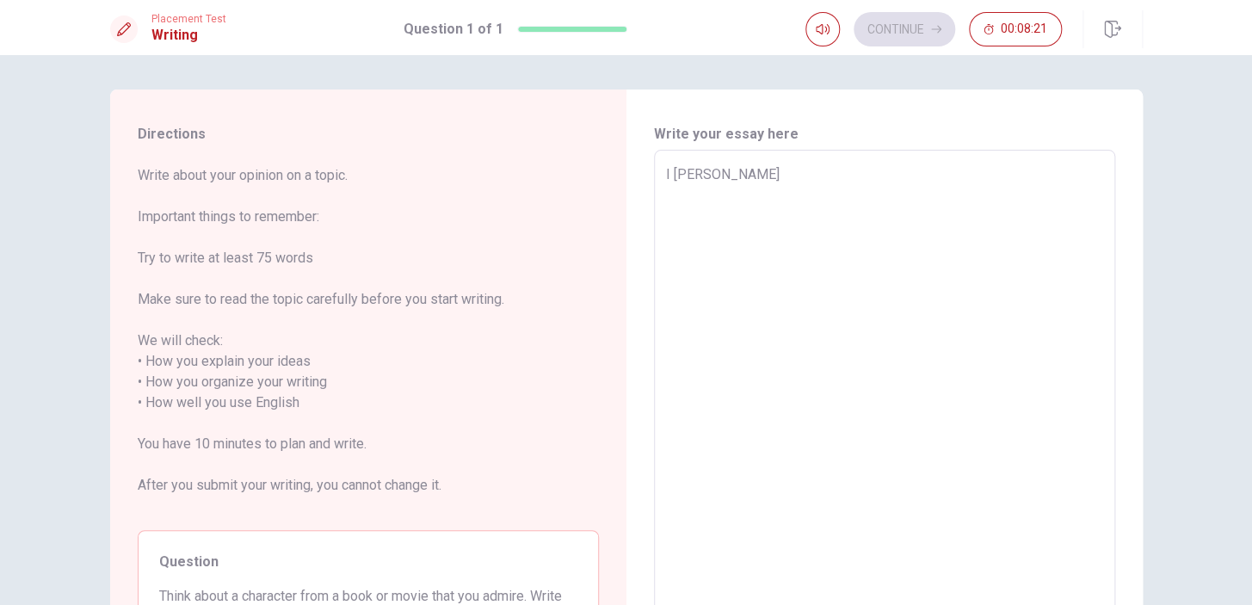
type textarea "I don"
type textarea "x"
type textarea "I donB"
type textarea "x"
type textarea "I don"
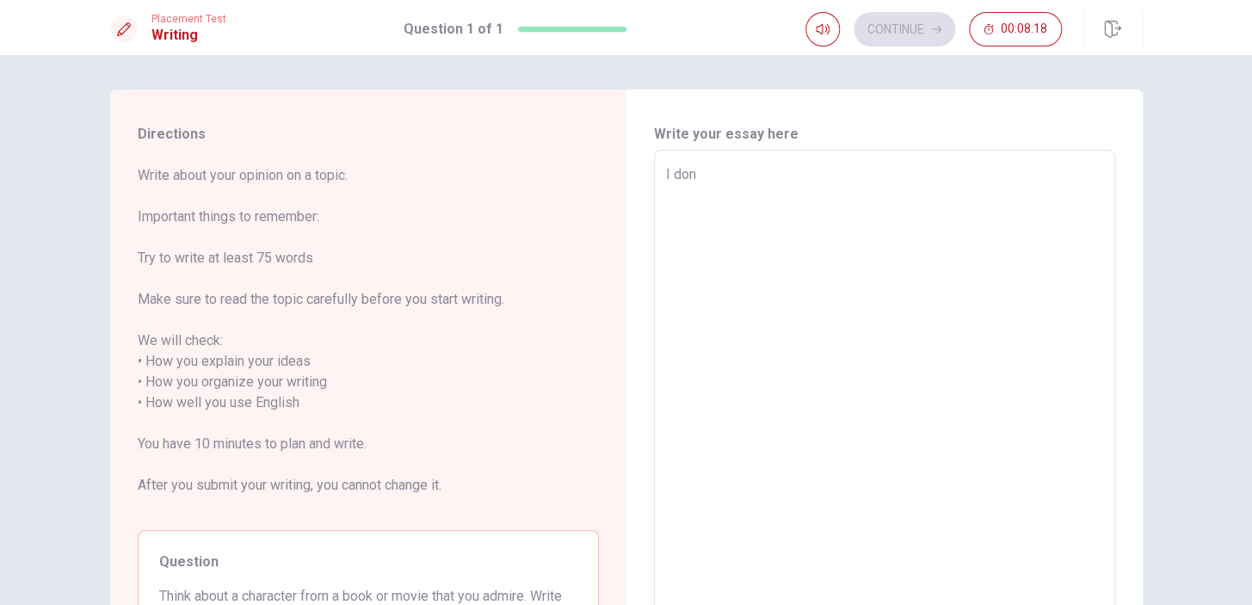
type textarea "x"
type textarea "I donP"
type textarea "x"
type textarea "I don"
type textarea "x"
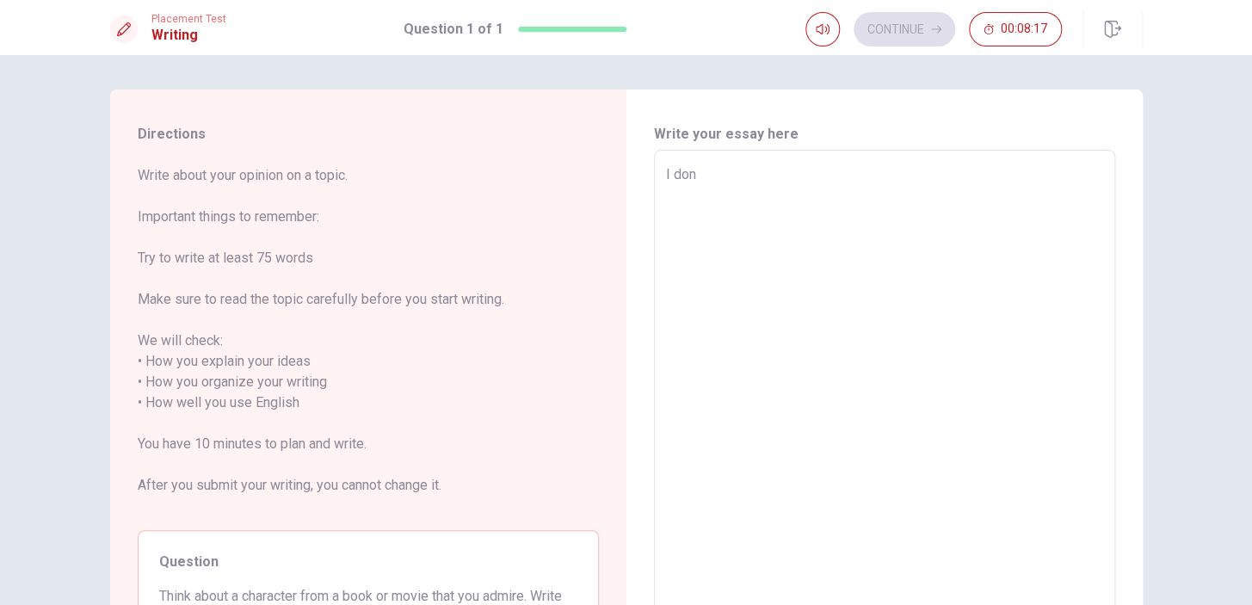
type textarea "I donp"
type textarea "x"
type textarea "I don"
type textarea "x"
type textarea "I dono"
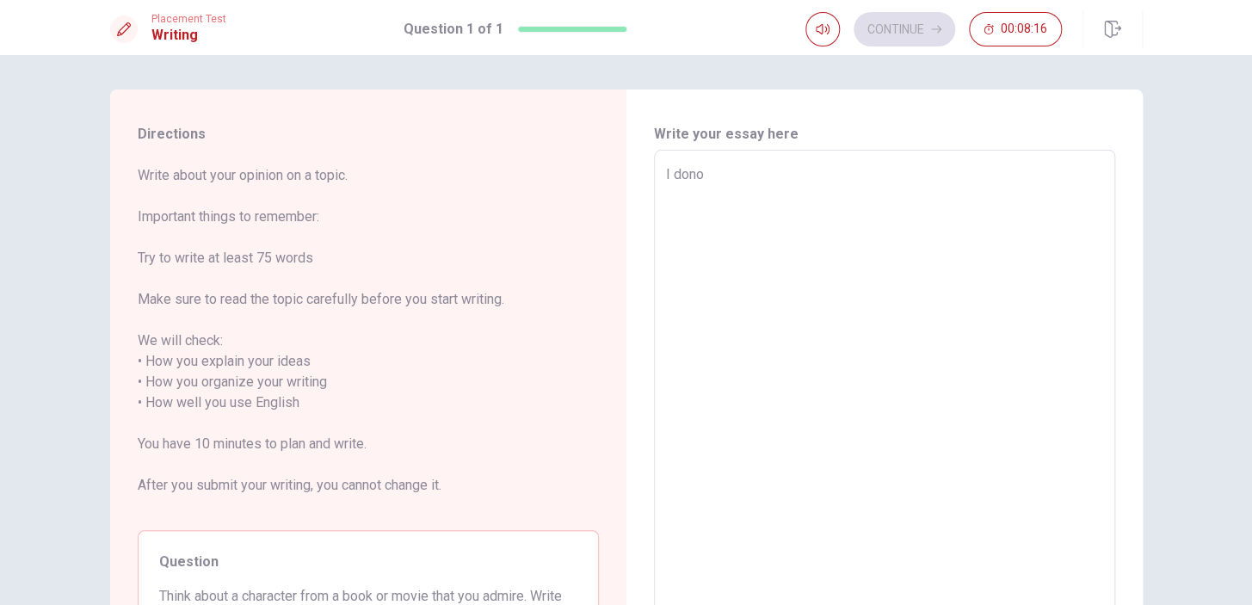
type textarea "x"
type textarea "I don"
type textarea "x"
type textarea "I donO"
type textarea "x"
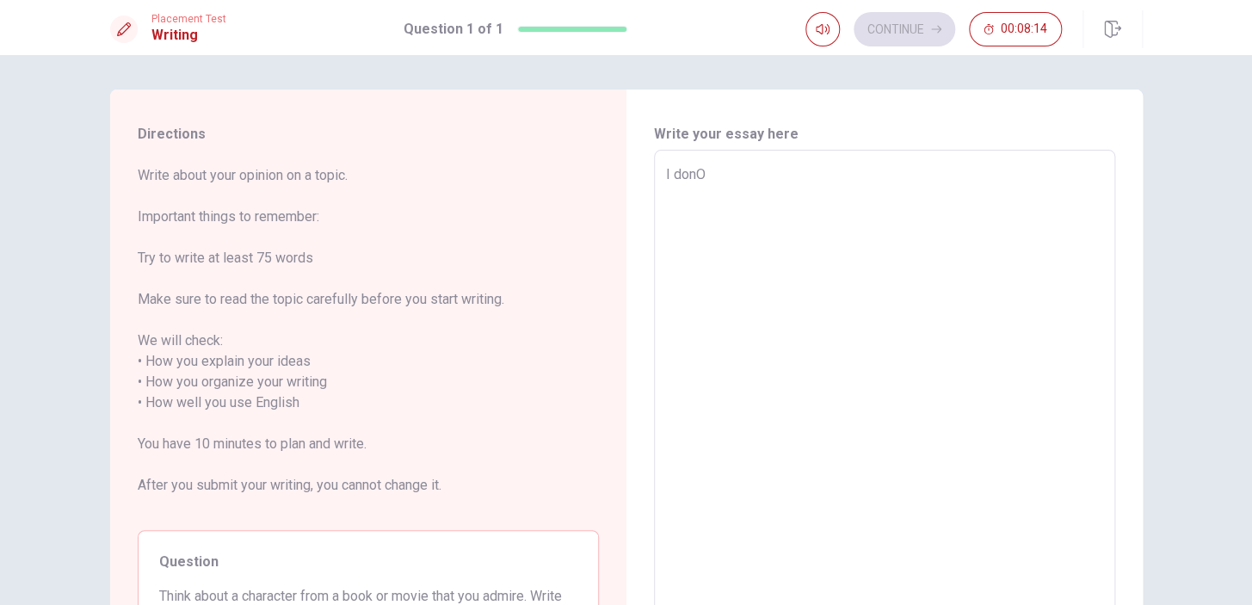
type textarea "I don"
type textarea "x"
type textarea "I doni"
type textarea "x"
type textarea "I don"
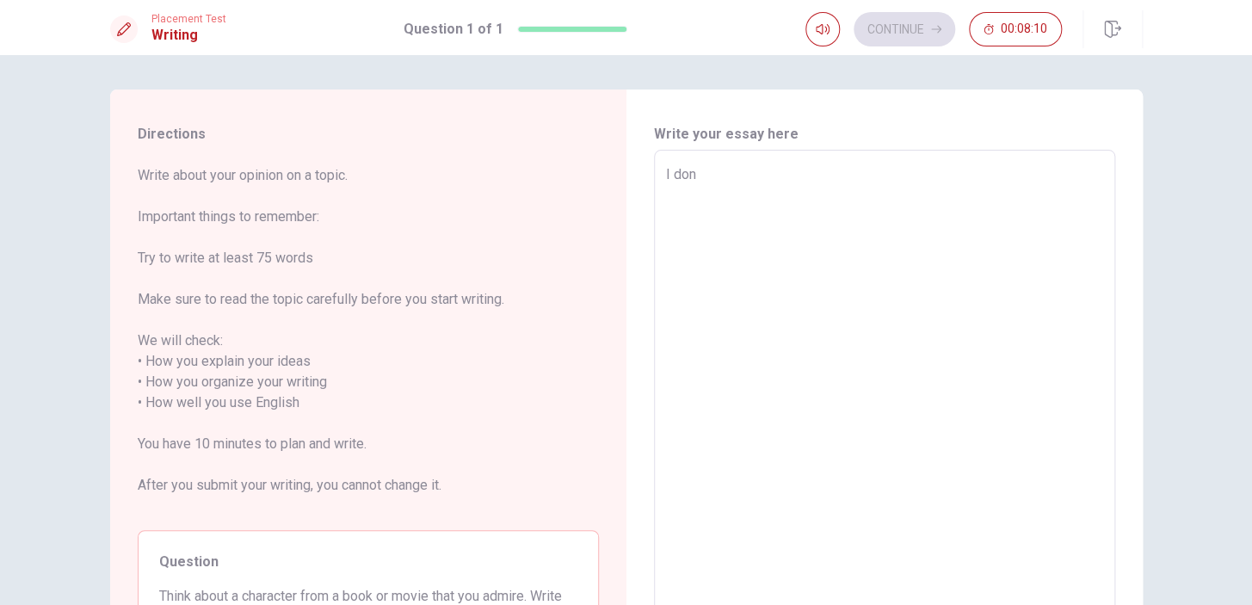
type textarea "x"
type textarea "I donX"
type textarea "x"
type textarea "I donXx"
type textarea "x"
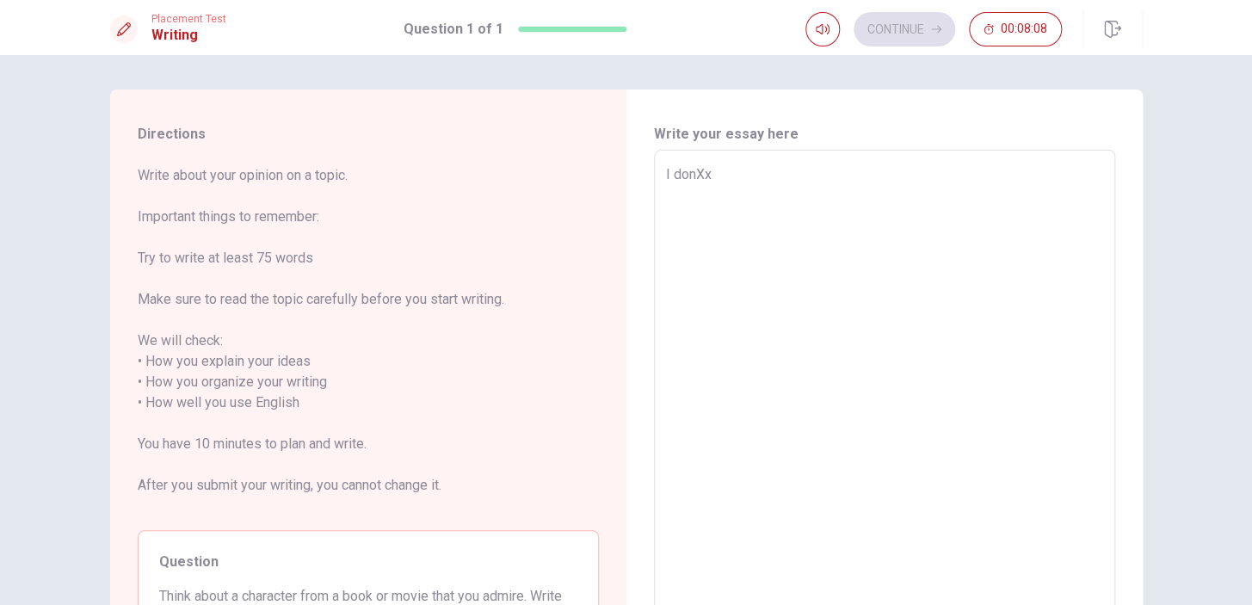
type textarea "I donX"
type textarea "x"
type textarea "I don"
type textarea "x"
type textarea "I dons"
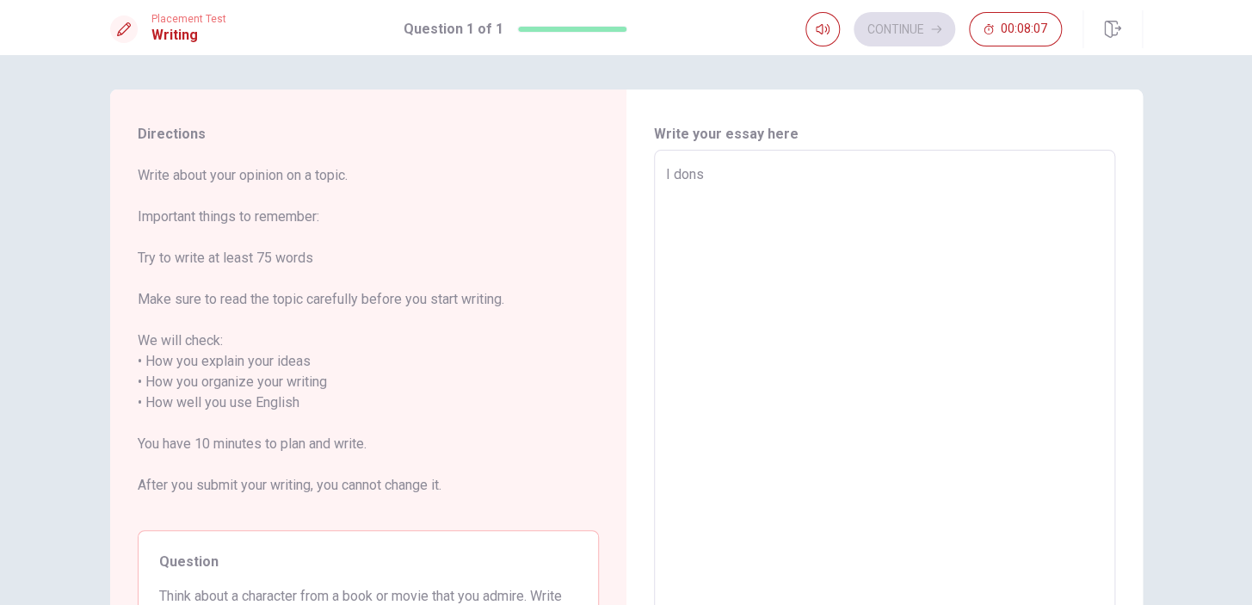
type textarea "x"
type textarea "I don"
type textarea "x"
type textarea "I don}"
type textarea "x"
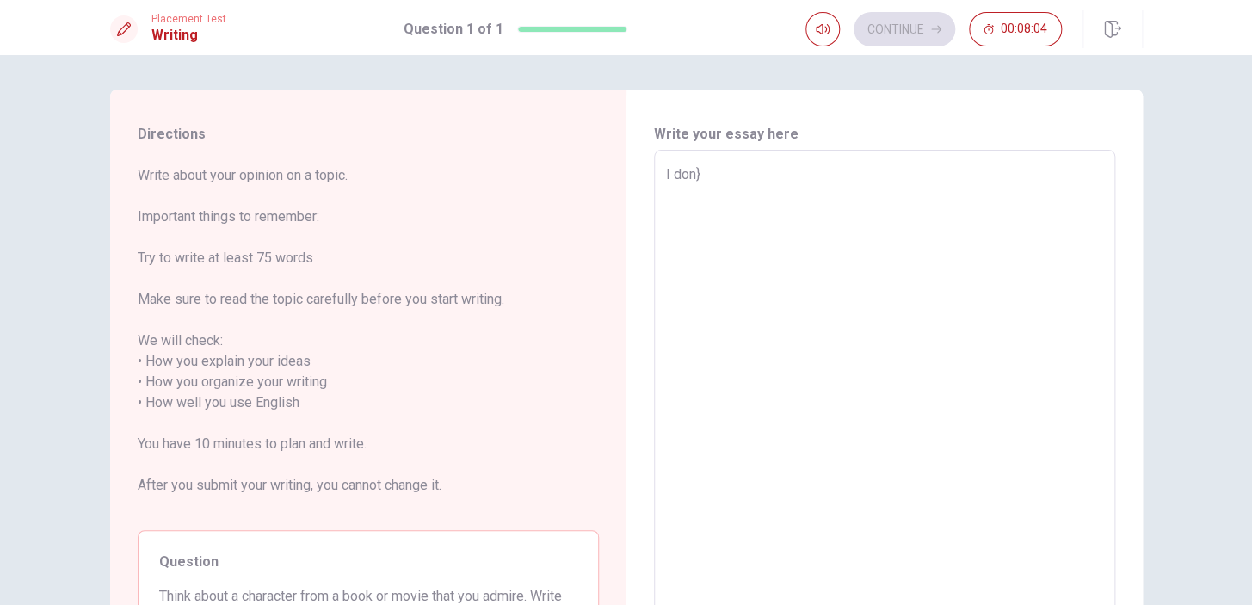
type textarea "I don"
type textarea "x"
type textarea "I don="
type textarea "x"
type textarea "I don"
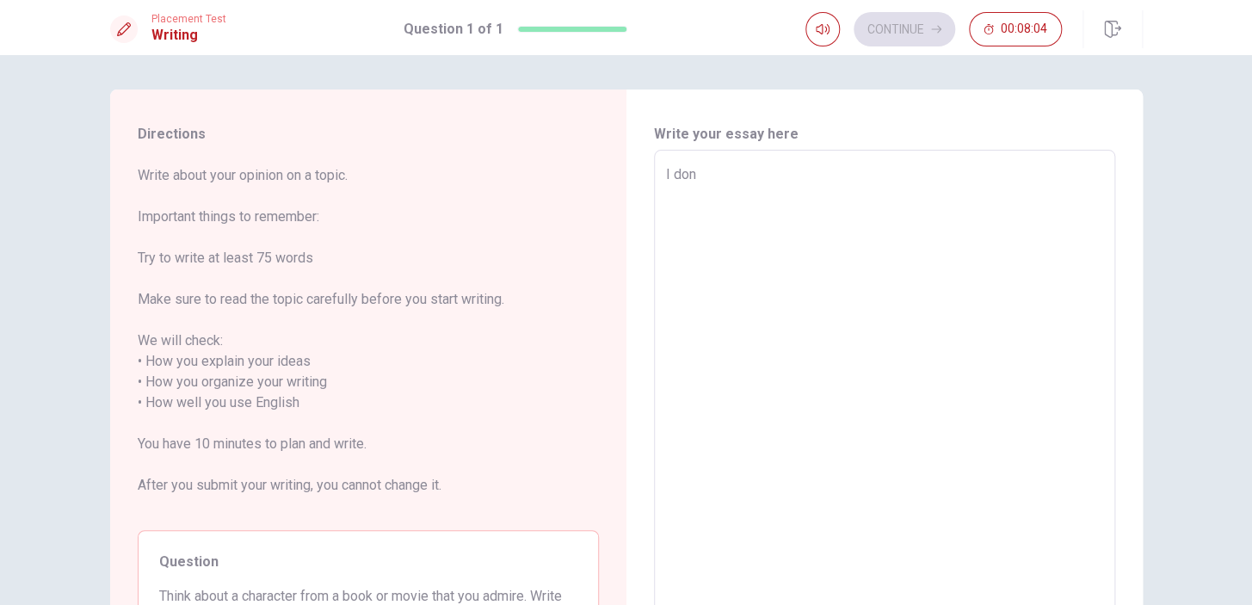
type textarea "x"
type textarea "I don{"
type textarea "x"
type textarea "I don"
type textarea "x"
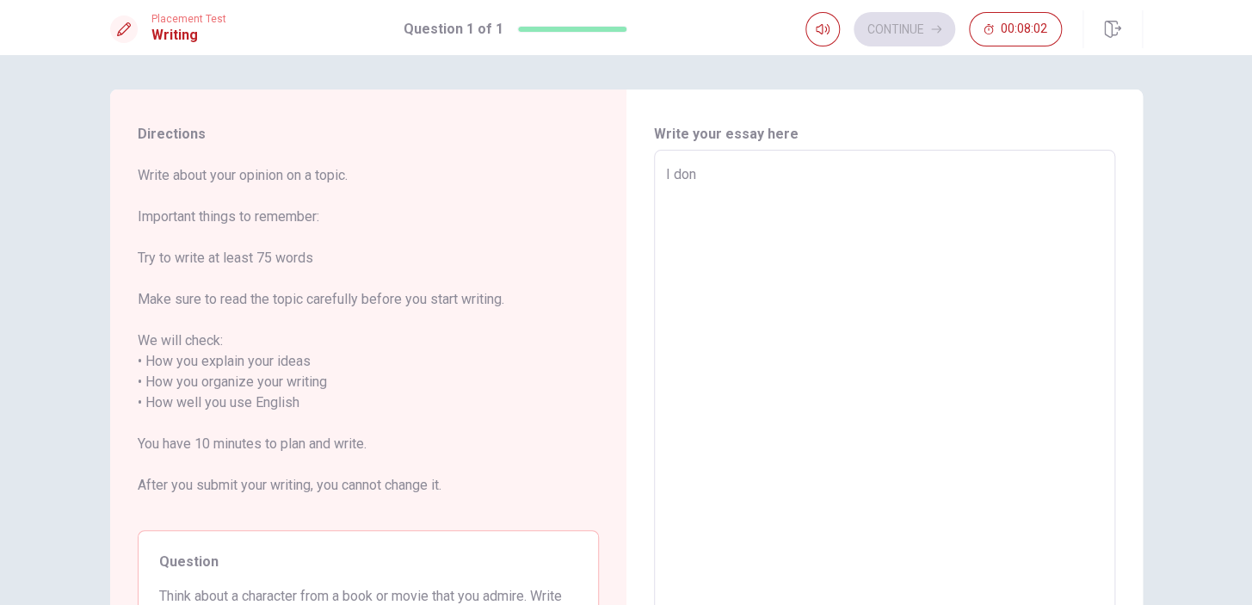
type textarea "I don["
type textarea "x"
type textarea "I don"
type textarea "x"
type textarea "I donP"
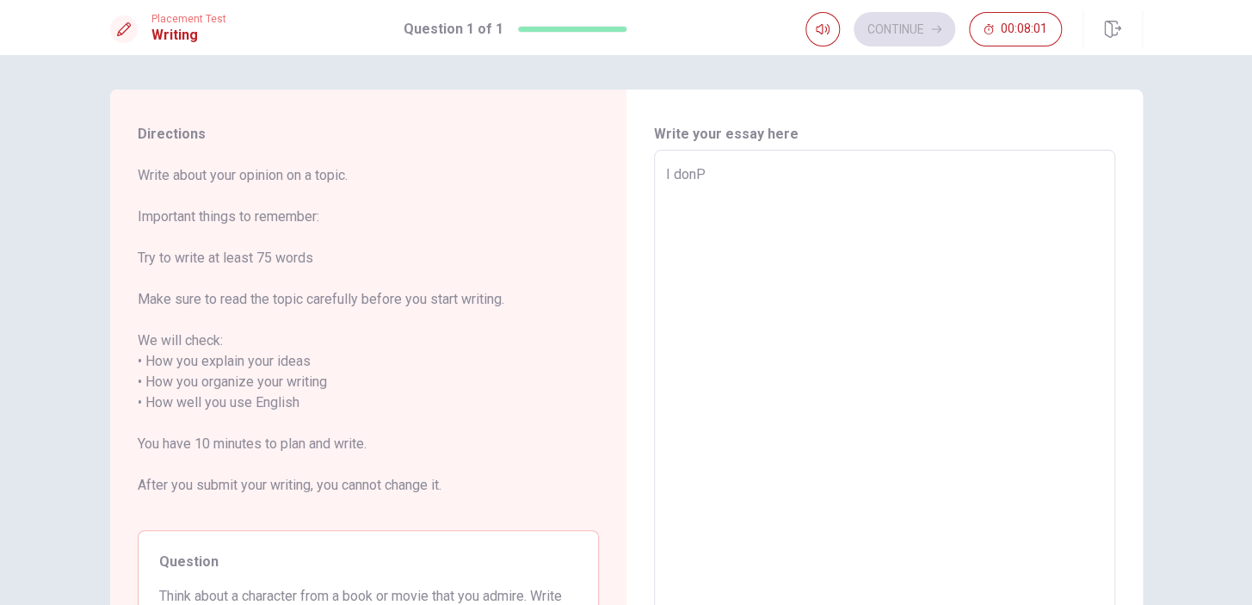
type textarea "x"
type textarea "I don"
type textarea "x"
type textarea "I don'"
type textarea "x"
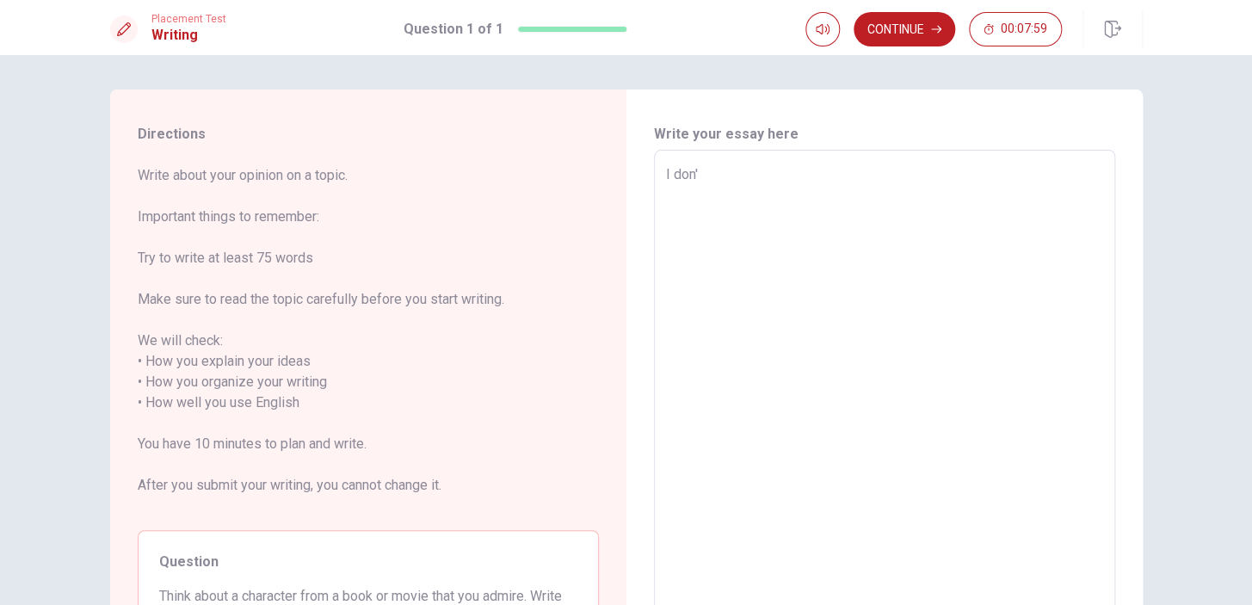
type textarea "I don't"
type textarea "x"
type textarea "I don't"
type textarea "x"
type textarea "I don't l"
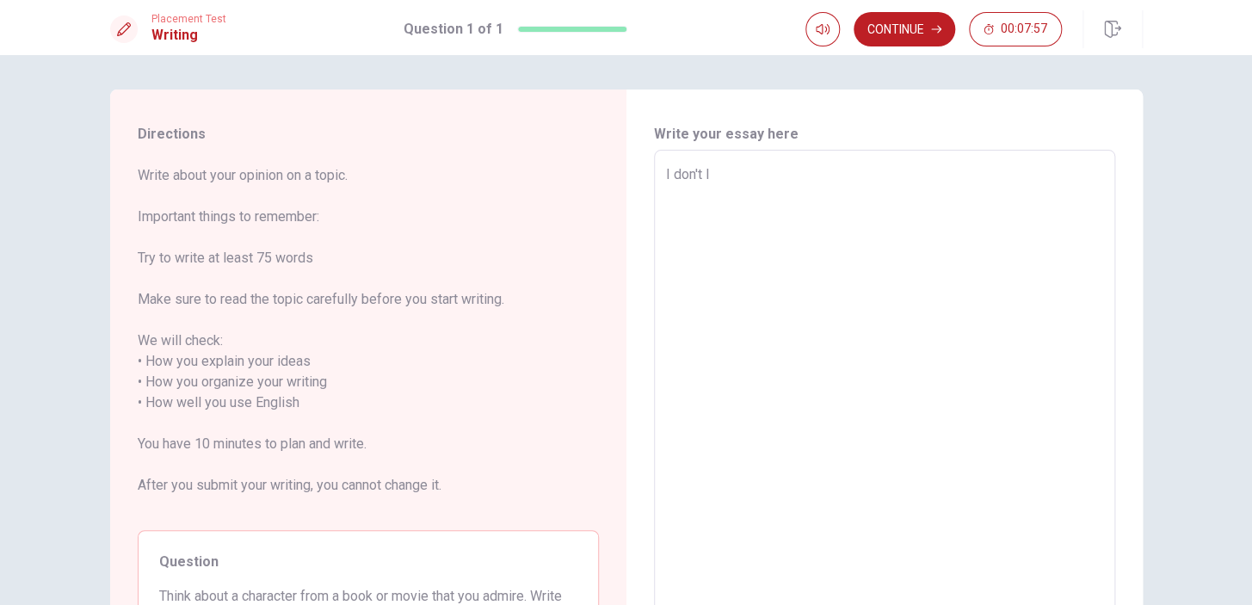
type textarea "x"
type textarea "I don't li"
type textarea "x"
type textarea "I don't lik"
type textarea "x"
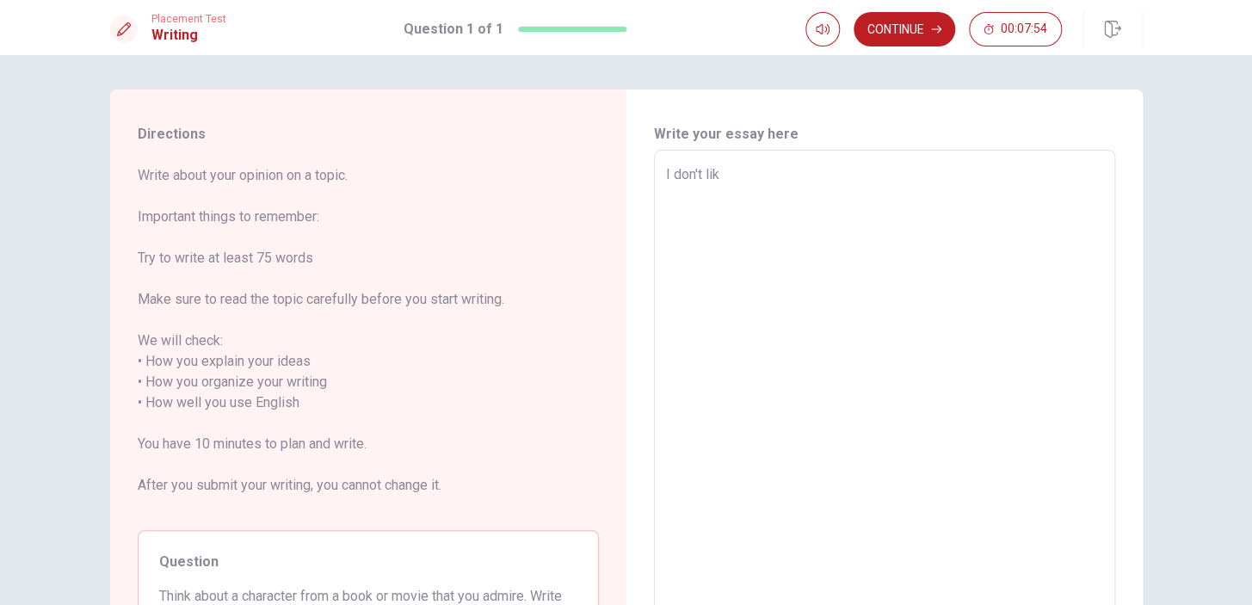
type textarea "I don't like"
type textarea "x"
type textarea "I don't like"
type textarea "x"
type textarea "I don't like r"
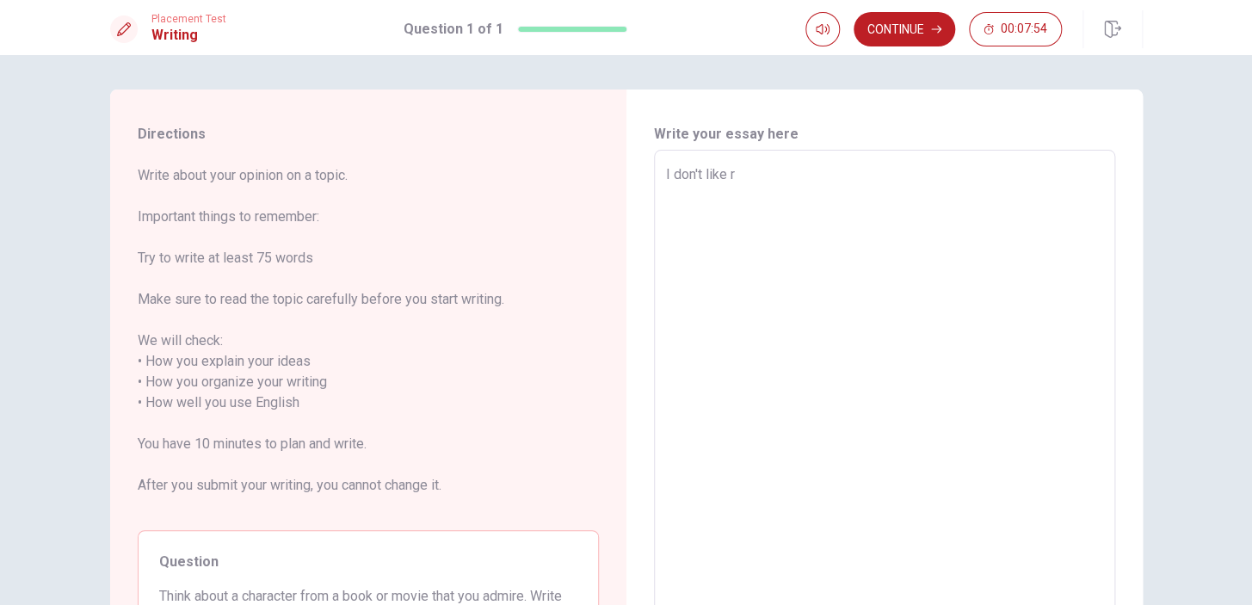
type textarea "x"
type textarea "I don't like re"
type textarea "x"
type textarea "I don't like rea"
type textarea "x"
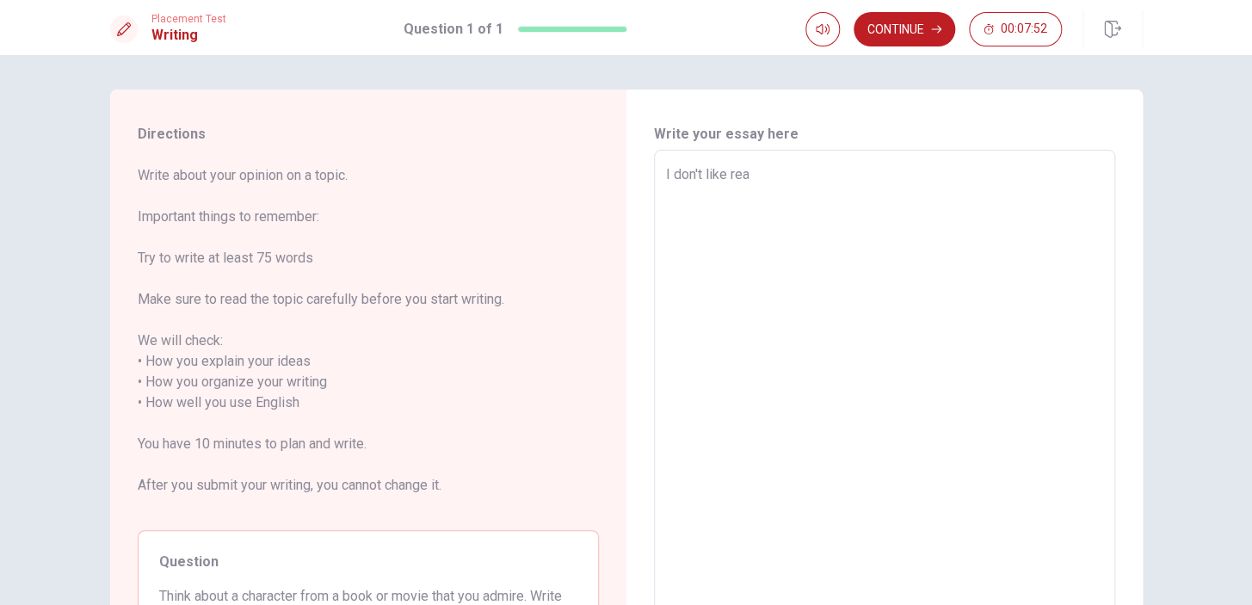
type textarea "I don't like read"
type textarea "x"
type textarea "I don't like read"
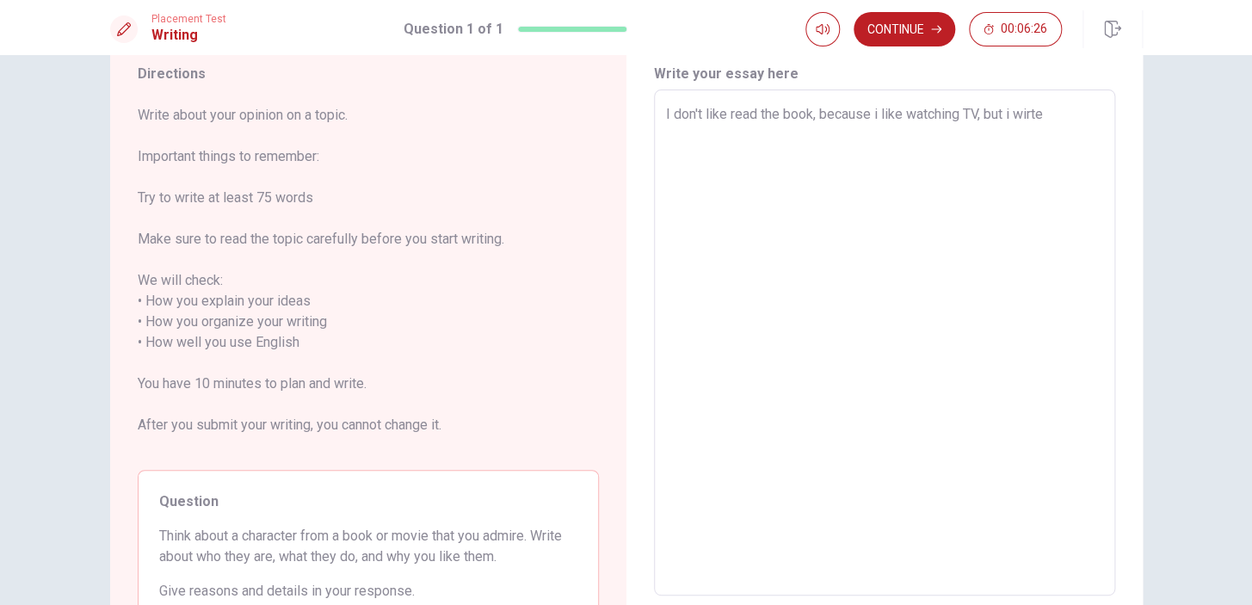
scroll to position [52, 0]
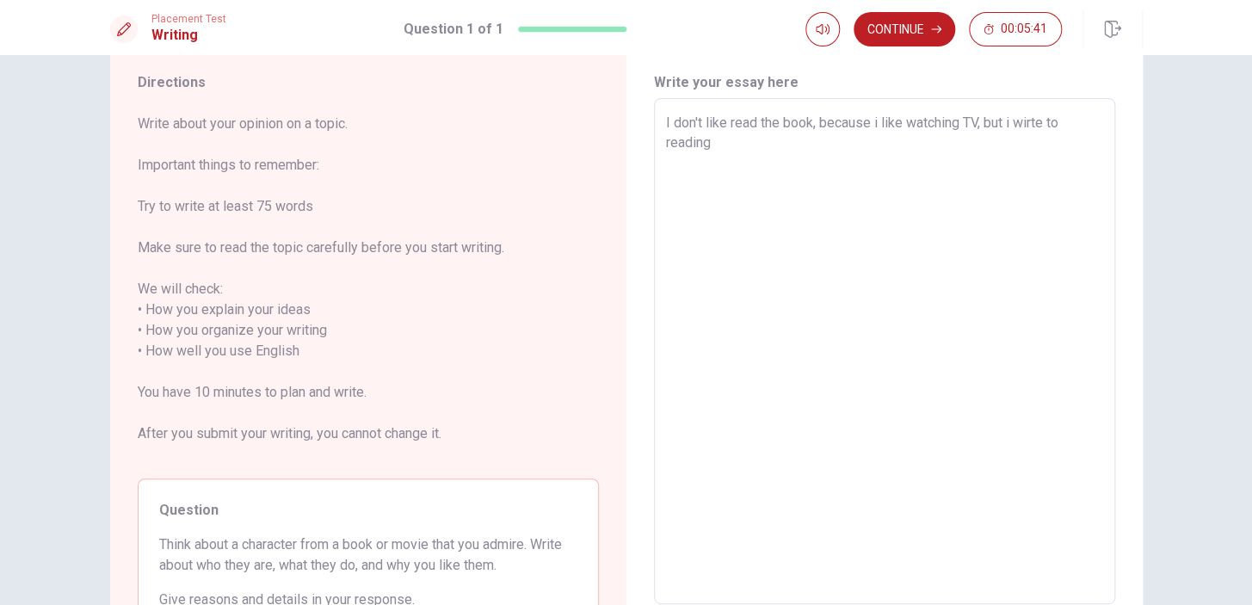
drag, startPoint x: 1012, startPoint y: 121, endPoint x: 1057, endPoint y: 120, distance: 45.6
click at [1057, 120] on textarea "I don't like read the book, because i like watching TV, but i wirte to reading" at bounding box center [884, 351] width 437 height 477
click at [1075, 124] on textarea "I don't like read the book, because i like watching TV, but i reading" at bounding box center [884, 351] width 437 height 477
drag, startPoint x: 1057, startPoint y: 129, endPoint x: 1018, endPoint y: 130, distance: 38.7
click at [1018, 130] on textarea "I don't like read the book, because i like watching TV, but i reading book" at bounding box center [884, 351] width 437 height 477
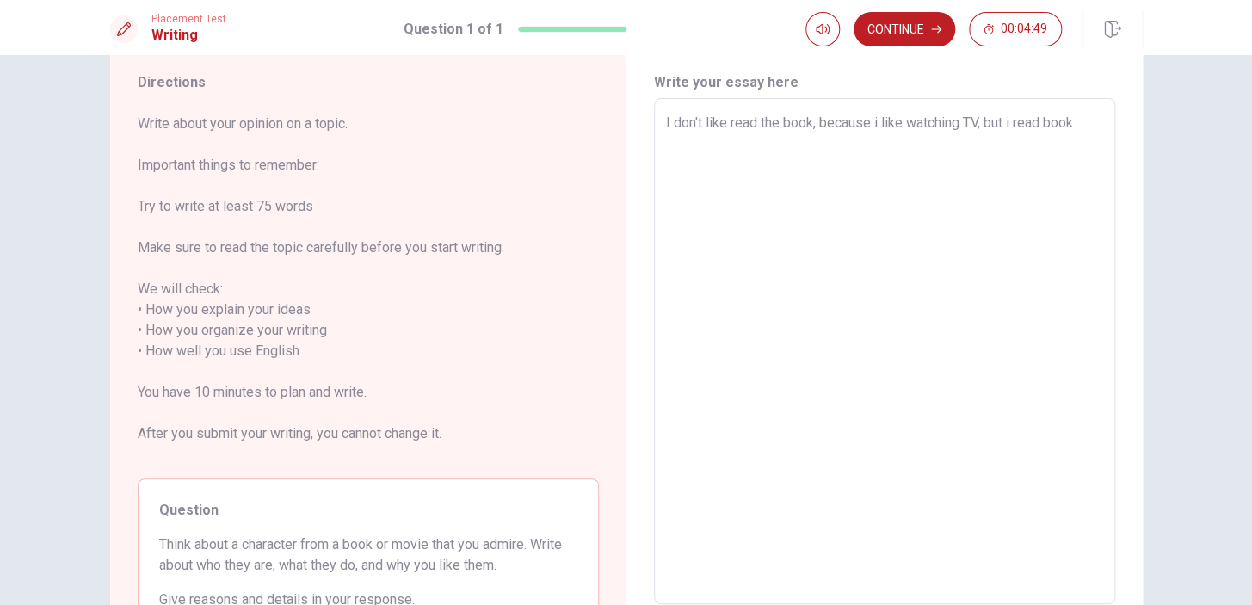
click at [1071, 126] on textarea "I don't like read the book, because i like watching TV, but i read book" at bounding box center [884, 351] width 437 height 477
click at [966, 158] on textarea "I don't like read the book, because i like watching TV, but i read book last ya…" at bounding box center [884, 351] width 437 height 477
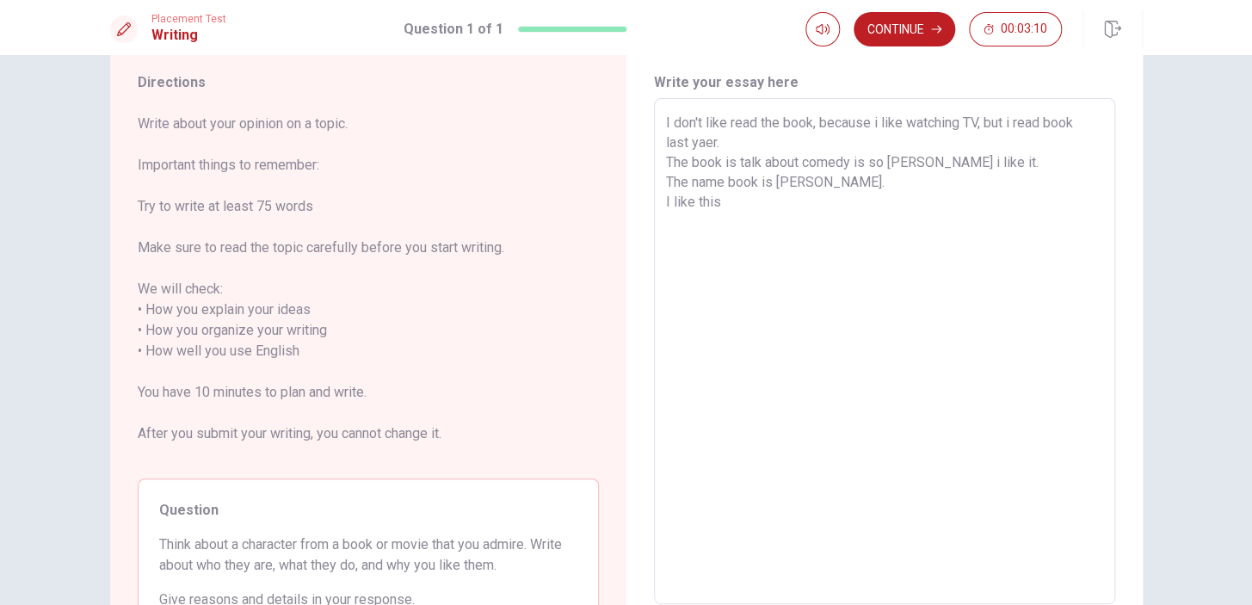
click at [720, 204] on textarea "I don't like read the book, because i like watching TV, but i read book last ya…" at bounding box center [884, 351] width 437 height 477
click at [986, 120] on textarea "I don't like read the book, because i like watching TV, but i read book last ya…" at bounding box center [884, 351] width 437 height 477
click at [1043, 206] on textarea "I don't like read the book, because i like watching TV, But i read book last ya…" at bounding box center [884, 351] width 437 height 477
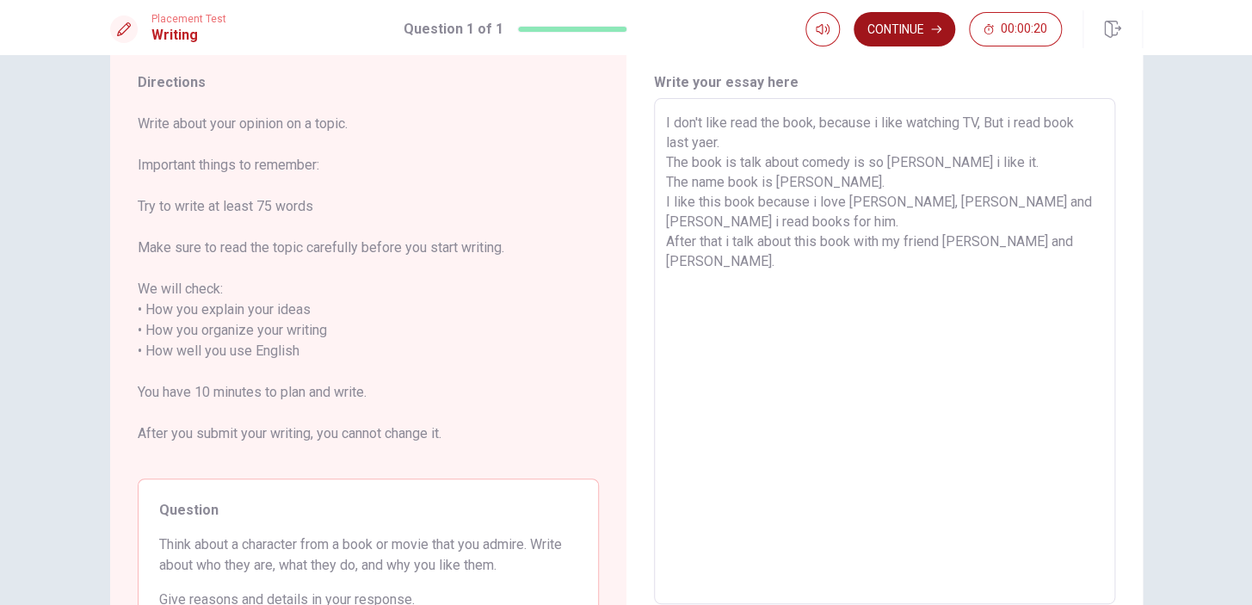
click at [920, 40] on button "Continue" at bounding box center [904, 29] width 102 height 34
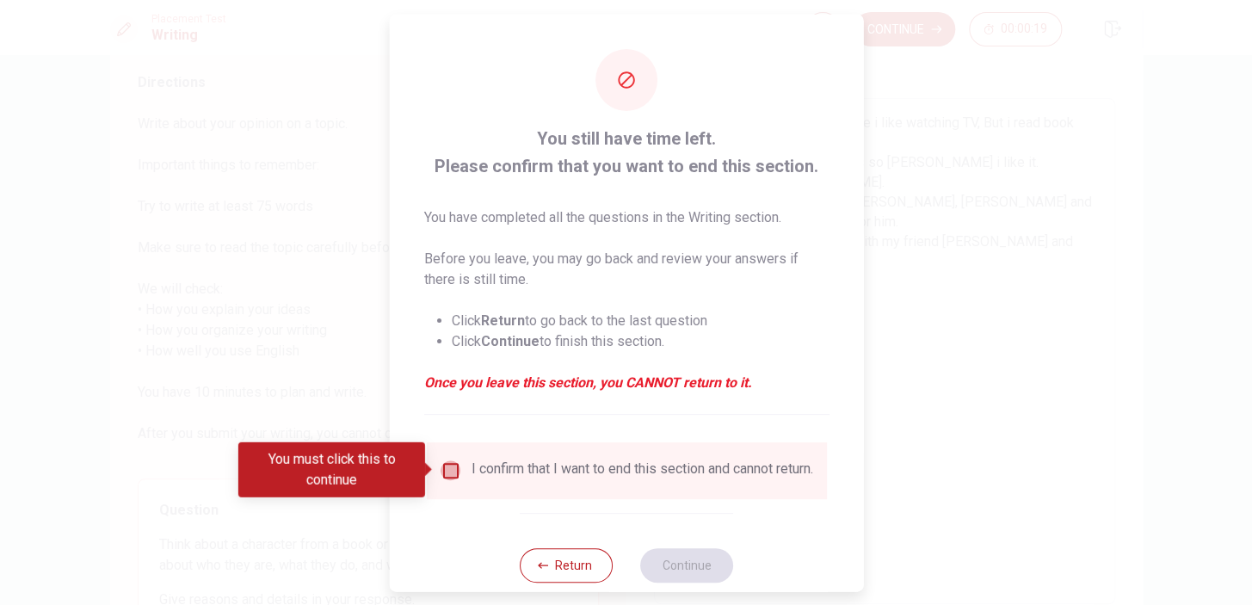
click at [447, 469] on input "You must click this to continue" at bounding box center [450, 469] width 21 height 21
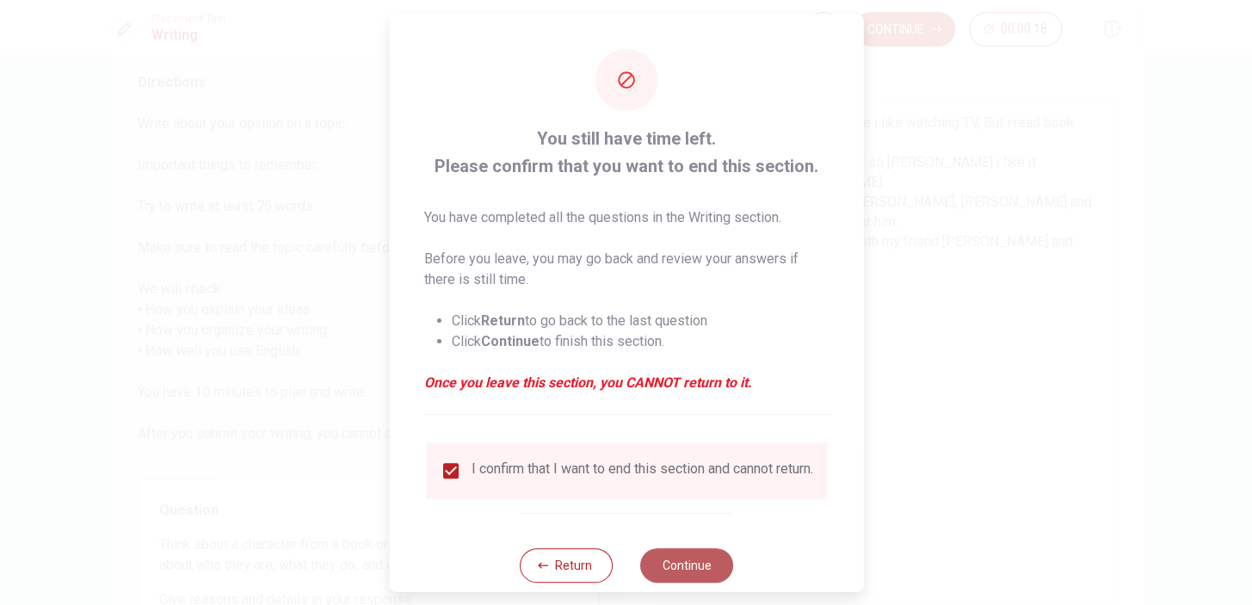
click at [685, 581] on button "Continue" at bounding box center [686, 564] width 93 height 34
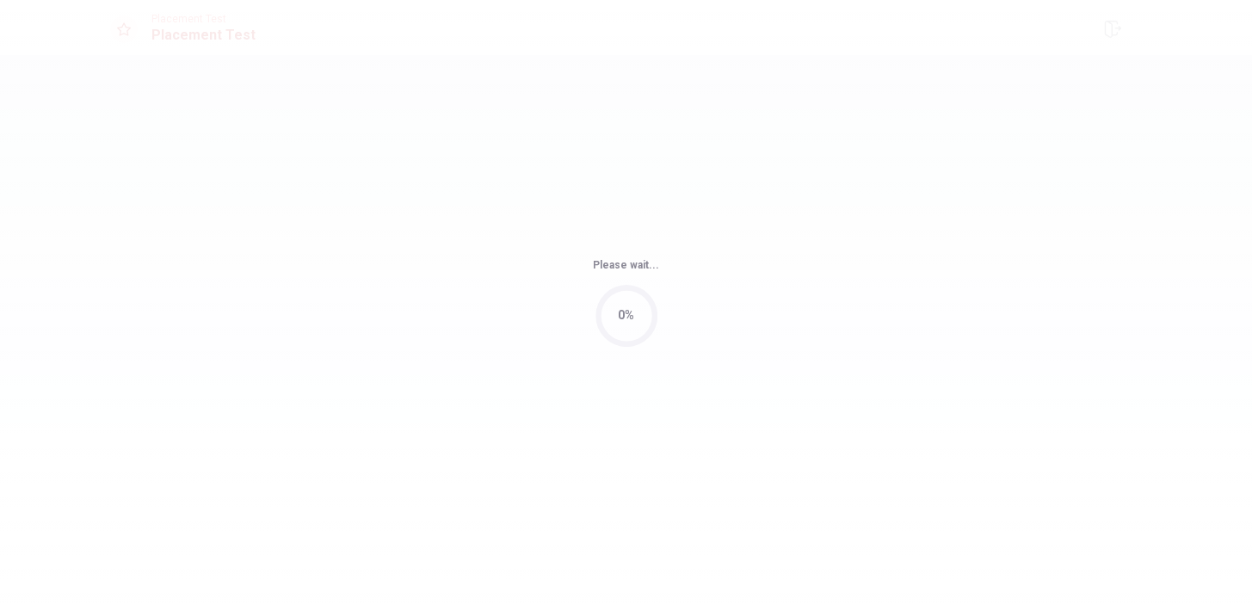
scroll to position [0, 0]
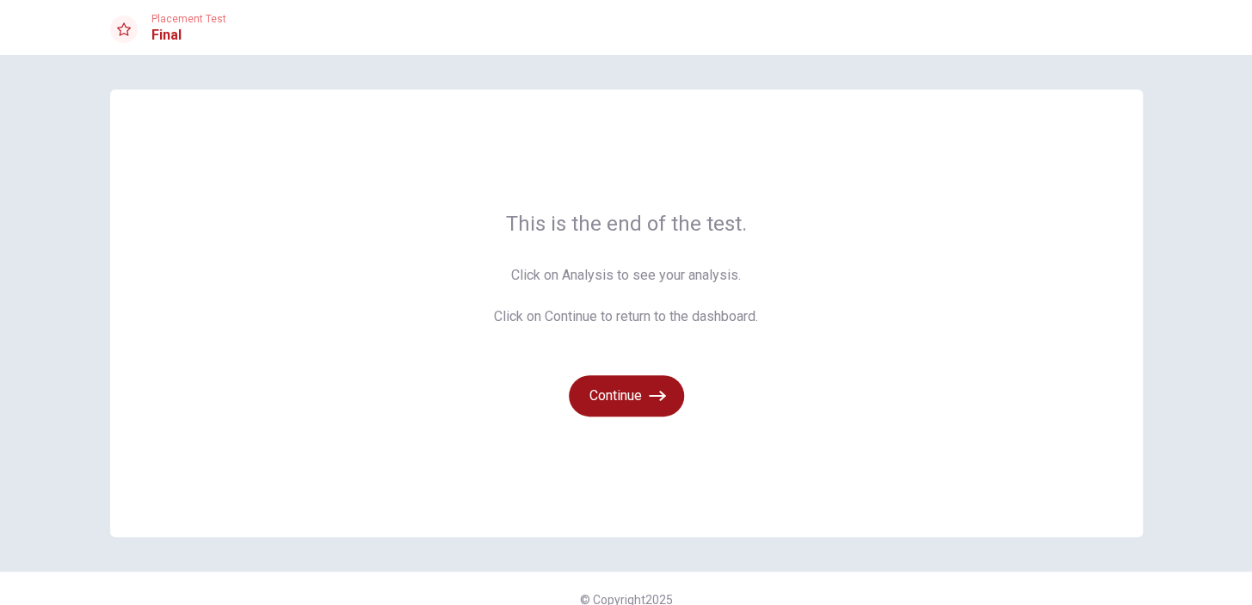
click at [649, 391] on icon "button" at bounding box center [657, 395] width 17 height 17
